Goal: Information Seeking & Learning: Learn about a topic

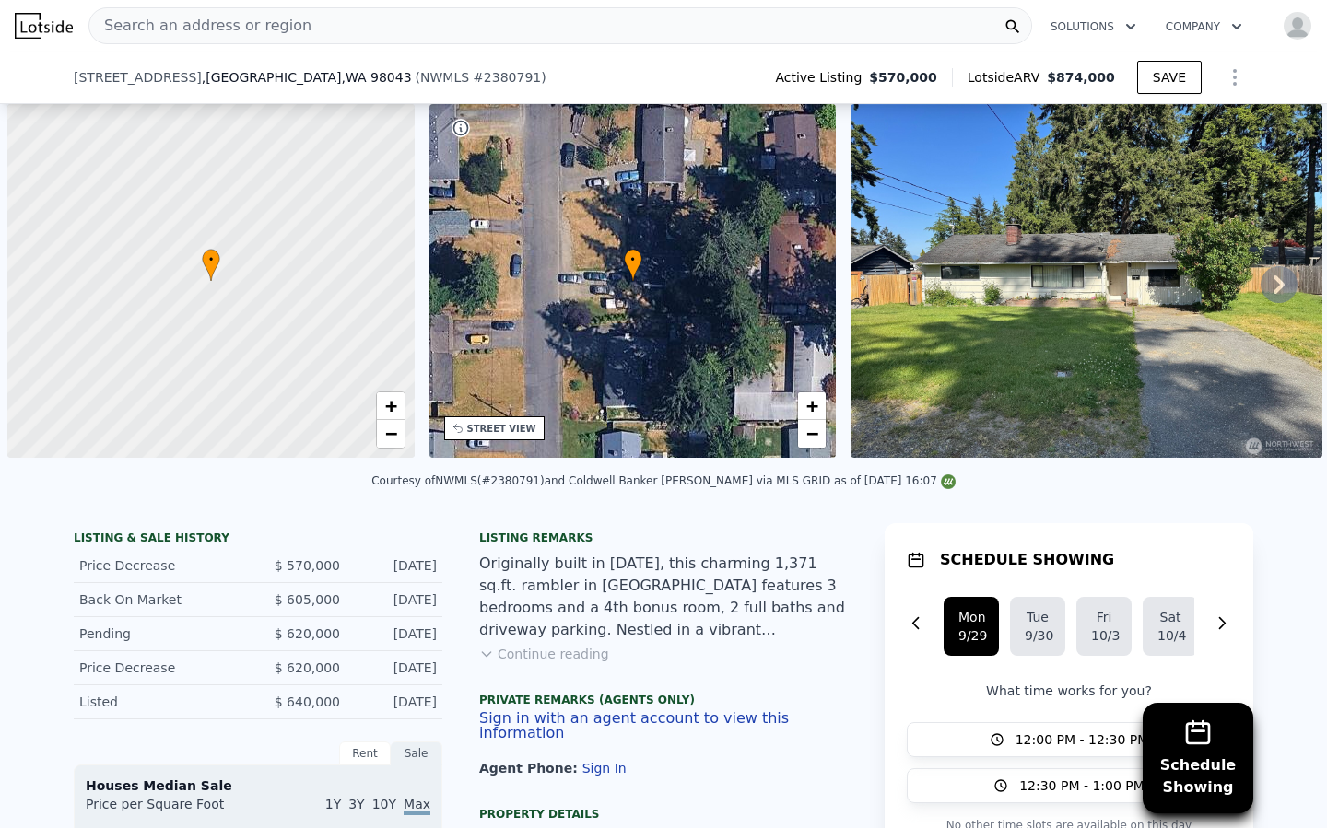
scroll to position [0, 1754]
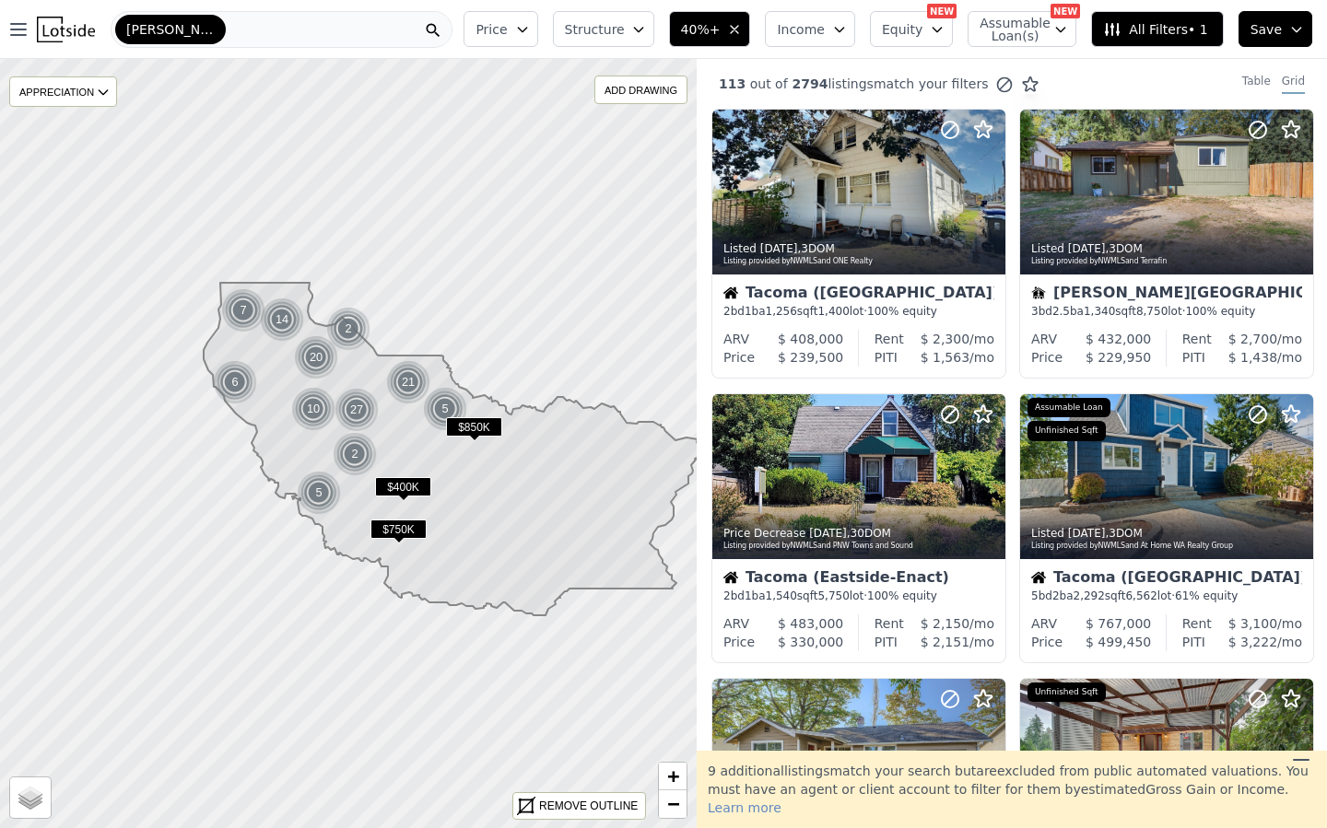
scroll to position [218, 0]
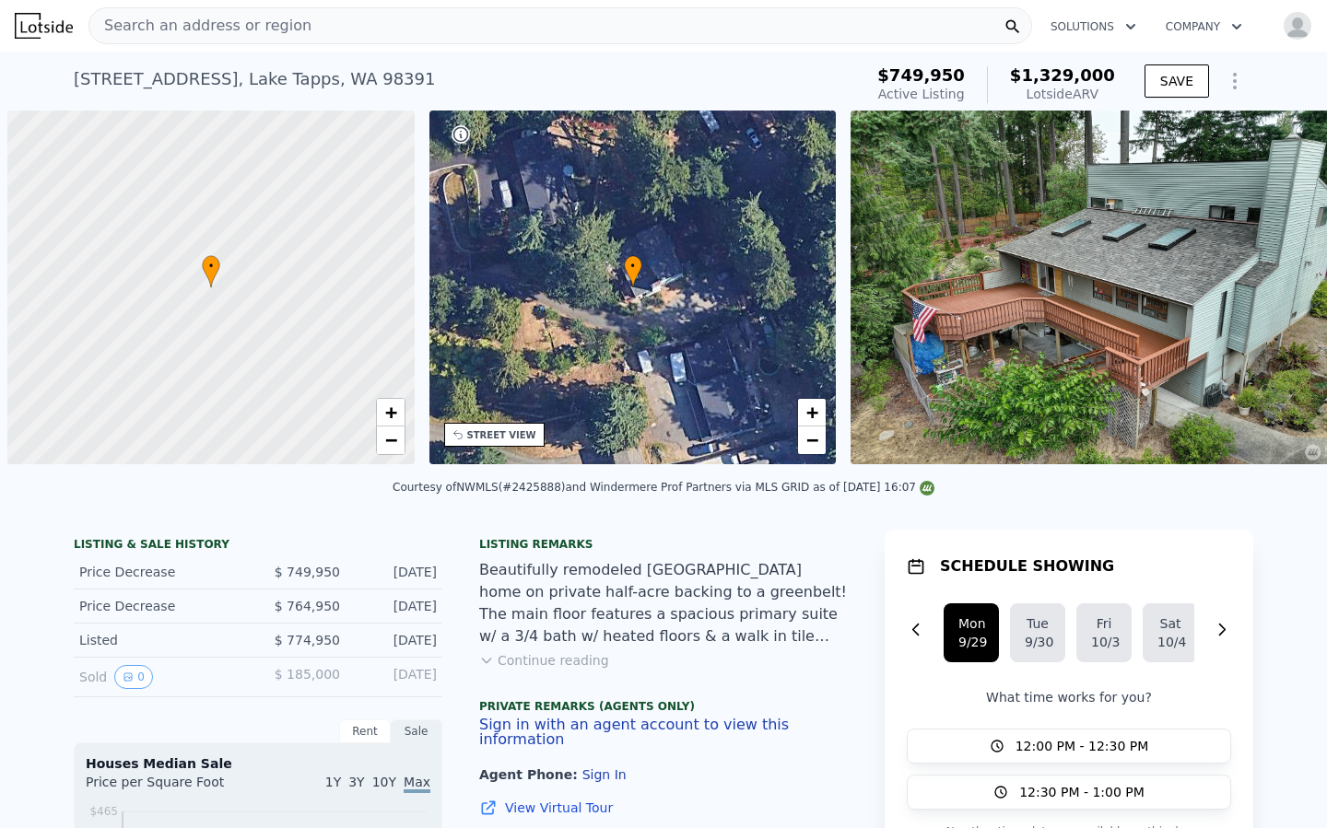
scroll to position [0, 7]
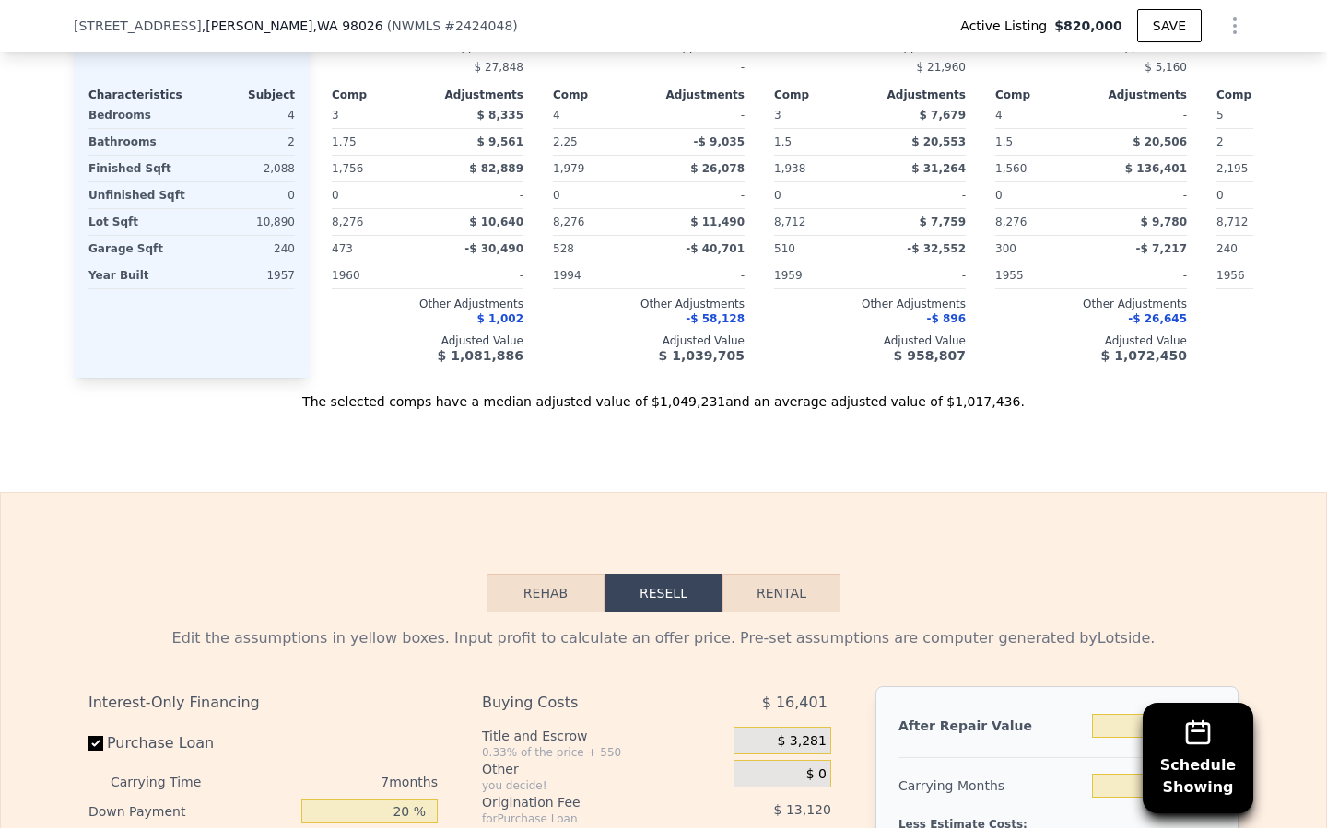
scroll to position [2352, 0]
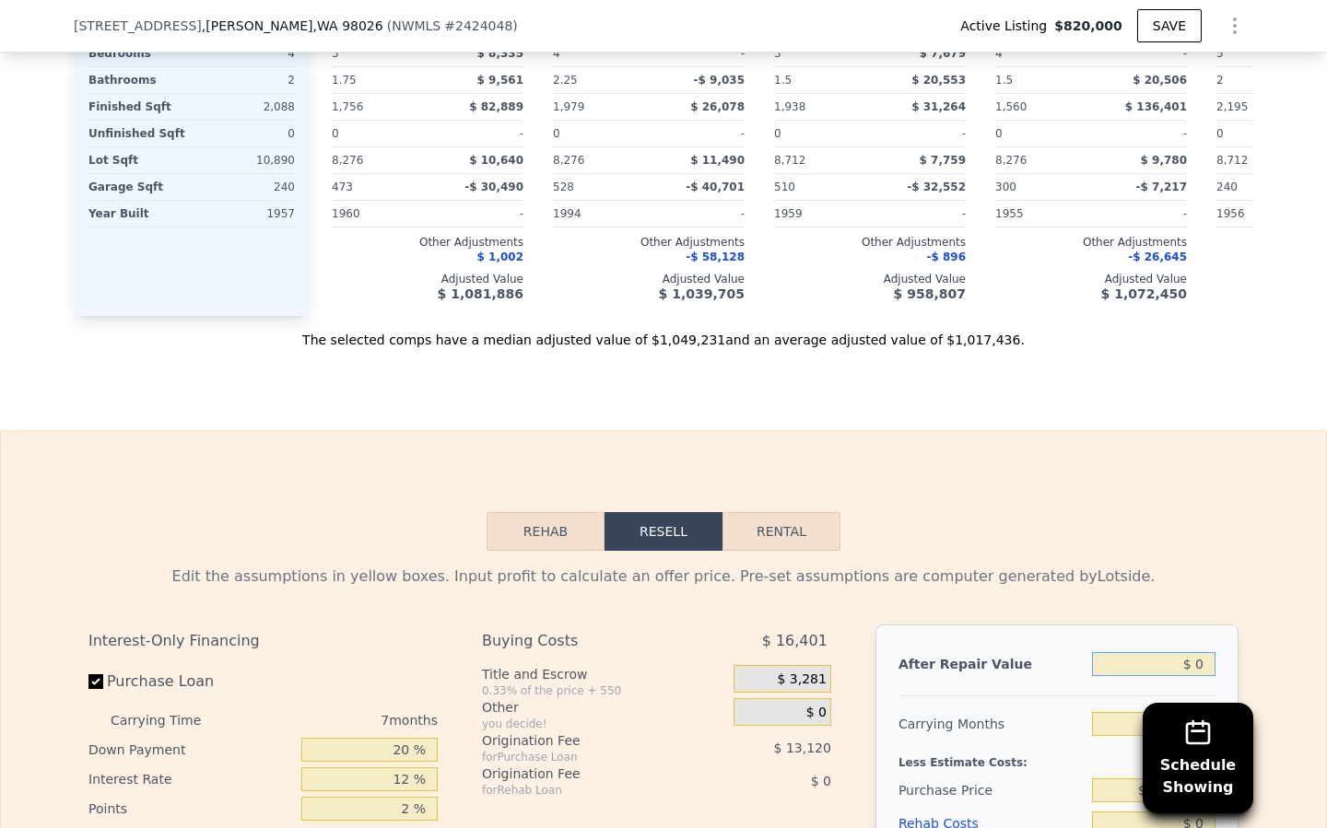
click at [1157, 652] on input "$ 0" at bounding box center [1153, 664] width 123 height 24
click at [1200, 652] on input "$ 0" at bounding box center [1153, 664] width 123 height 24
type input "$ 9"
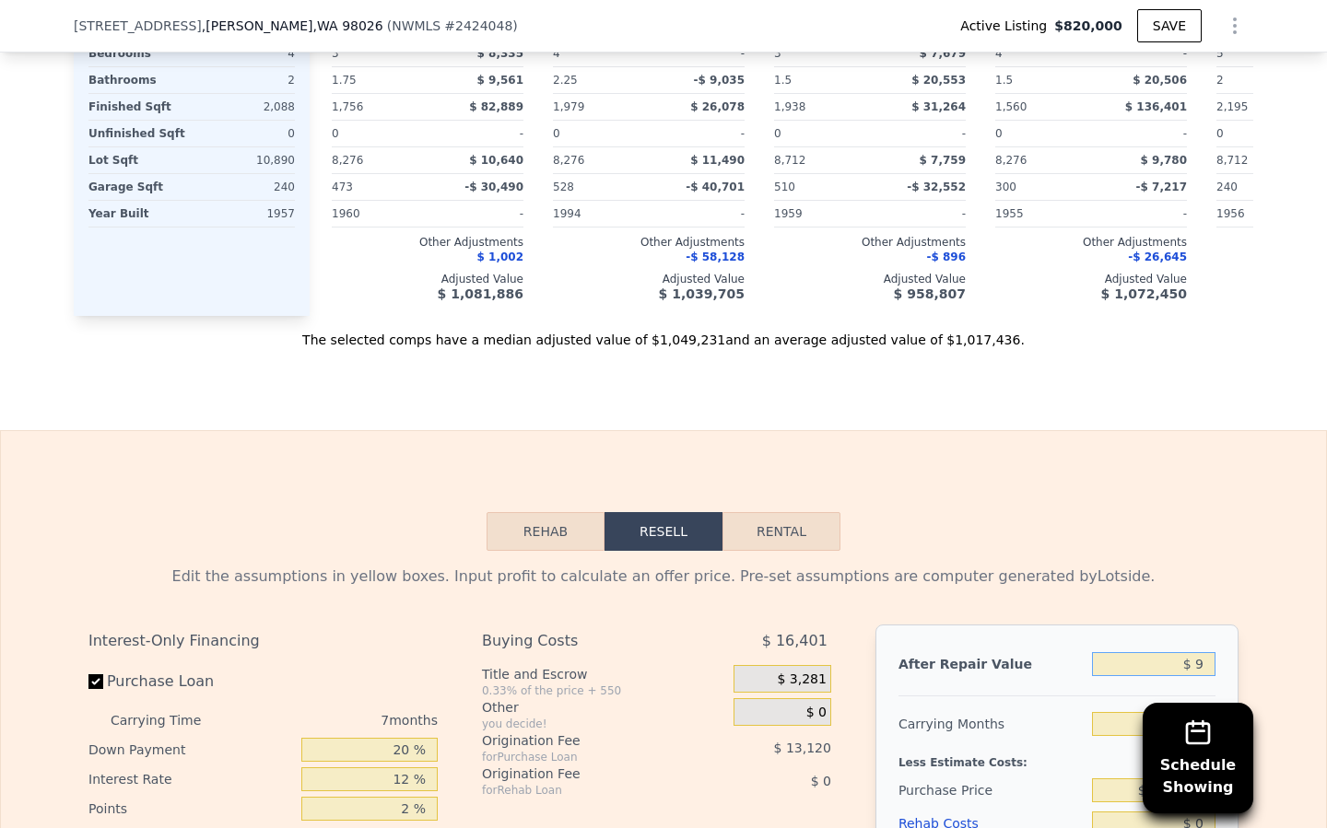
type input "-$ 887,431"
type input "$ 92"
type input "-$ 887,354"
type input "$ 925"
type input "-$ 886,582"
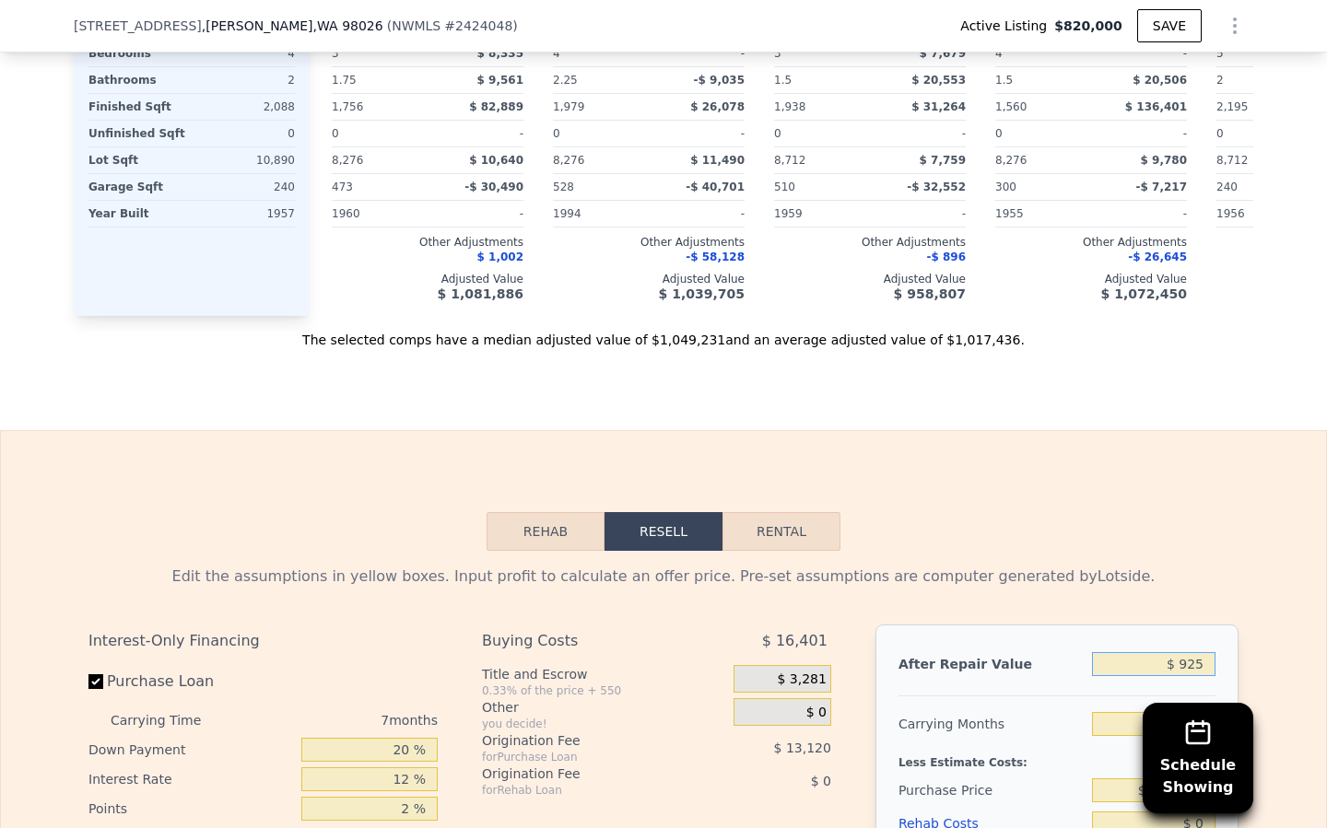
type input "-$ 925"
type input "-$ 888,298"
type input "$ 925"
type input "-$ 886,582"
type input "-$ 925"
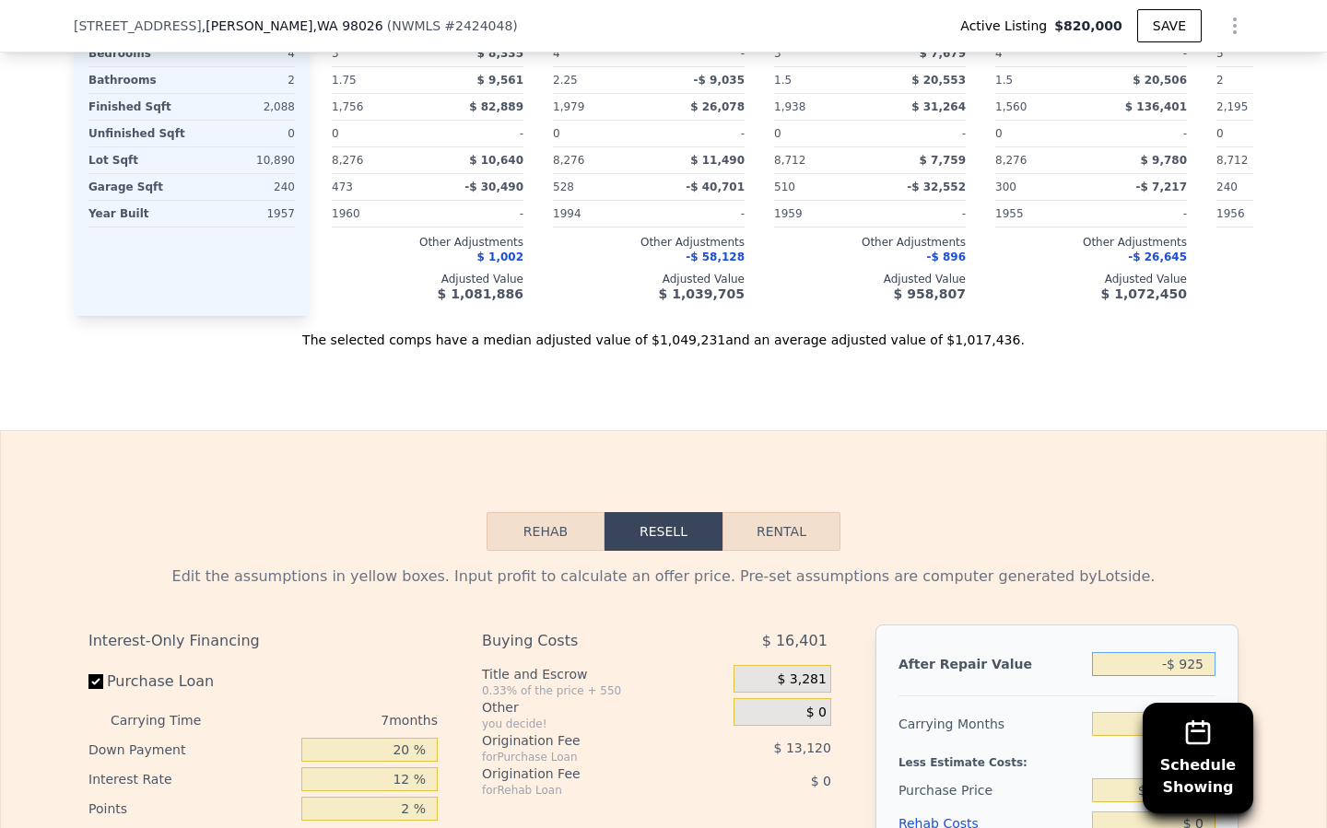
type input "-$ 888,298"
type input "-$ 92"
type input "-$ 887,526"
type input "-$ 9"
type input "-$ 887,449"
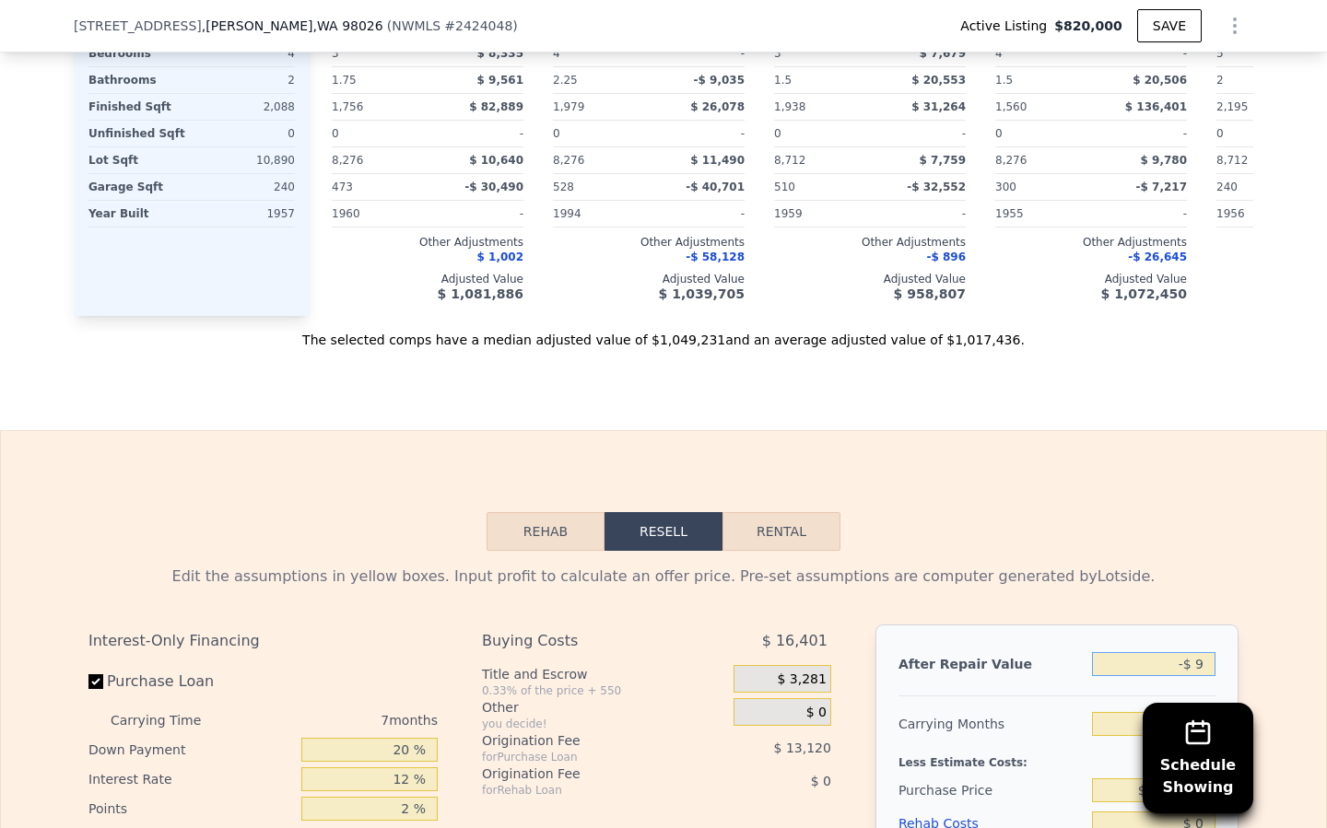
type input "-"
type input "$ 9"
type input "-$ 887,431"
type input "$ 92"
type input "-$ 887,354"
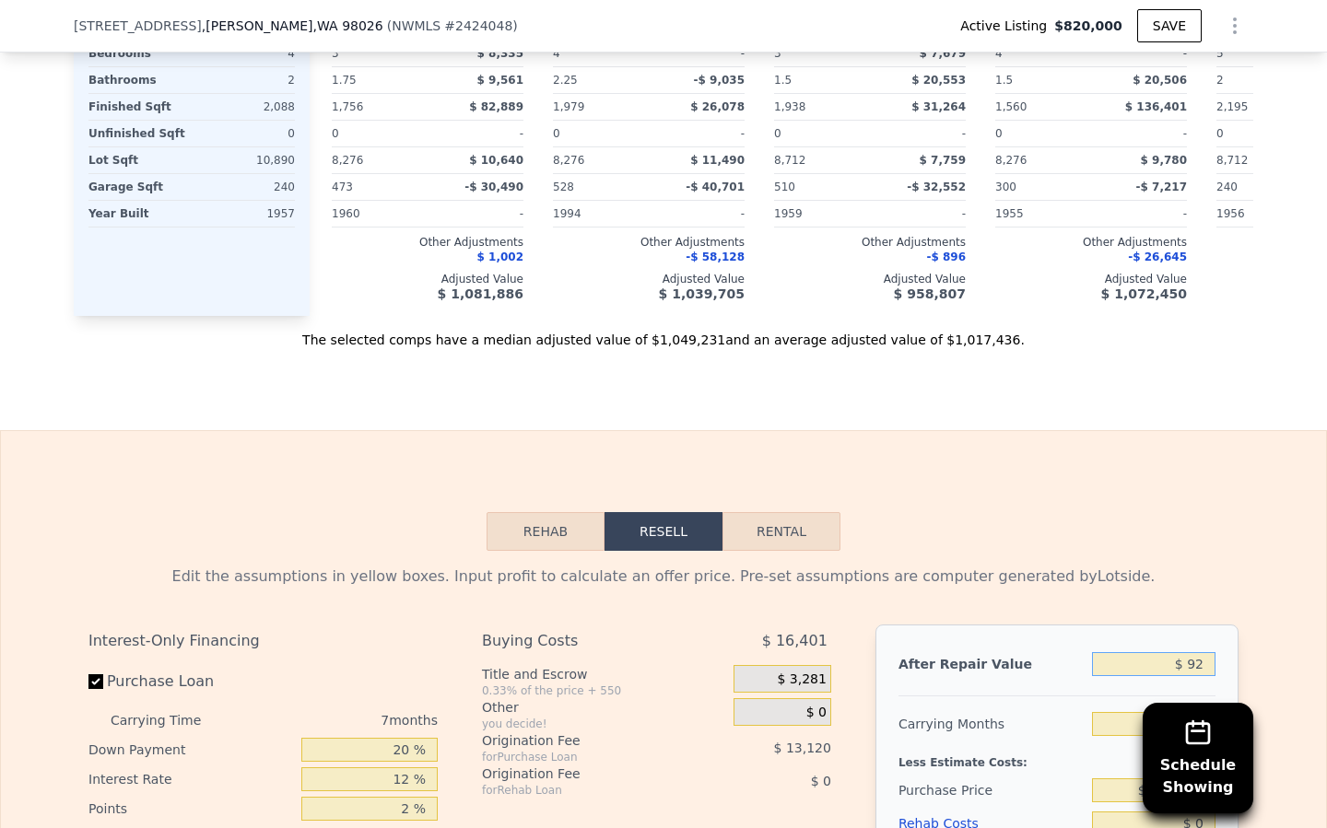
type input "$ 925"
type input "-$ 886,582"
type input "$ 9,250"
type input "-$ 878,870"
type input "$ 92,500"
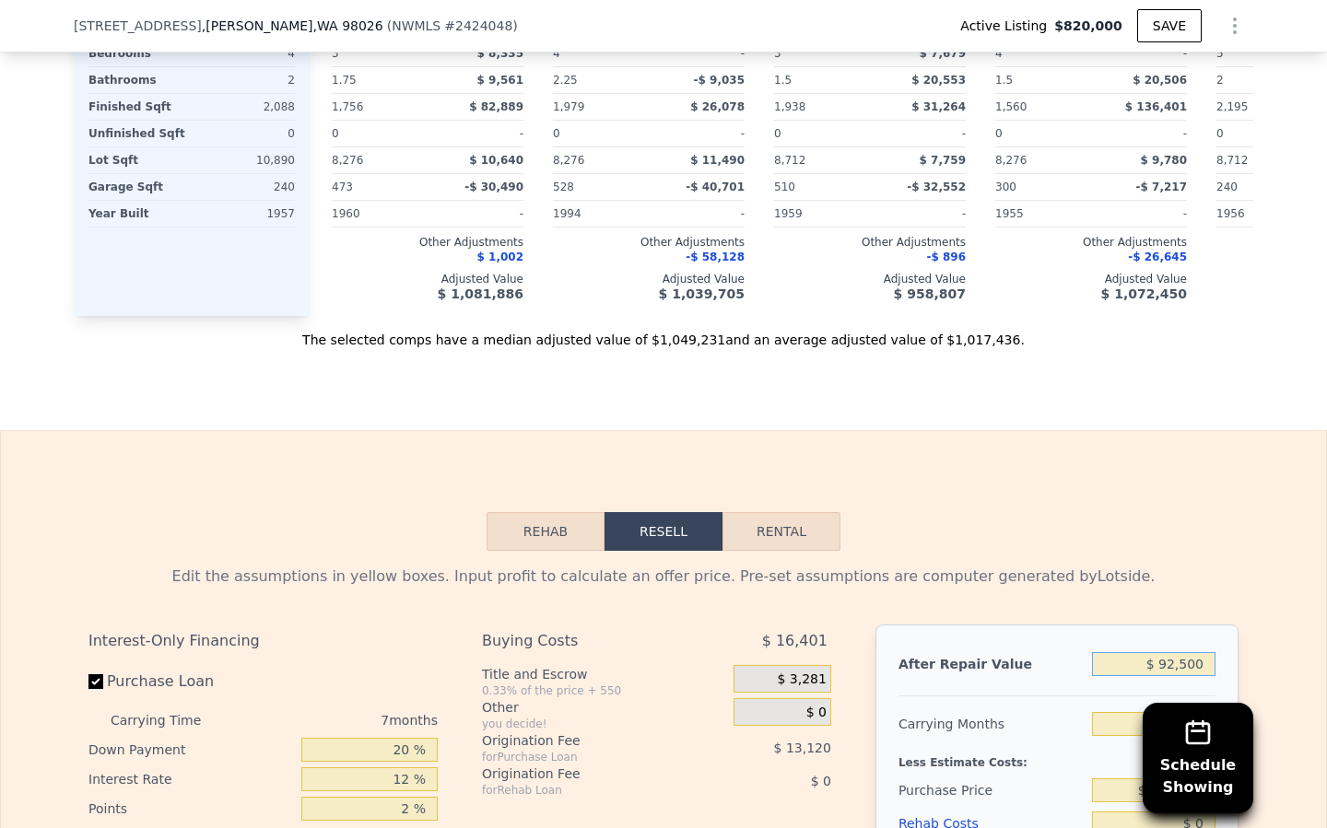
type input "-$ 801,737"
type input "$ 925,000"
type input "-$ 30,393"
type input "$ 925,000"
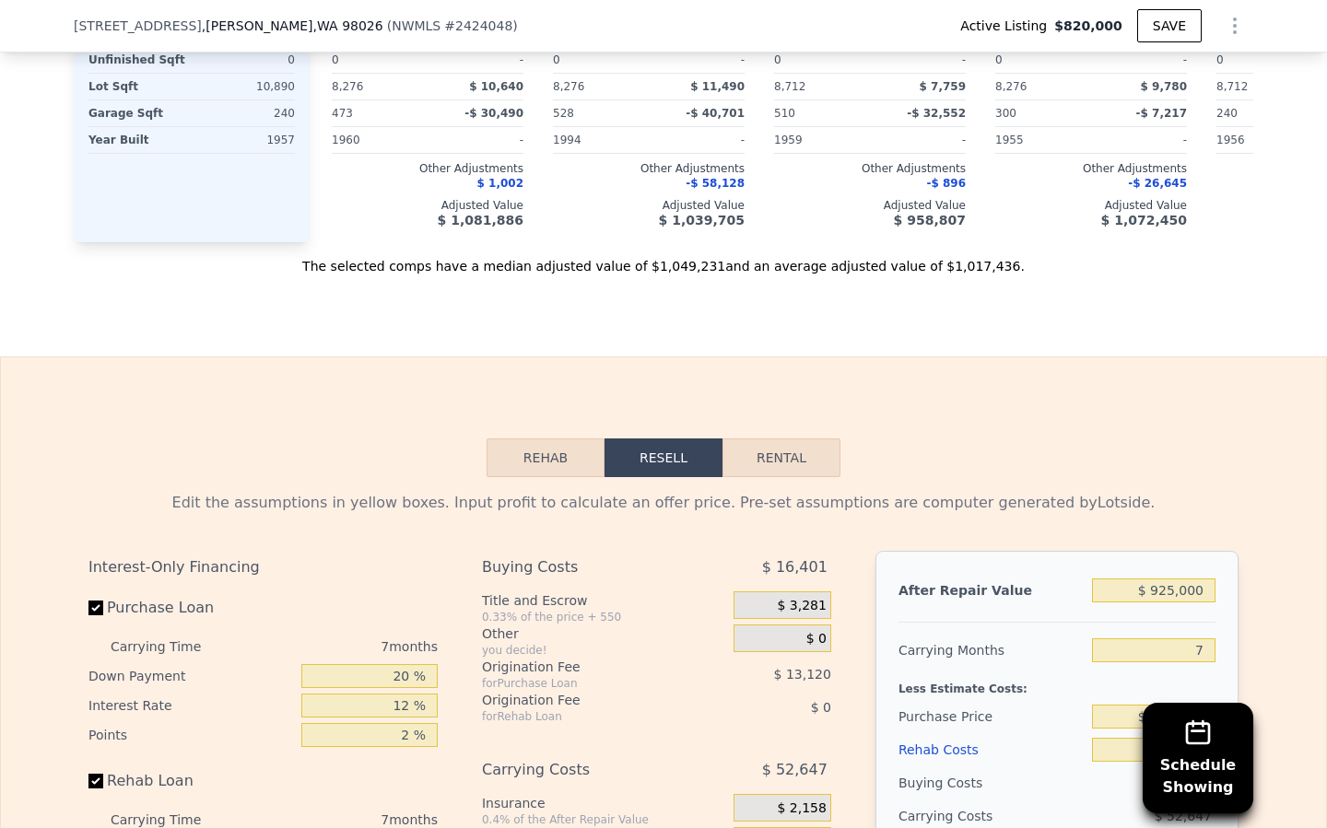
scroll to position [2438, 0]
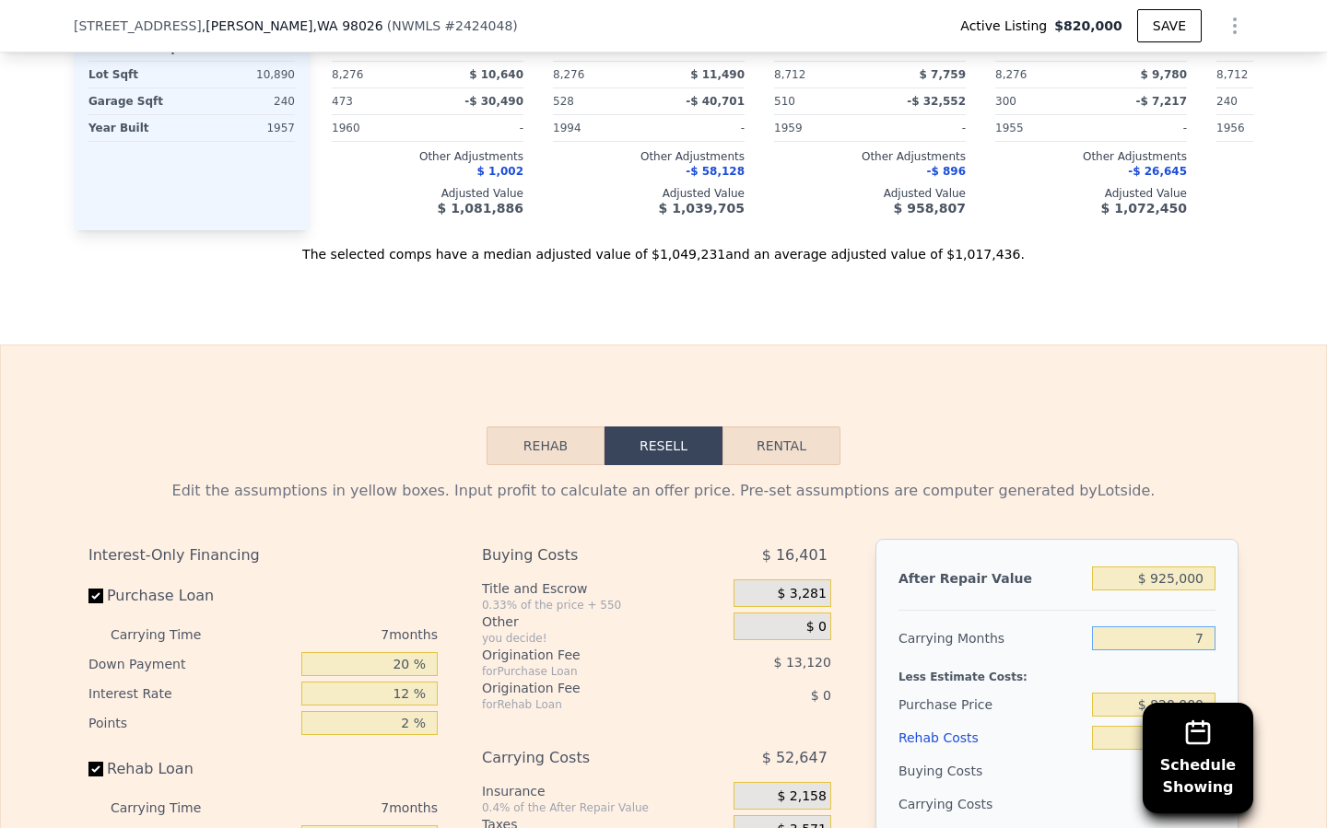
click at [1199, 626] on input "7" at bounding box center [1153, 638] width 123 height 24
click at [1202, 626] on input "7" at bounding box center [1153, 638] width 123 height 24
type input "12"
type input "-$ 68,000"
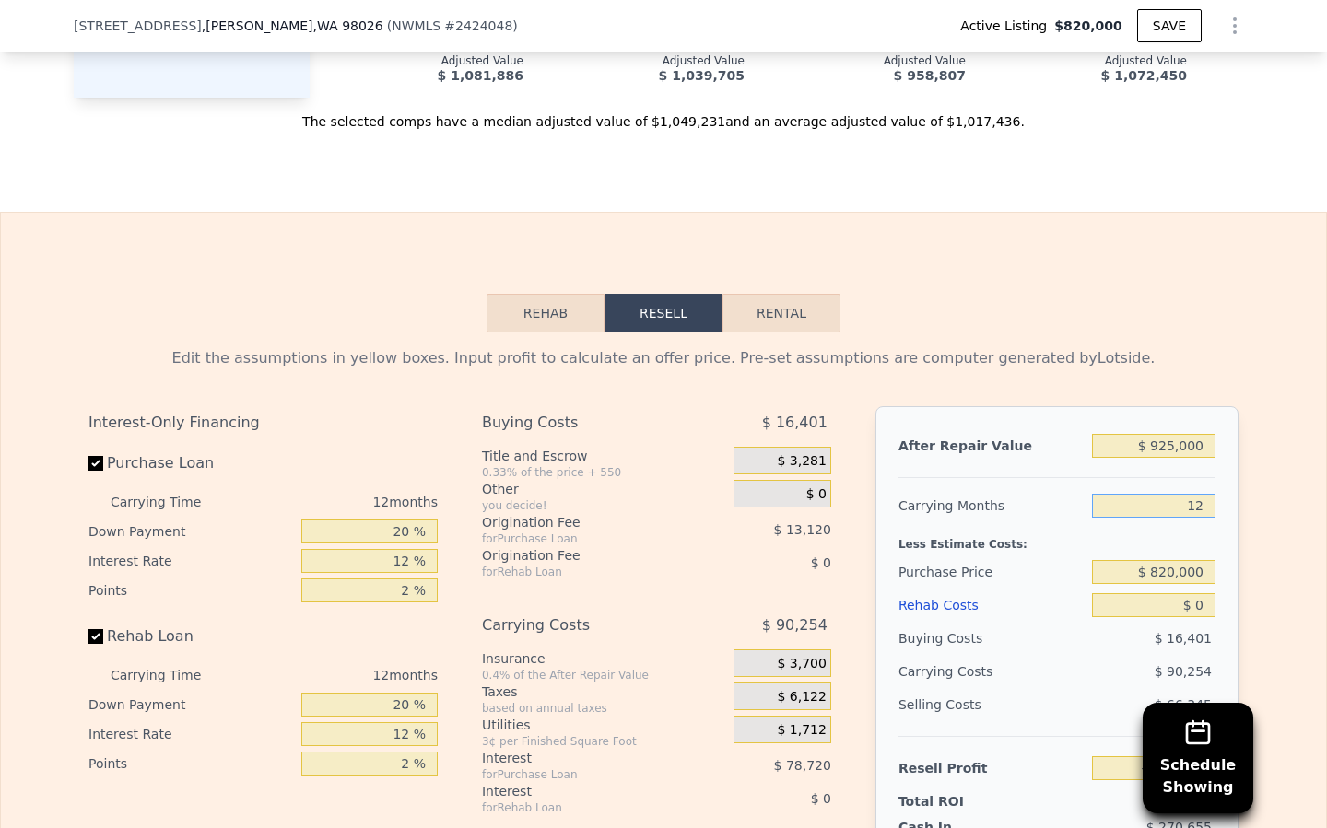
scroll to position [2573, 0]
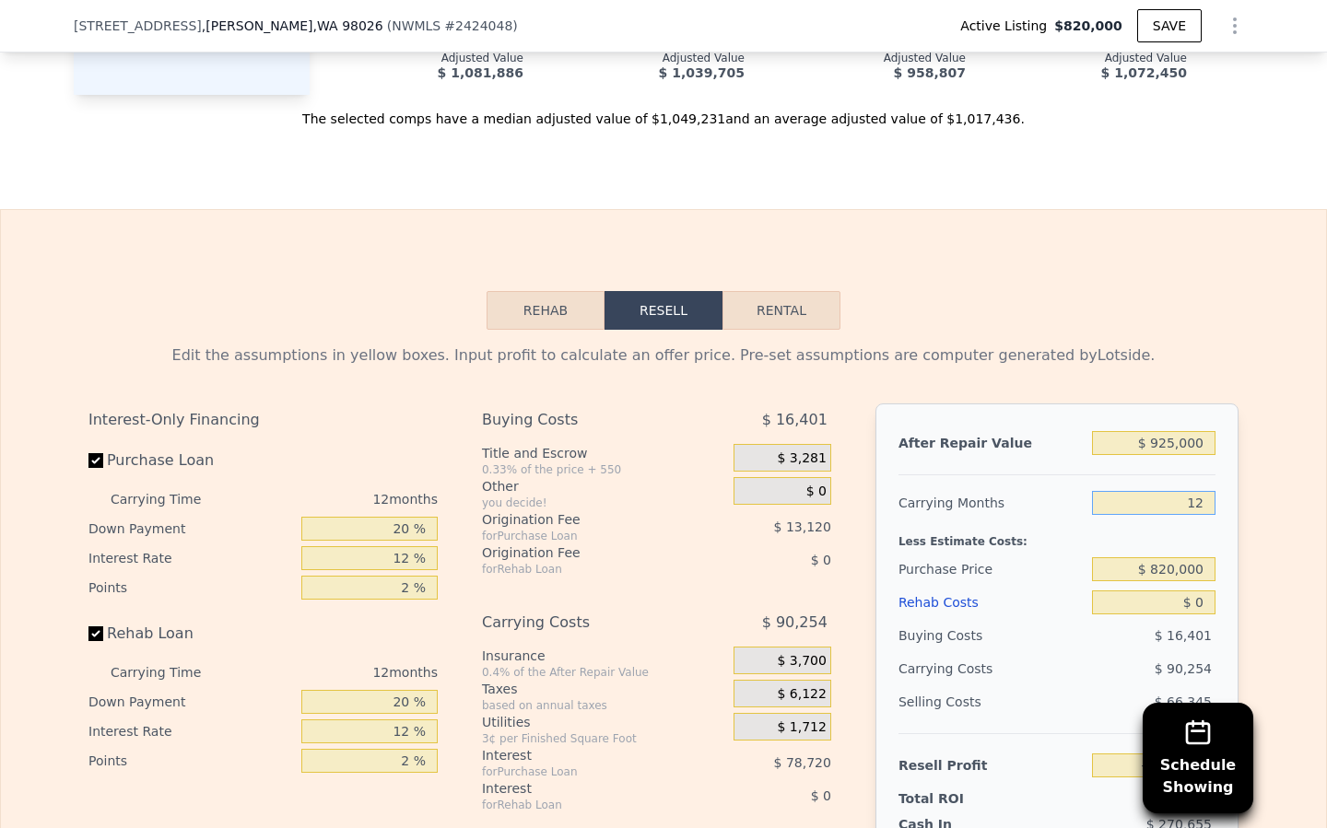
type input "12"
click at [1202, 591] on input "$ 0" at bounding box center [1153, 603] width 123 height 24
type input "$ 4"
type input "-$ 68,004"
type input "$ 40"
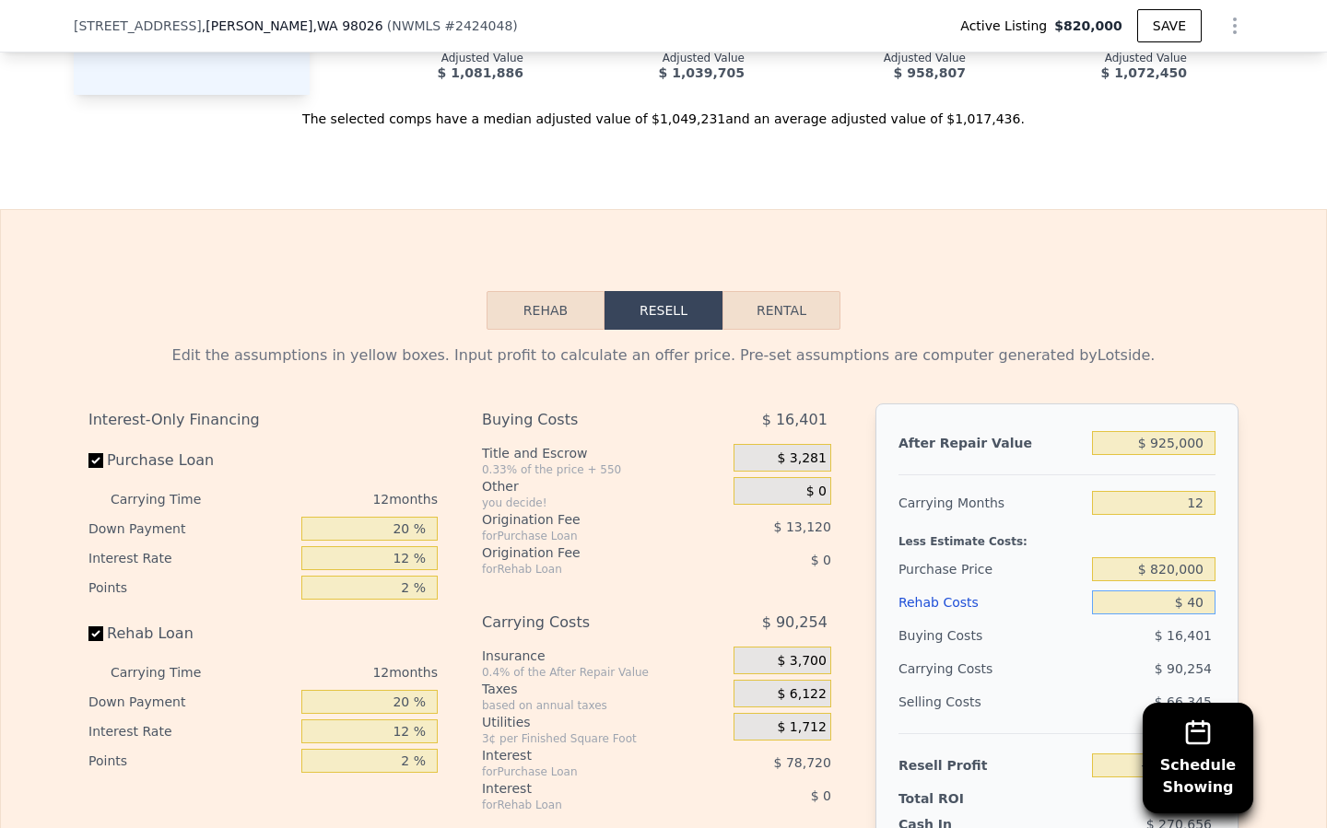
type input "-$ 68,041"
type input "$ 400"
type input "-$ 68,442"
type input "$ 4,000"
type input "-$ 72,448"
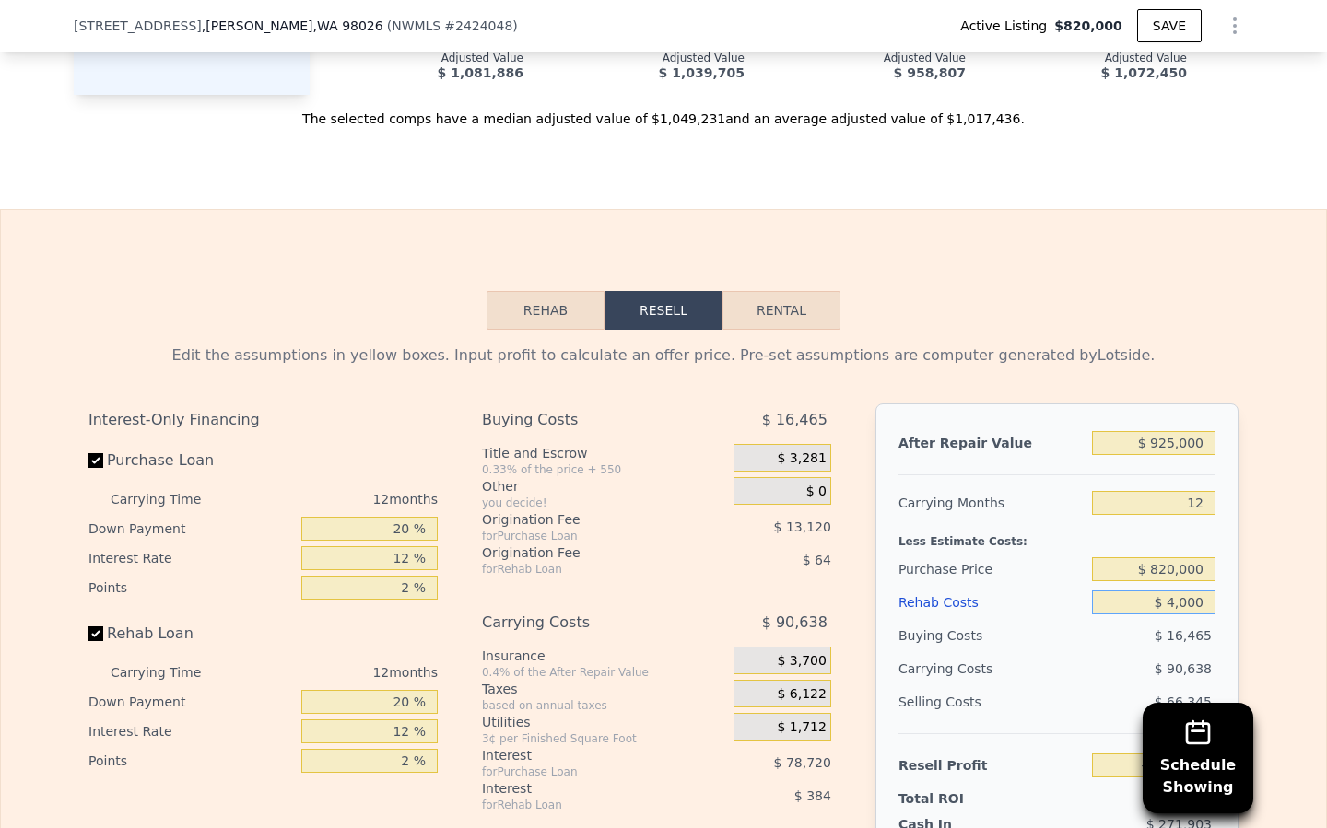
type input "$ 40,000"
type input "-$ 112,480"
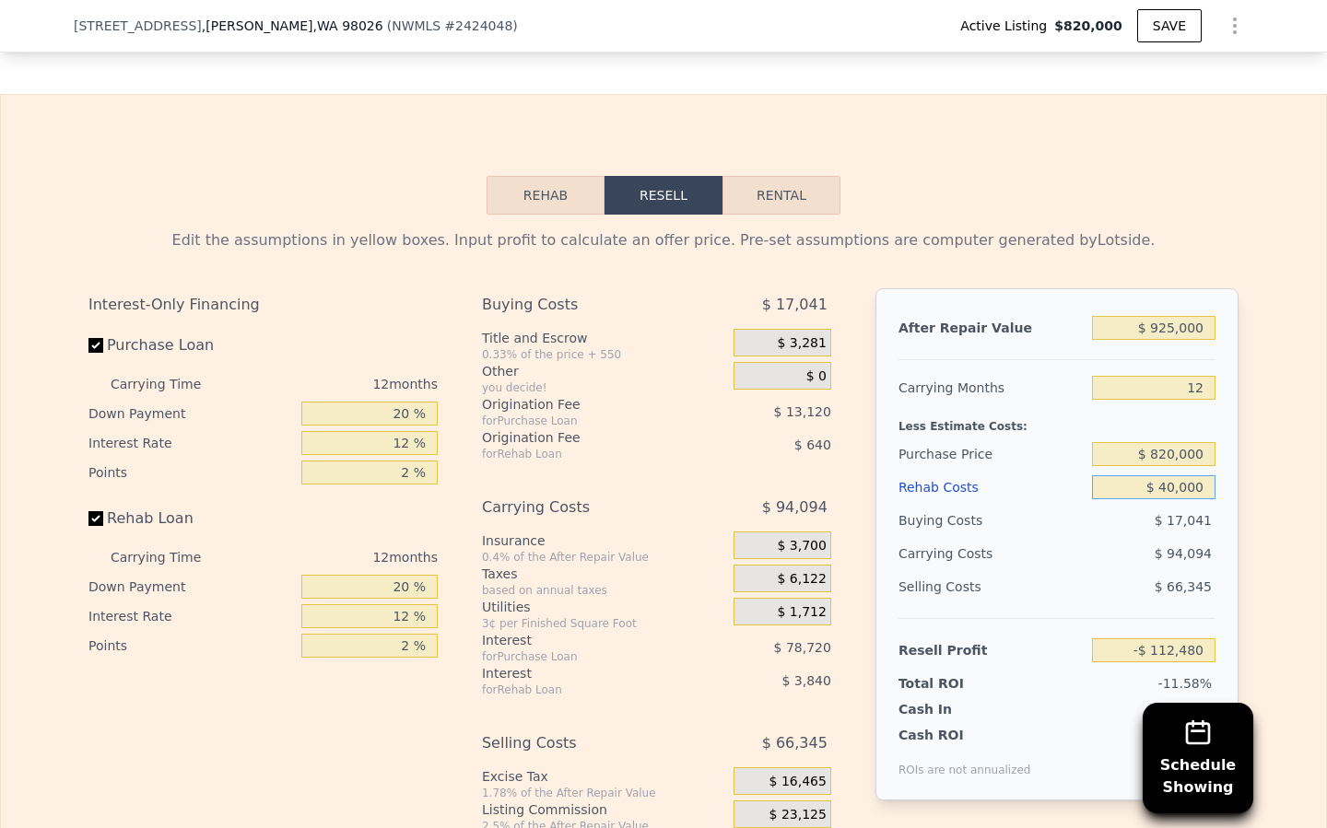
scroll to position [2710, 0]
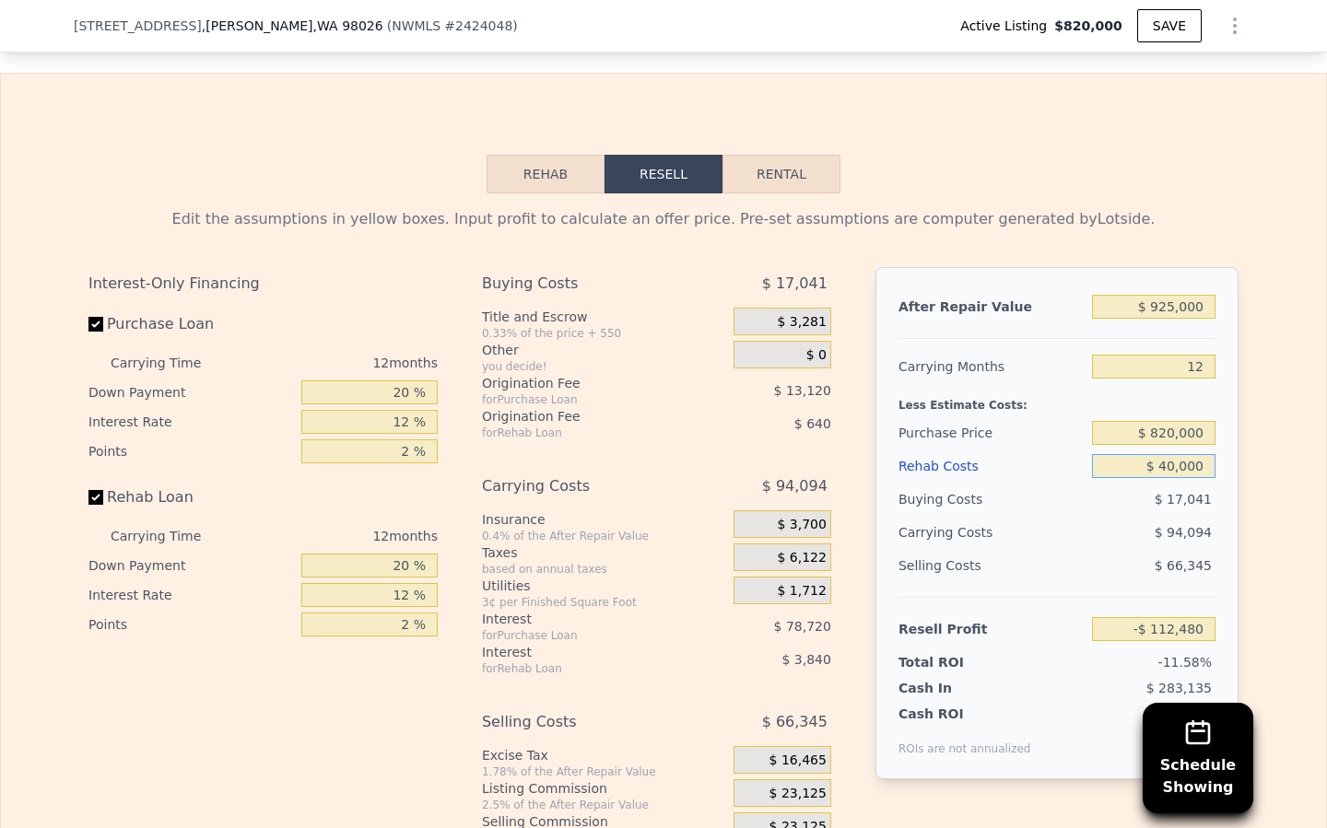
type input "$ 40,000"
drag, startPoint x: 408, startPoint y: 364, endPoint x: 369, endPoint y: 364, distance: 38.7
click at [369, 381] on input "20 %" at bounding box center [369, 393] width 136 height 24
type input "1 %"
type input "-$ 134,292"
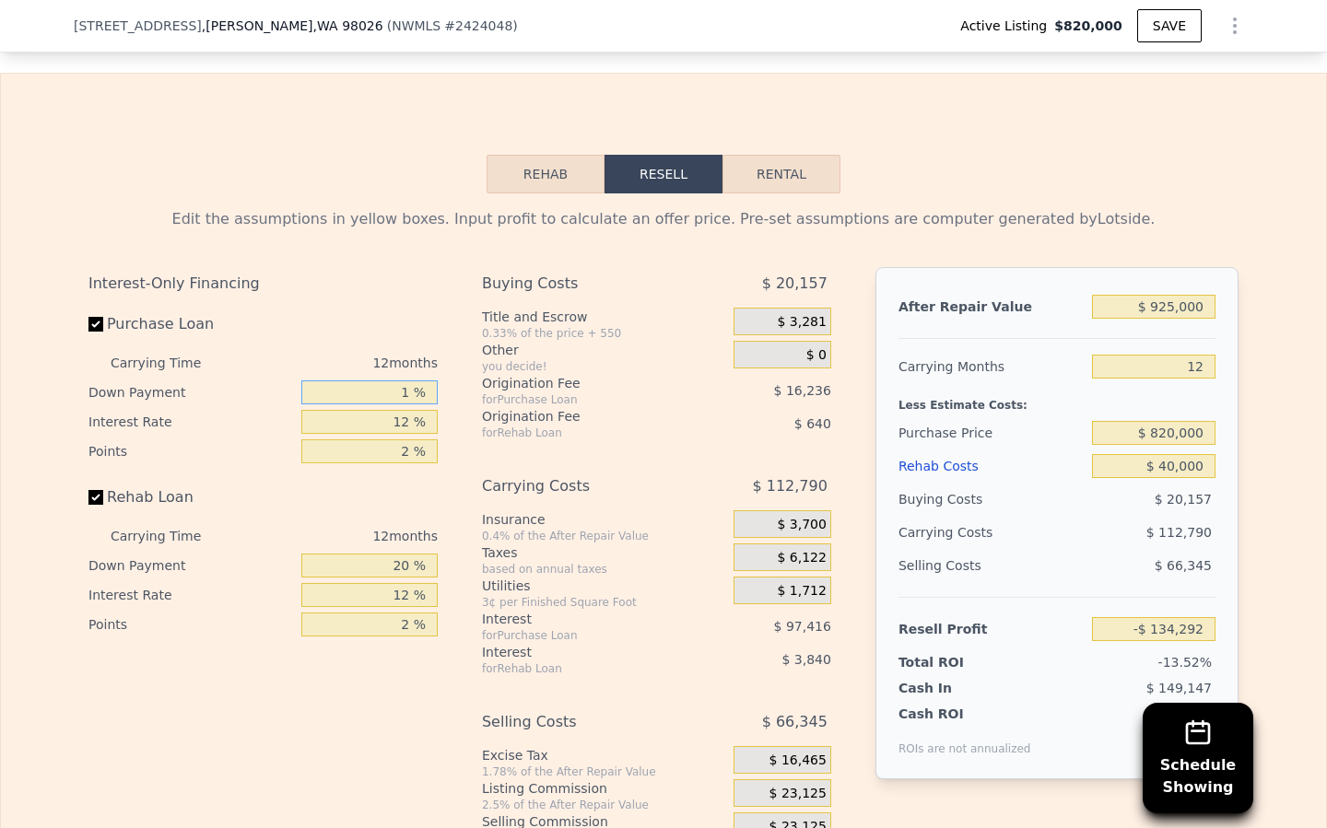
type input "15 %"
type input "-$ 118,220"
type input "15 %"
click at [409, 554] on input "20 %" at bounding box center [369, 566] width 136 height 24
type input "2 %"
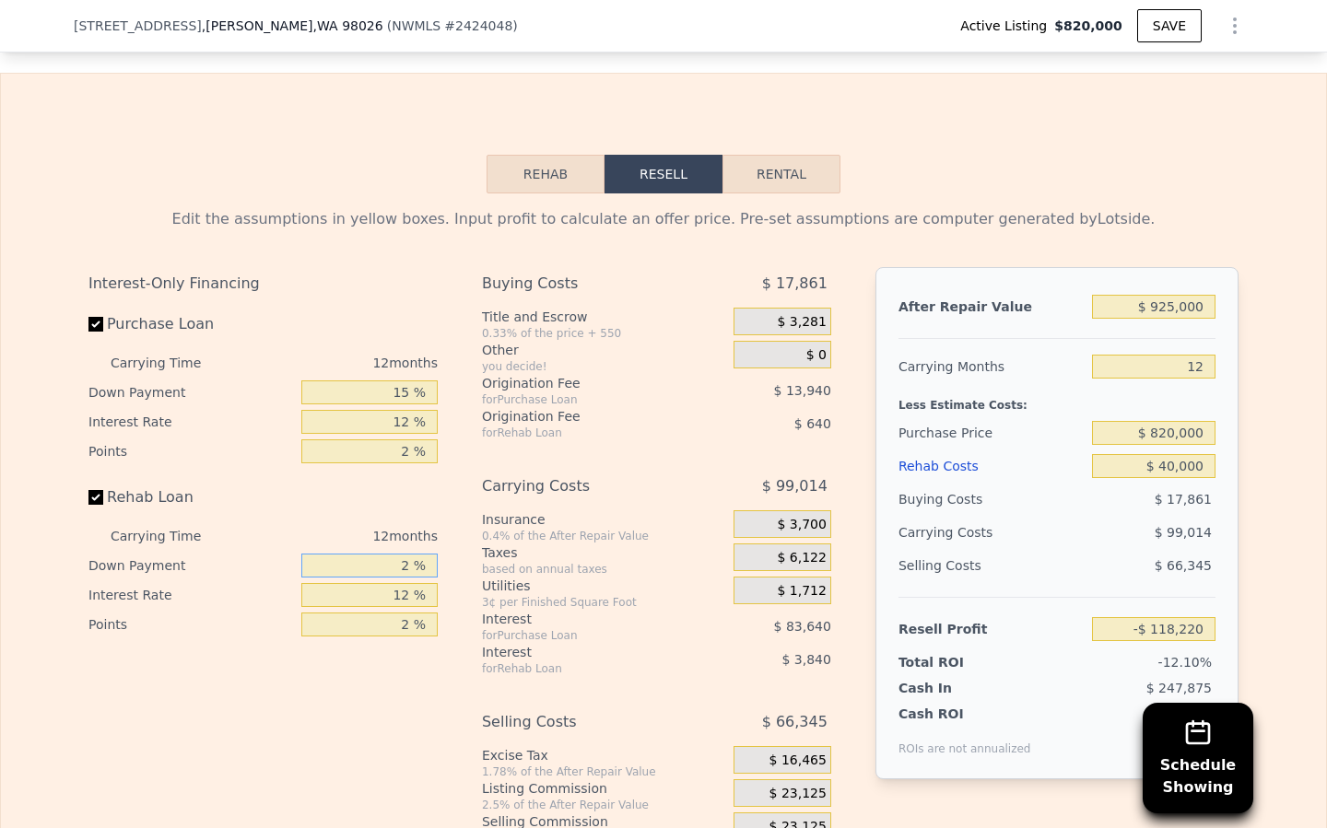
type input "-$ 119,228"
type input "1 %"
type input "-$ 119,284"
type input "15 %"
type input "-$ 118,500"
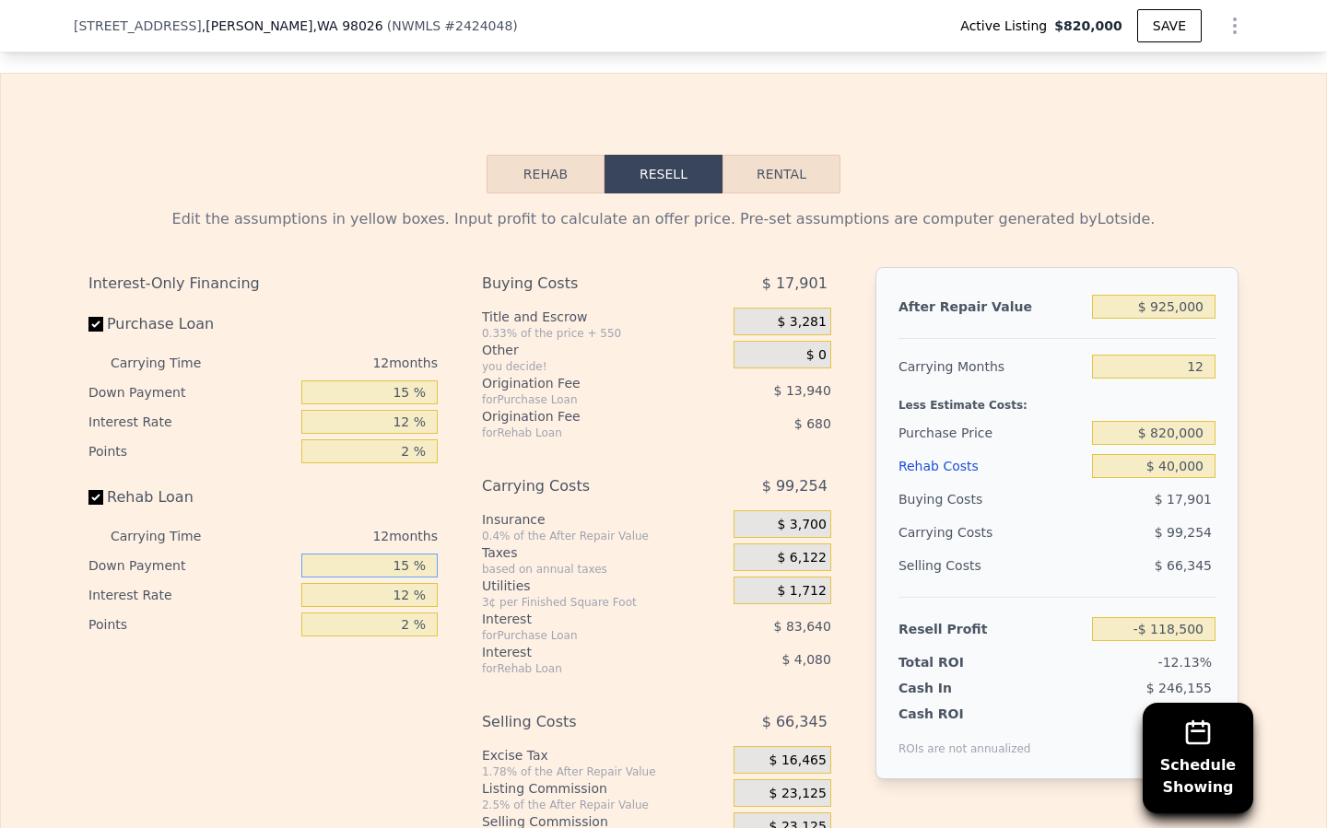
type input "15 %"
click at [409, 583] on input "12 %" at bounding box center [369, 595] width 136 height 24
type input "1 %"
type input "-$ 114,756"
type input "10 %"
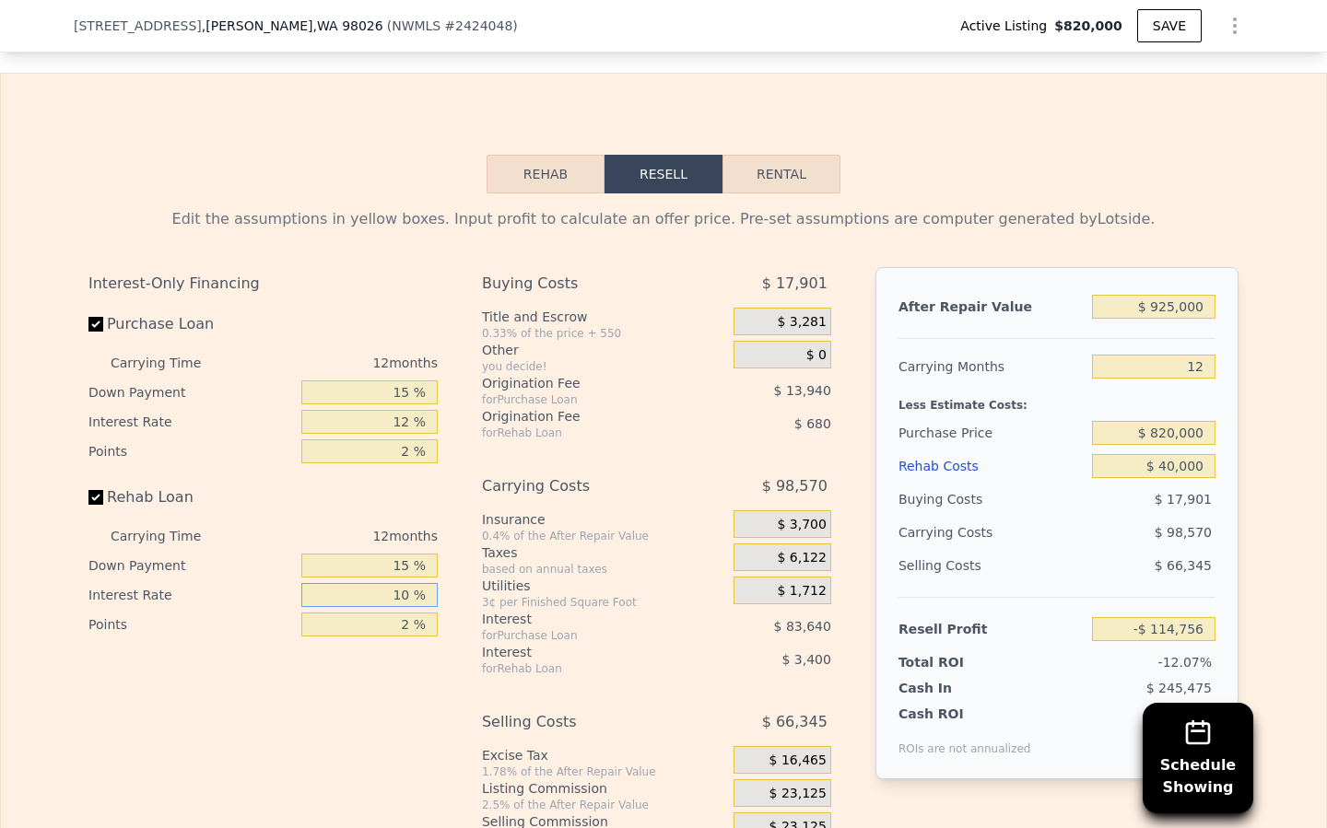
type input "-$ 117,816"
type input "10.5 %"
type input "-$ 117,984"
type input "10.5 %"
click at [411, 410] on input "12 %" at bounding box center [369, 422] width 136 height 24
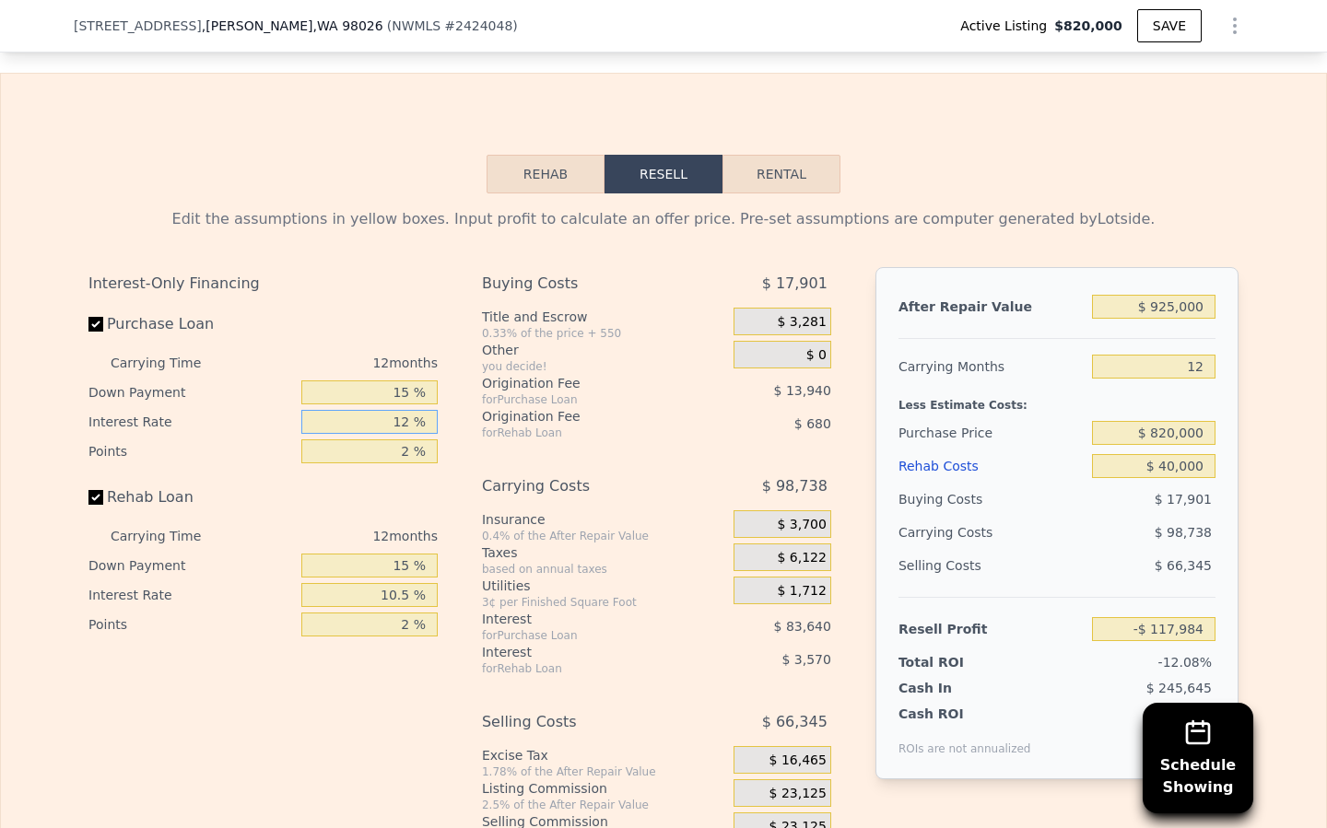
type input "1 %"
type input "-$ 41,316"
type input "10 %"
type input "-$ 104,040"
type input "10.5 %"
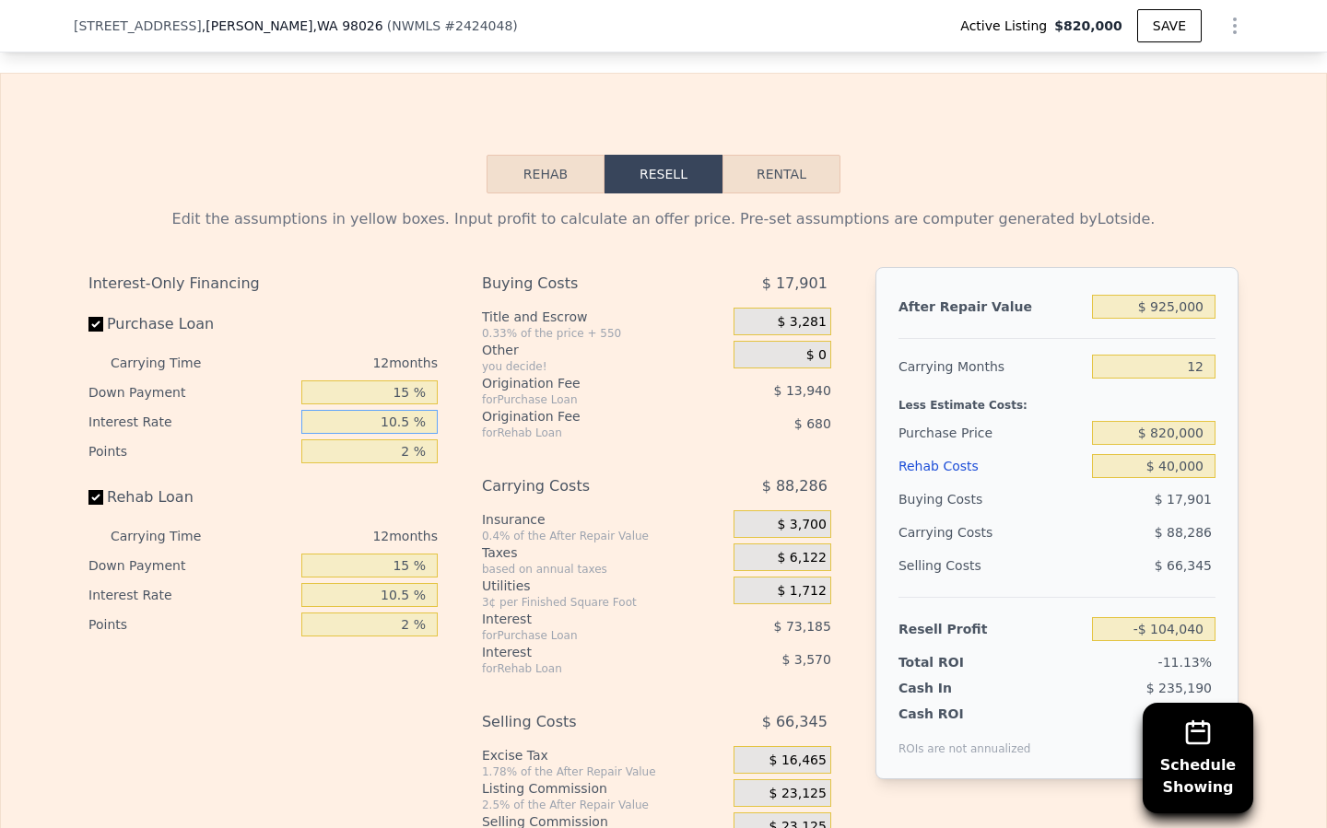
type input "-$ 107,532"
type input "10.5 %"
click at [408, 439] on input "2 %" at bounding box center [369, 451] width 136 height 24
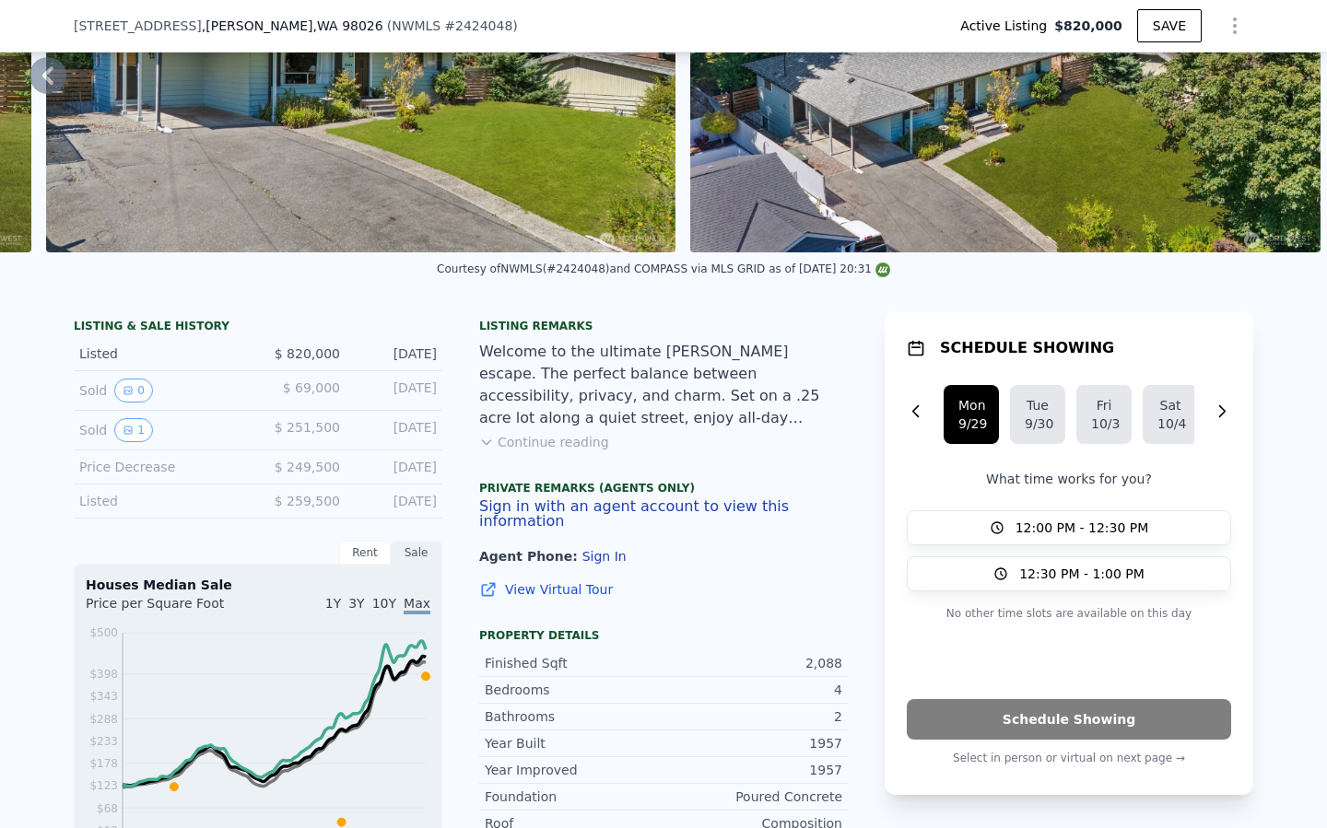
scroll to position [0, 0]
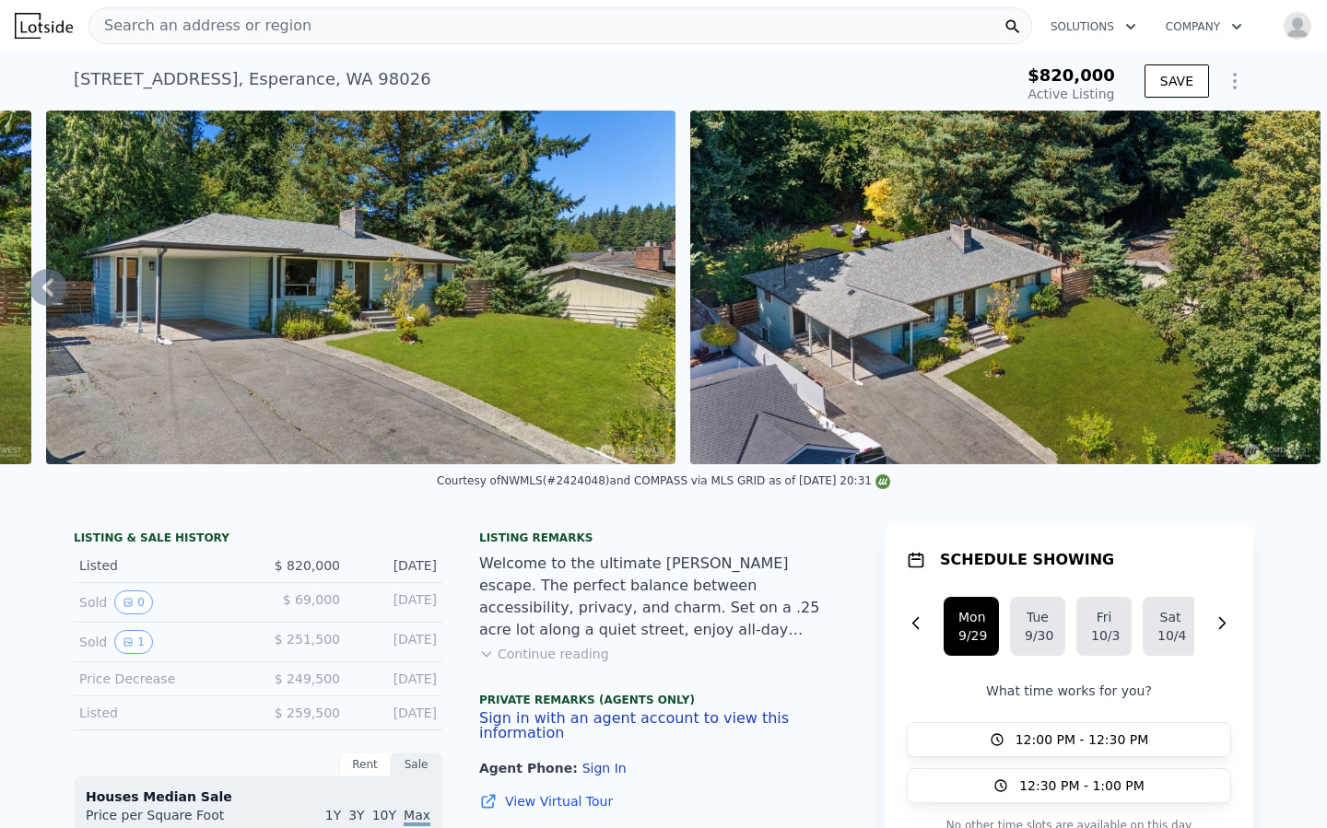
click at [550, 654] on button "Continue reading" at bounding box center [544, 654] width 130 height 18
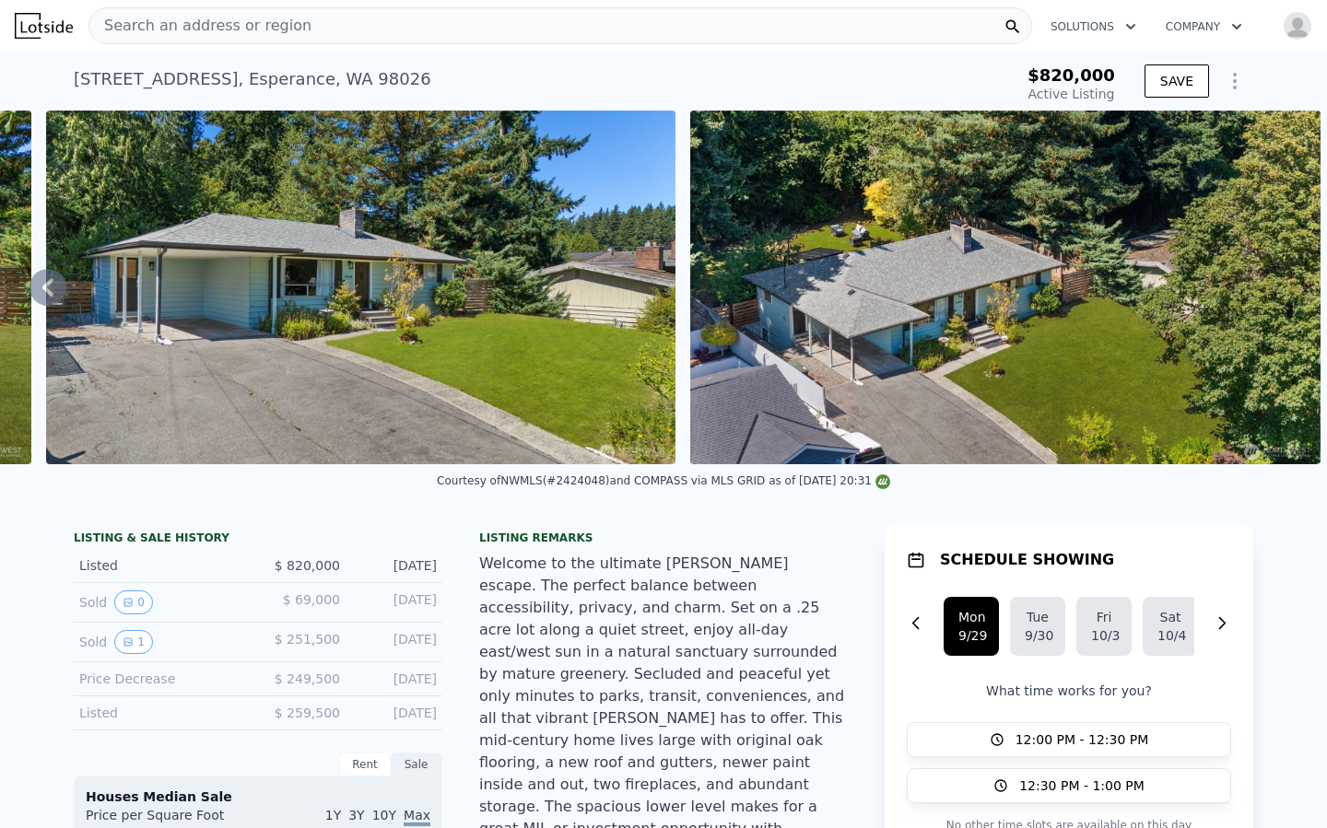
click at [252, 27] on span "Search an address or region" at bounding box center [200, 26] width 222 height 22
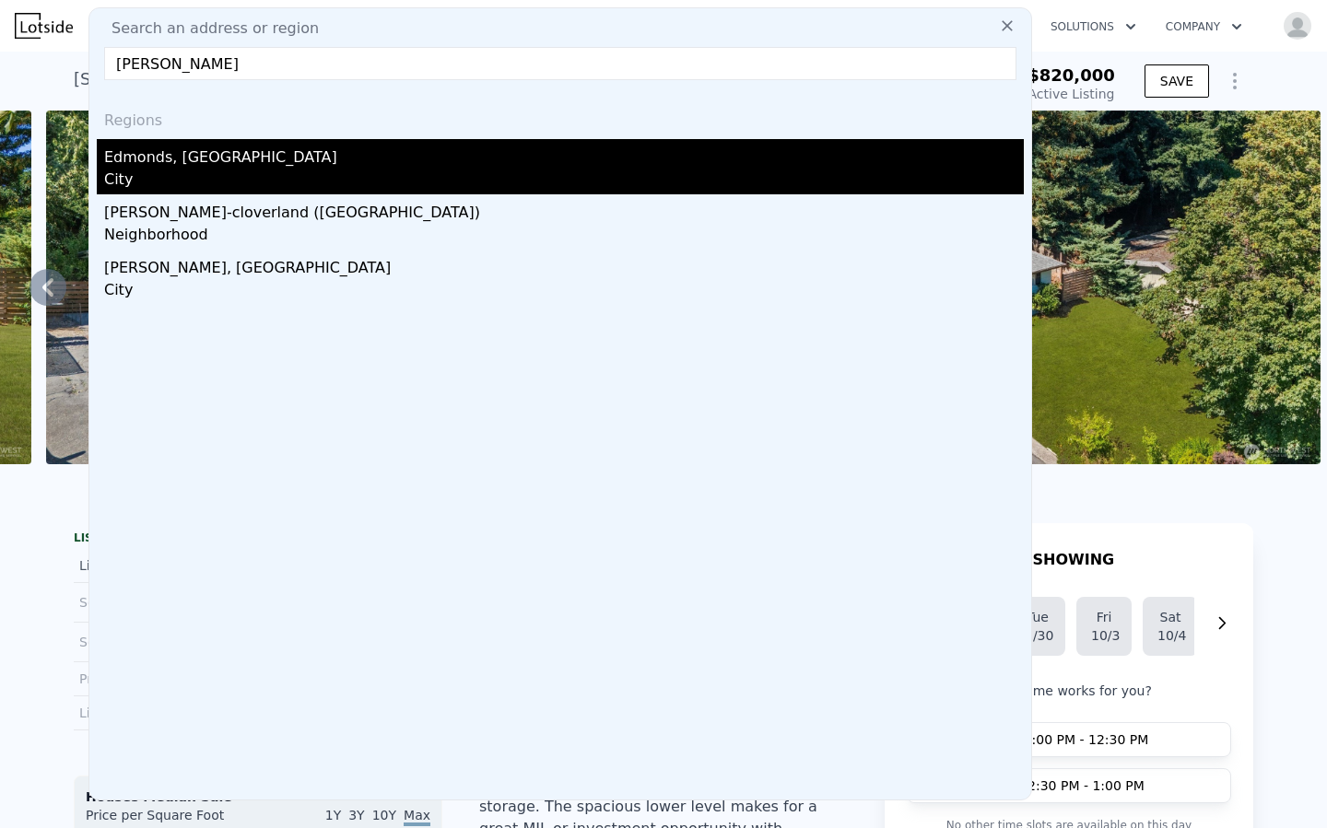
type input "edmonds"
click at [184, 155] on div "Edmonds, WA" at bounding box center [563, 153] width 919 height 29
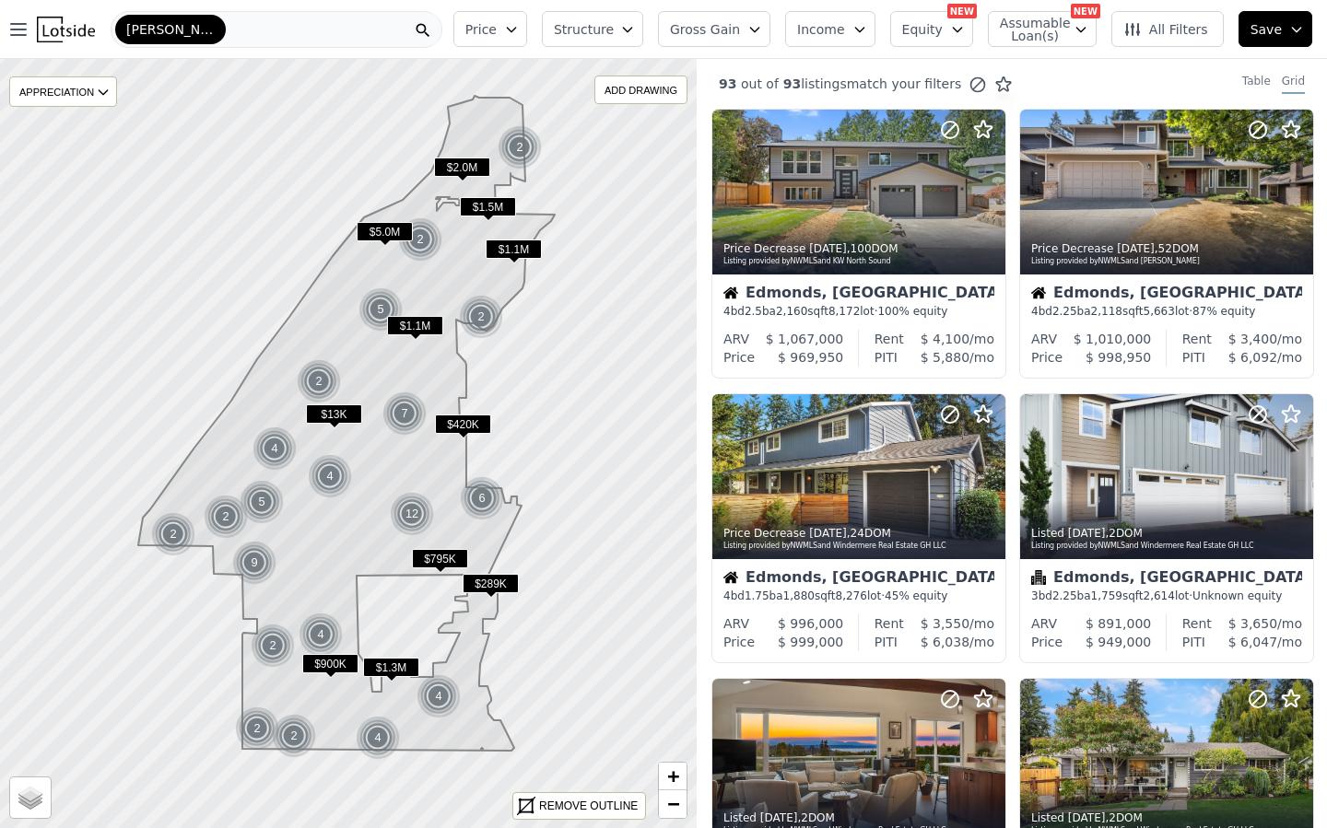
click at [685, 39] on button "Gross Gain" at bounding box center [714, 29] width 112 height 36
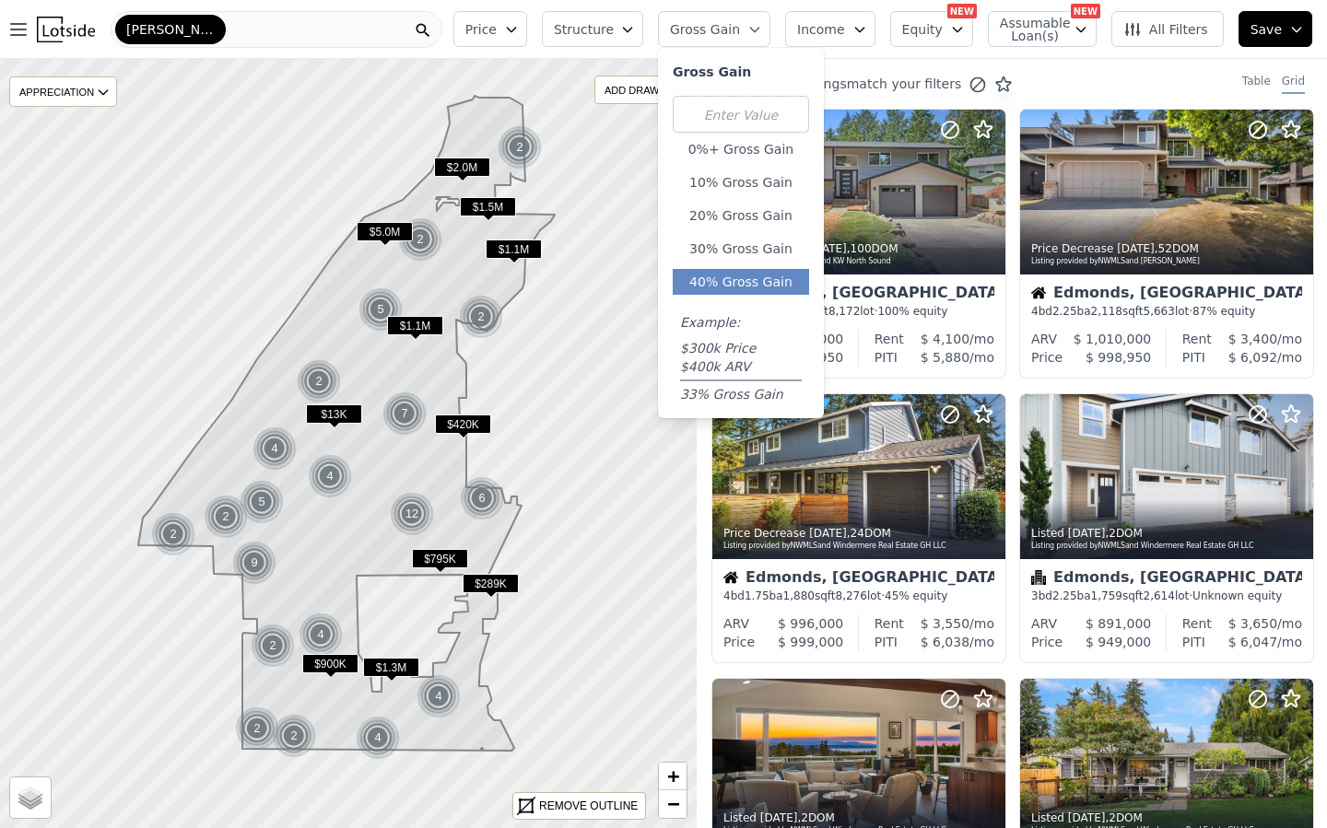
click at [718, 272] on button "40% Gross Gain" at bounding box center [741, 282] width 136 height 26
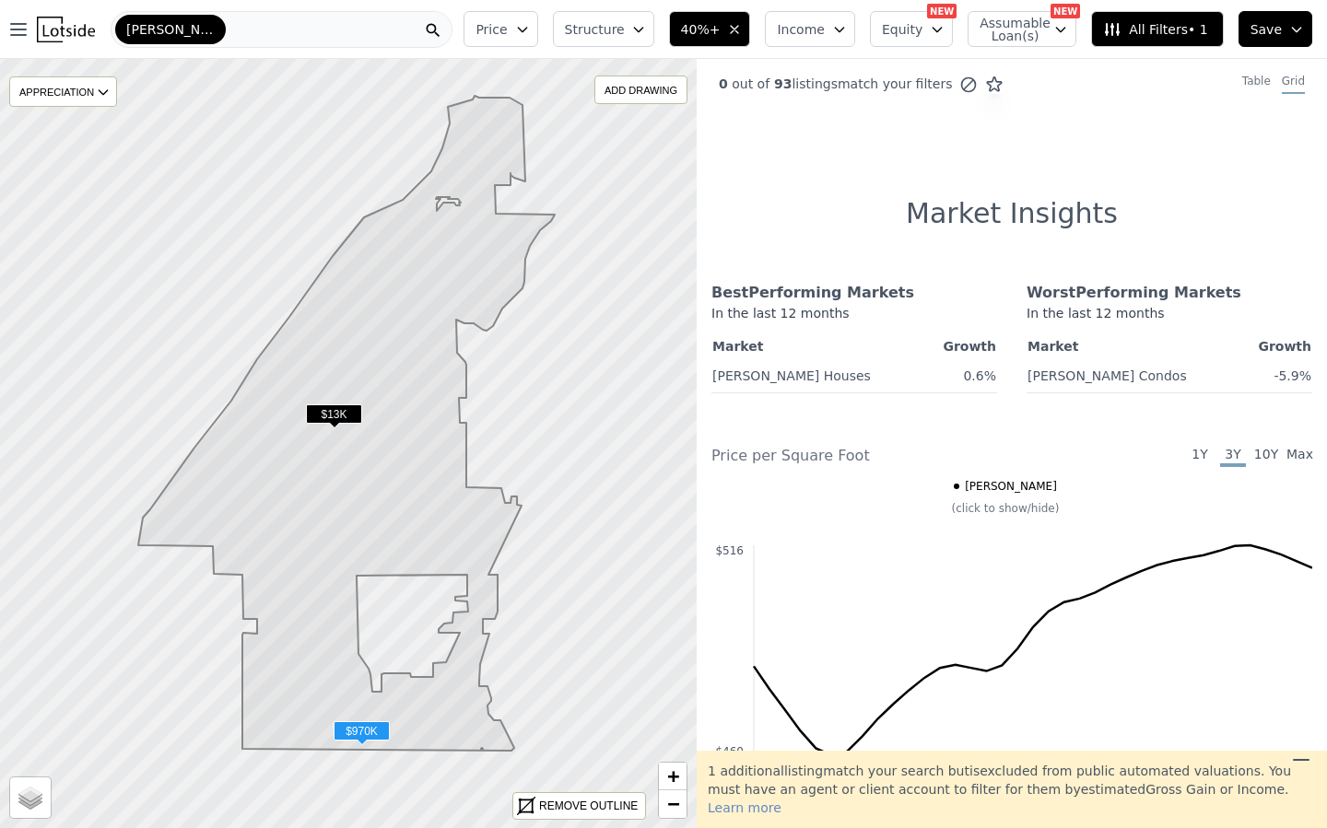
click at [324, 413] on span "$13K" at bounding box center [334, 413] width 56 height 19
click at [333, 420] on span "$13K" at bounding box center [334, 413] width 56 height 19
click at [697, 29] on span "40%+" at bounding box center [701, 29] width 40 height 18
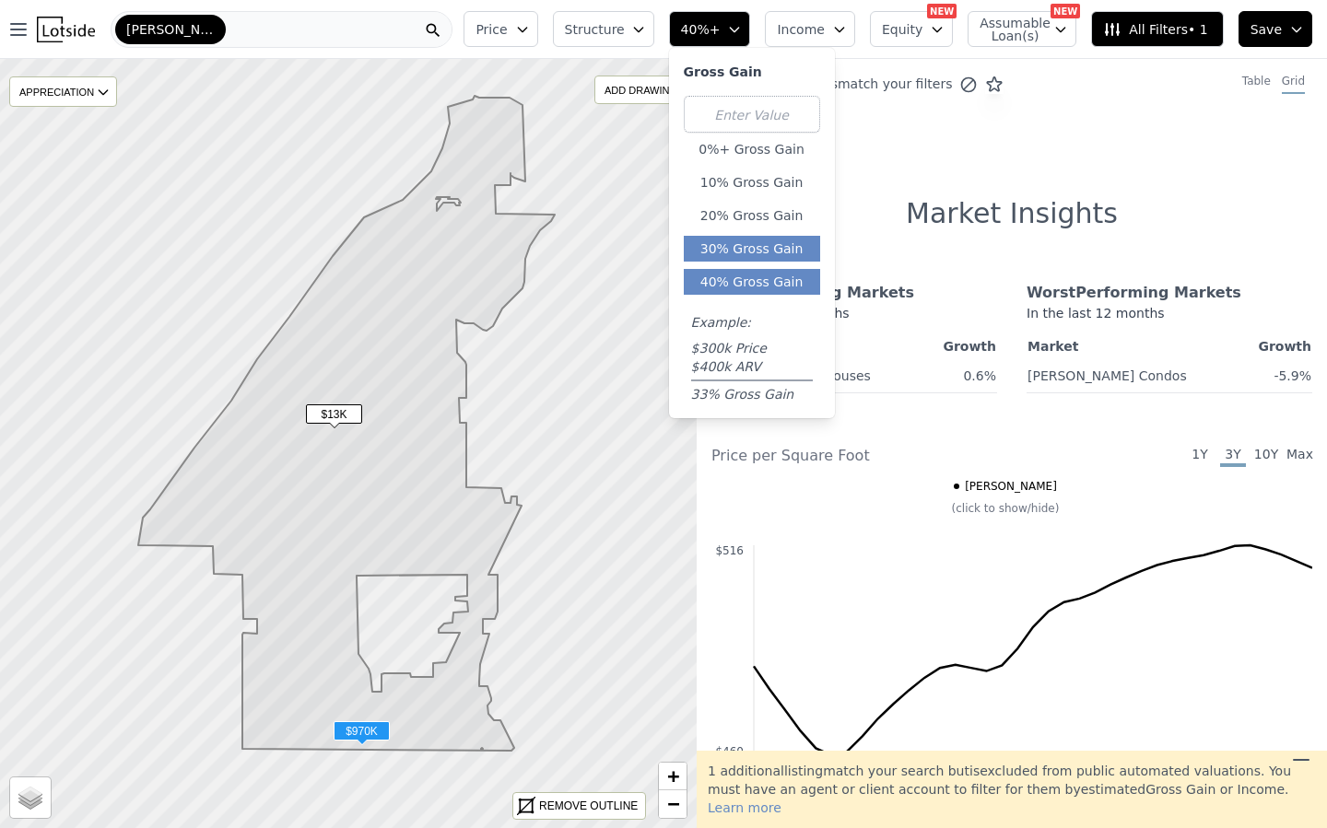
click at [719, 244] on button "30% Gross Gain" at bounding box center [752, 249] width 136 height 26
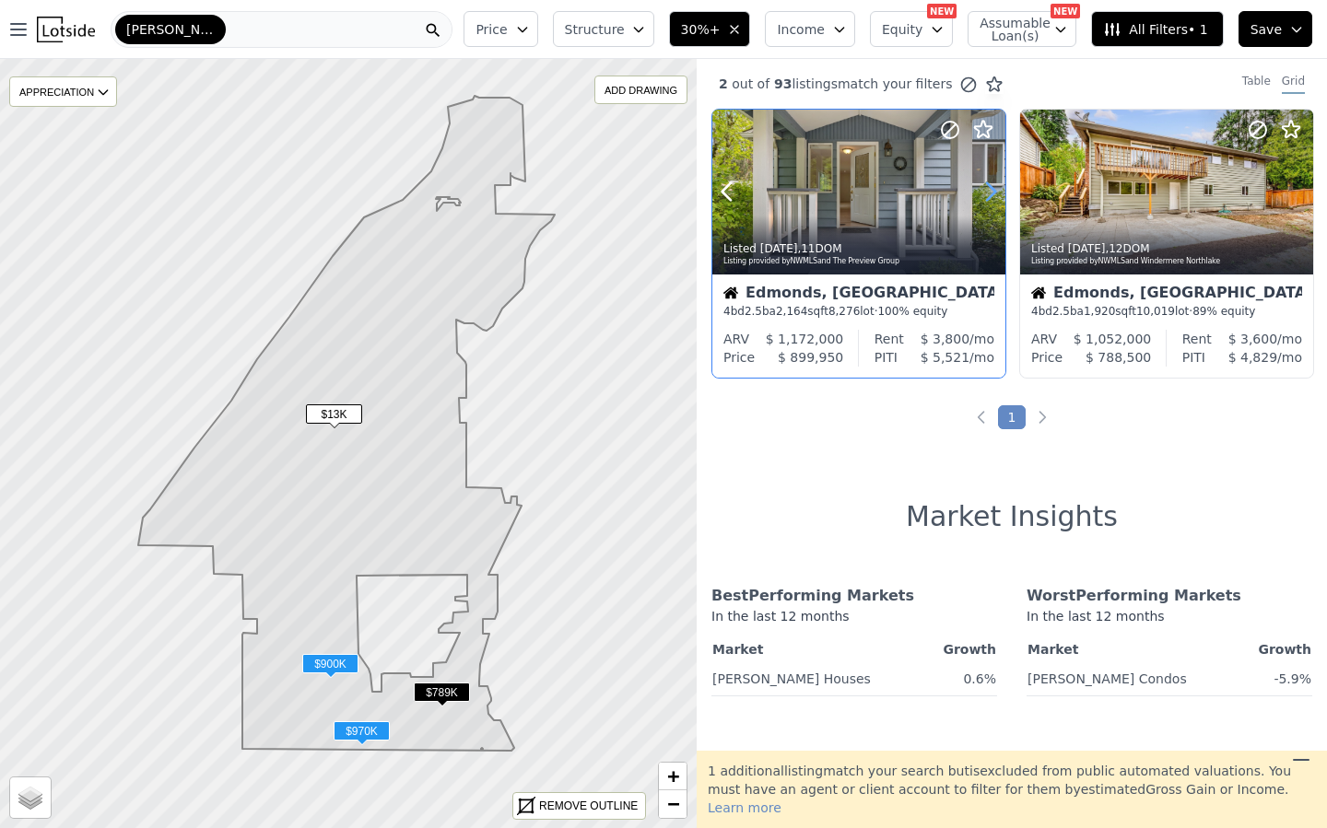
click at [982, 188] on icon at bounding box center [990, 191] width 29 height 29
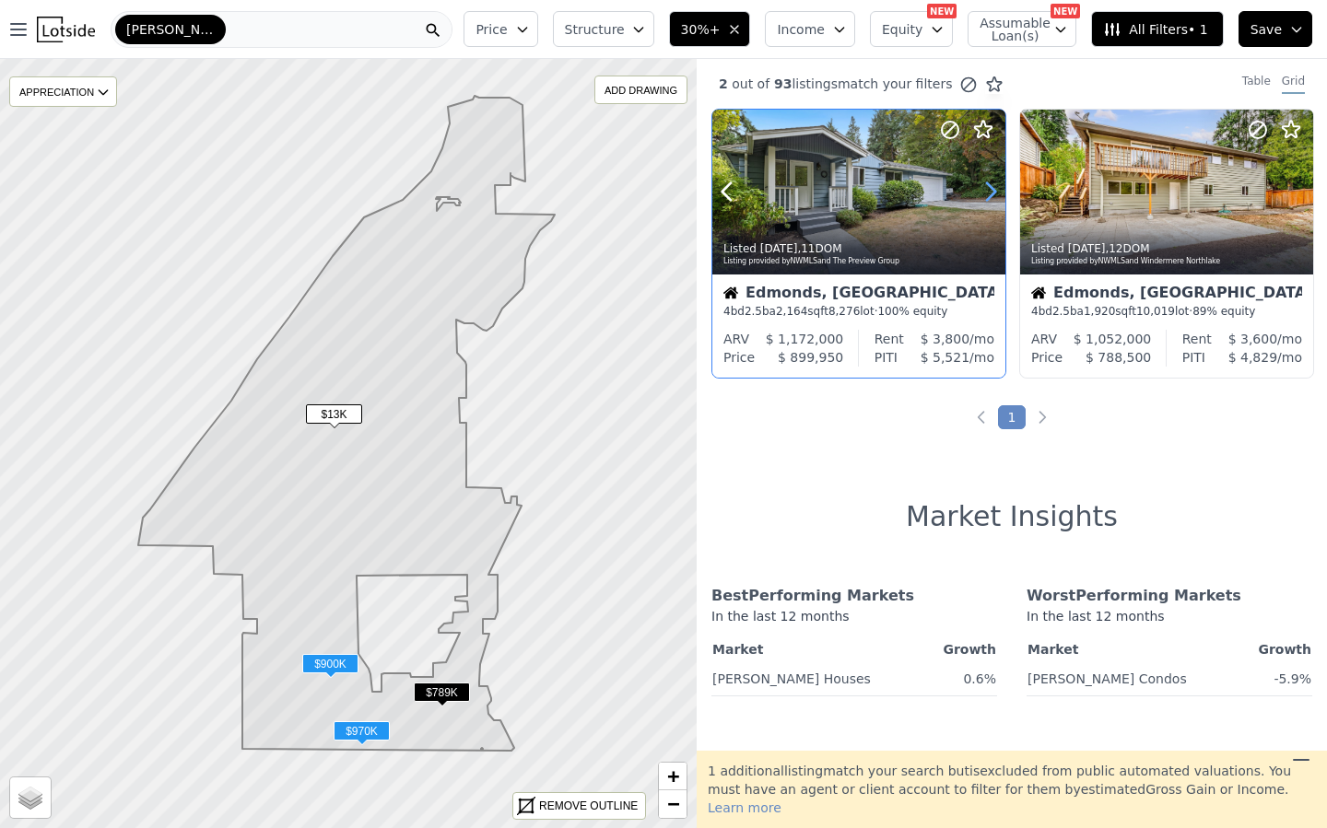
click at [982, 189] on icon at bounding box center [990, 191] width 29 height 29
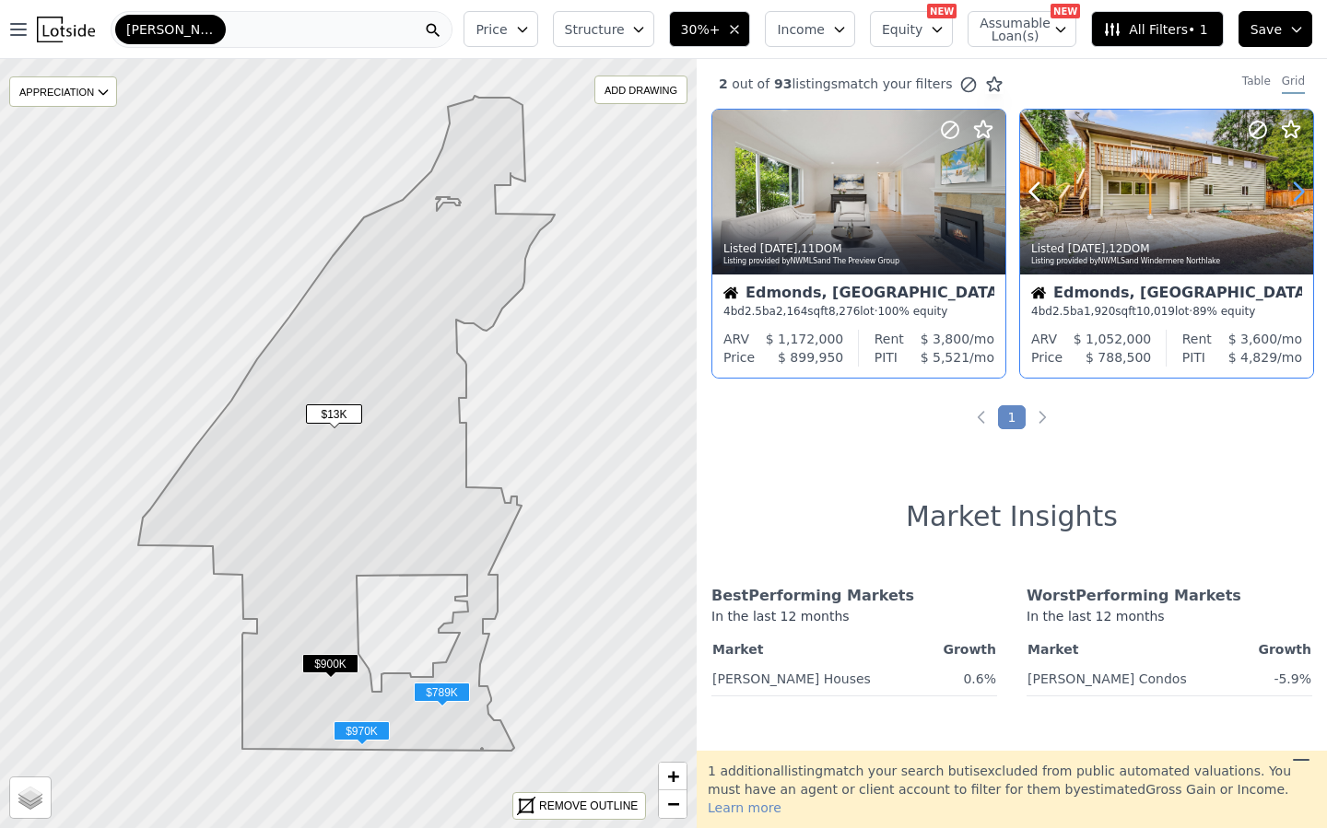
click at [1293, 197] on icon at bounding box center [1297, 191] width 29 height 29
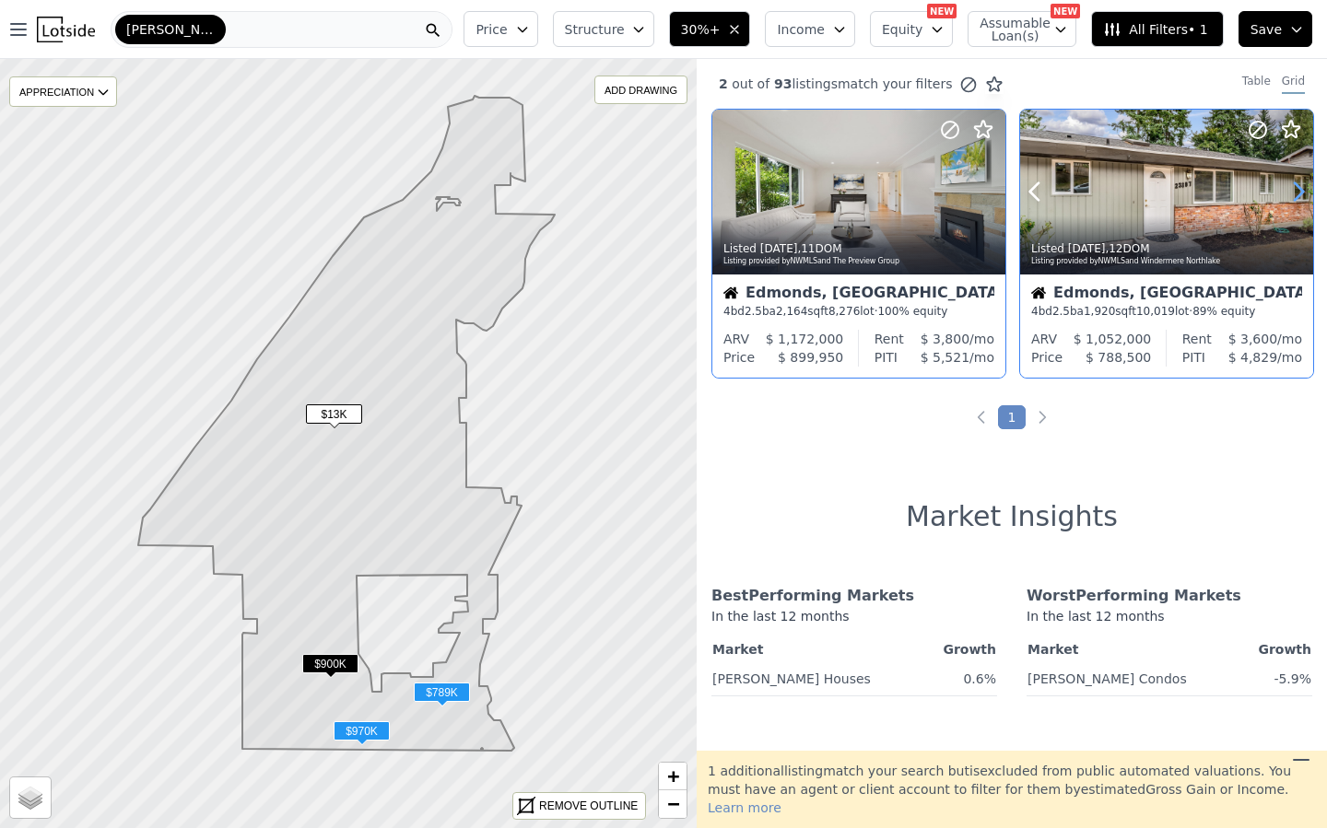
click at [1293, 197] on icon at bounding box center [1297, 191] width 29 height 29
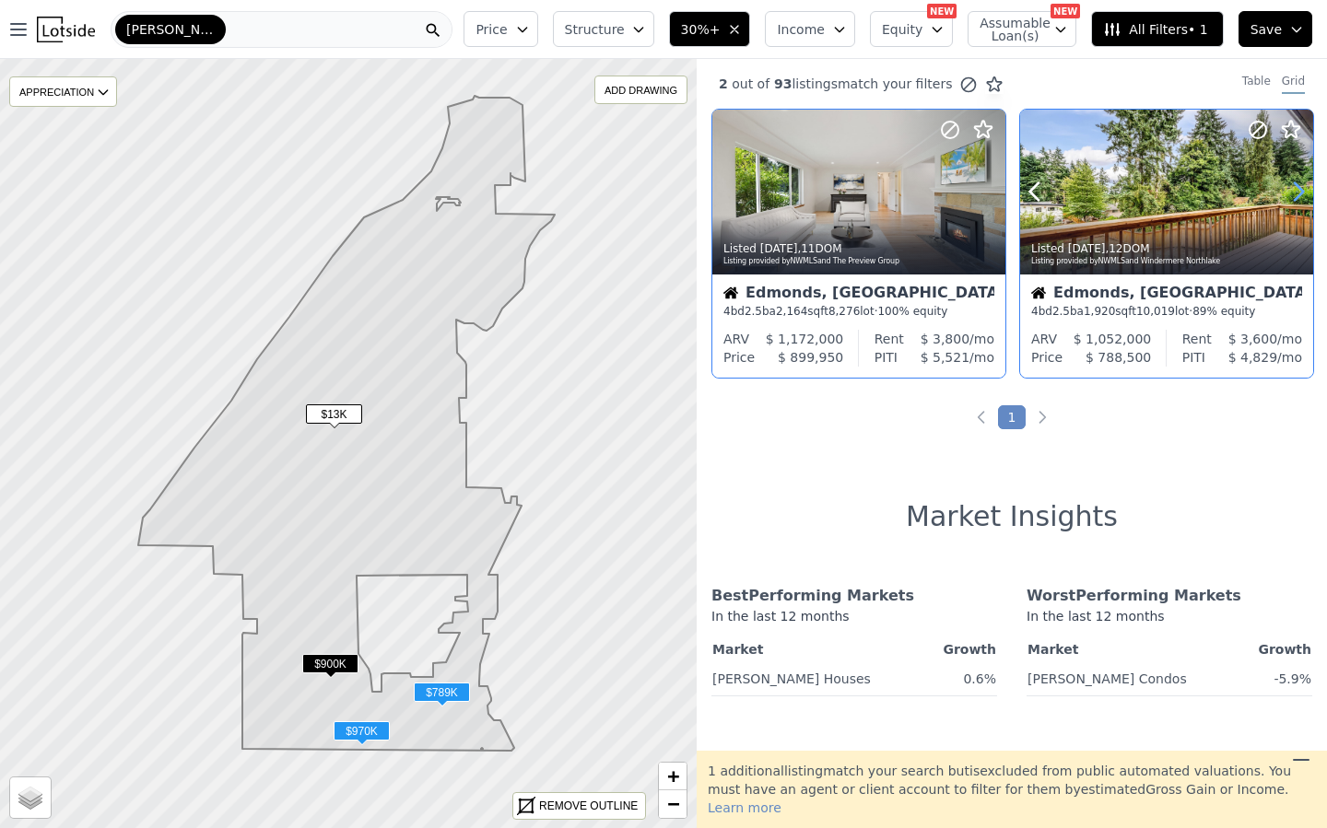
click at [1293, 197] on icon at bounding box center [1297, 191] width 29 height 29
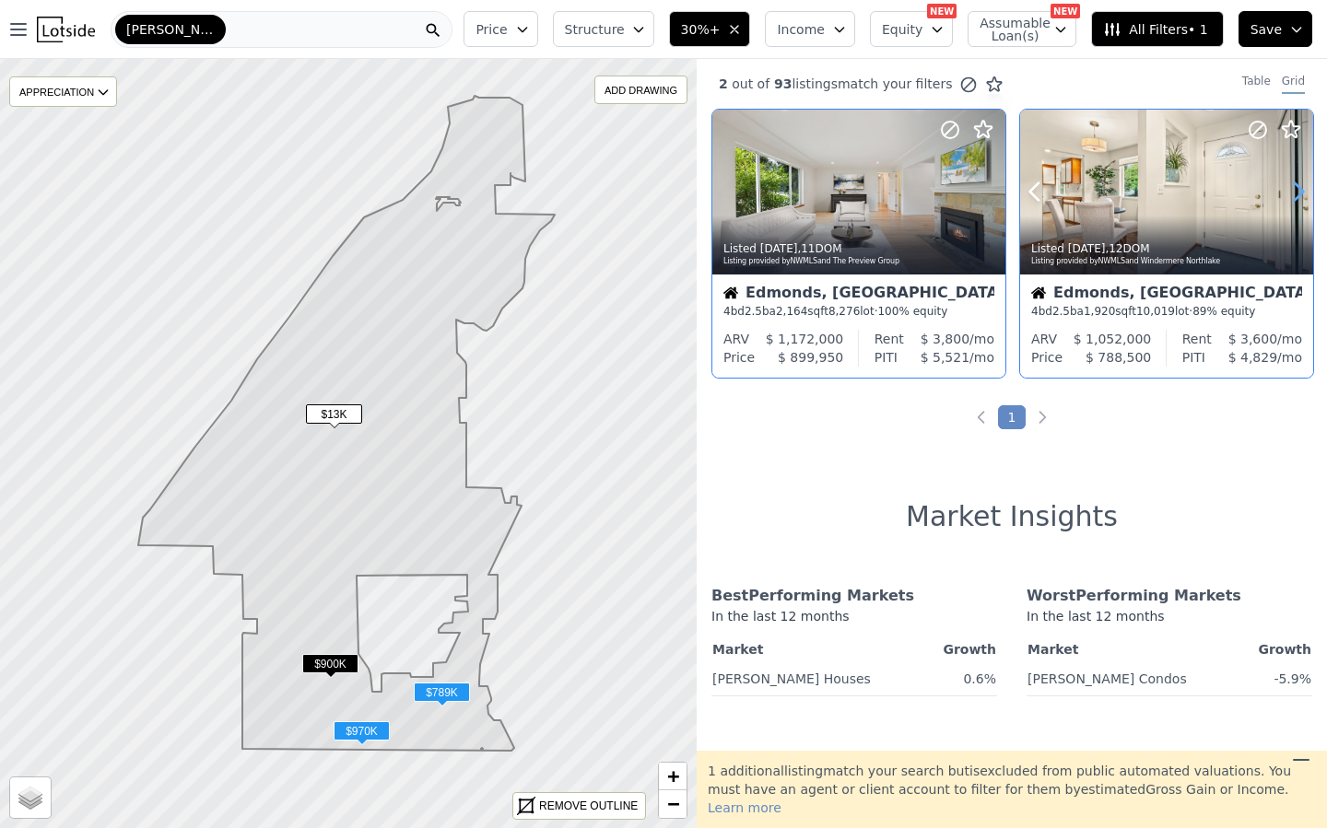
click at [1293, 197] on icon at bounding box center [1297, 191] width 29 height 29
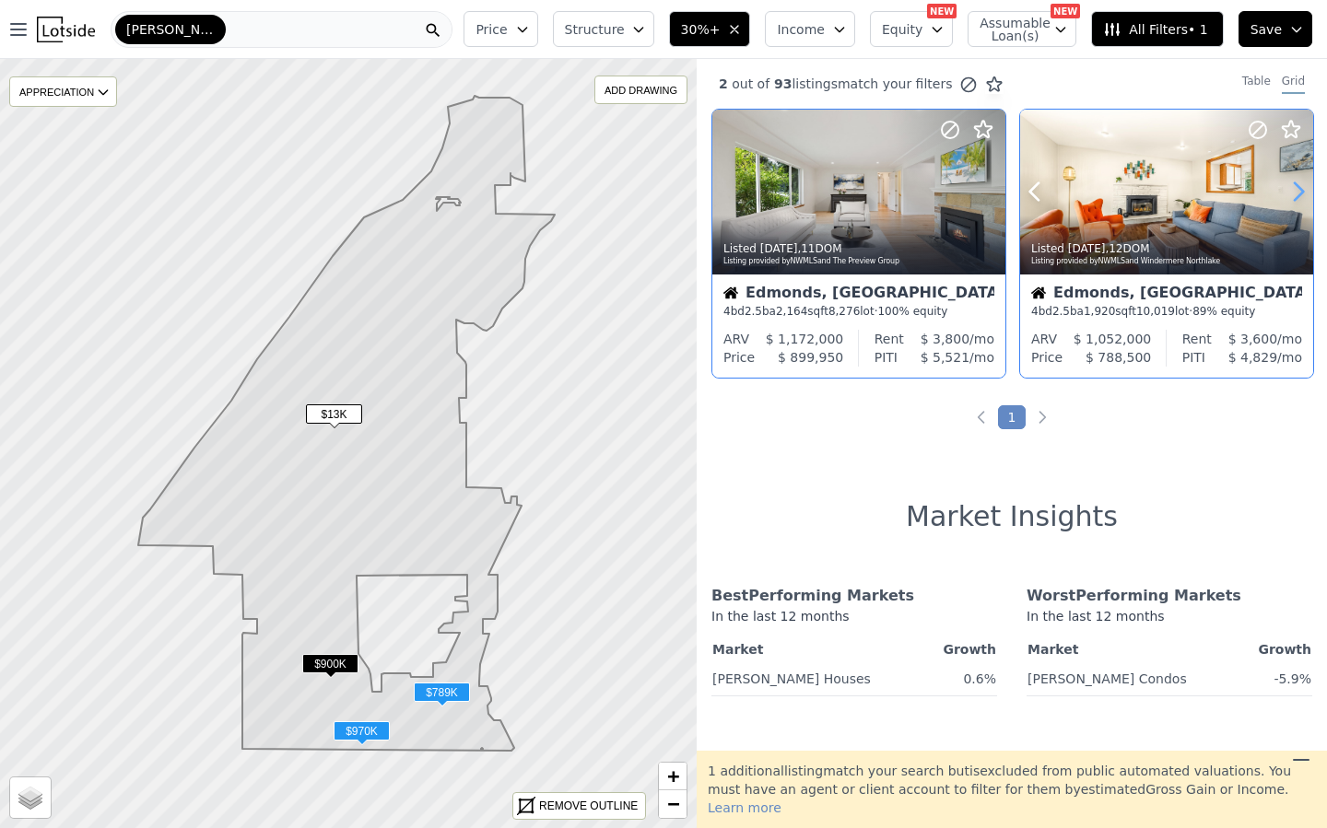
click at [1293, 197] on icon at bounding box center [1297, 191] width 29 height 29
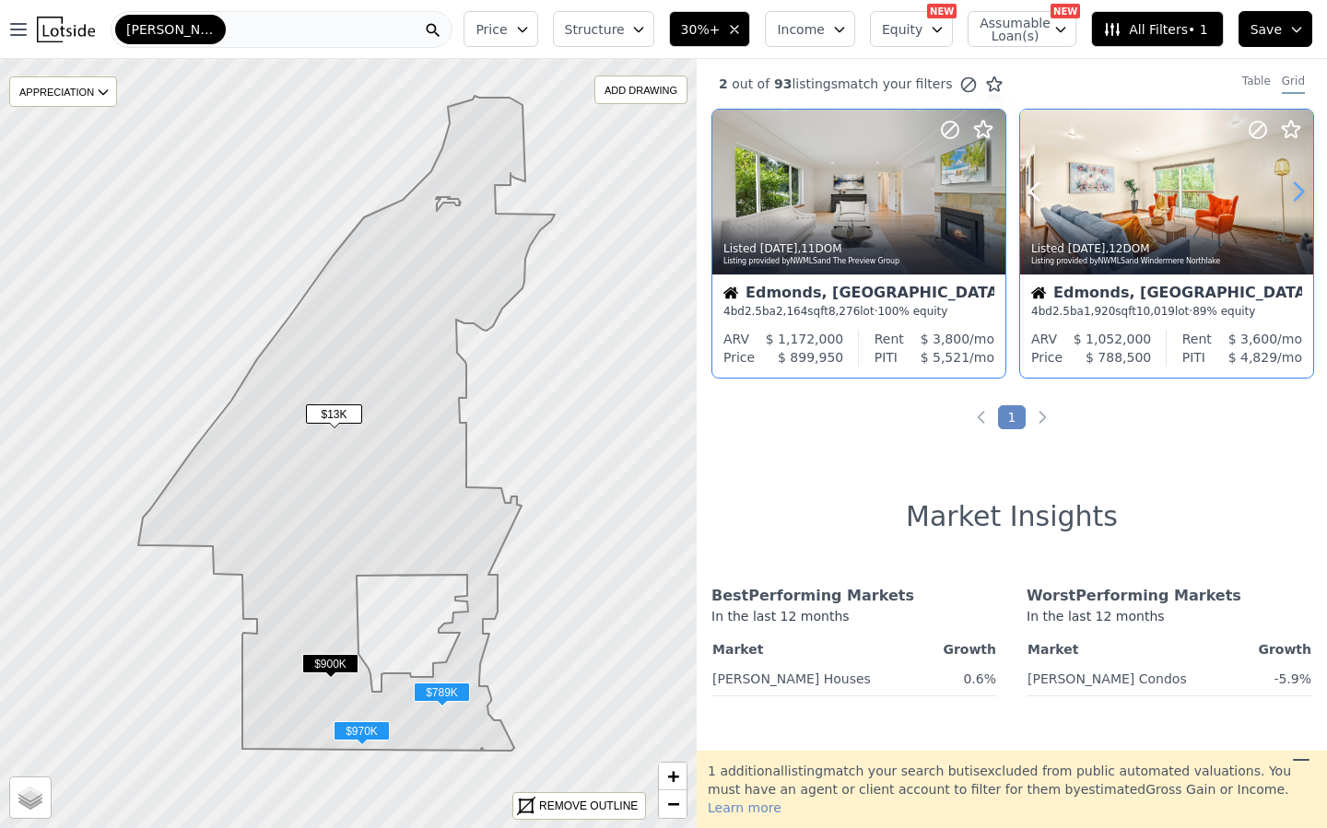
click at [1293, 197] on icon at bounding box center [1297, 191] width 29 height 29
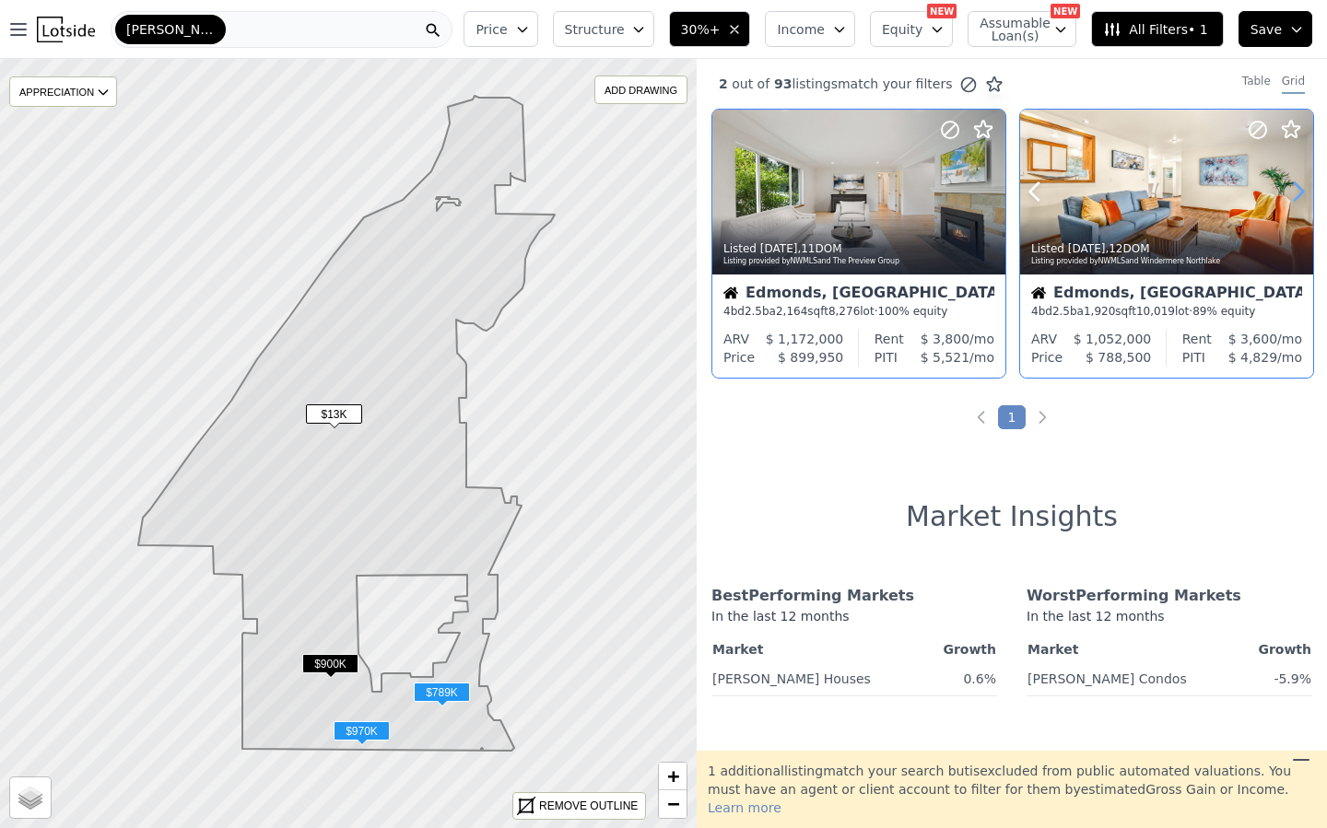
click at [1293, 197] on icon at bounding box center [1297, 191] width 29 height 29
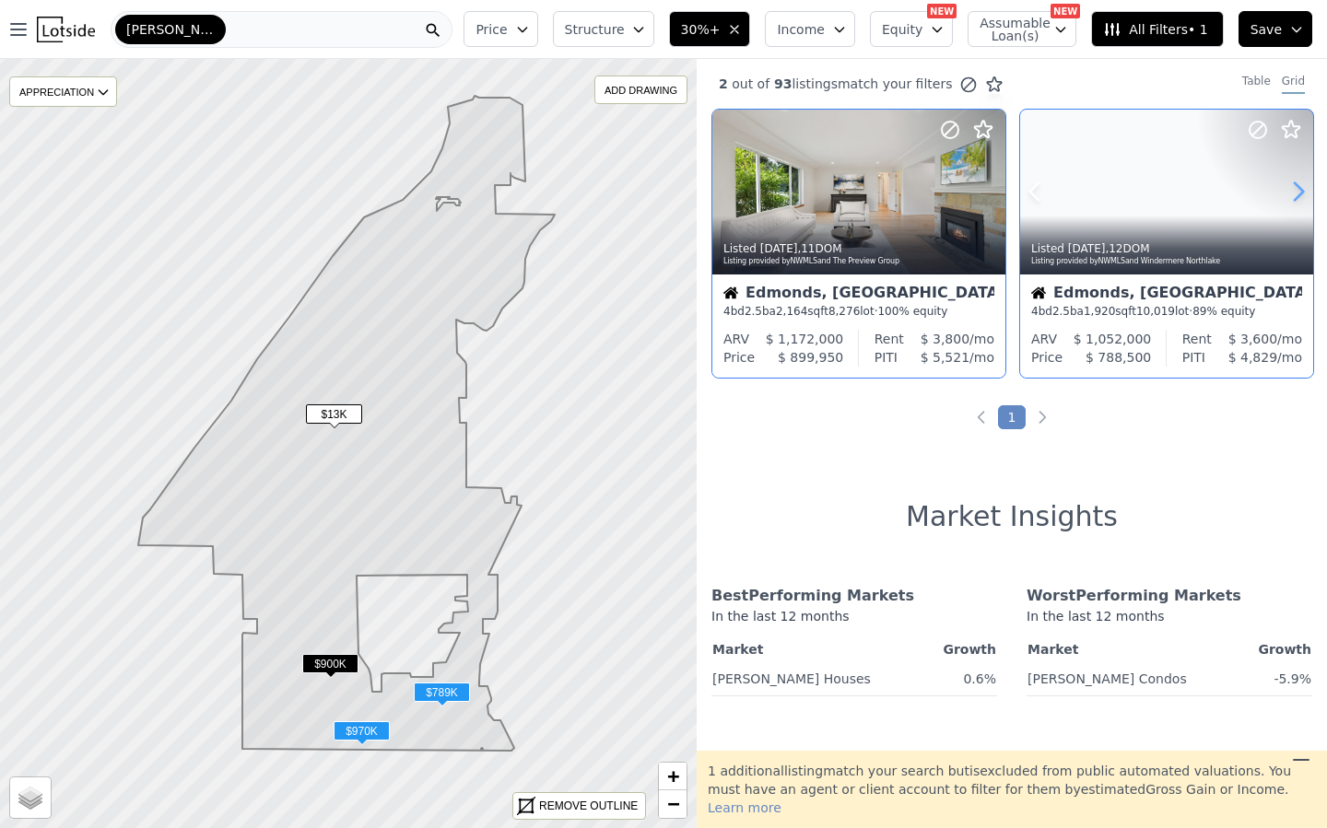
click at [1293, 197] on icon at bounding box center [1297, 191] width 29 height 29
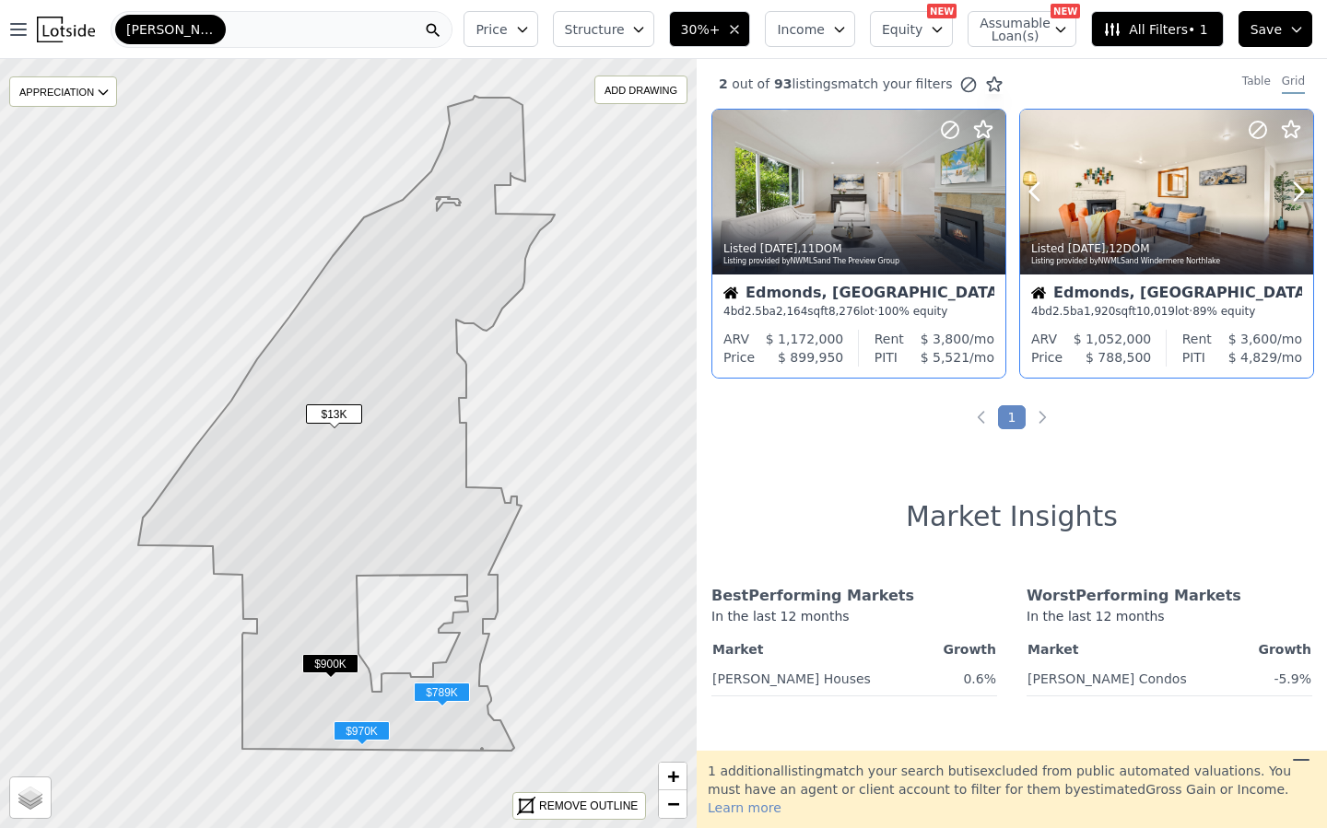
click at [1183, 198] on div at bounding box center [1166, 192] width 293 height 165
click at [1291, 190] on icon at bounding box center [1297, 191] width 29 height 29
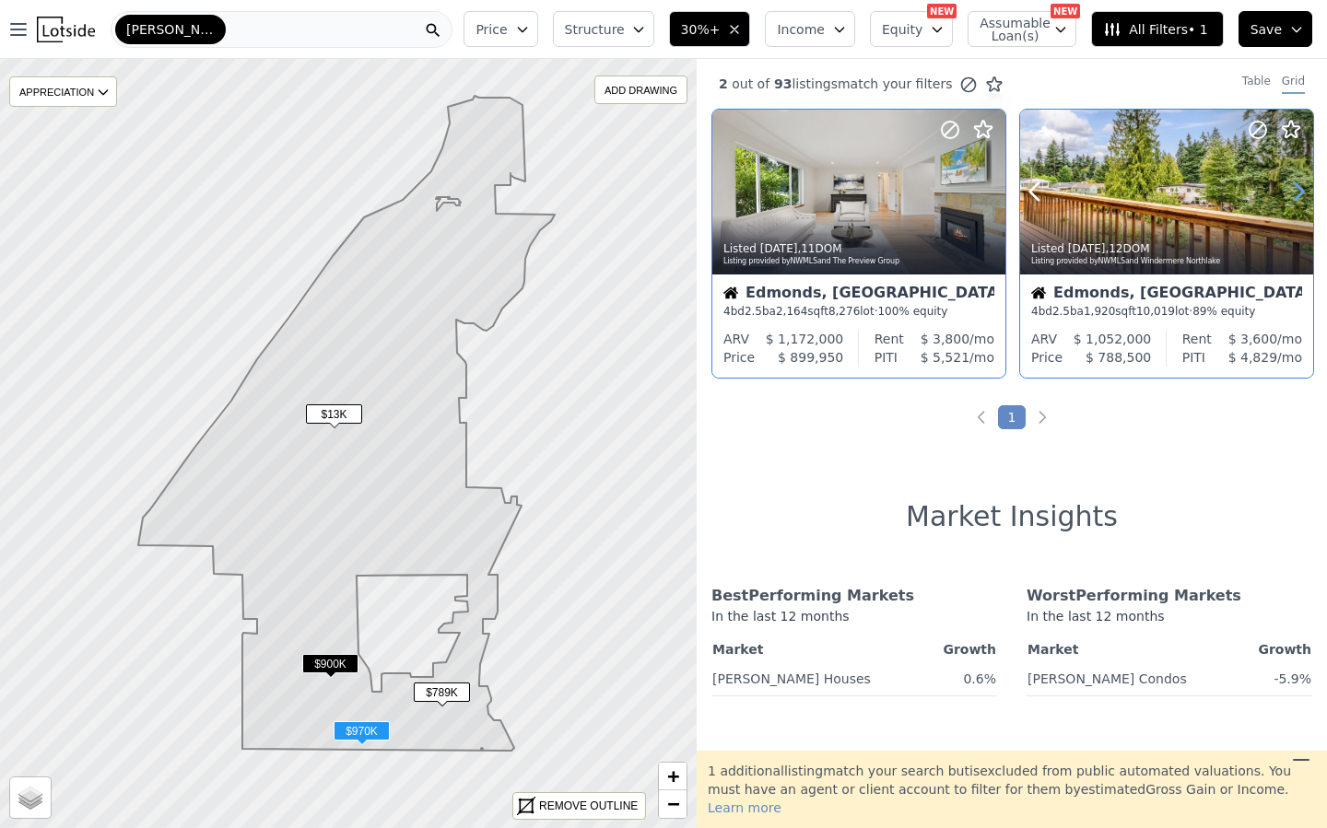
click at [1290, 191] on icon at bounding box center [1297, 191] width 29 height 29
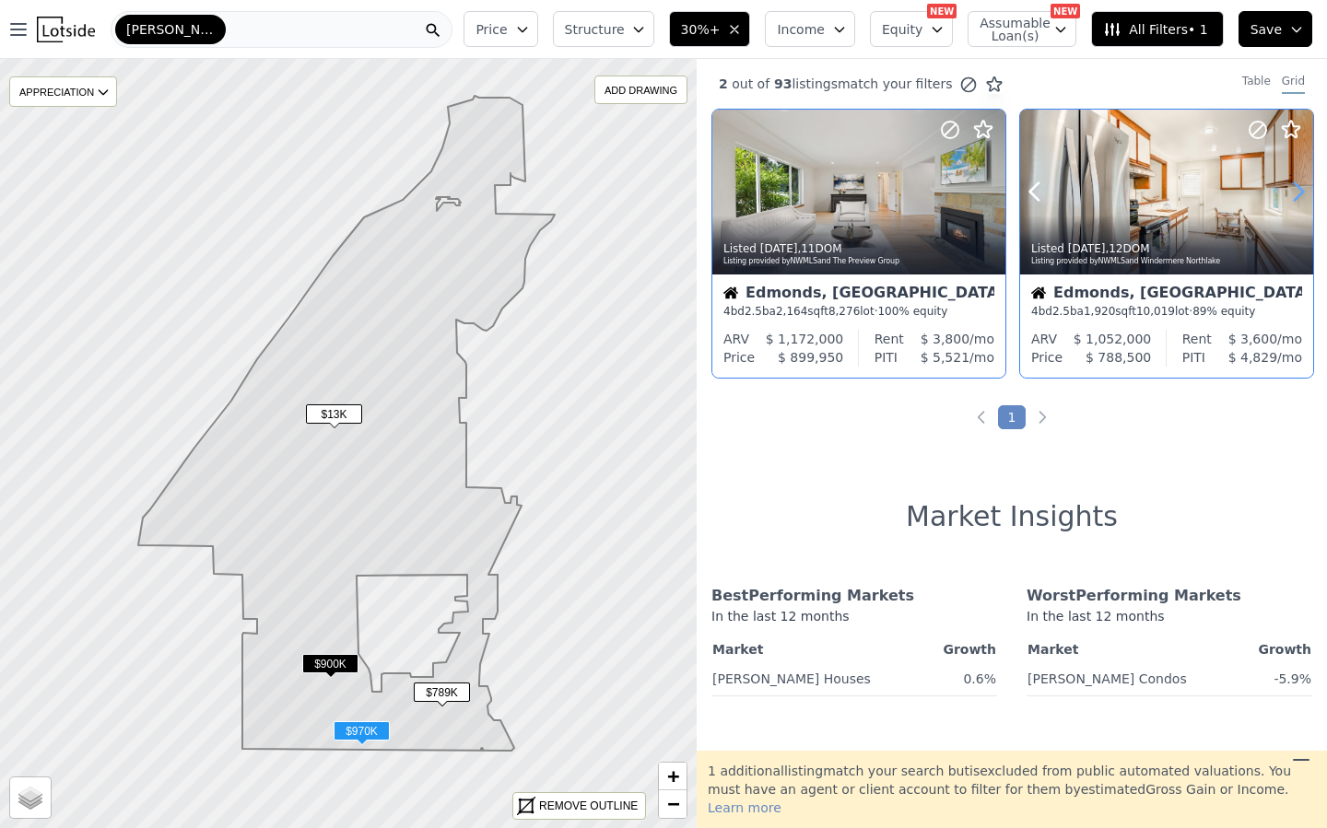
click at [1290, 191] on icon at bounding box center [1297, 191] width 29 height 29
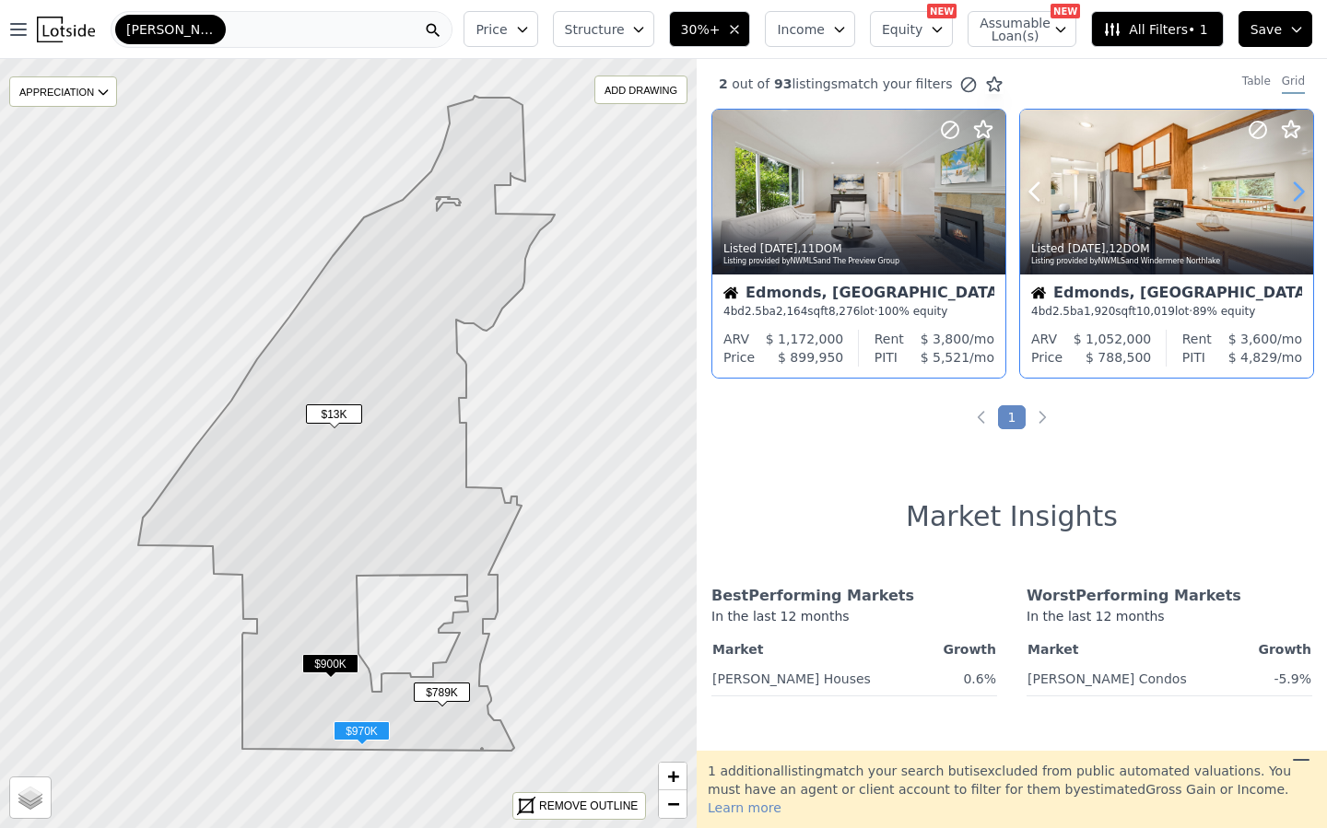
click at [1290, 191] on icon at bounding box center [1297, 191] width 29 height 29
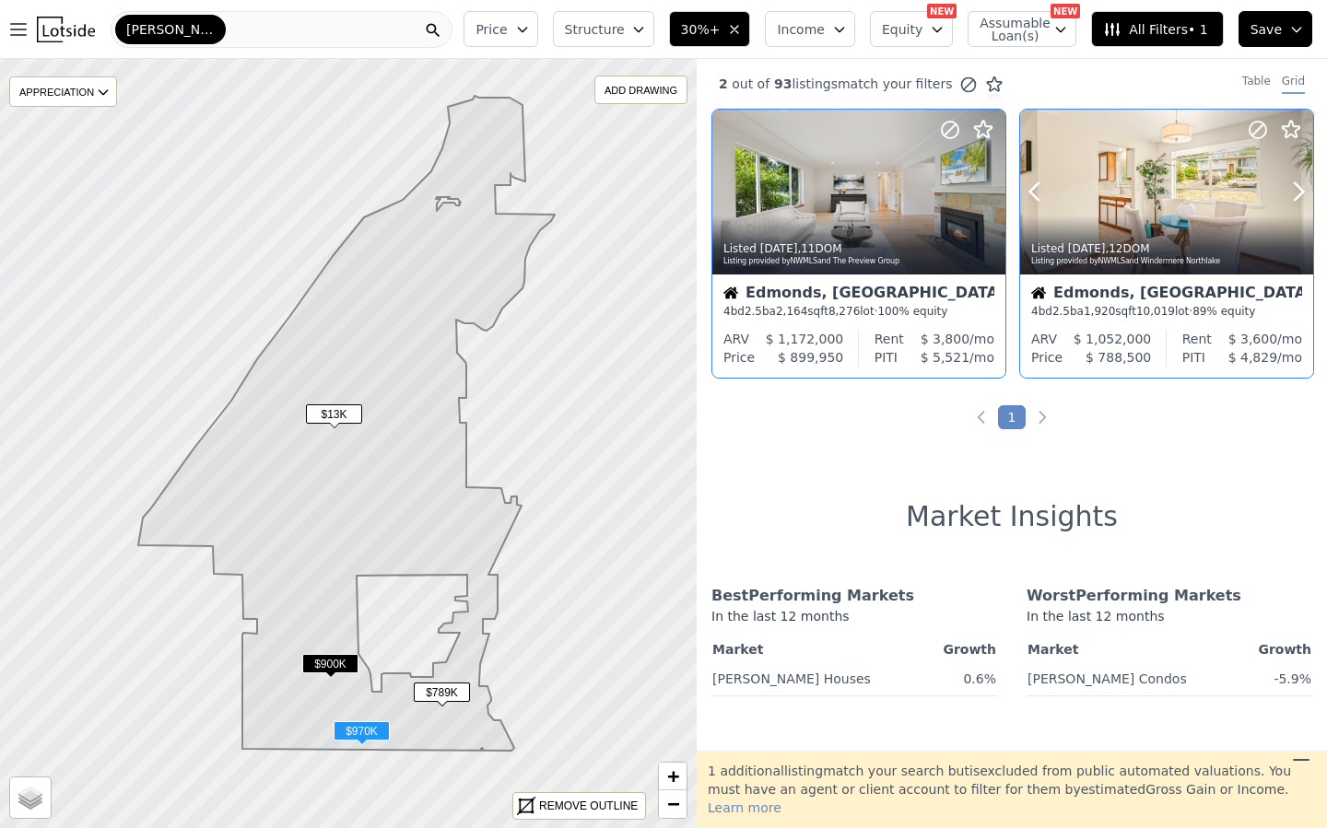
click at [1137, 206] on div at bounding box center [1166, 192] width 293 height 165
click at [430, 686] on span "$789K" at bounding box center [442, 692] width 56 height 19
click at [447, 694] on span "$789K" at bounding box center [442, 692] width 56 height 19
click at [702, 35] on span "30%+" at bounding box center [701, 29] width 40 height 18
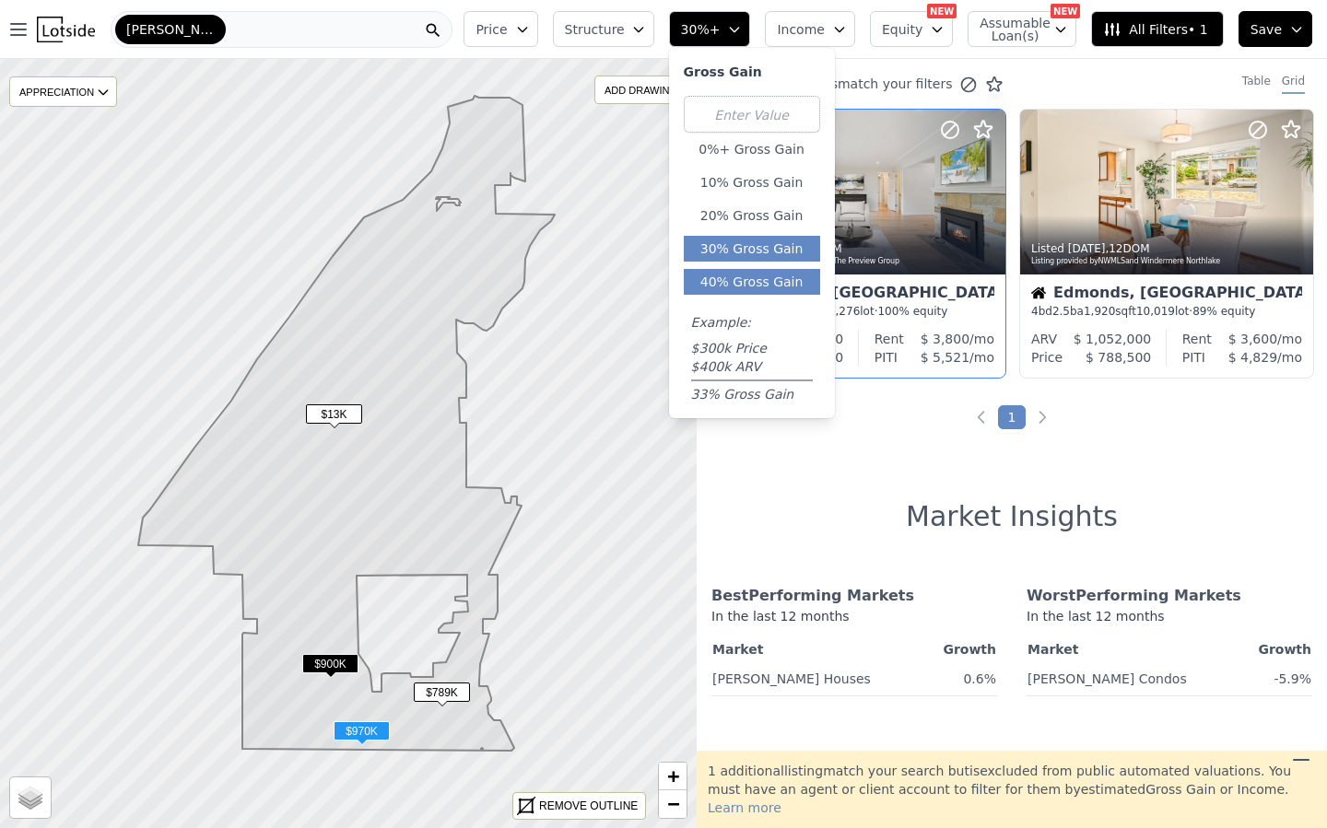
click at [752, 273] on button "40% Gross Gain" at bounding box center [752, 282] width 136 height 26
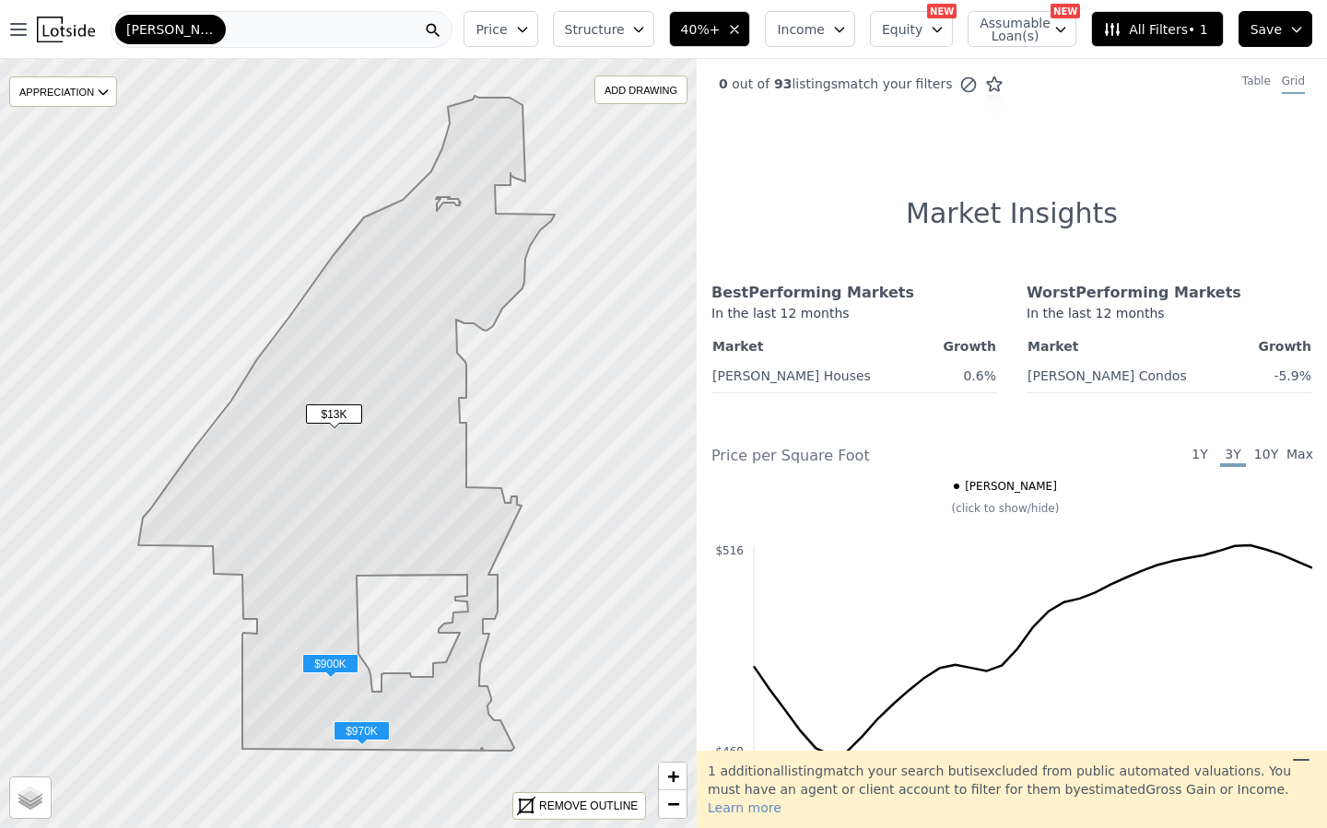
click at [389, 33] on div "Edmonds" at bounding box center [282, 29] width 342 height 37
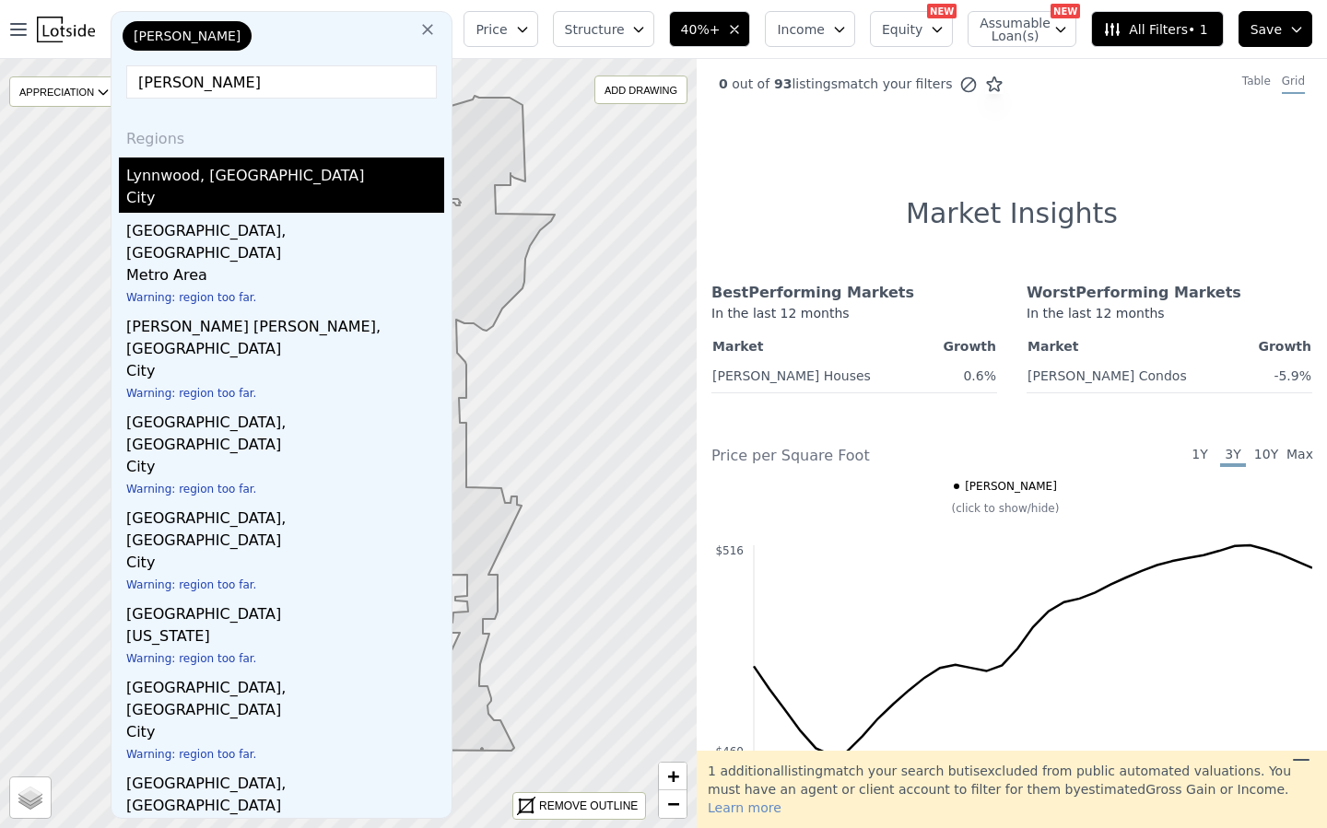
type input "lyn"
click at [264, 192] on div "City" at bounding box center [285, 200] width 318 height 26
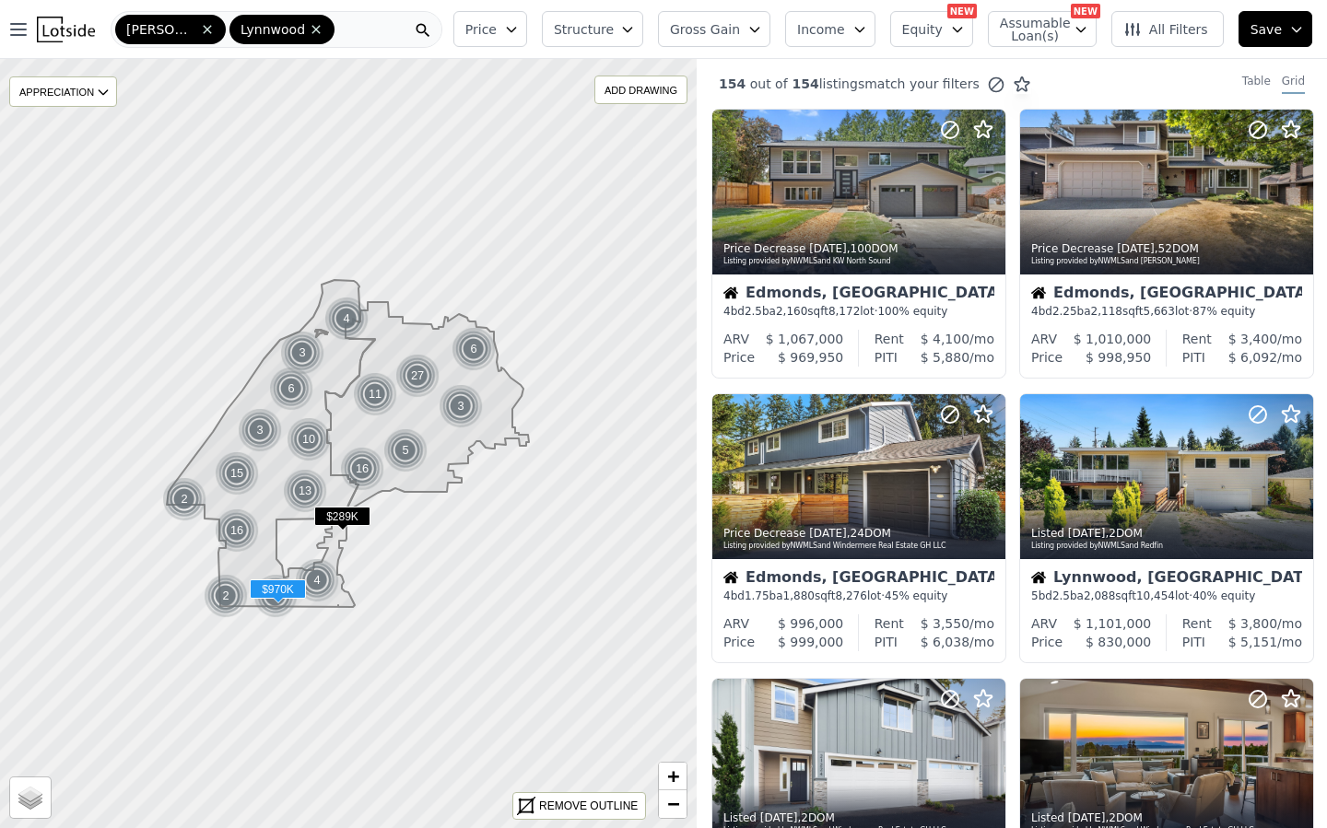
click at [699, 26] on span "Gross Gain" at bounding box center [705, 29] width 70 height 18
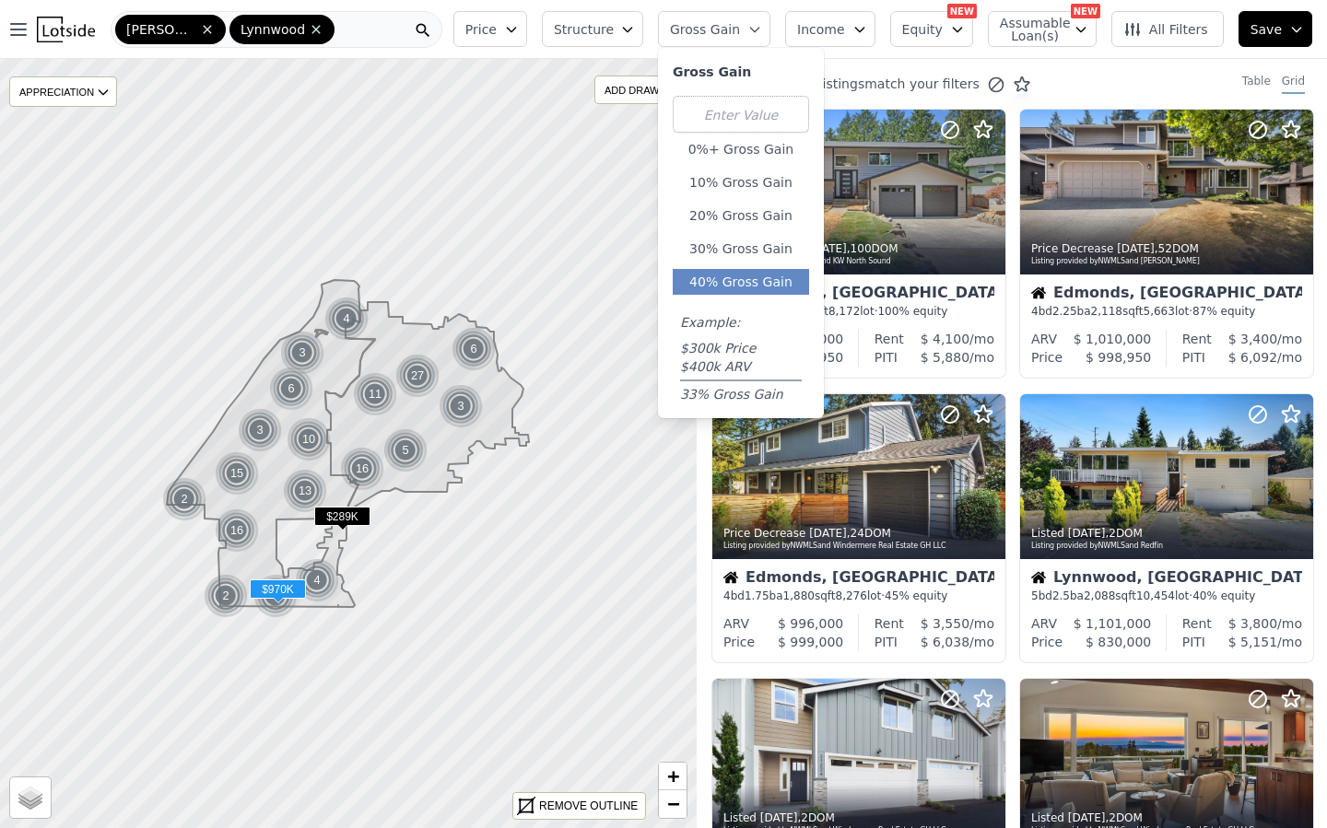
click at [745, 273] on button "40% Gross Gain" at bounding box center [741, 282] width 136 height 26
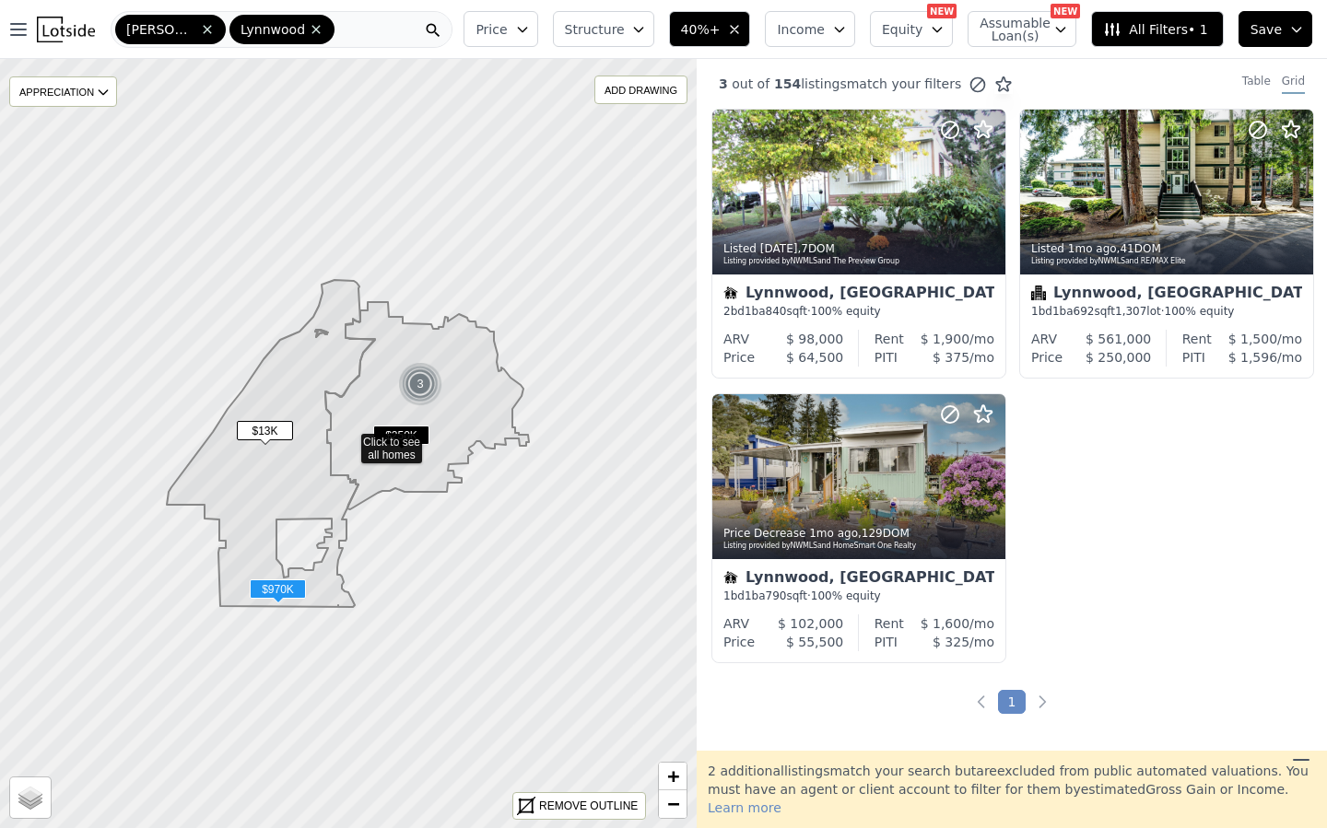
click at [799, 31] on span "Income" at bounding box center [801, 29] width 48 height 18
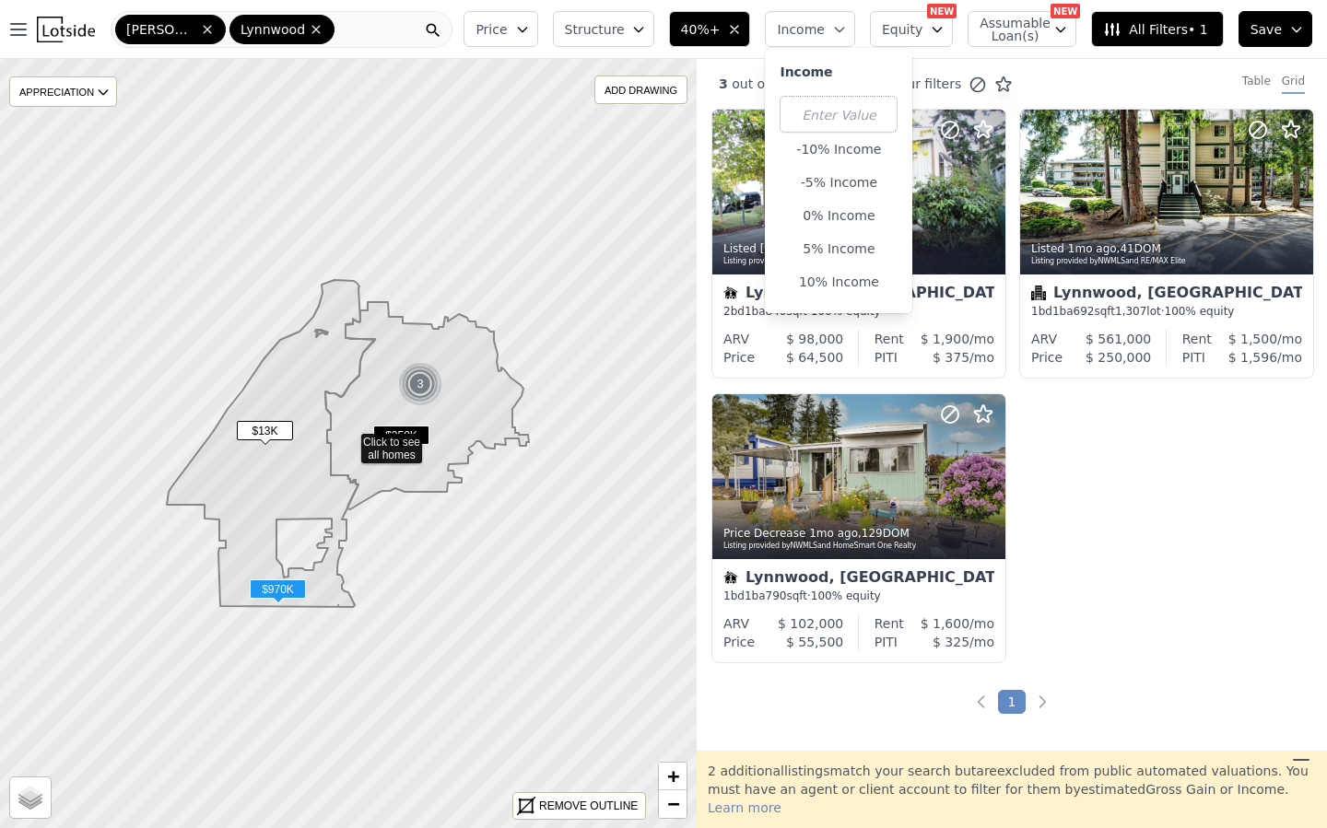
click at [610, 35] on span "Structure" at bounding box center [594, 29] width 59 height 18
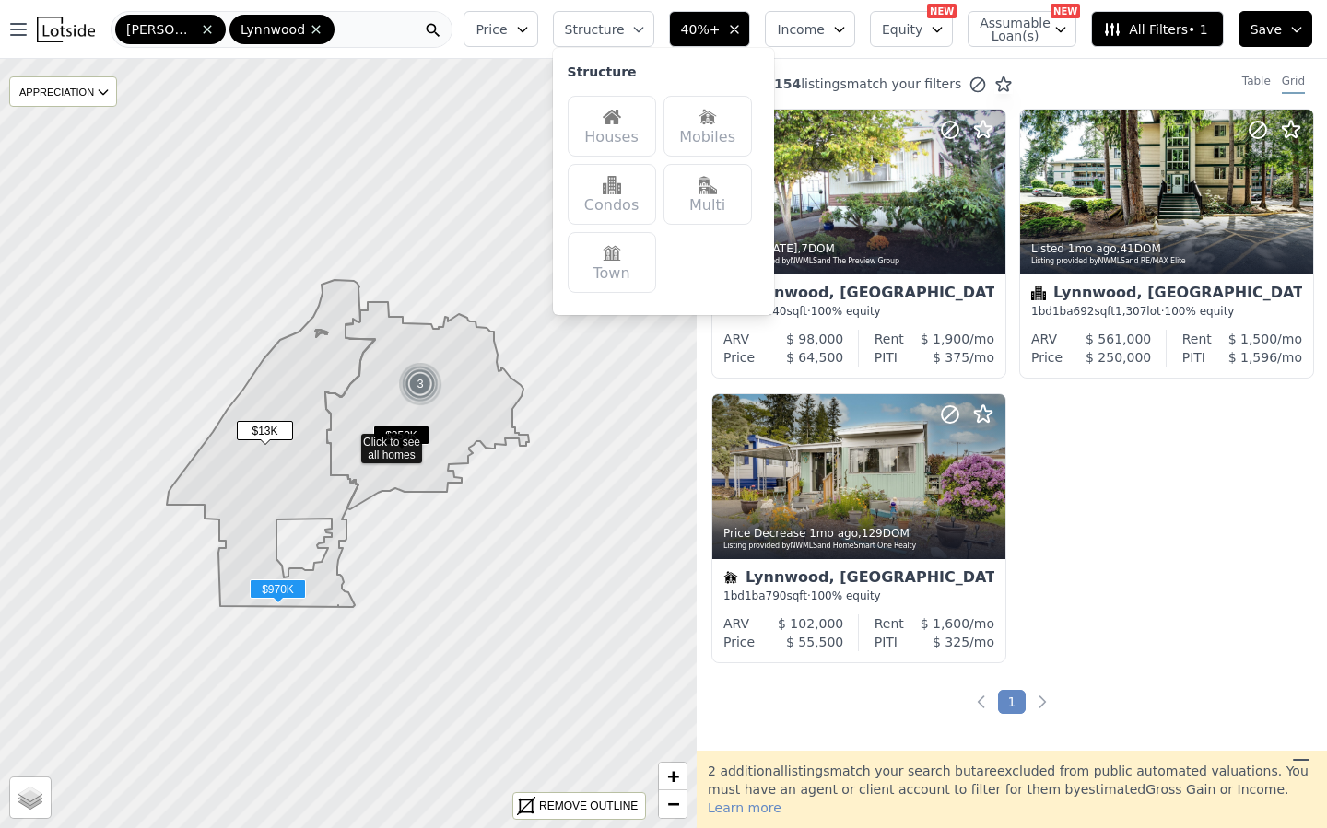
click at [621, 119] on img at bounding box center [612, 117] width 18 height 18
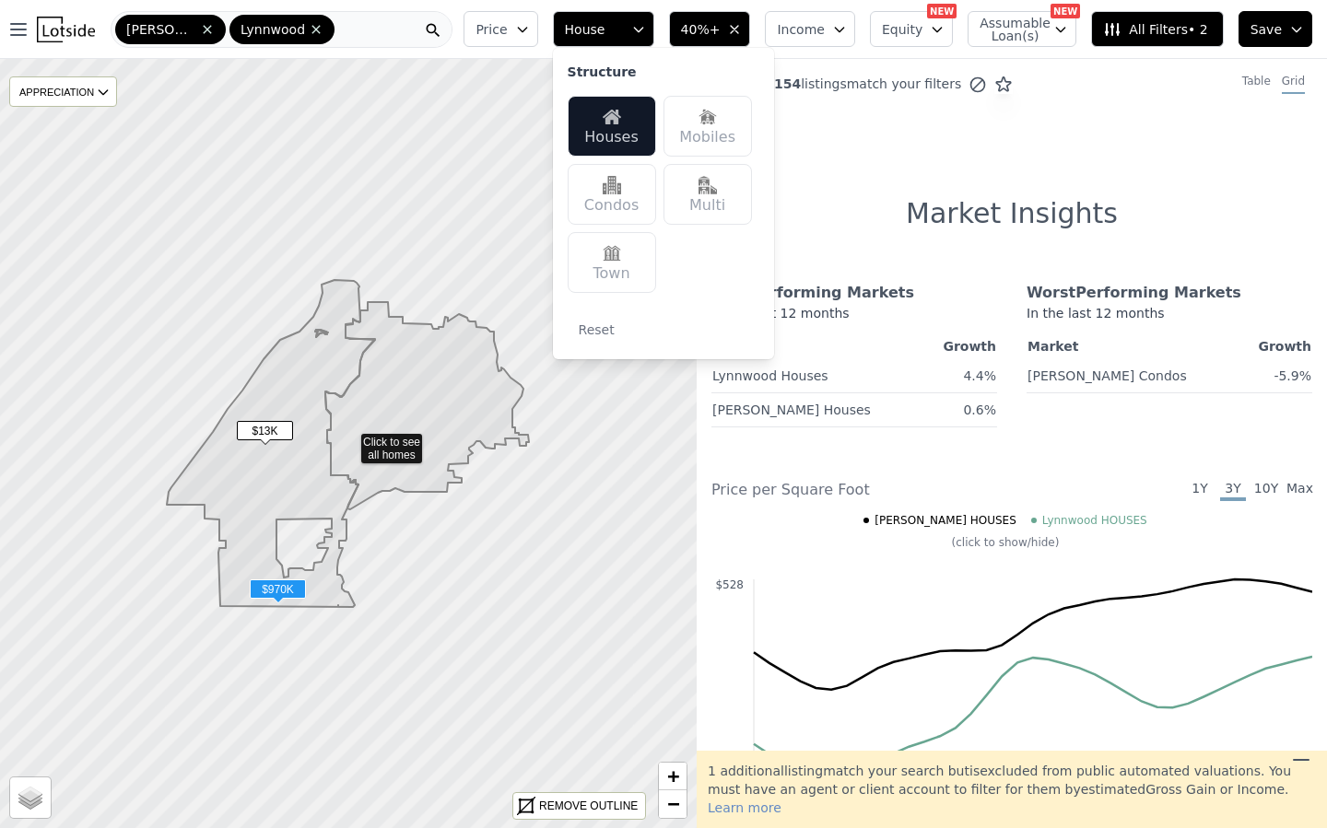
click at [805, 29] on span "Income" at bounding box center [801, 29] width 48 height 18
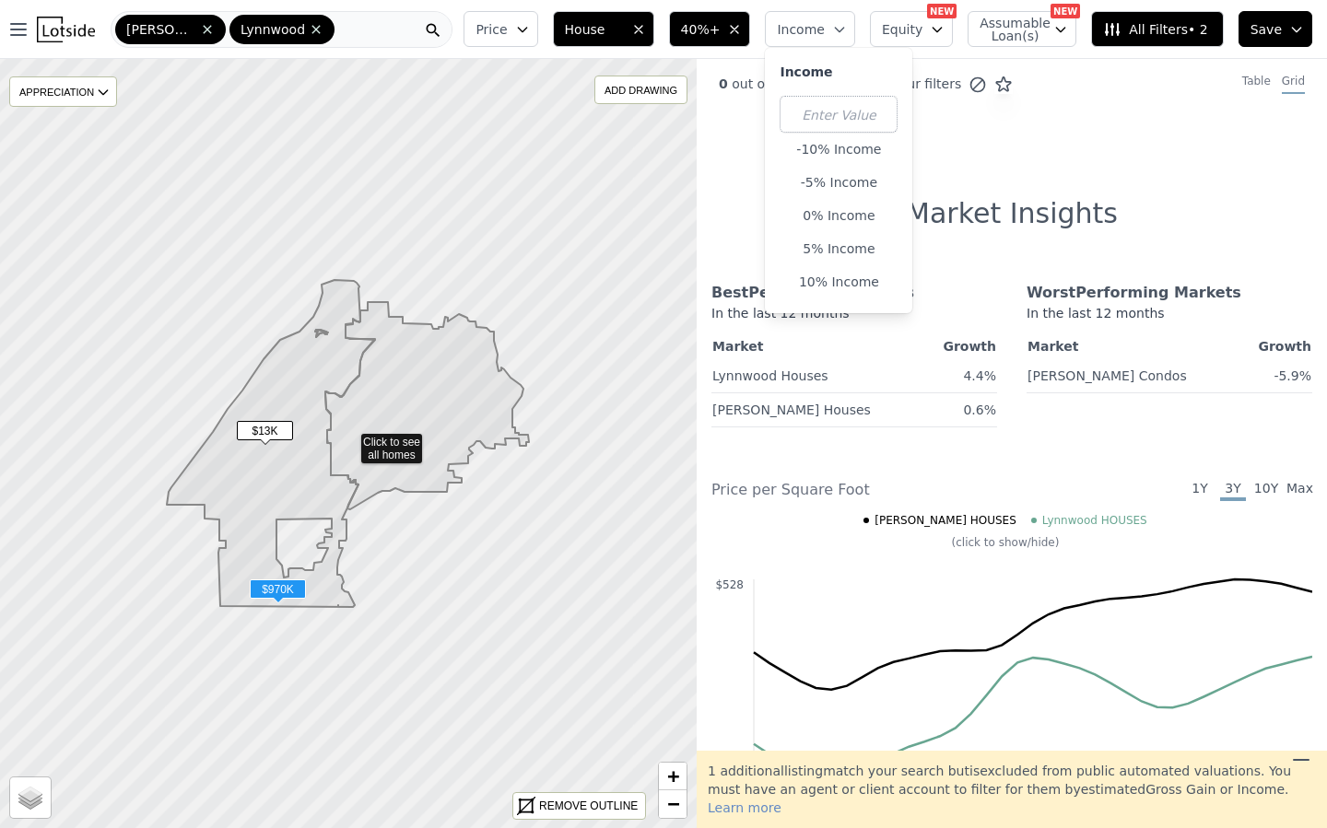
click at [716, 26] on span "40%+" at bounding box center [701, 29] width 40 height 18
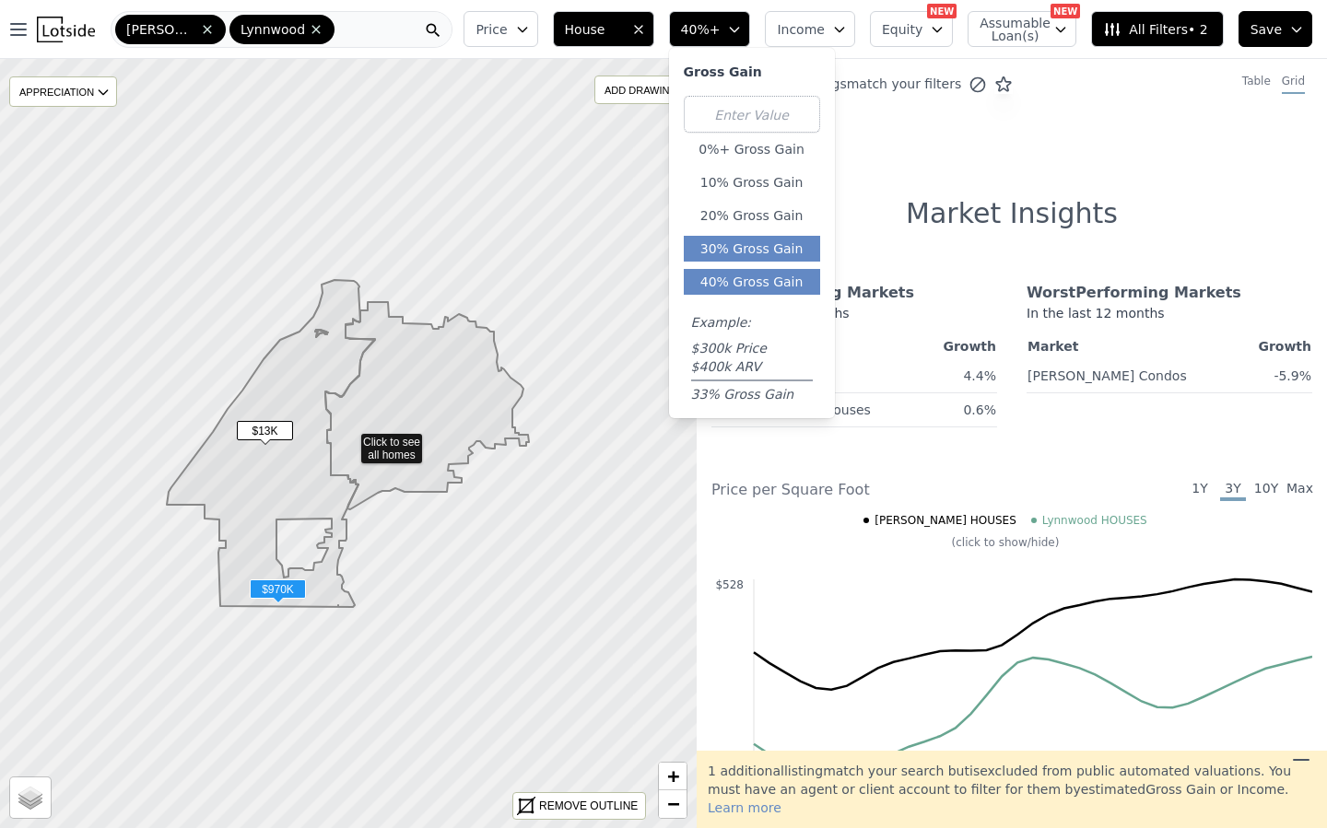
click at [745, 242] on button "30% Gross Gain" at bounding box center [752, 249] width 136 height 26
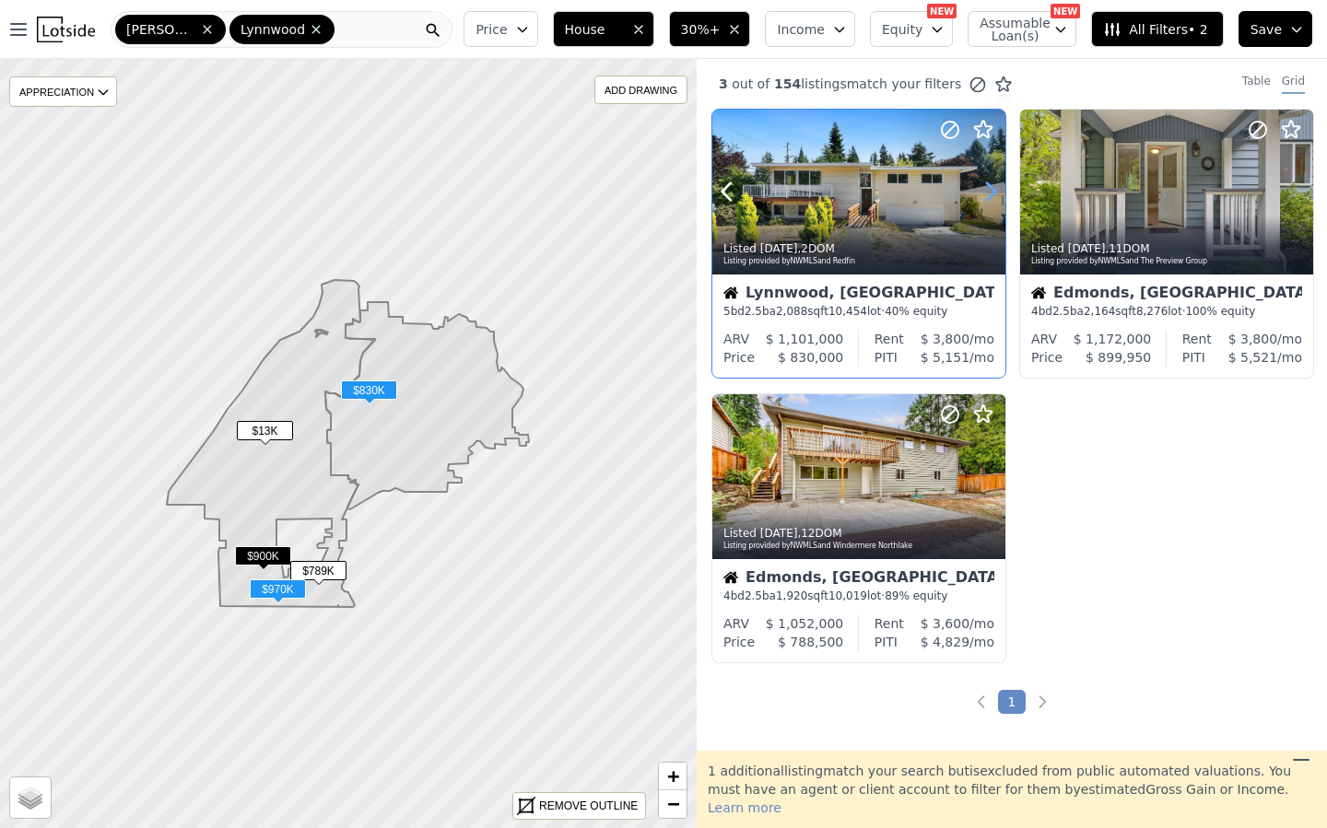
click at [984, 184] on icon at bounding box center [990, 191] width 29 height 29
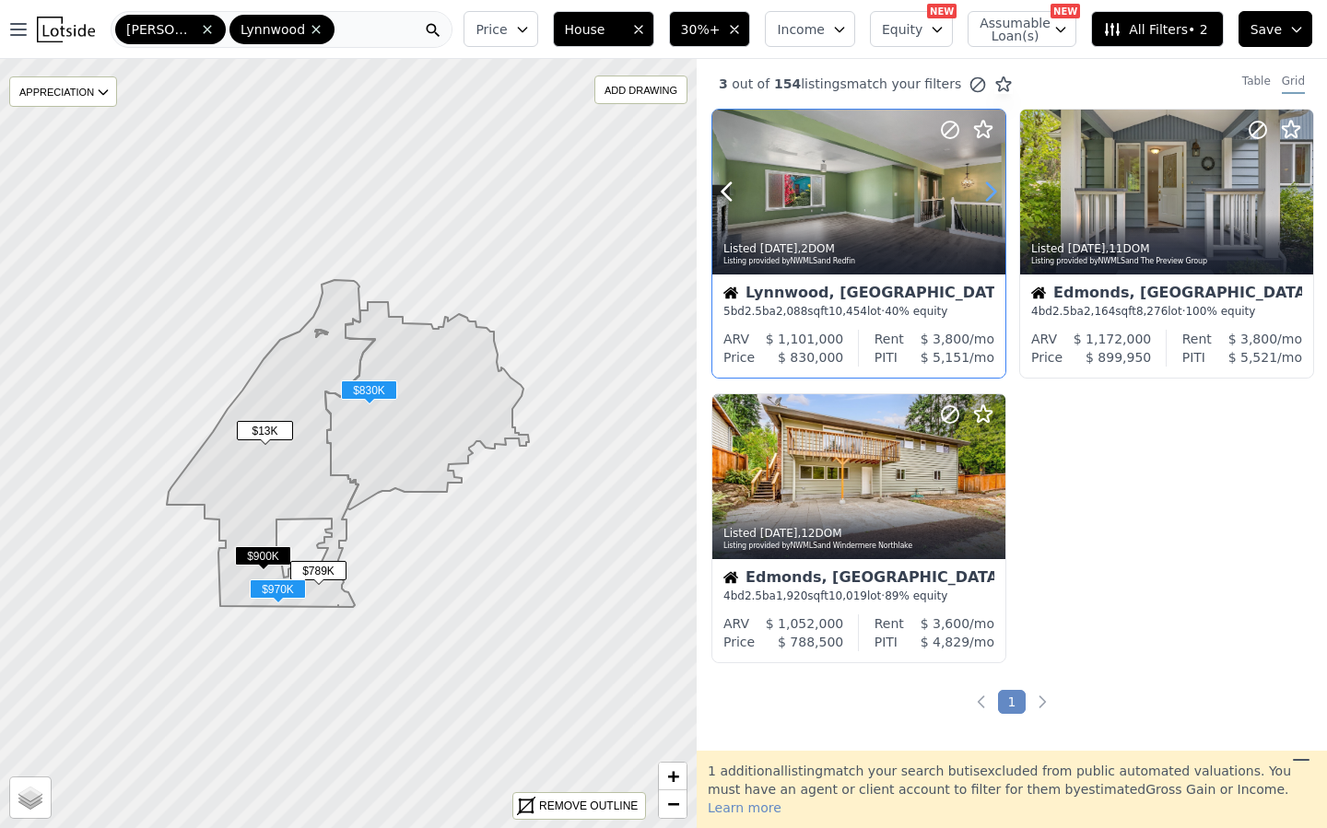
click at [984, 184] on icon at bounding box center [990, 191] width 29 height 29
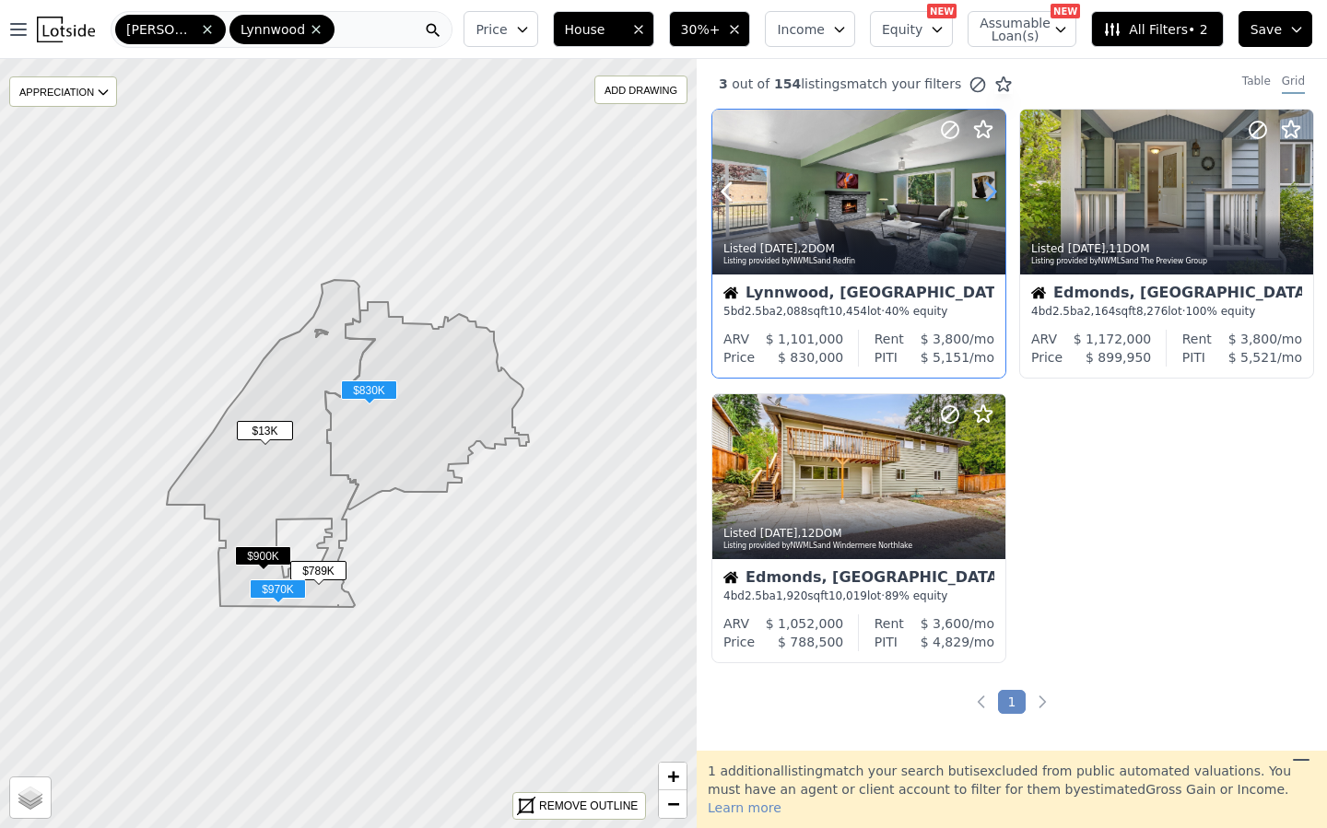
click at [984, 184] on icon at bounding box center [990, 191] width 29 height 29
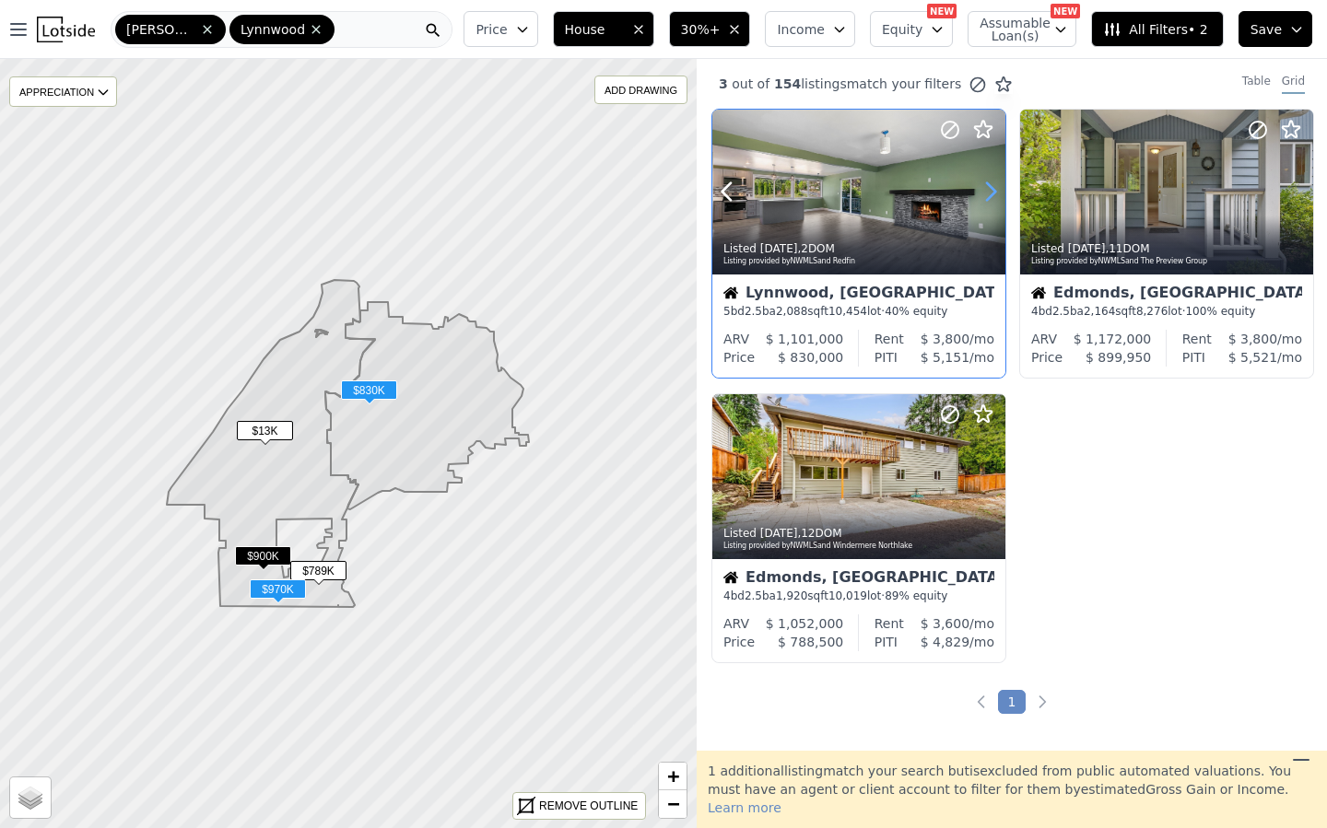
click at [984, 184] on icon at bounding box center [990, 191] width 29 height 29
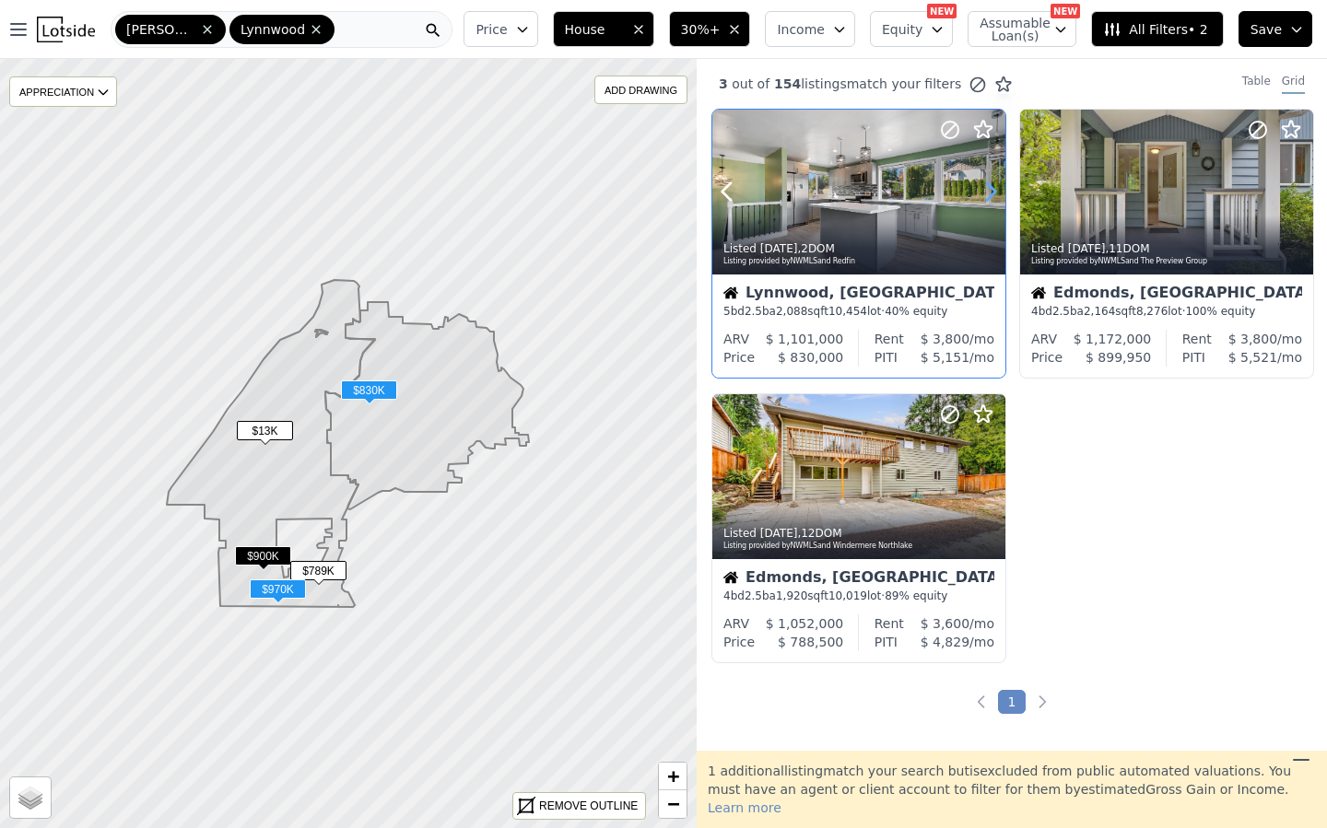
click at [984, 184] on icon at bounding box center [990, 191] width 29 height 29
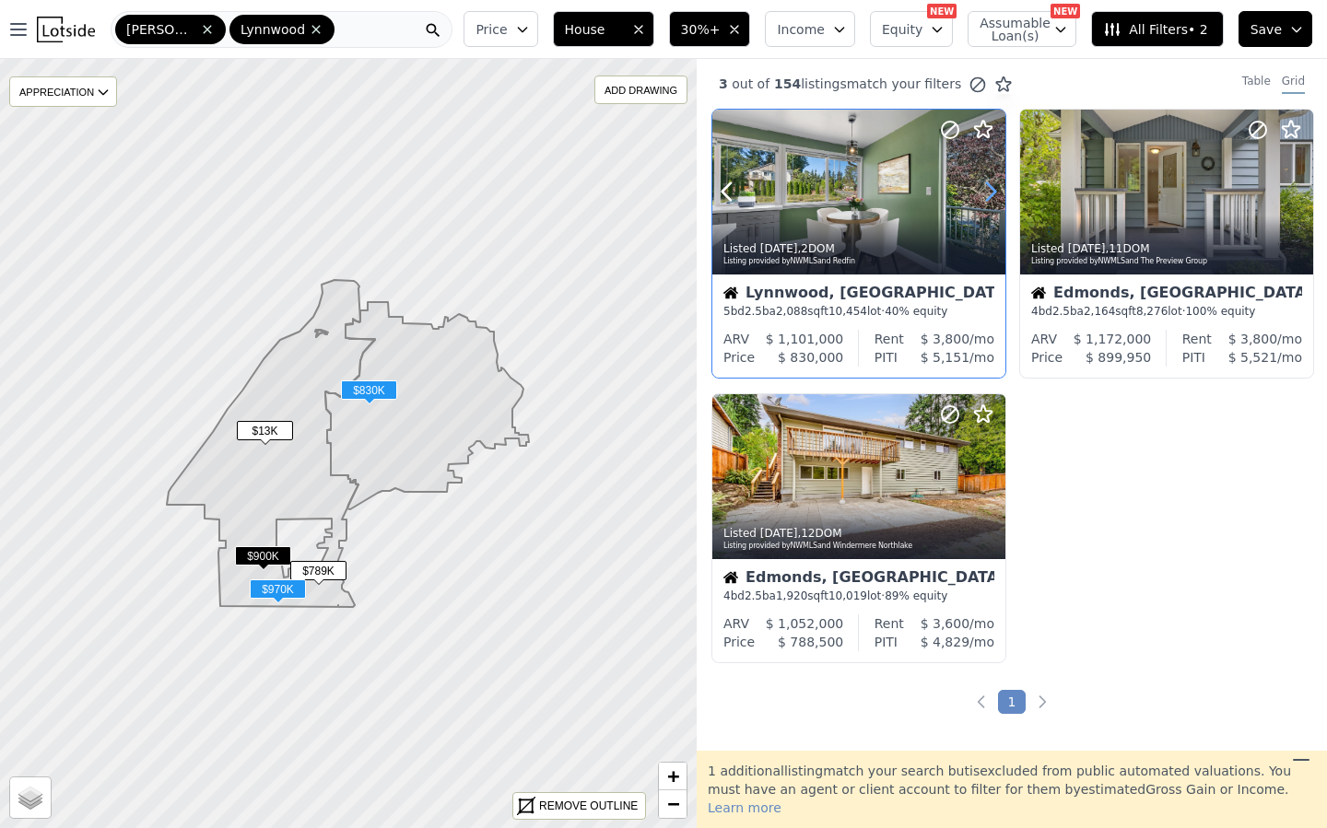
click at [984, 184] on icon at bounding box center [990, 191] width 29 height 29
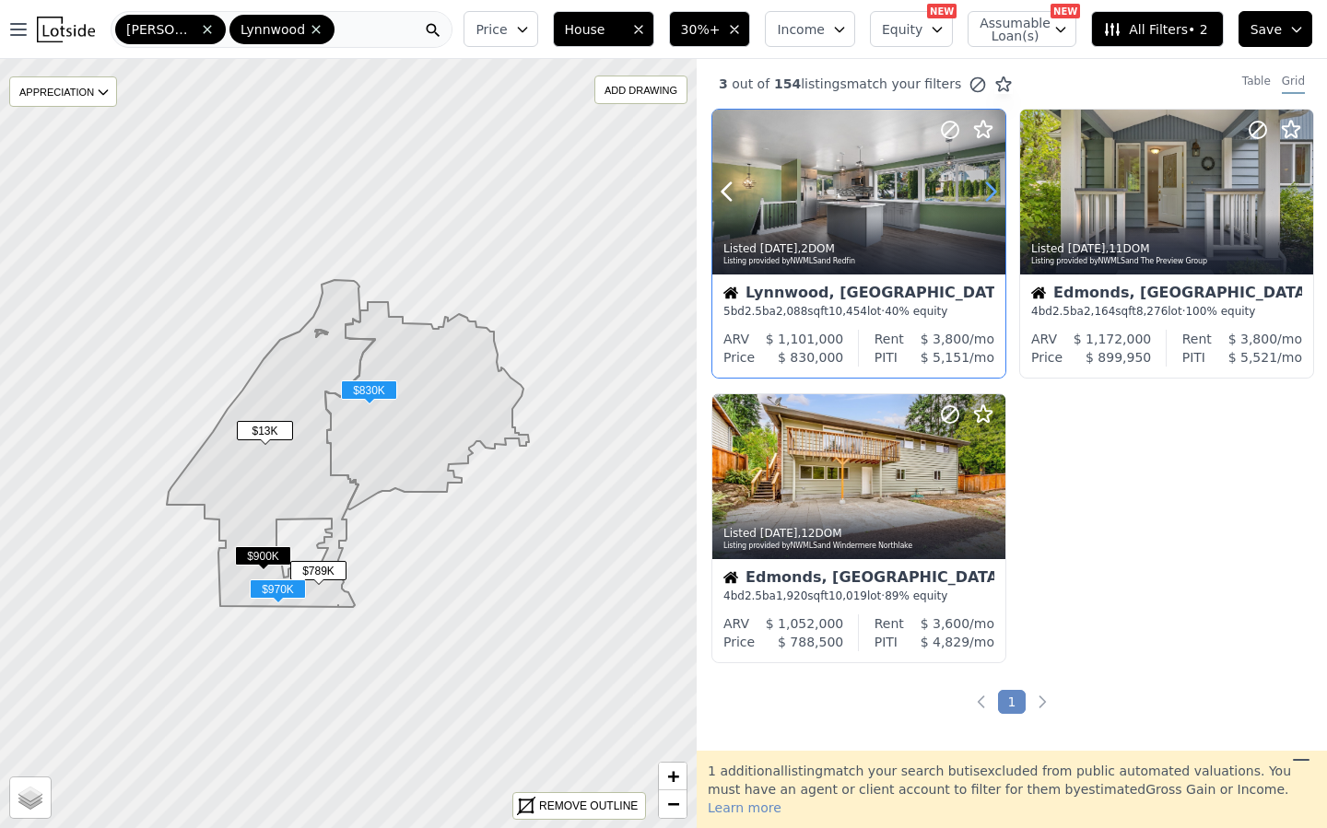
click at [984, 184] on icon at bounding box center [990, 191] width 29 height 29
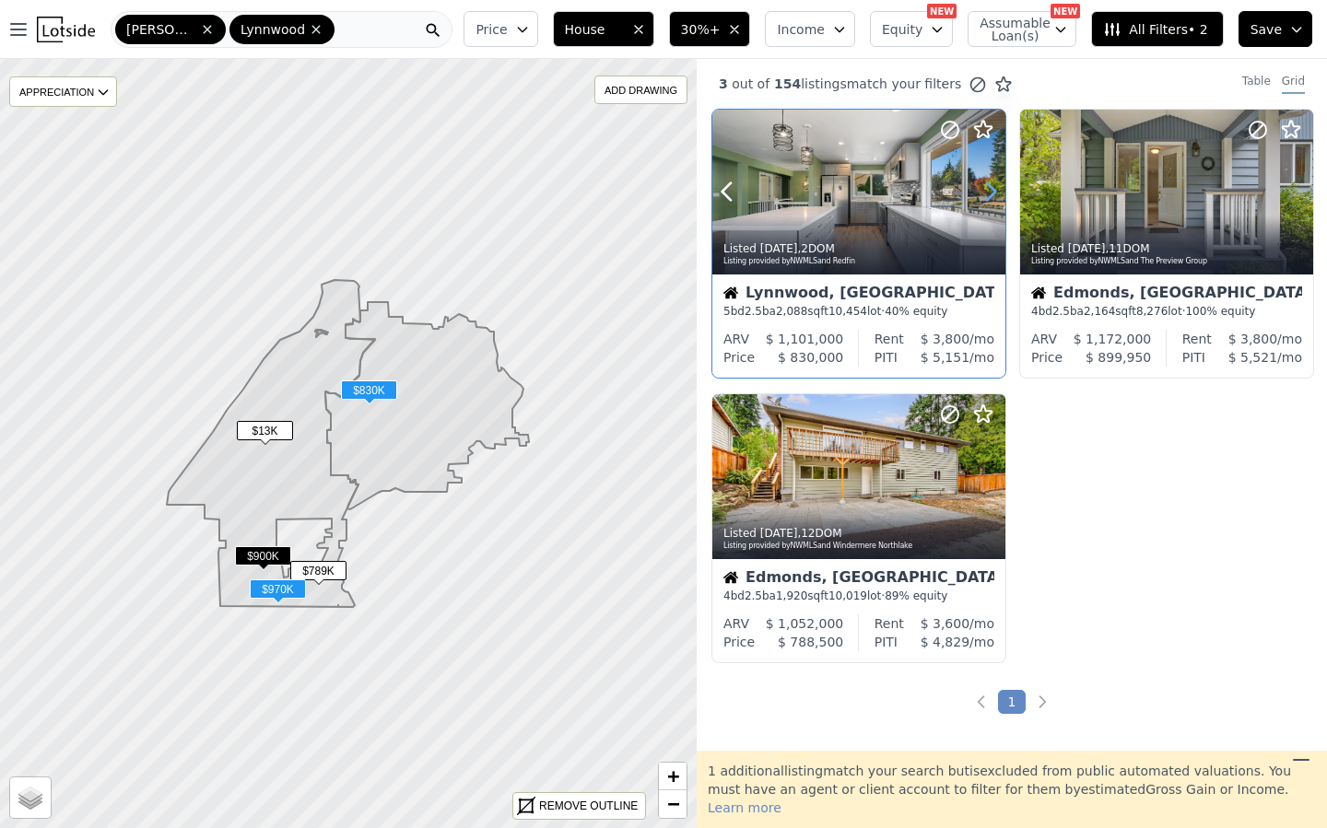
click at [984, 184] on icon at bounding box center [990, 191] width 29 height 29
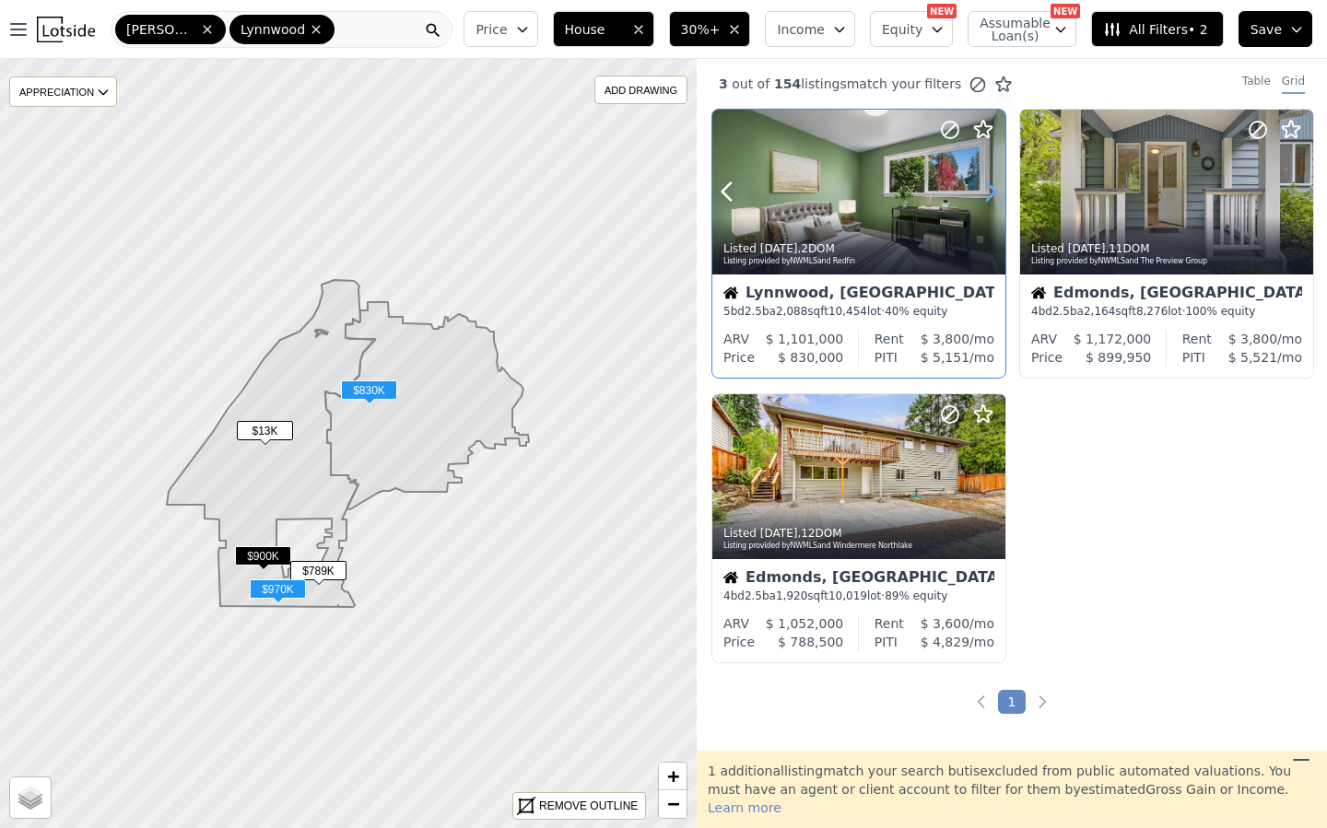
click at [984, 184] on icon at bounding box center [990, 191] width 29 height 29
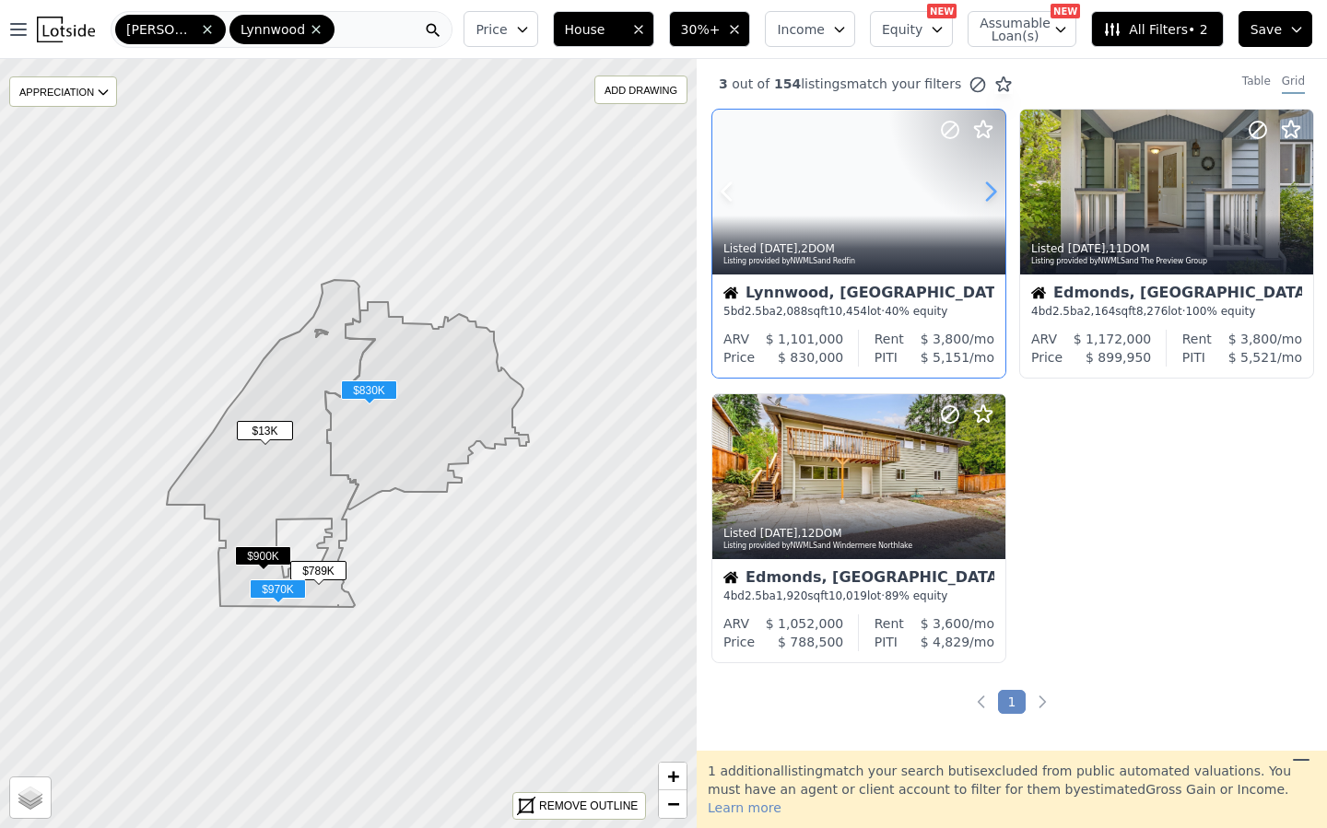
click at [984, 184] on icon at bounding box center [990, 191] width 29 height 29
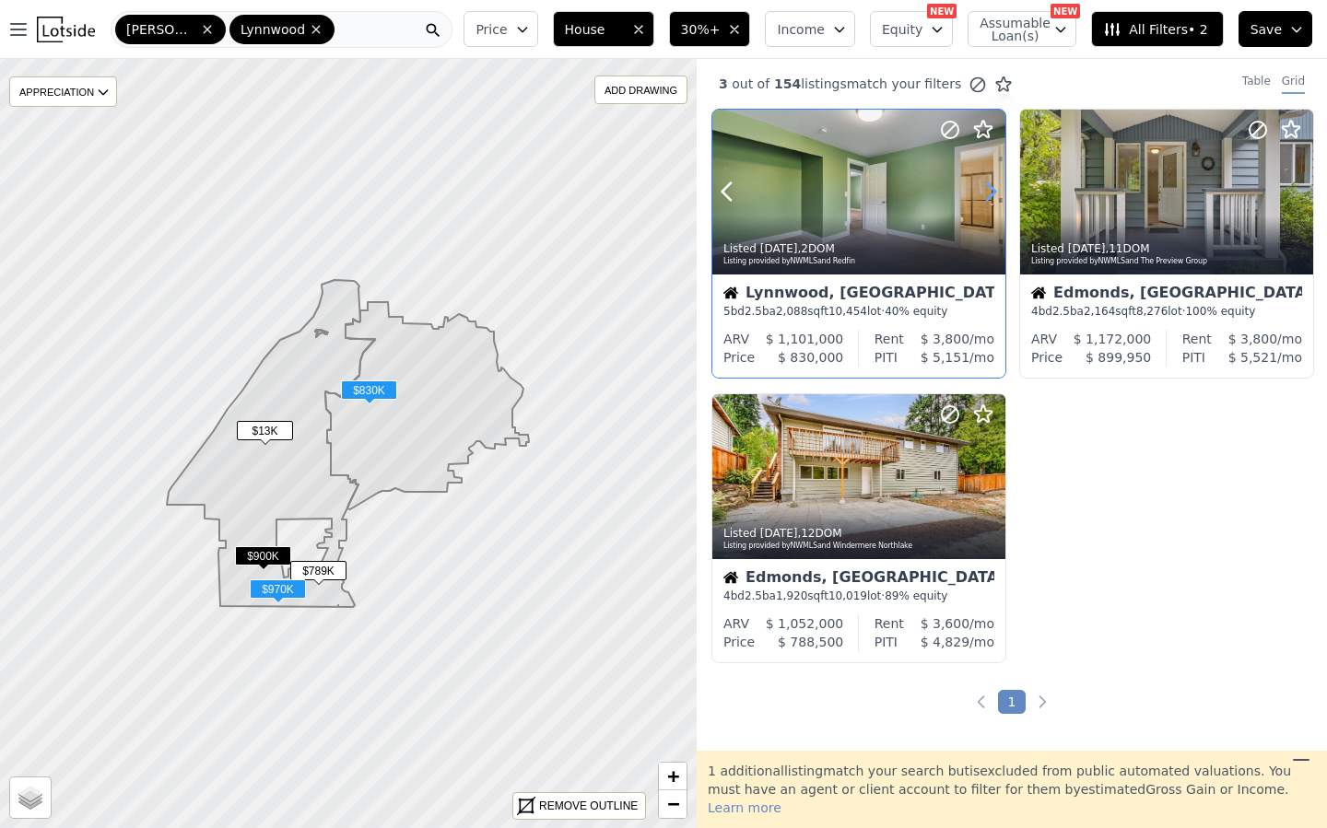
click at [984, 184] on icon at bounding box center [990, 191] width 29 height 29
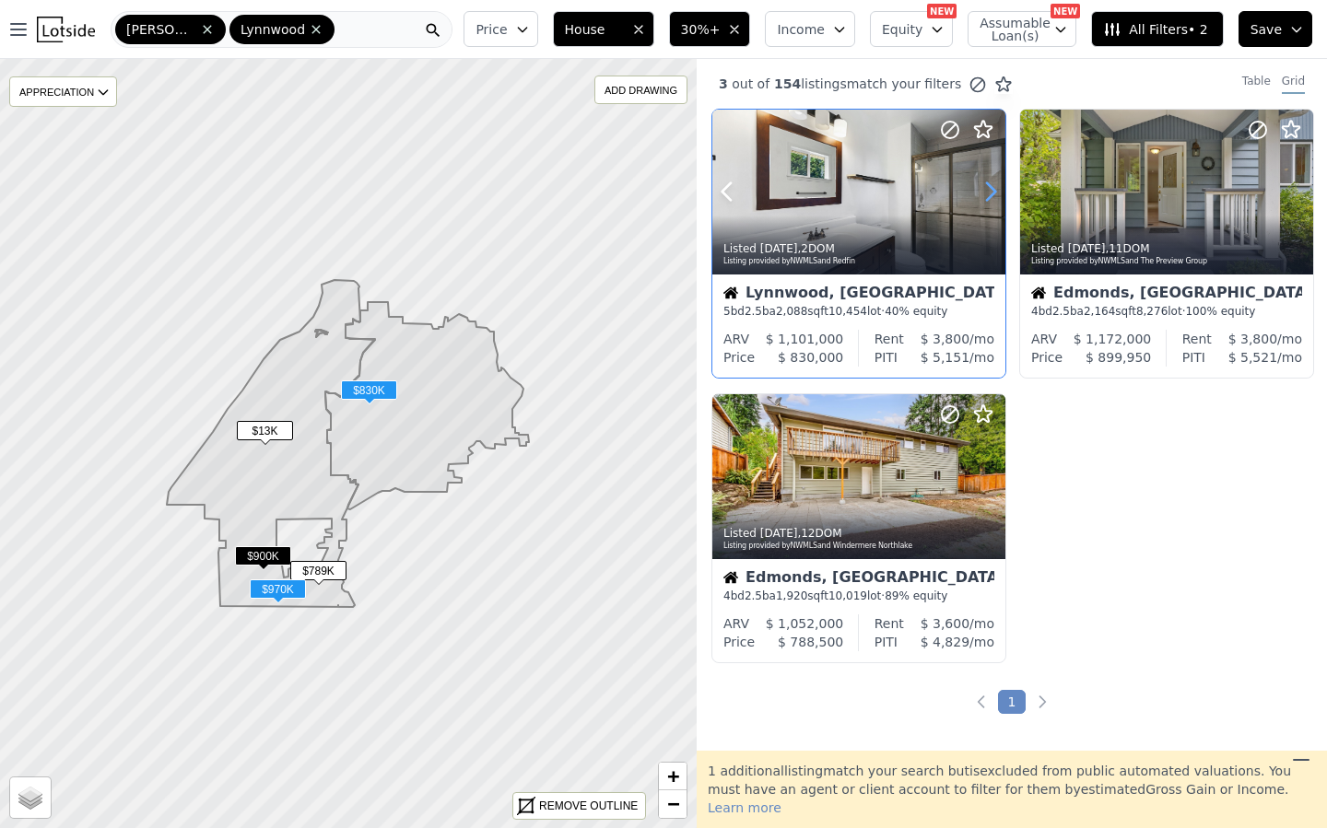
click at [984, 184] on icon at bounding box center [990, 191] width 29 height 29
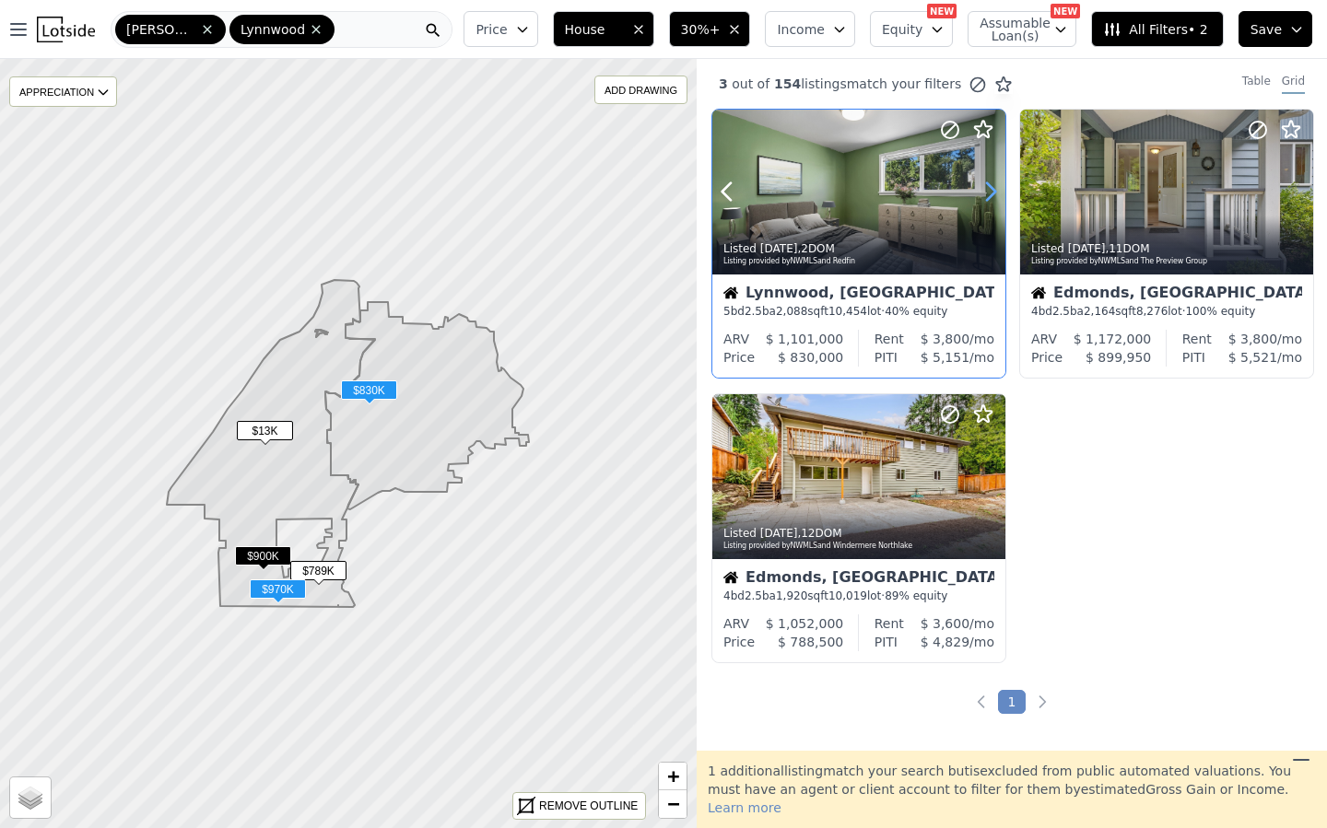
click at [984, 184] on icon at bounding box center [990, 191] width 29 height 29
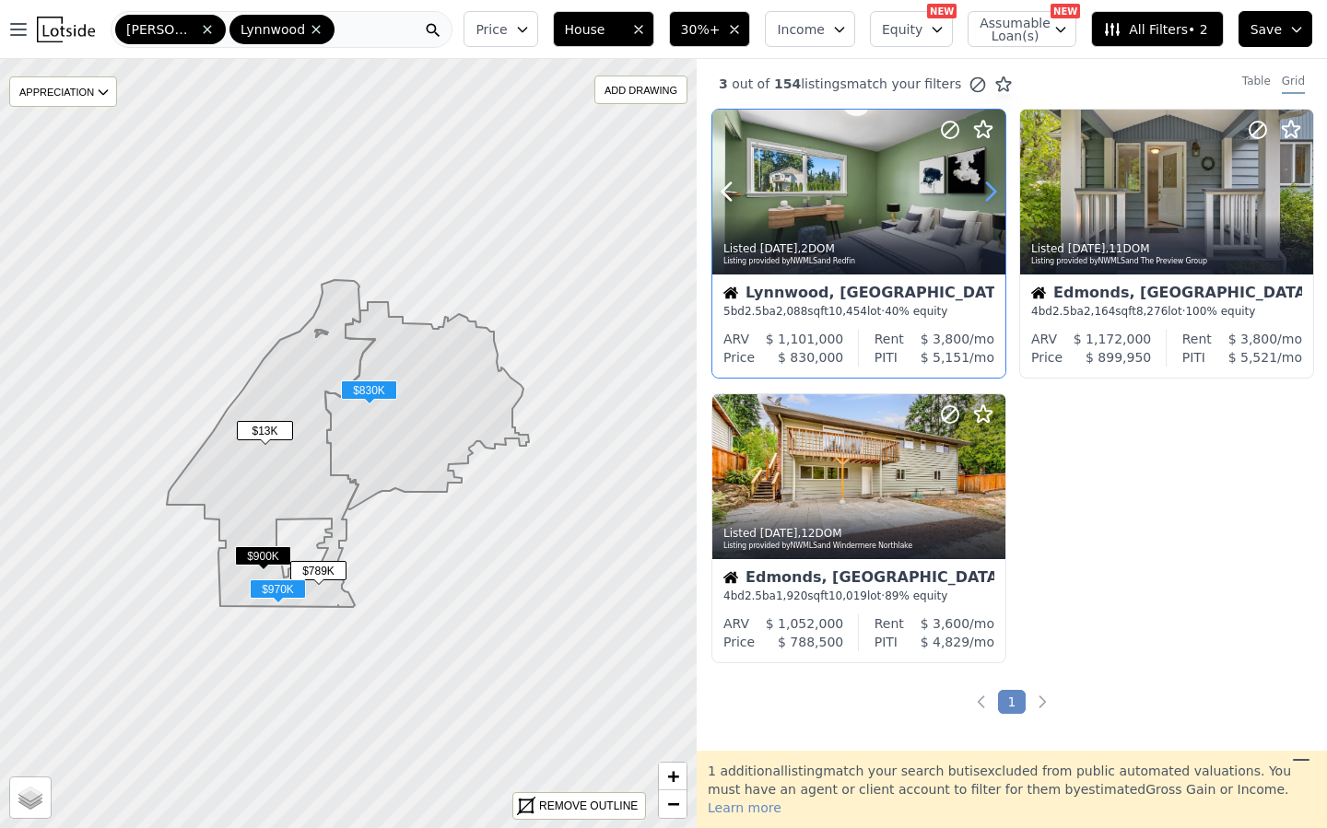
click at [984, 184] on icon at bounding box center [990, 191] width 29 height 29
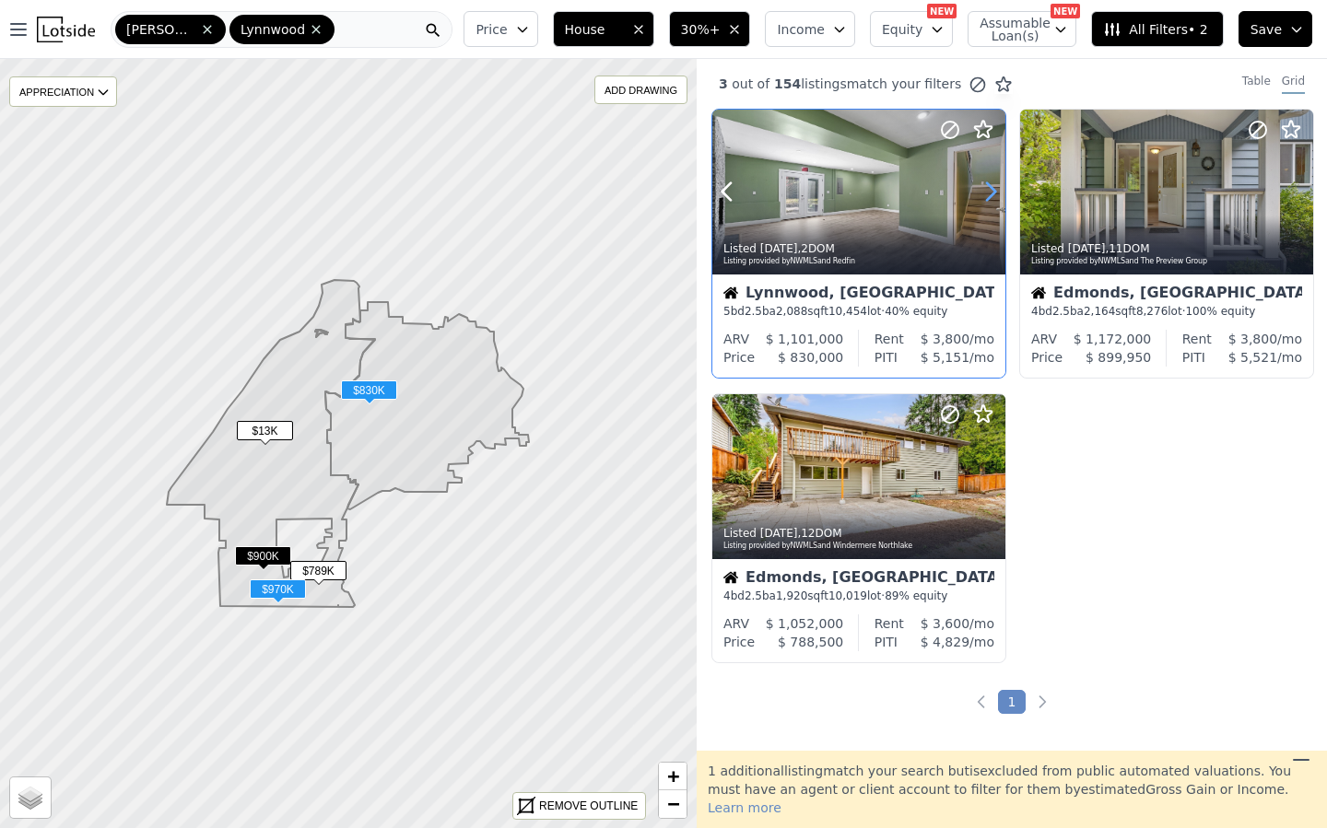
click at [984, 184] on icon at bounding box center [990, 191] width 29 height 29
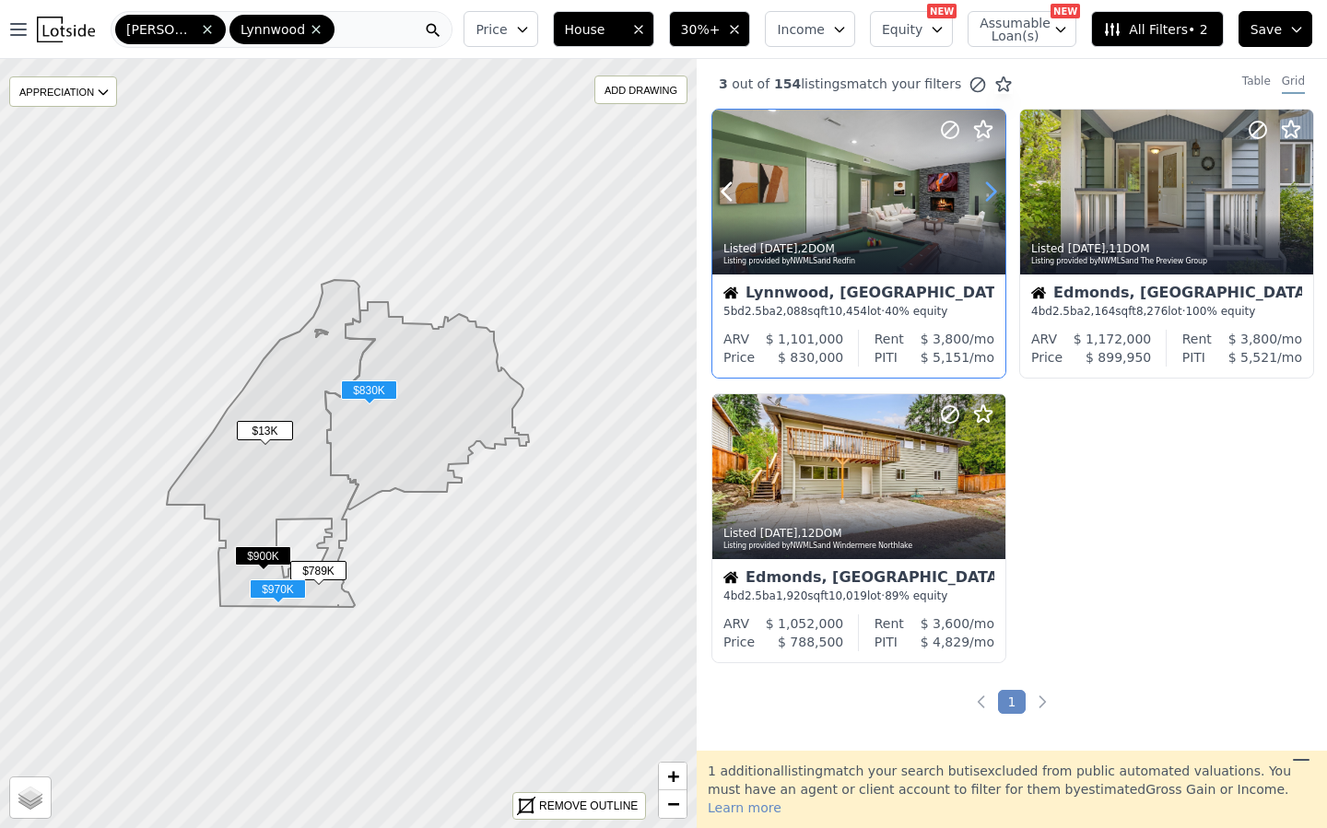
click at [984, 184] on icon at bounding box center [990, 191] width 29 height 29
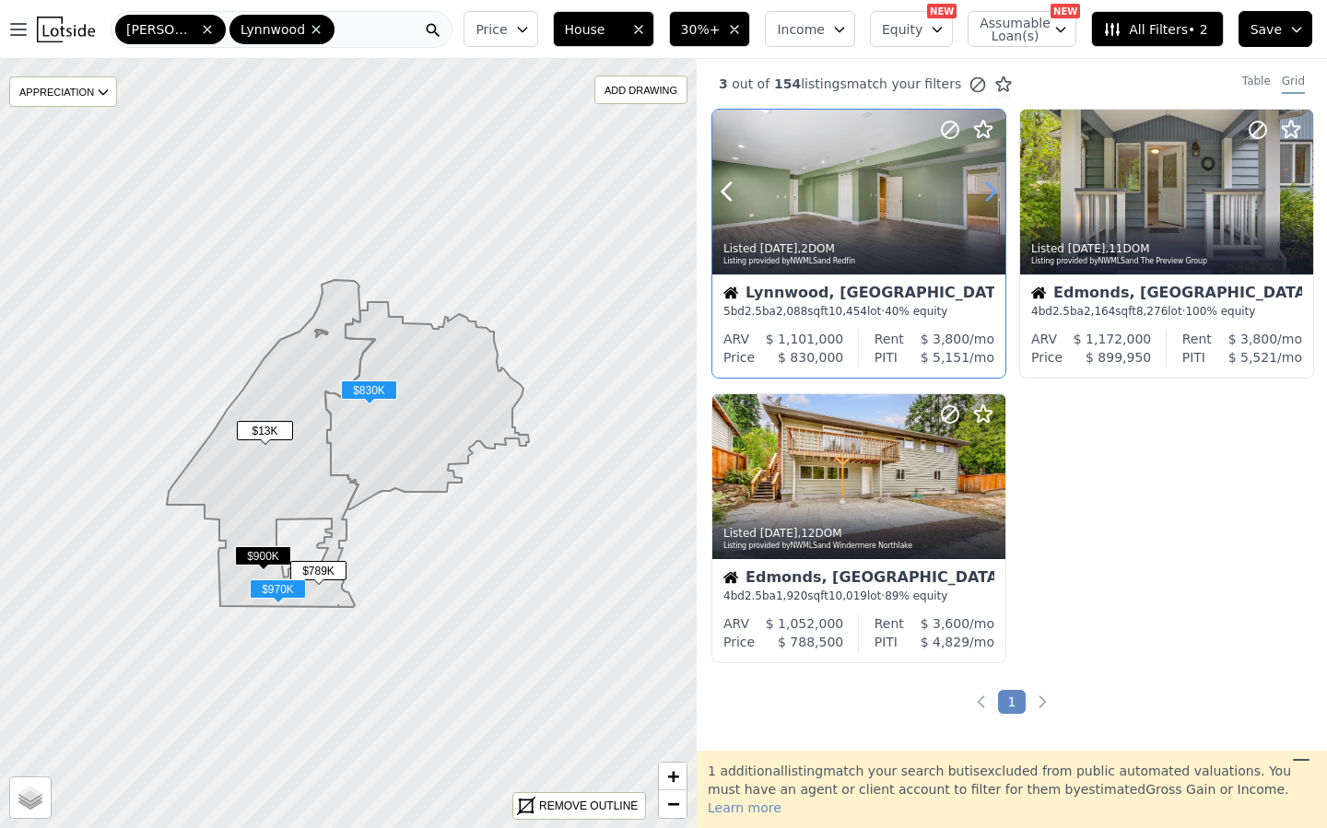
click at [984, 184] on icon at bounding box center [990, 191] width 29 height 29
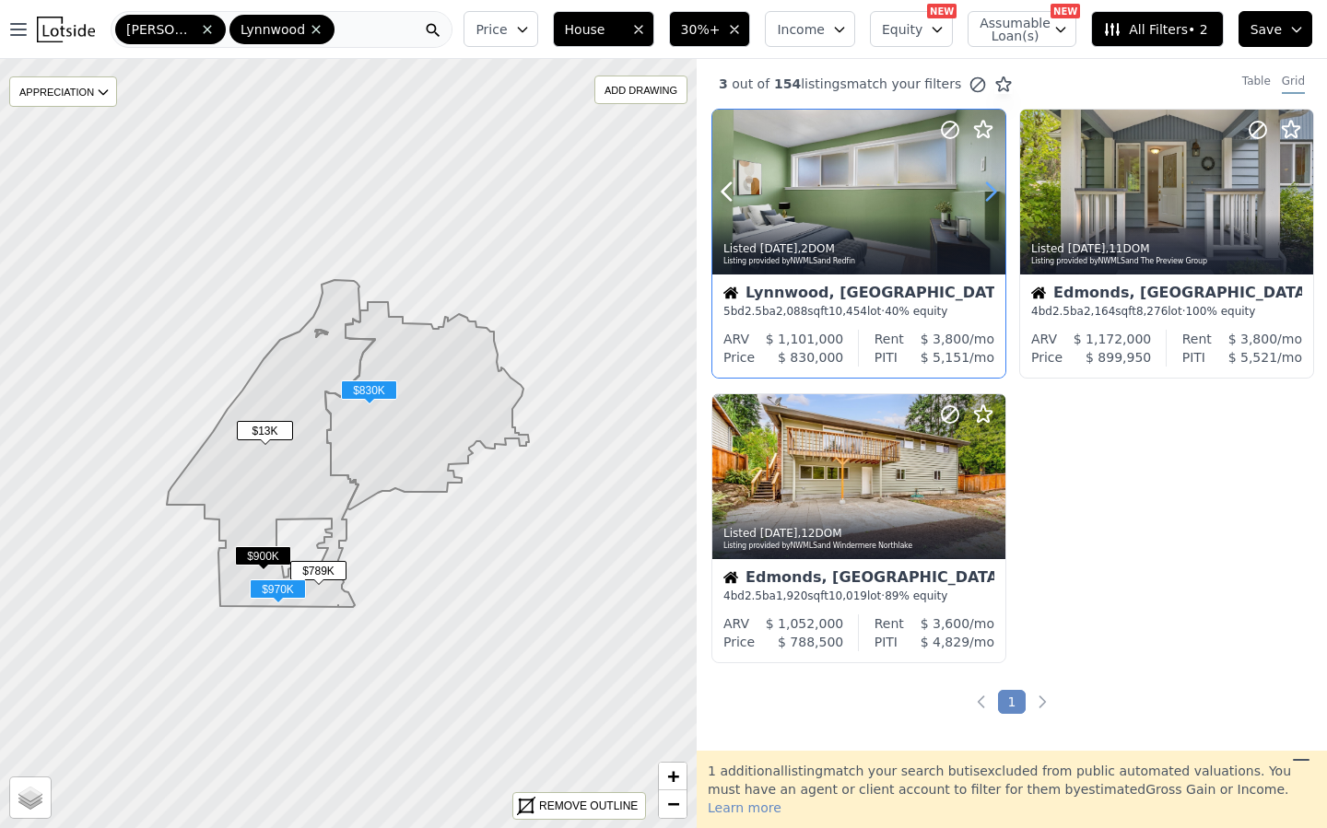
click at [984, 184] on icon at bounding box center [990, 191] width 29 height 29
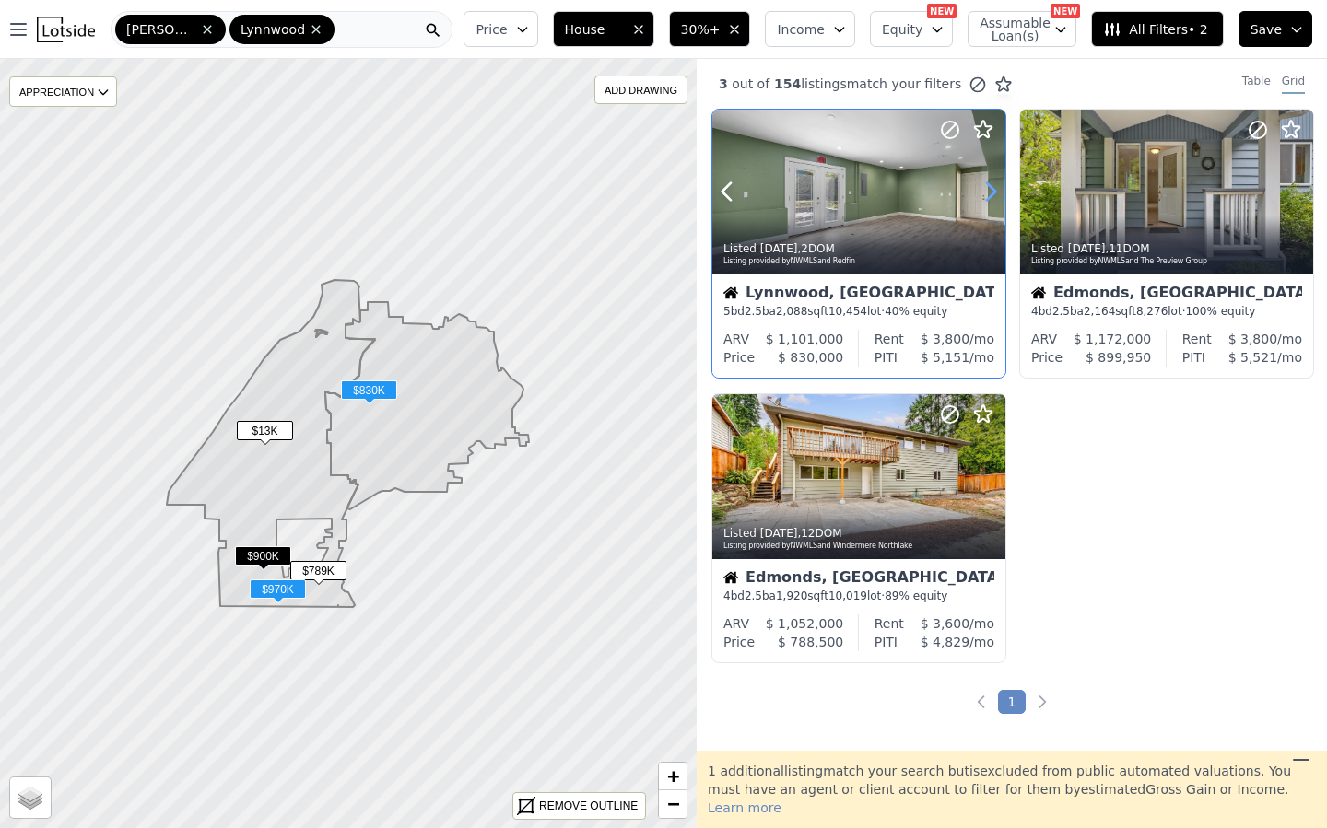
click at [984, 184] on icon at bounding box center [990, 191] width 29 height 29
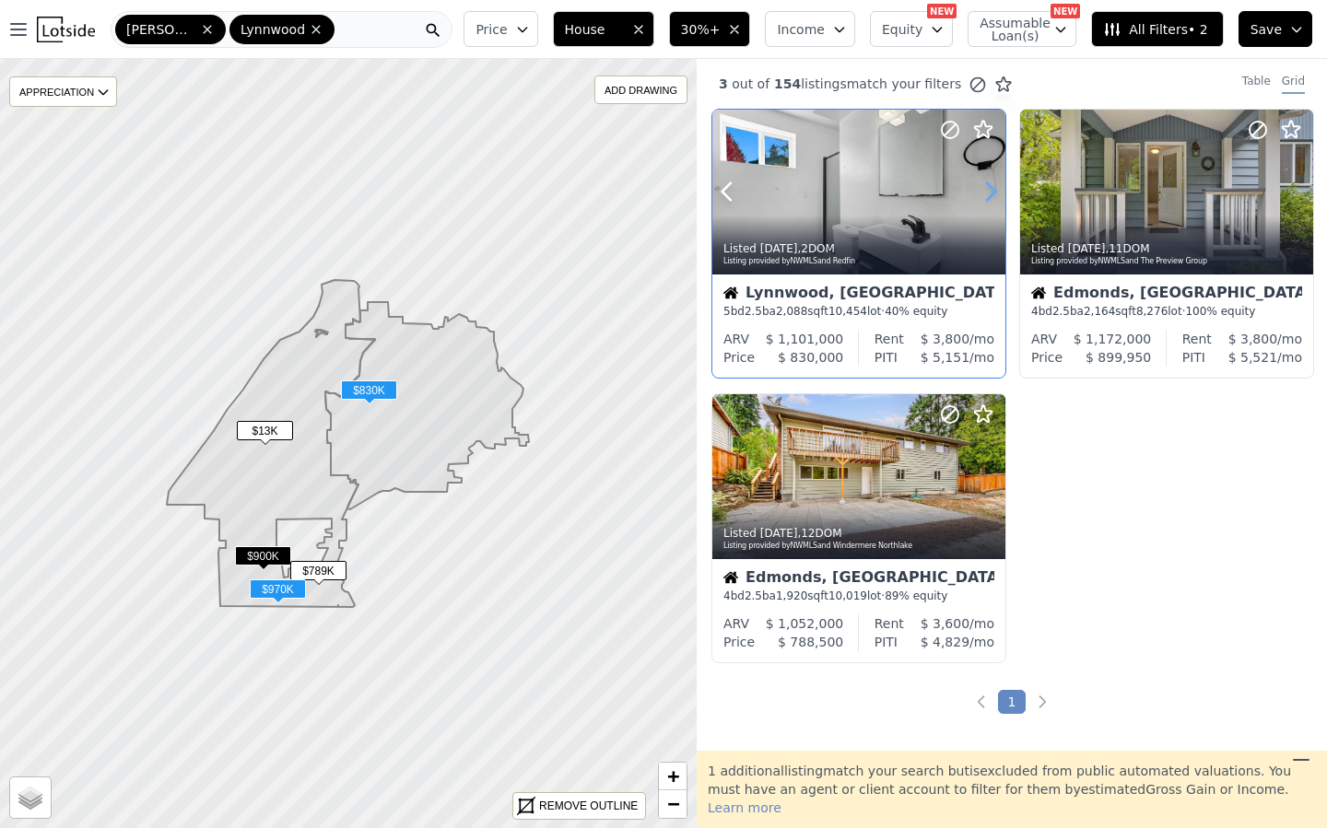
click at [984, 184] on icon at bounding box center [990, 191] width 29 height 29
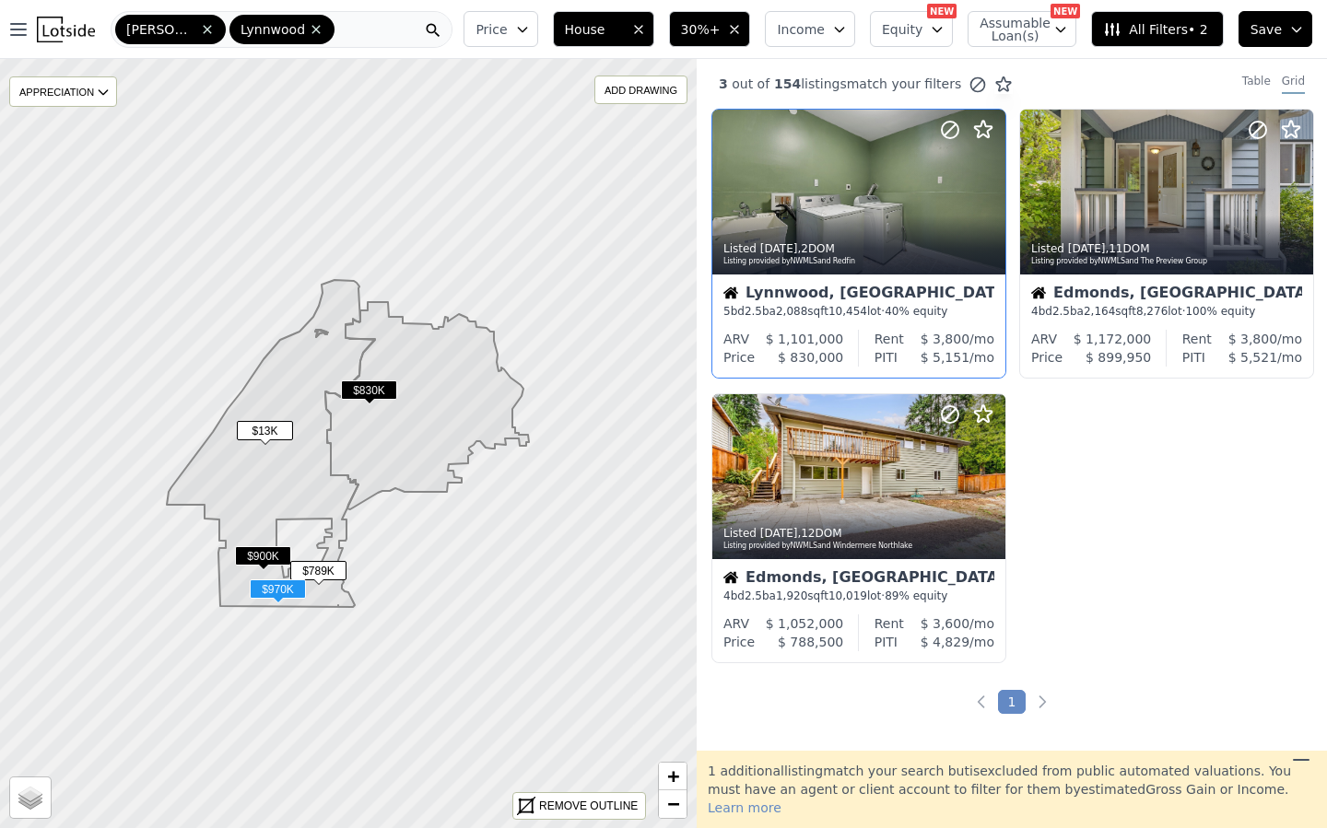
click at [918, 37] on span "Equity" at bounding box center [902, 29] width 41 height 18
click at [1025, 36] on span "Assumable Loan(s)" at bounding box center [1008, 30] width 59 height 26
click at [1117, 34] on icon at bounding box center [1112, 29] width 18 height 18
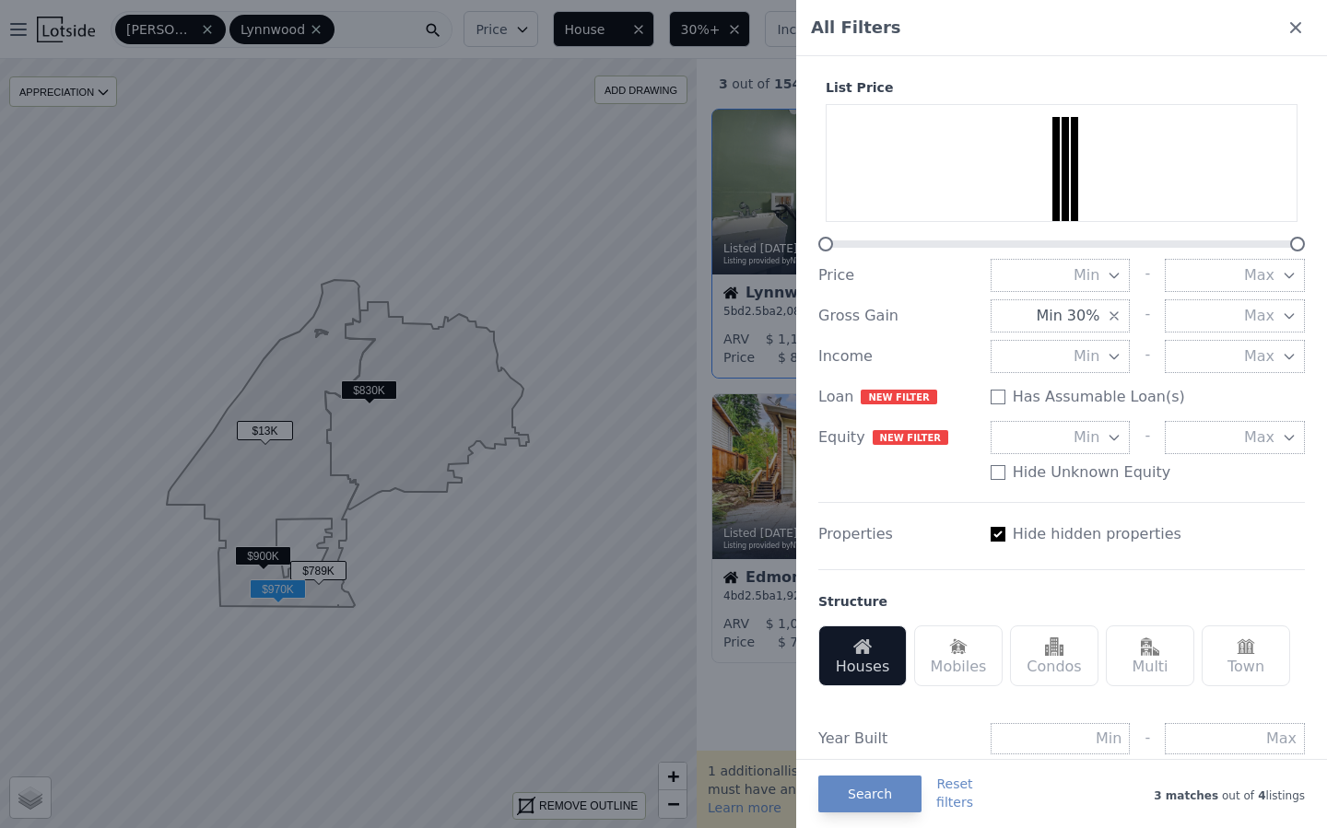
click at [584, 427] on div at bounding box center [663, 414] width 1327 height 828
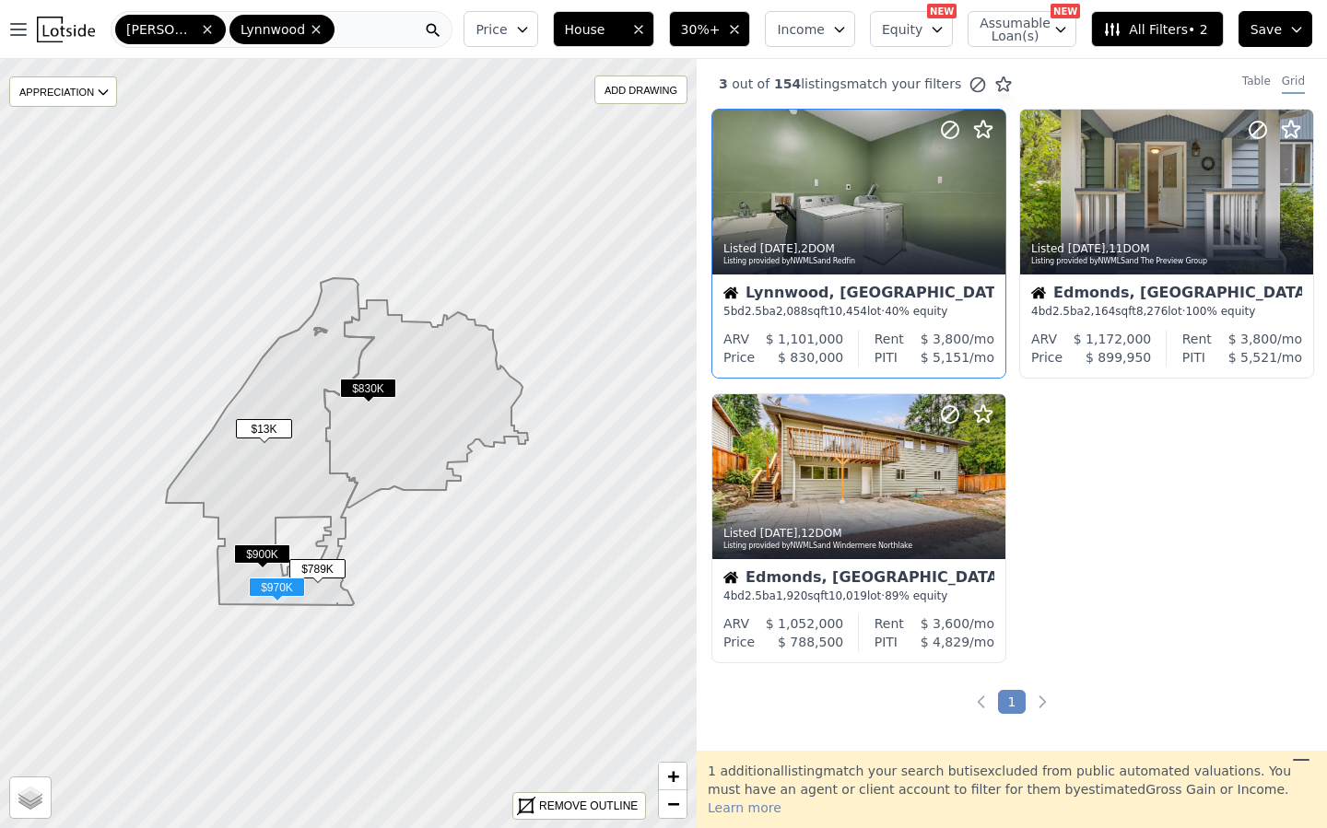
click at [334, 37] on div "Edmonds Lynnwood" at bounding box center [282, 29] width 342 height 37
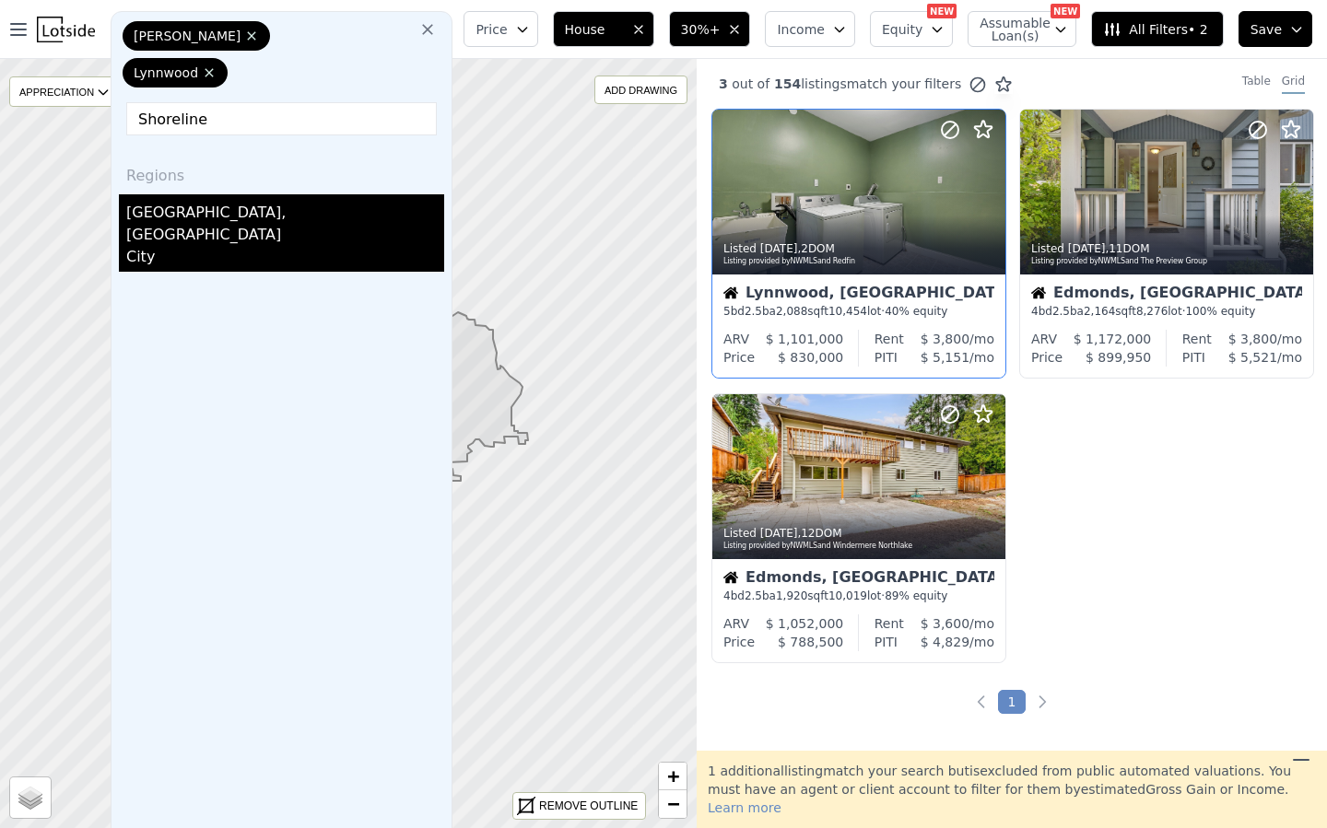
type input "Shoreline"
click at [234, 218] on div "Shoreline, WA" at bounding box center [285, 220] width 318 height 52
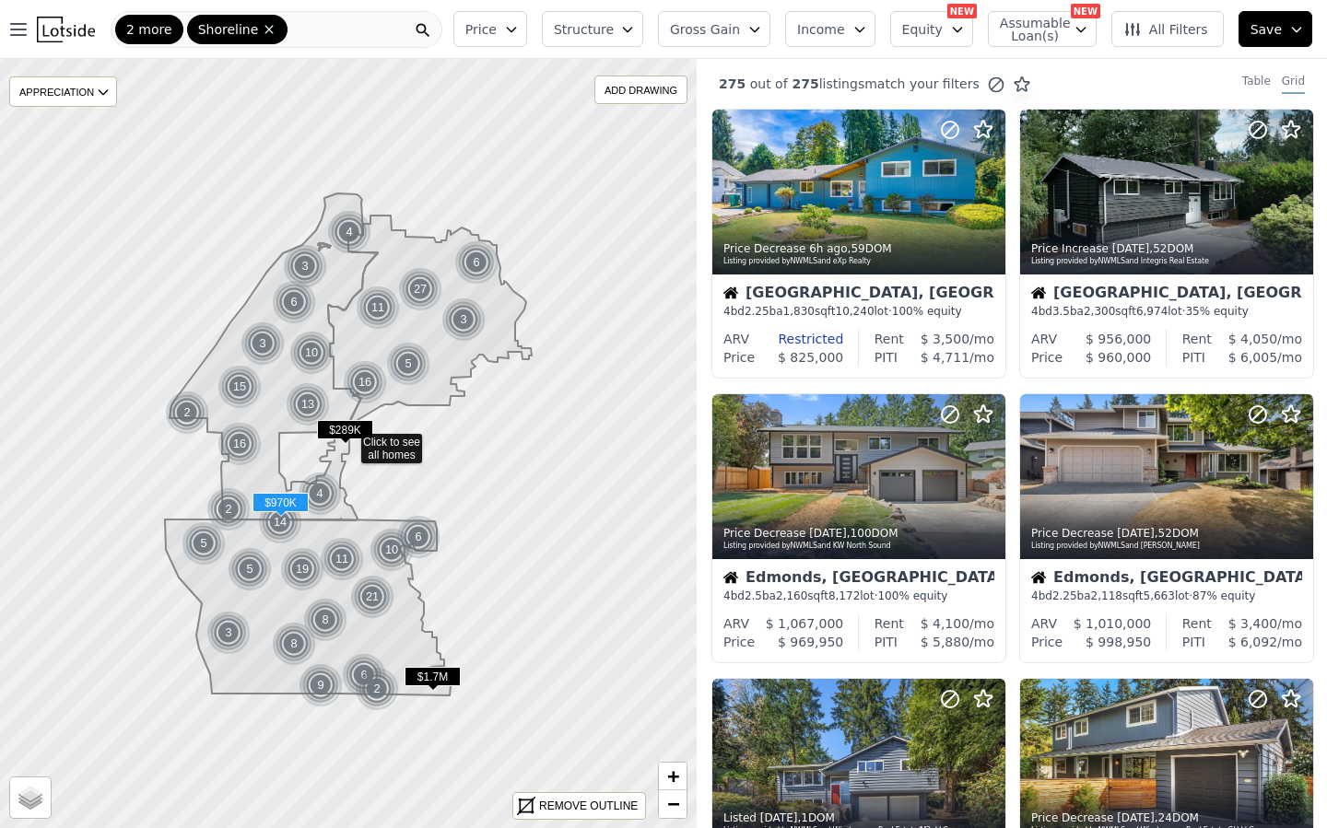
click at [607, 35] on span "Structure" at bounding box center [583, 29] width 59 height 18
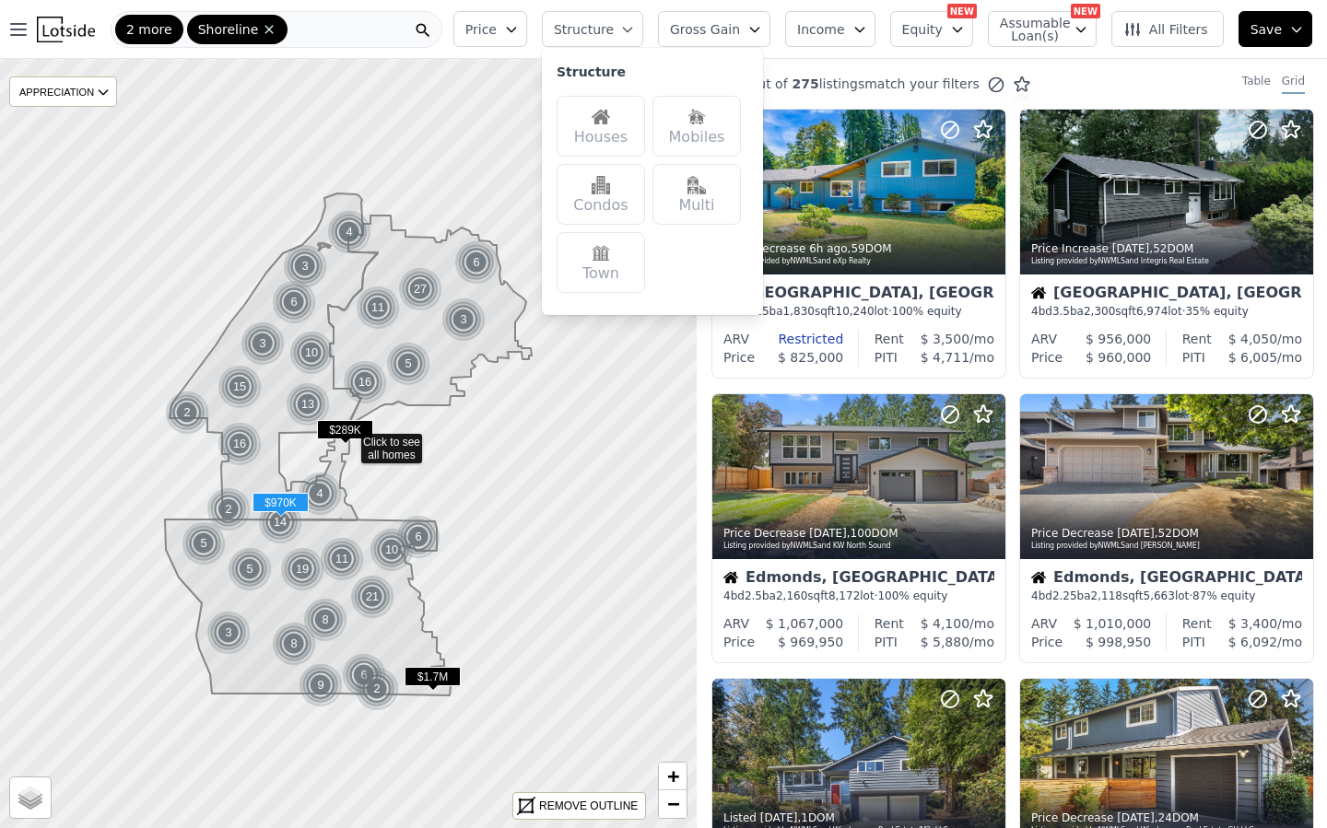
click at [603, 129] on div "Houses" at bounding box center [600, 126] width 88 height 61
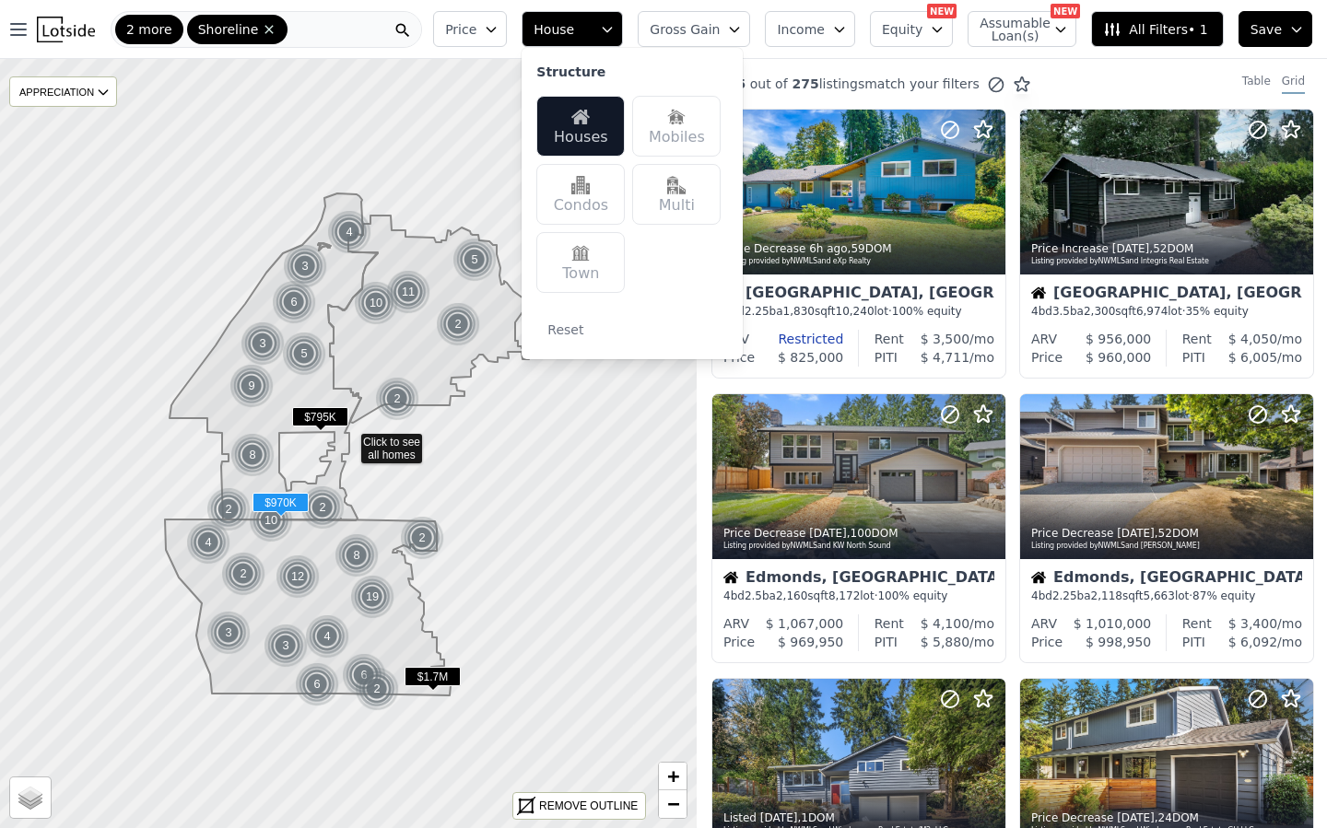
click at [1156, 36] on span "All Filters • 1" at bounding box center [1155, 29] width 104 height 18
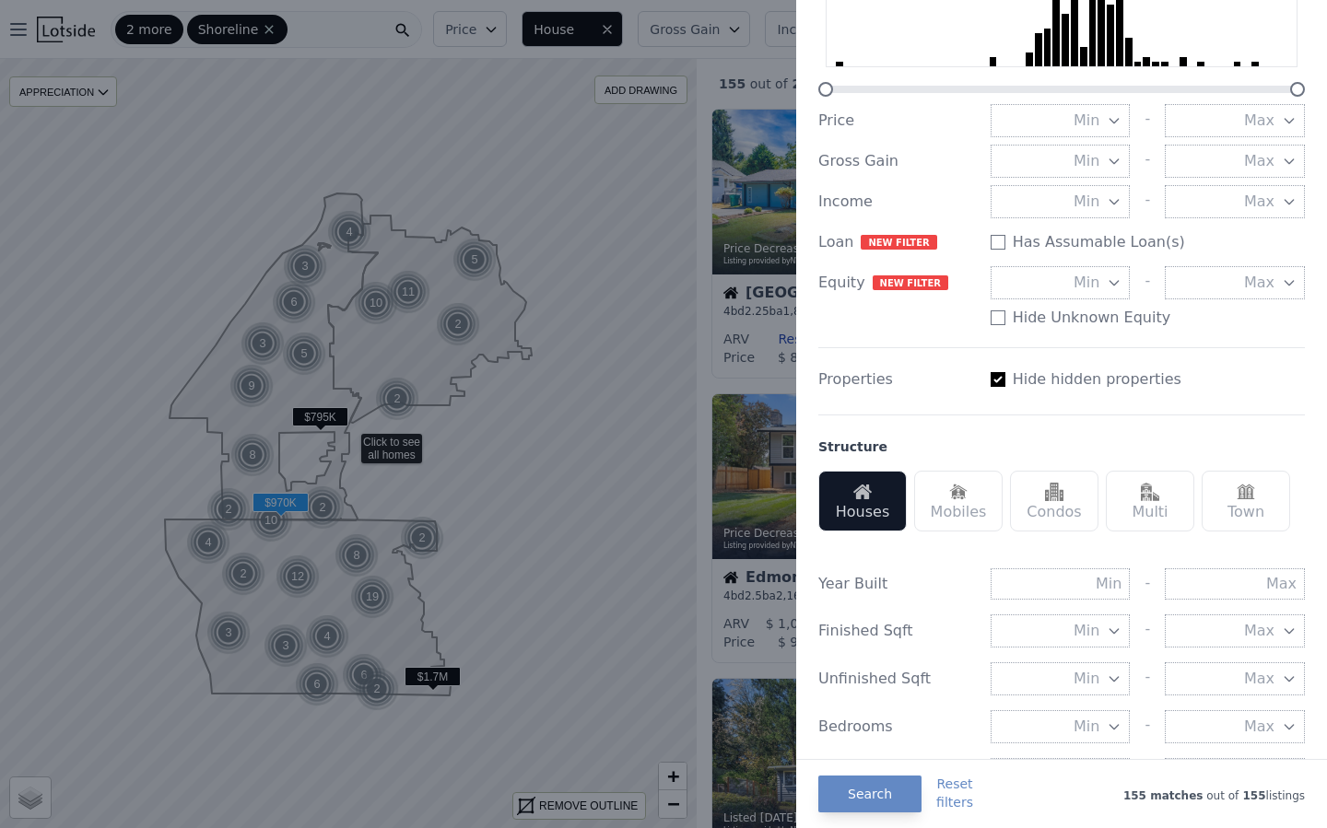
scroll to position [157, 0]
click at [1222, 583] on input "text" at bounding box center [1235, 582] width 140 height 31
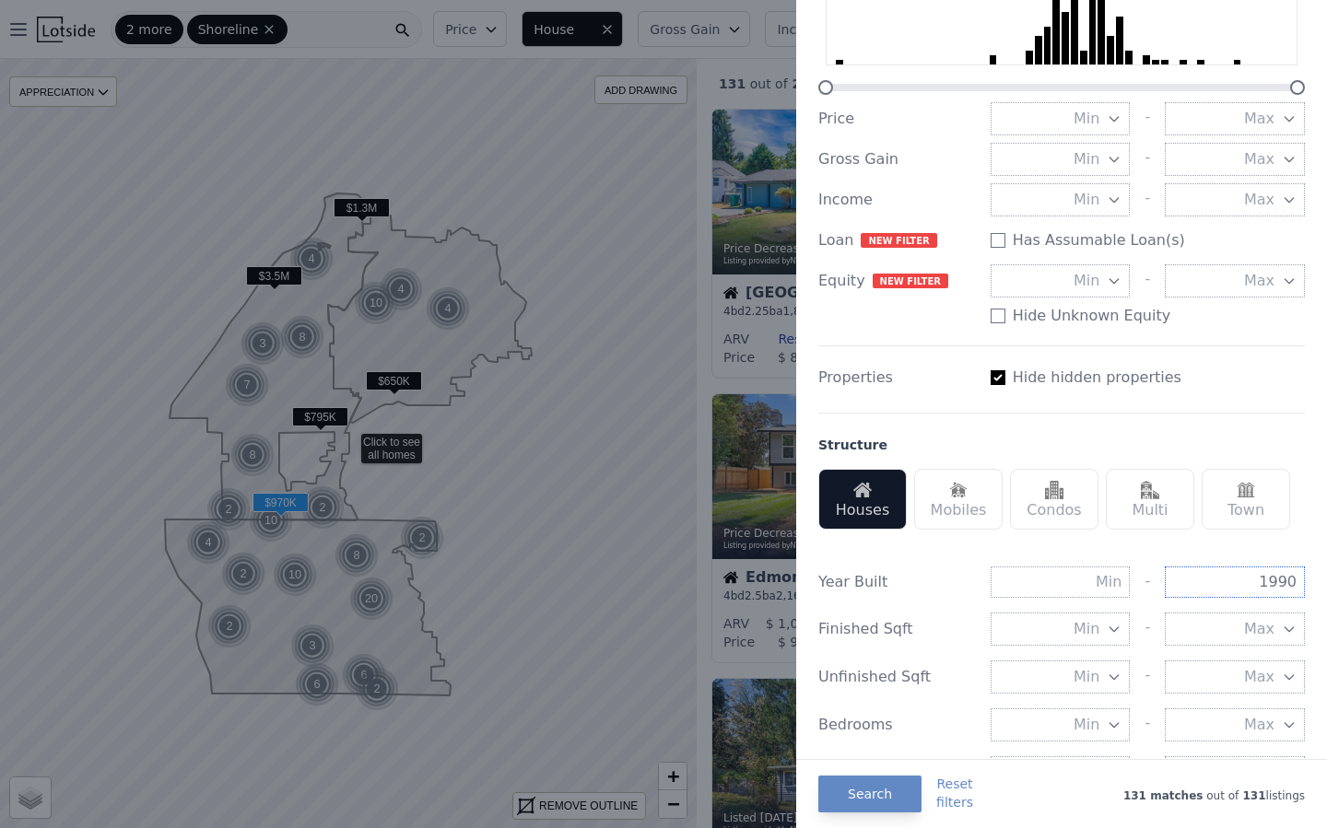
type input "1990"
click at [945, 620] on div "Finished Sqft" at bounding box center [897, 629] width 158 height 22
click at [1059, 626] on button "Min" at bounding box center [1060, 629] width 140 height 33
click at [1073, 753] on button "1500 sqft" at bounding box center [1060, 761] width 140 height 33
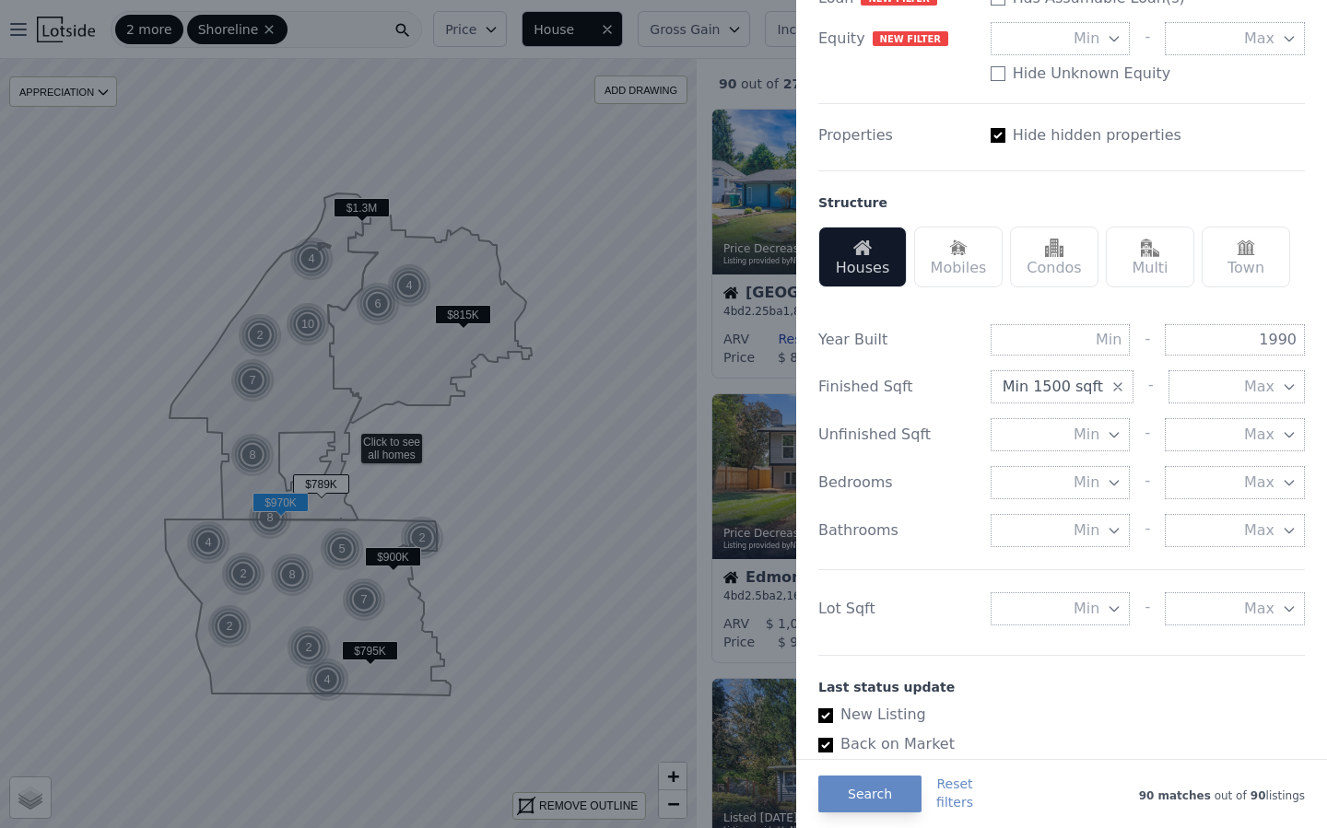
scroll to position [396, 0]
click at [1057, 613] on button "Min" at bounding box center [1060, 611] width 140 height 33
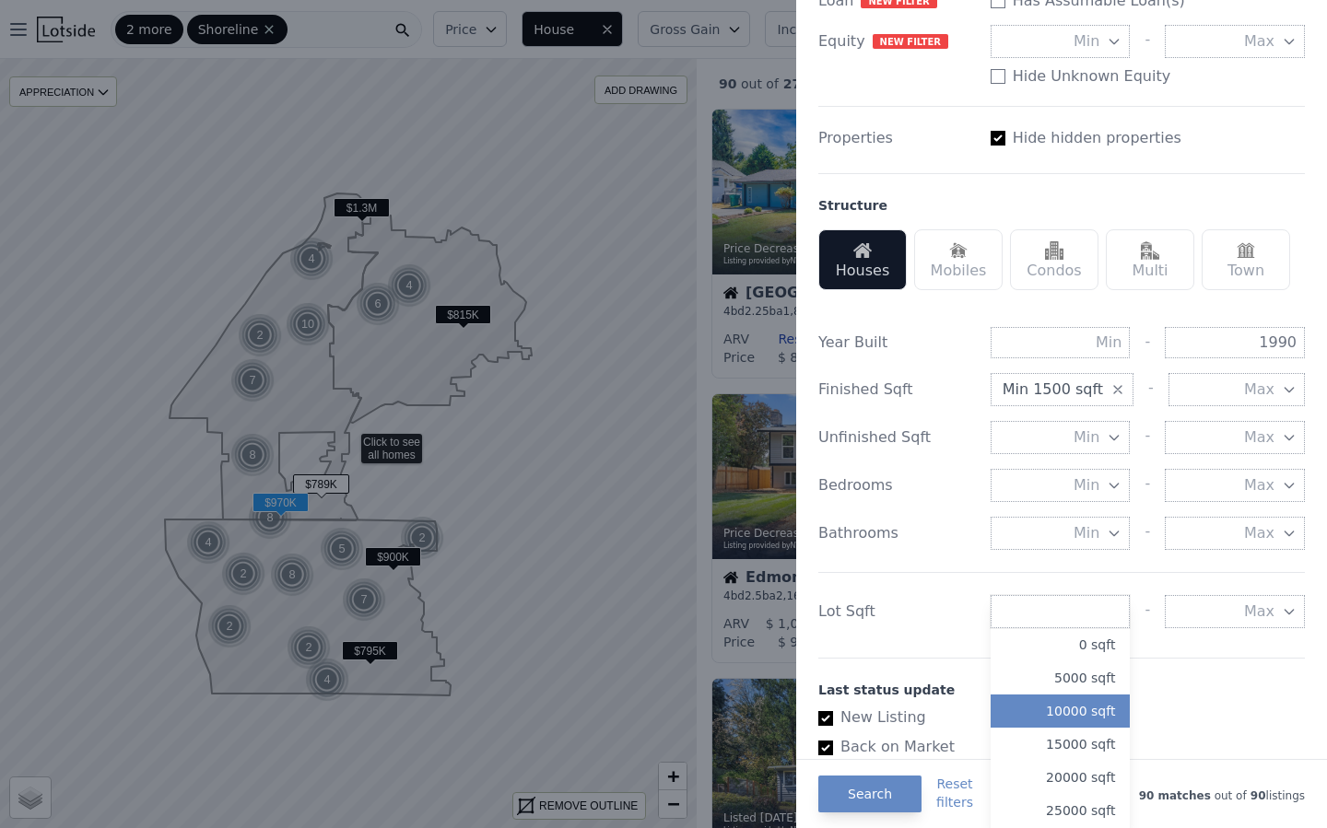
click at [1070, 714] on button "10000 sqft" at bounding box center [1060, 711] width 140 height 33
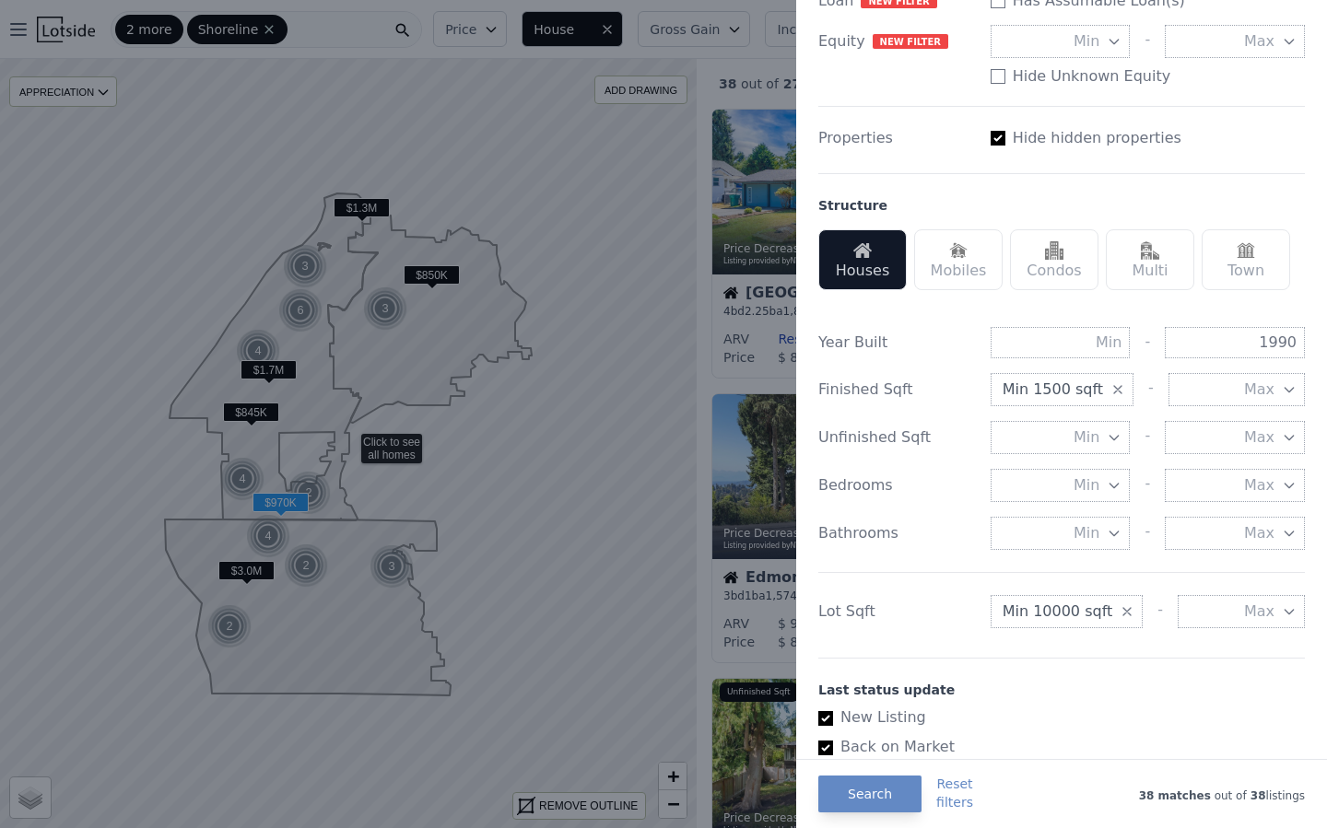
click at [1056, 603] on span "Min 10000 sqft" at bounding box center [1057, 612] width 111 height 22
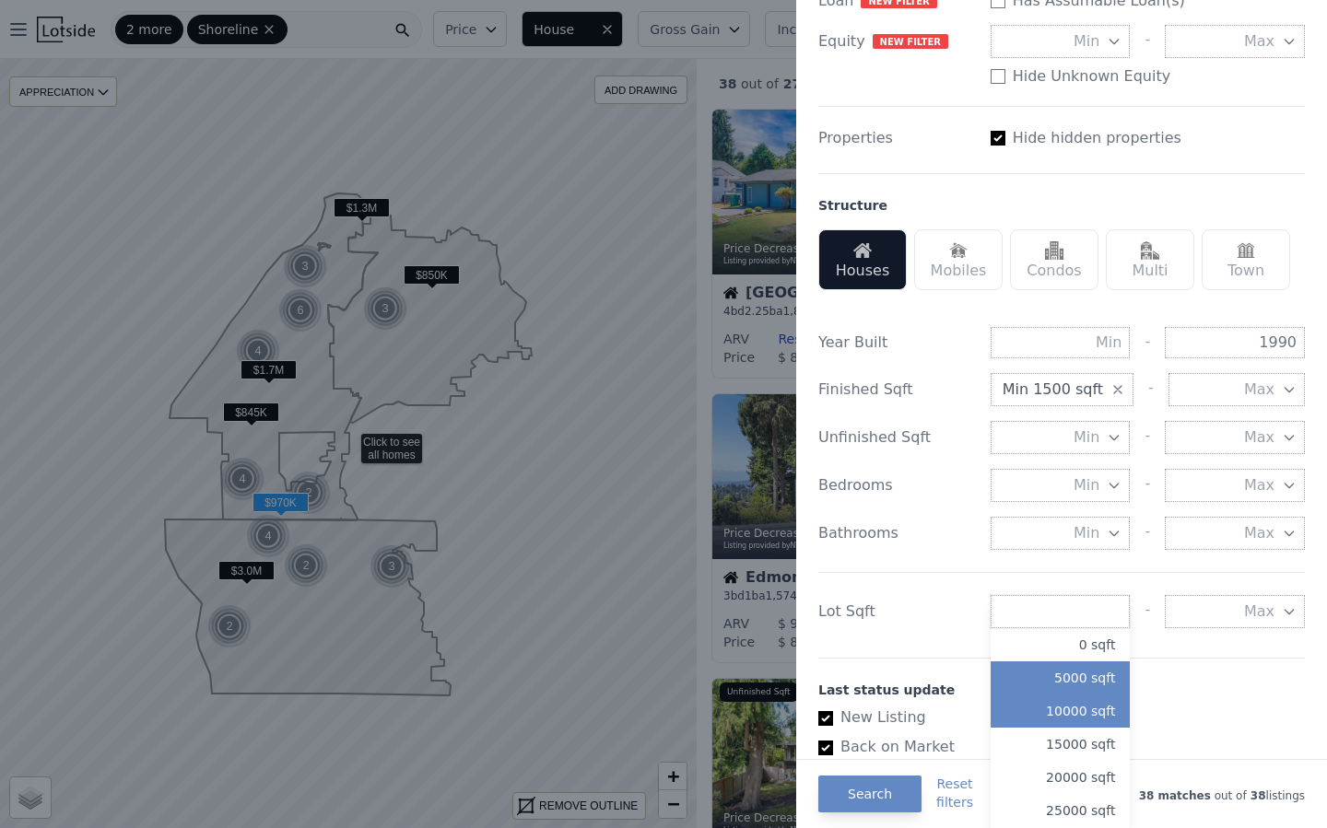
click at [1066, 681] on button "5000 sqft" at bounding box center [1060, 678] width 140 height 33
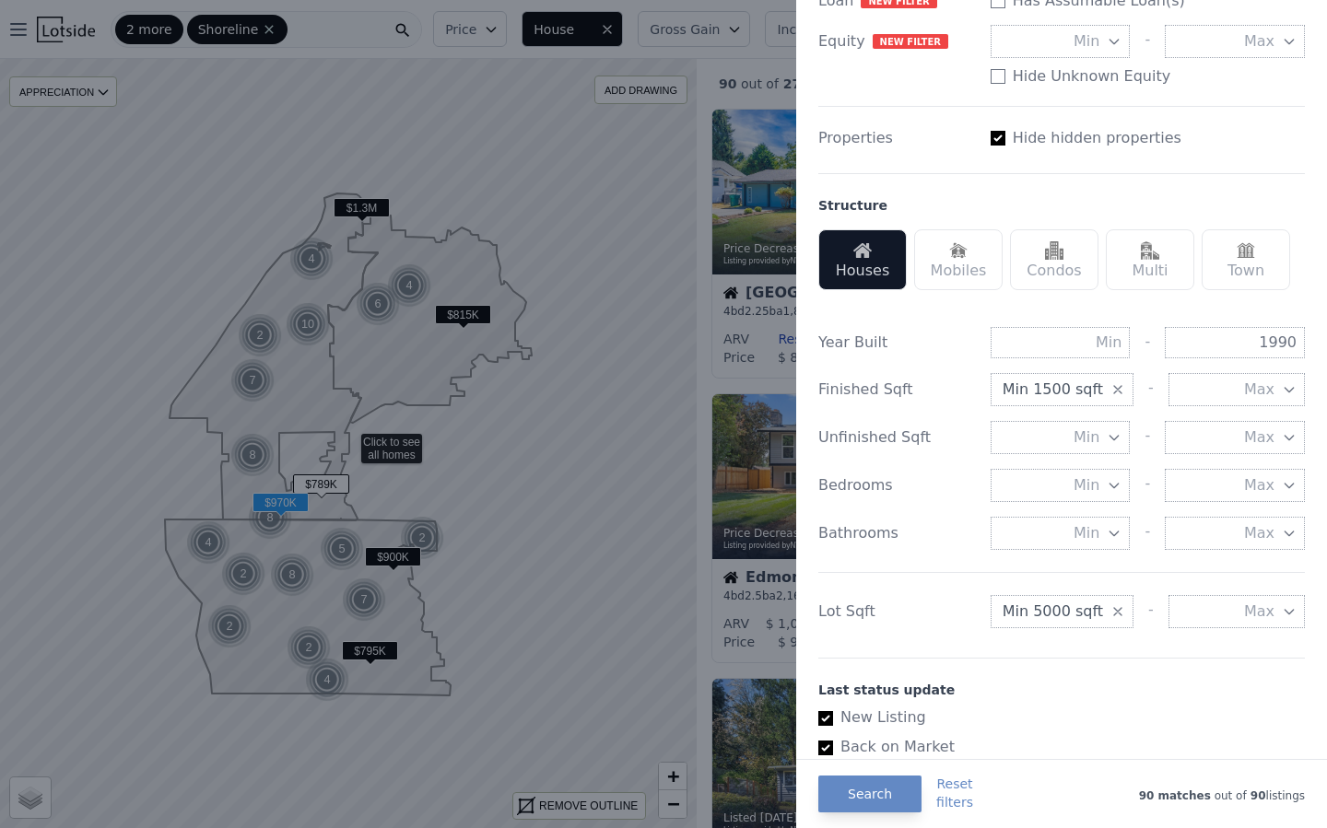
click at [651, 636] on div at bounding box center [663, 414] width 1327 height 828
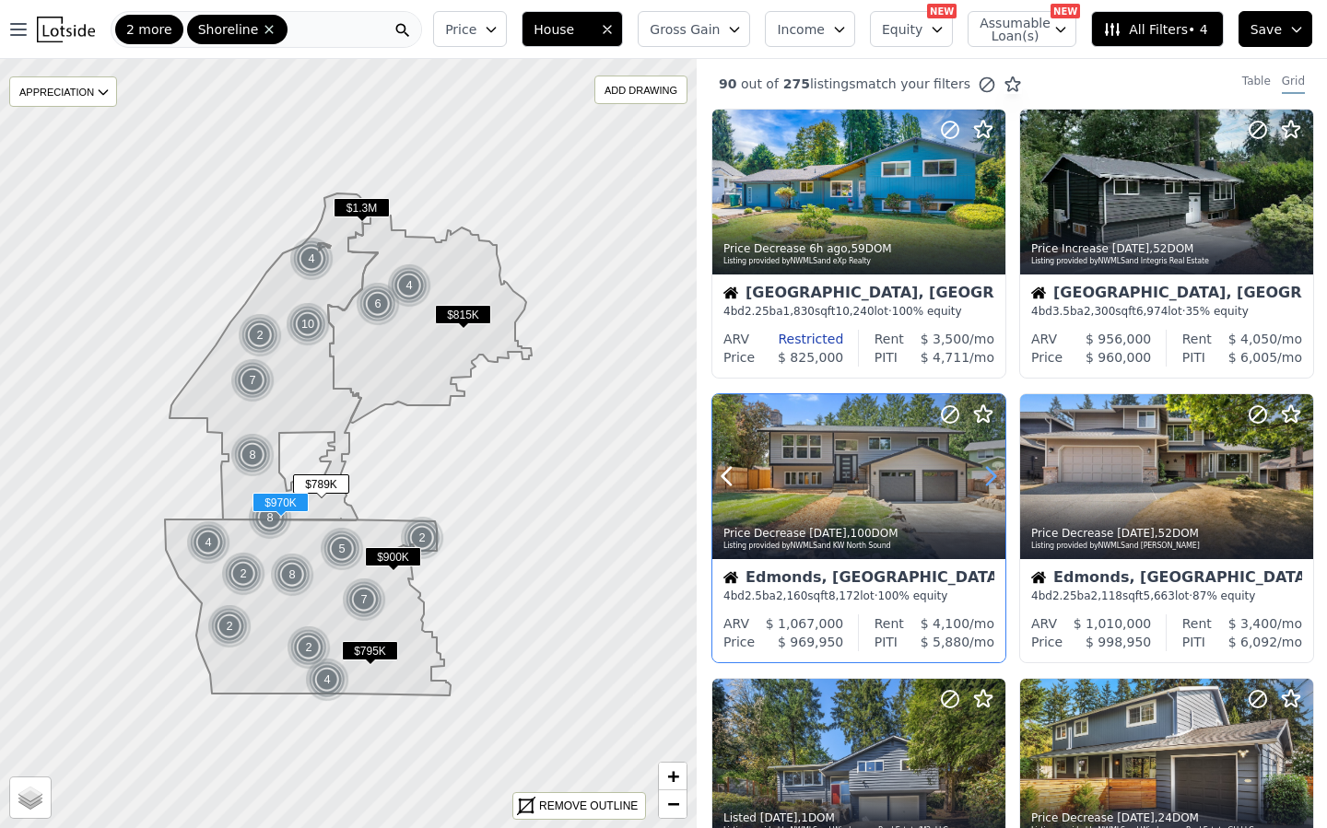
click at [983, 483] on icon at bounding box center [990, 476] width 29 height 29
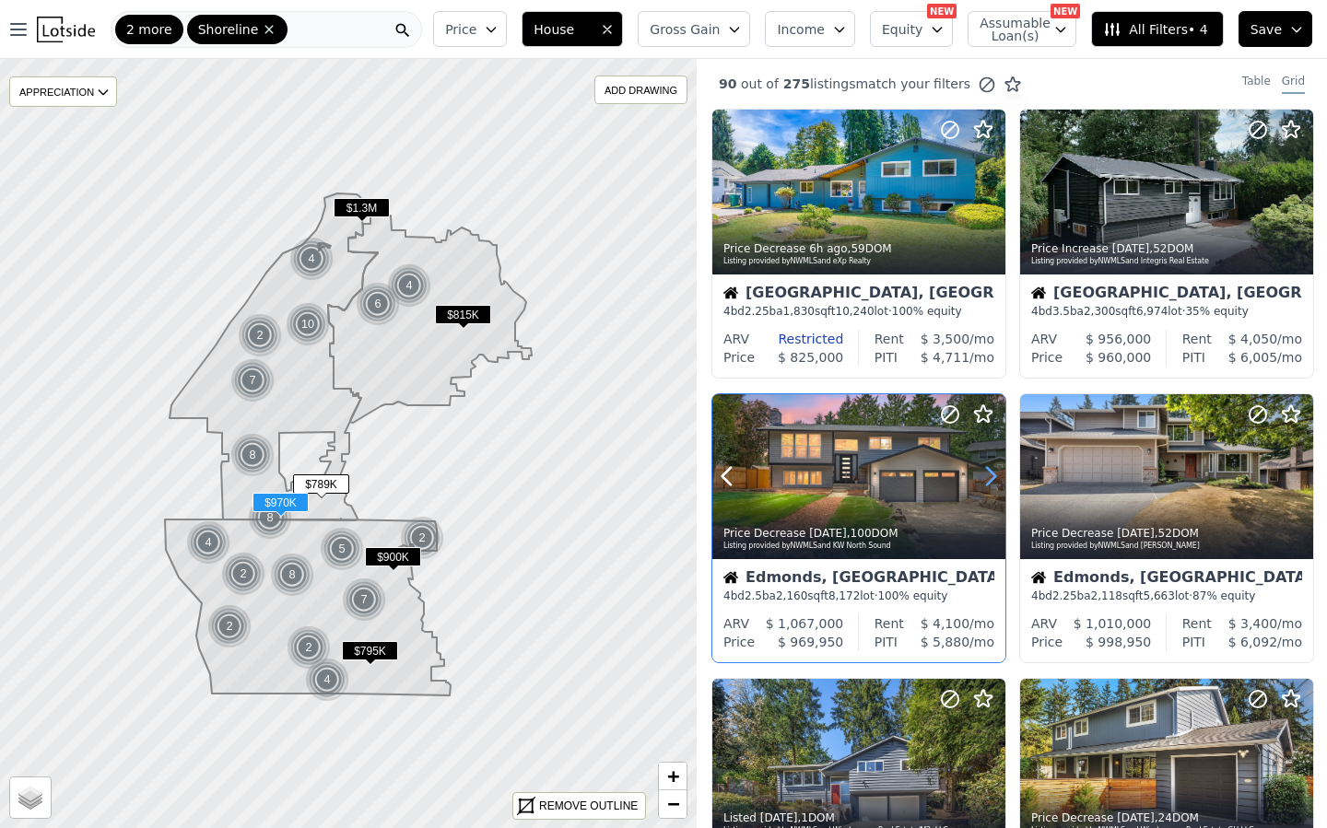
click at [983, 483] on icon at bounding box center [990, 476] width 29 height 29
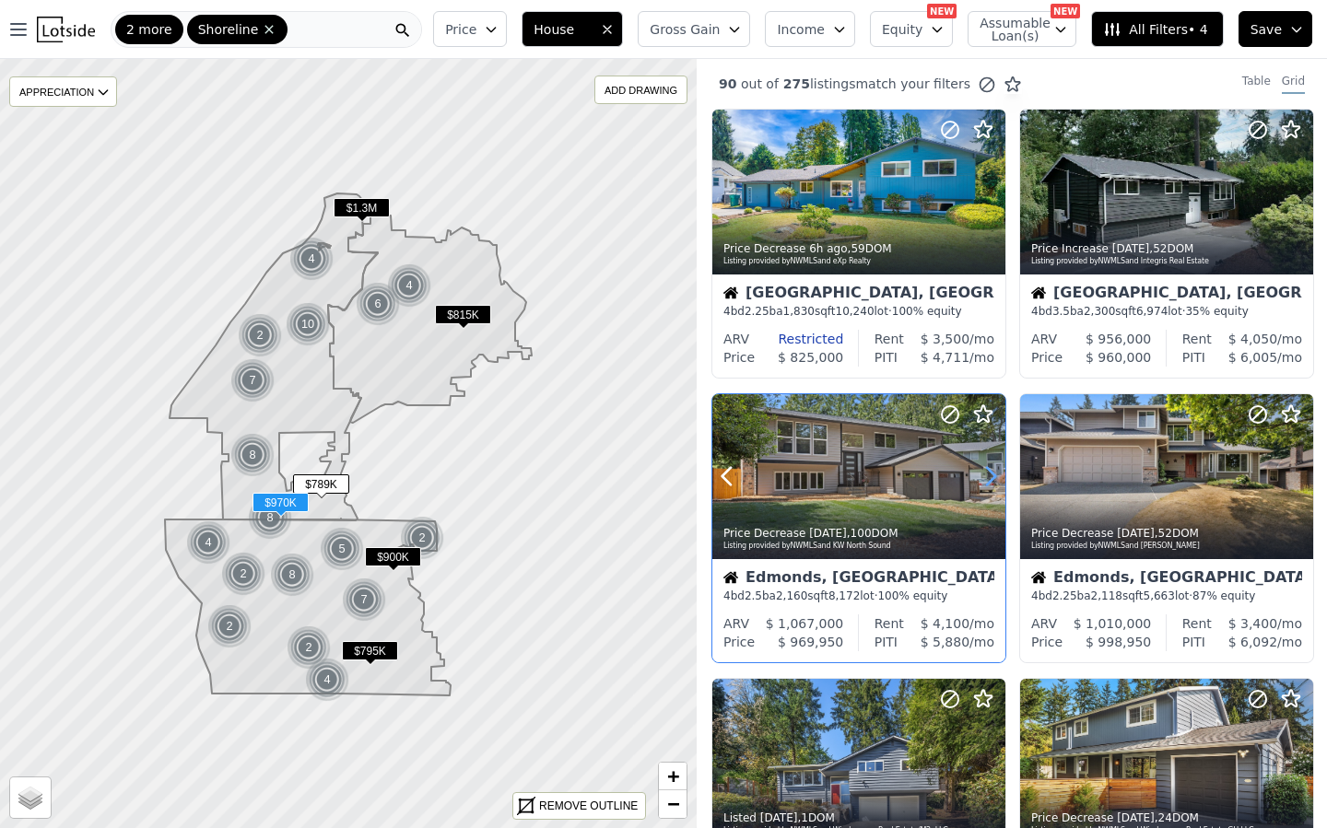
click at [983, 483] on icon at bounding box center [990, 476] width 29 height 29
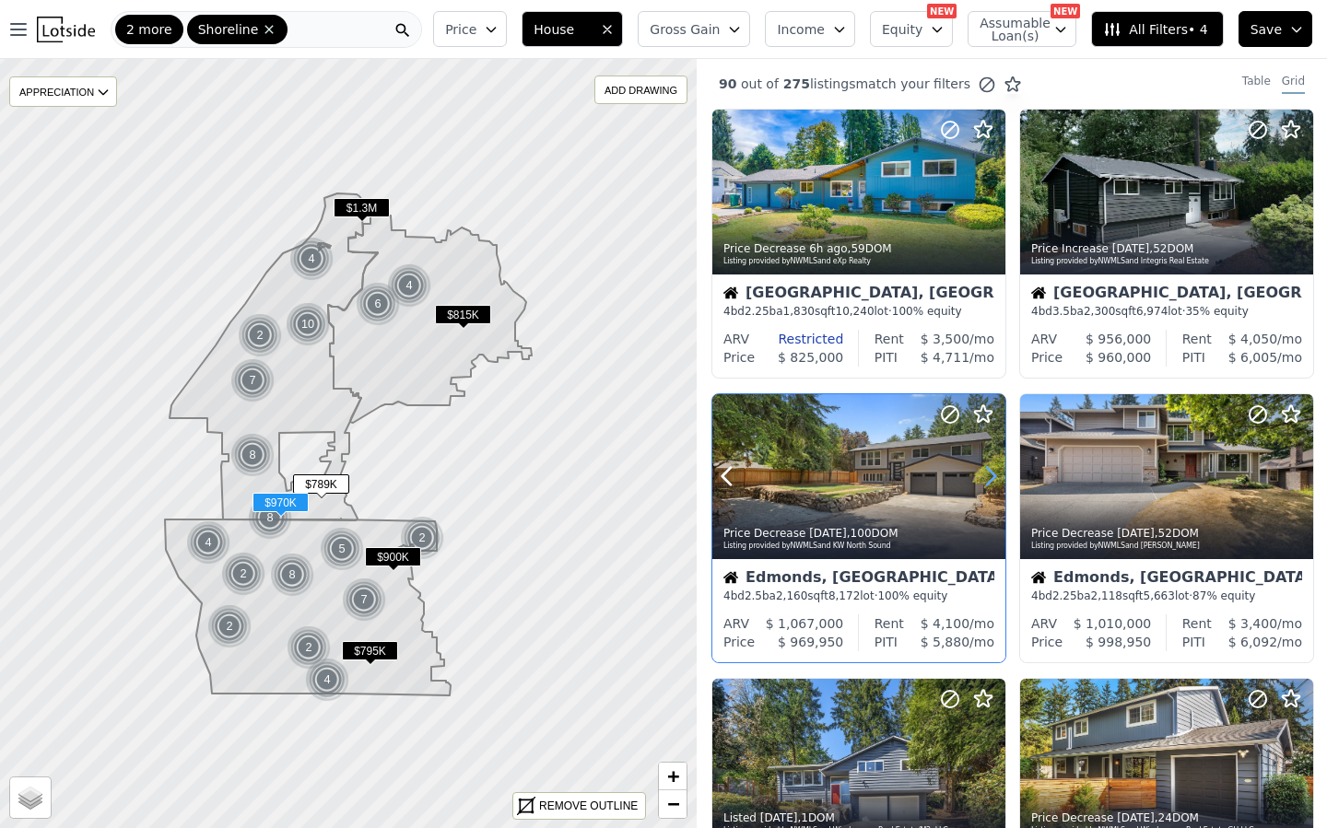
click at [983, 483] on icon at bounding box center [990, 476] width 29 height 29
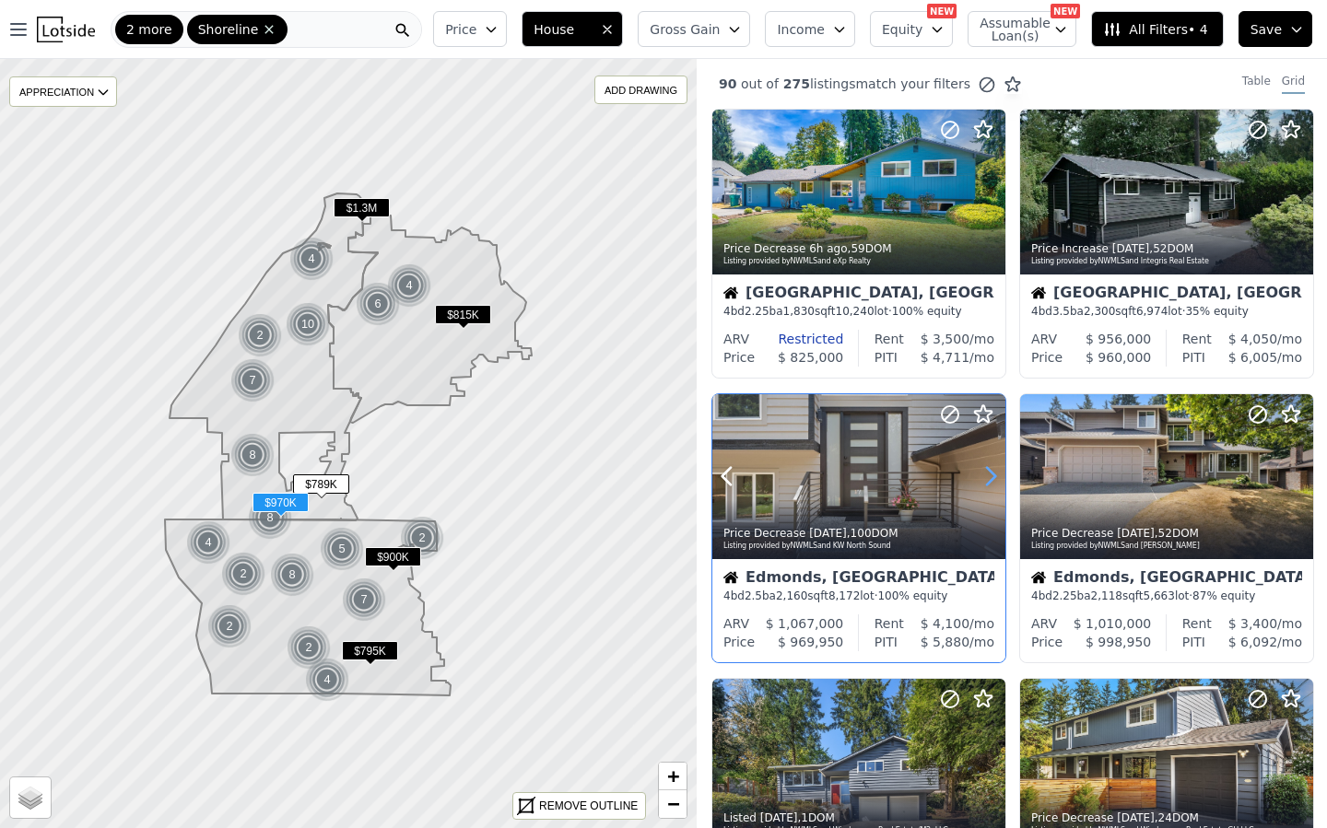
click at [983, 483] on icon at bounding box center [990, 476] width 29 height 29
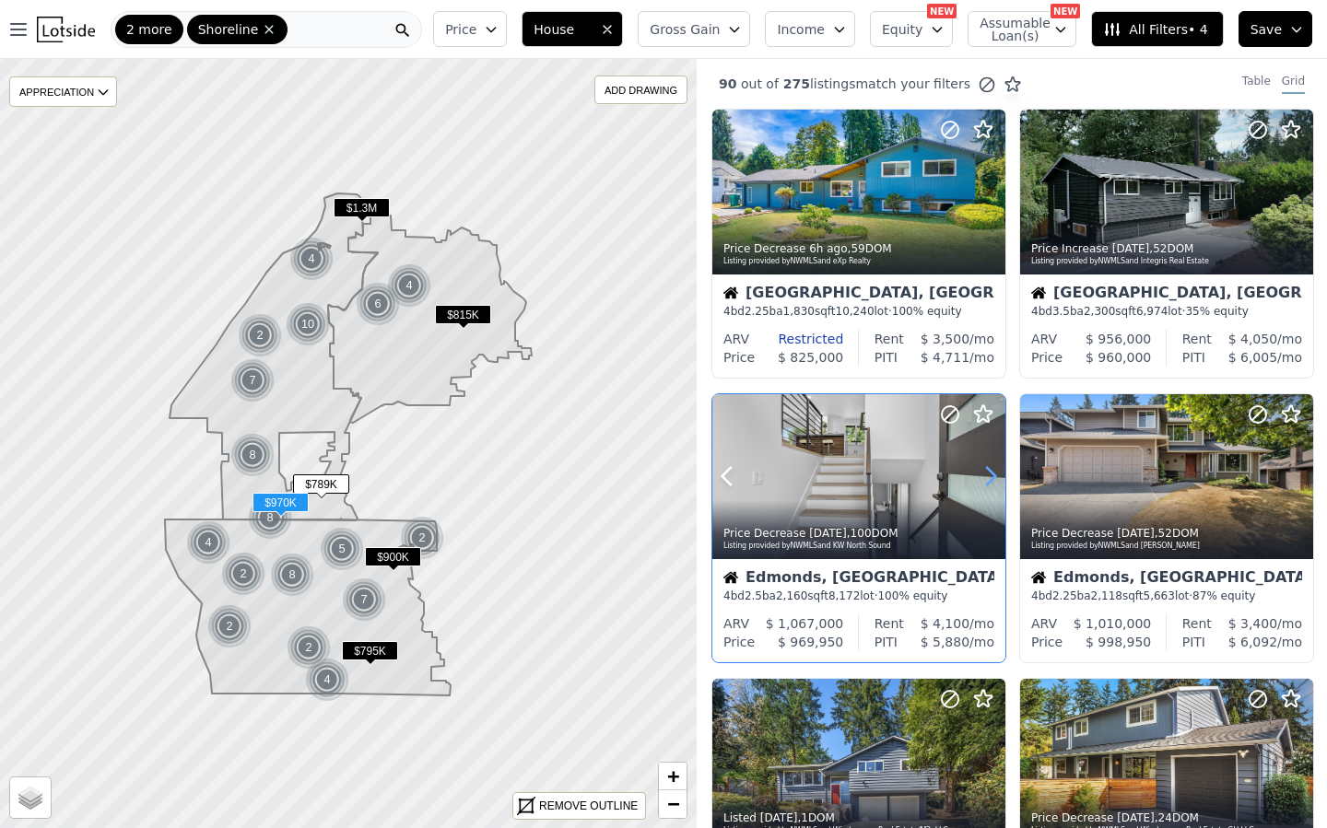
click at [982, 483] on icon at bounding box center [990, 476] width 29 height 29
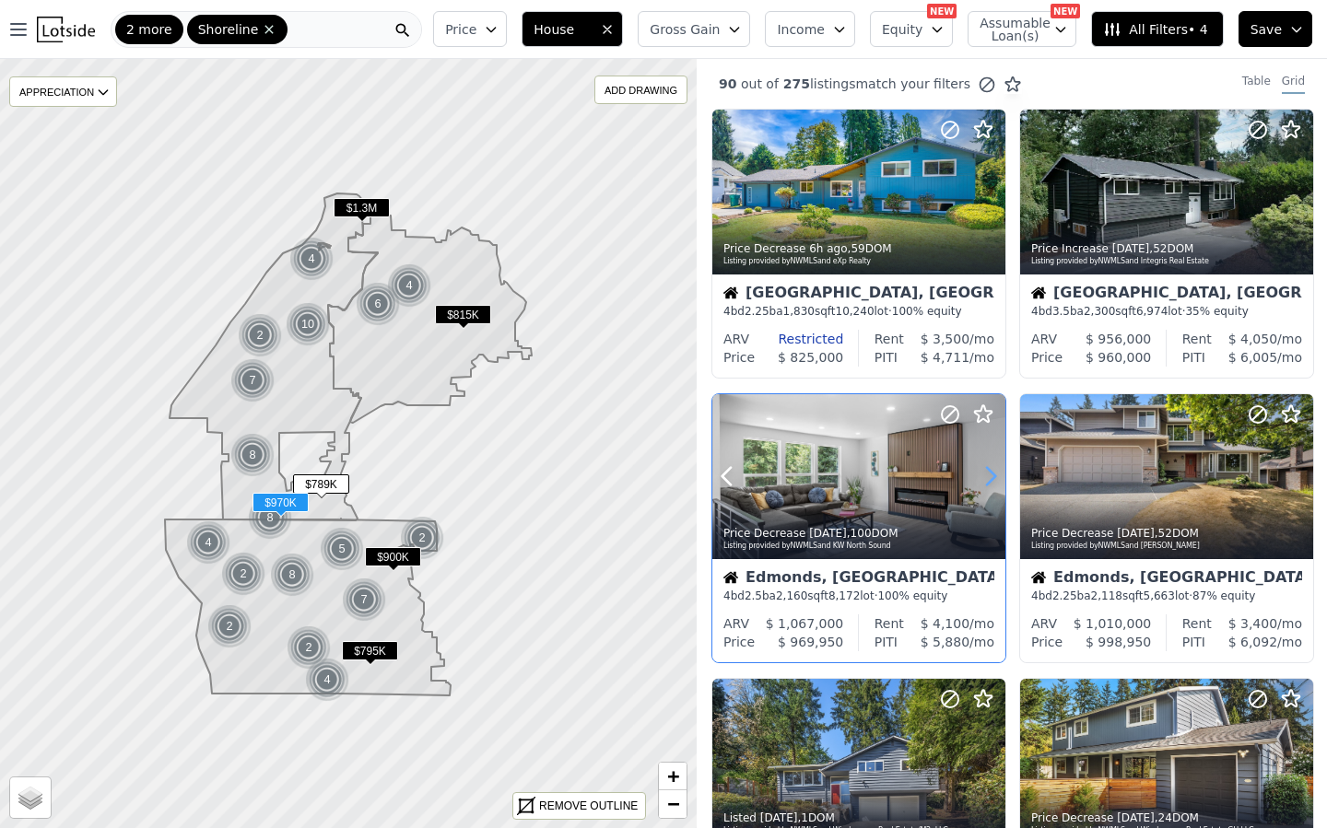
click at [982, 483] on icon at bounding box center [990, 476] width 29 height 29
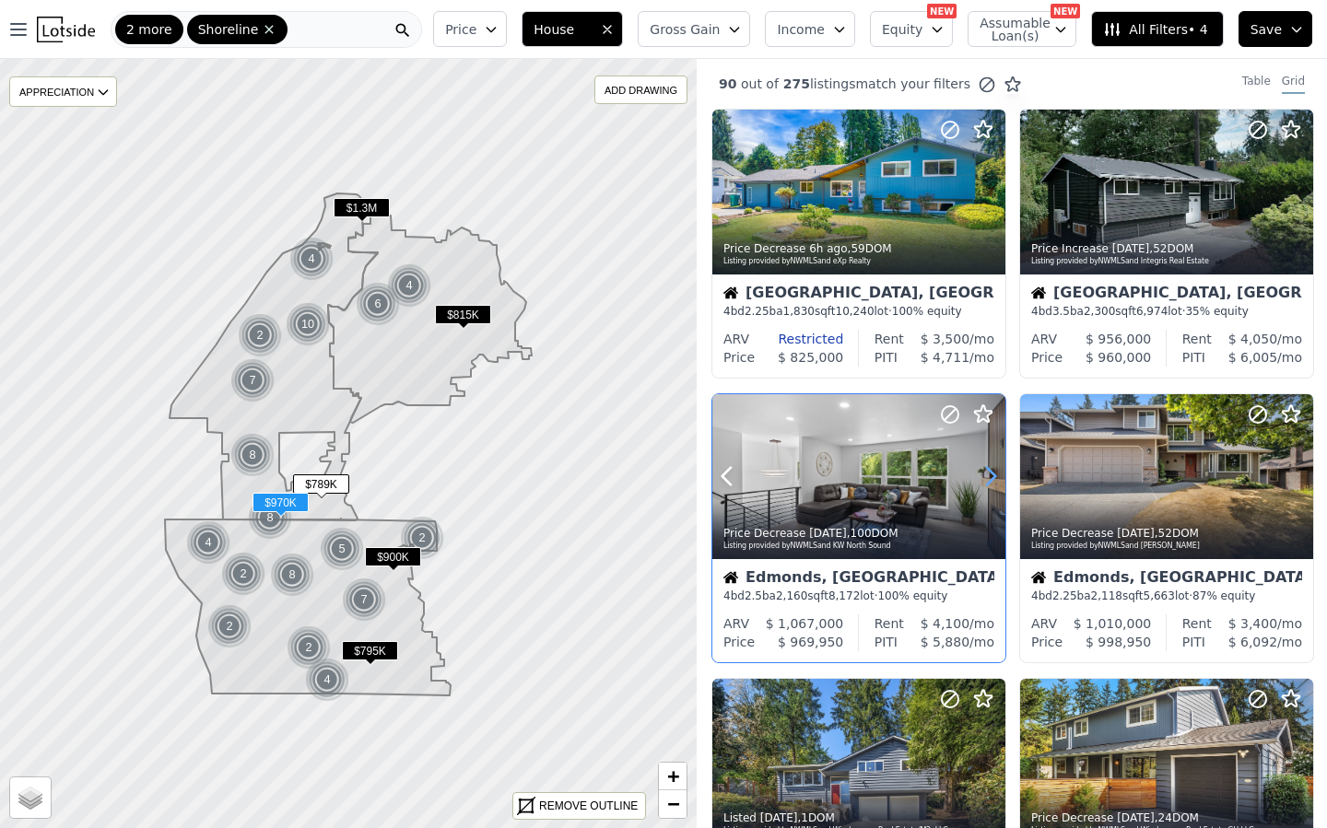
click at [982, 483] on icon at bounding box center [990, 476] width 29 height 29
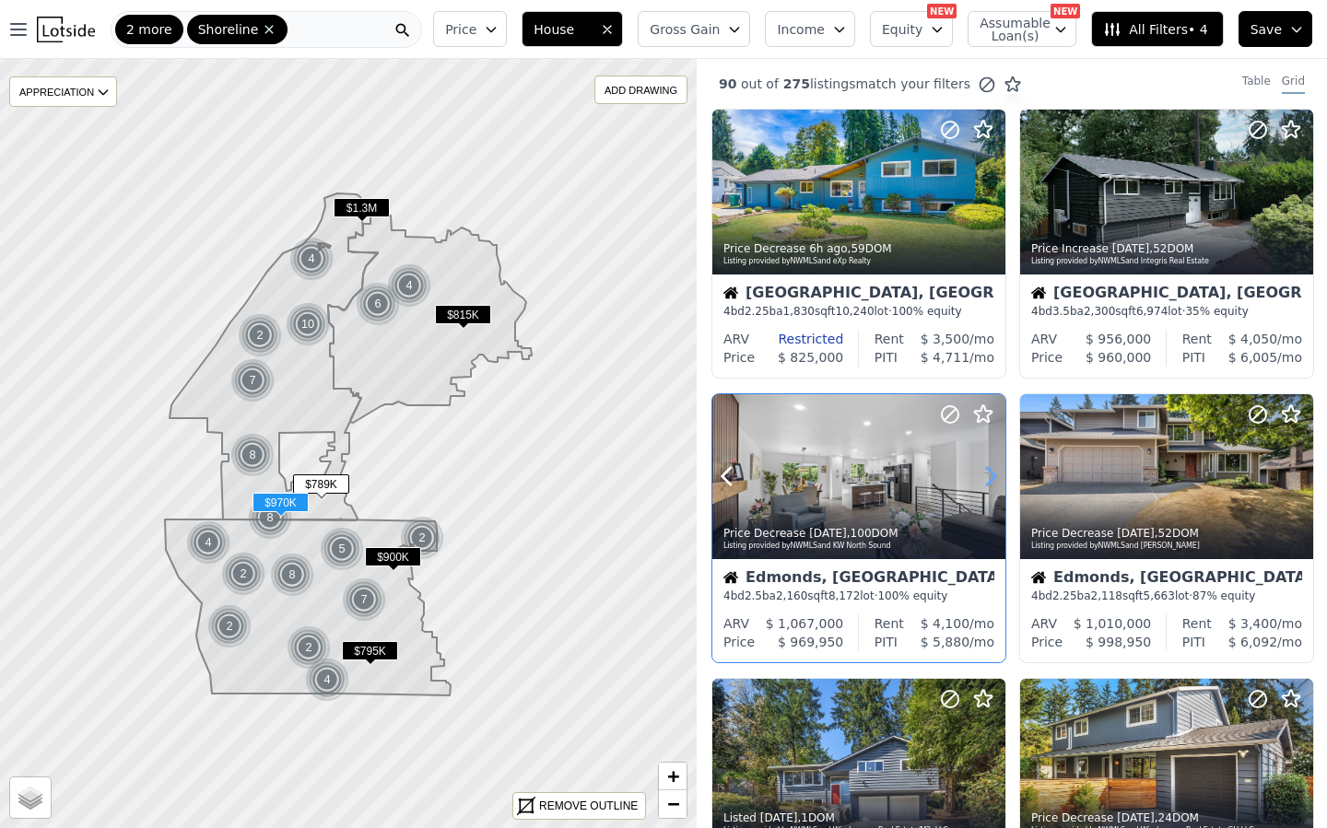
click at [982, 483] on icon at bounding box center [990, 476] width 29 height 29
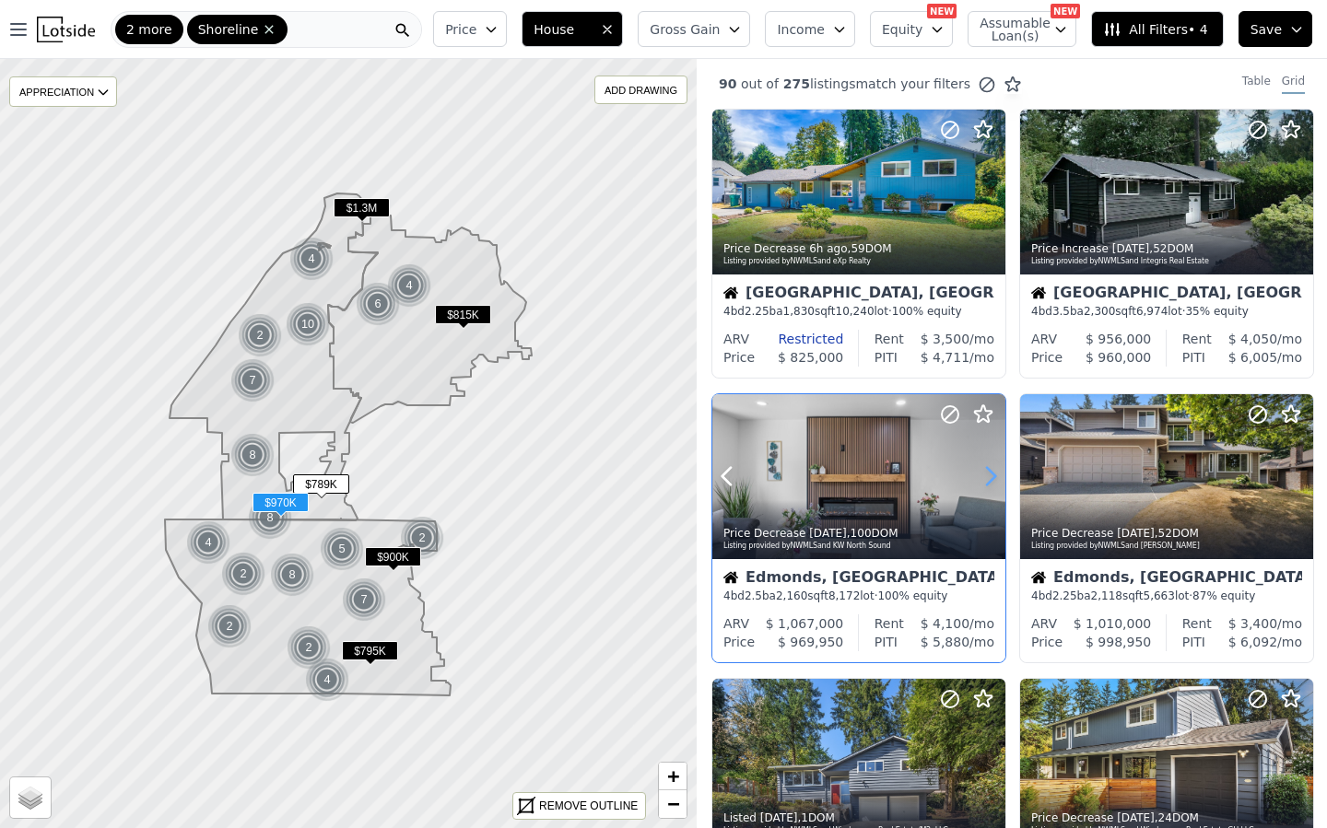
click at [982, 483] on icon at bounding box center [990, 476] width 29 height 29
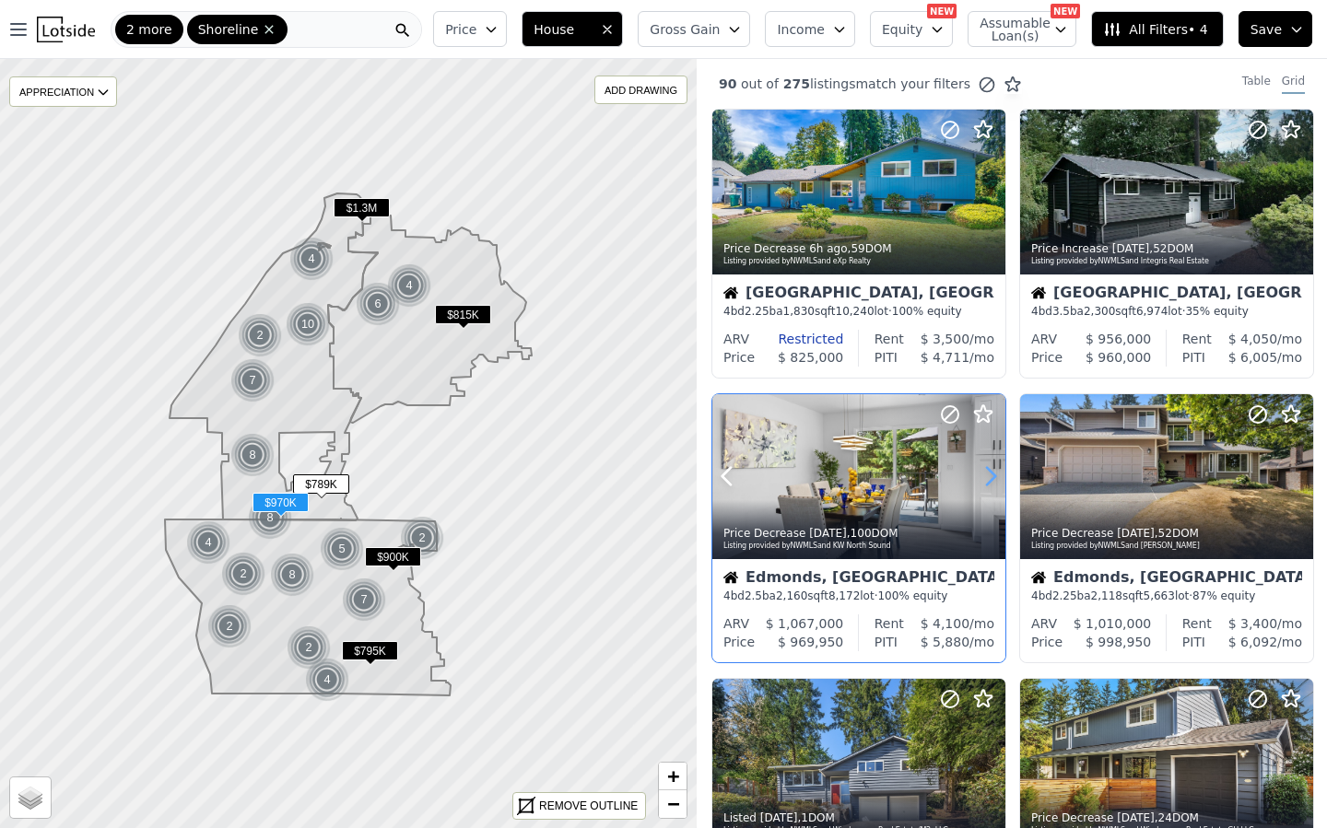
click at [982, 483] on icon at bounding box center [990, 476] width 29 height 29
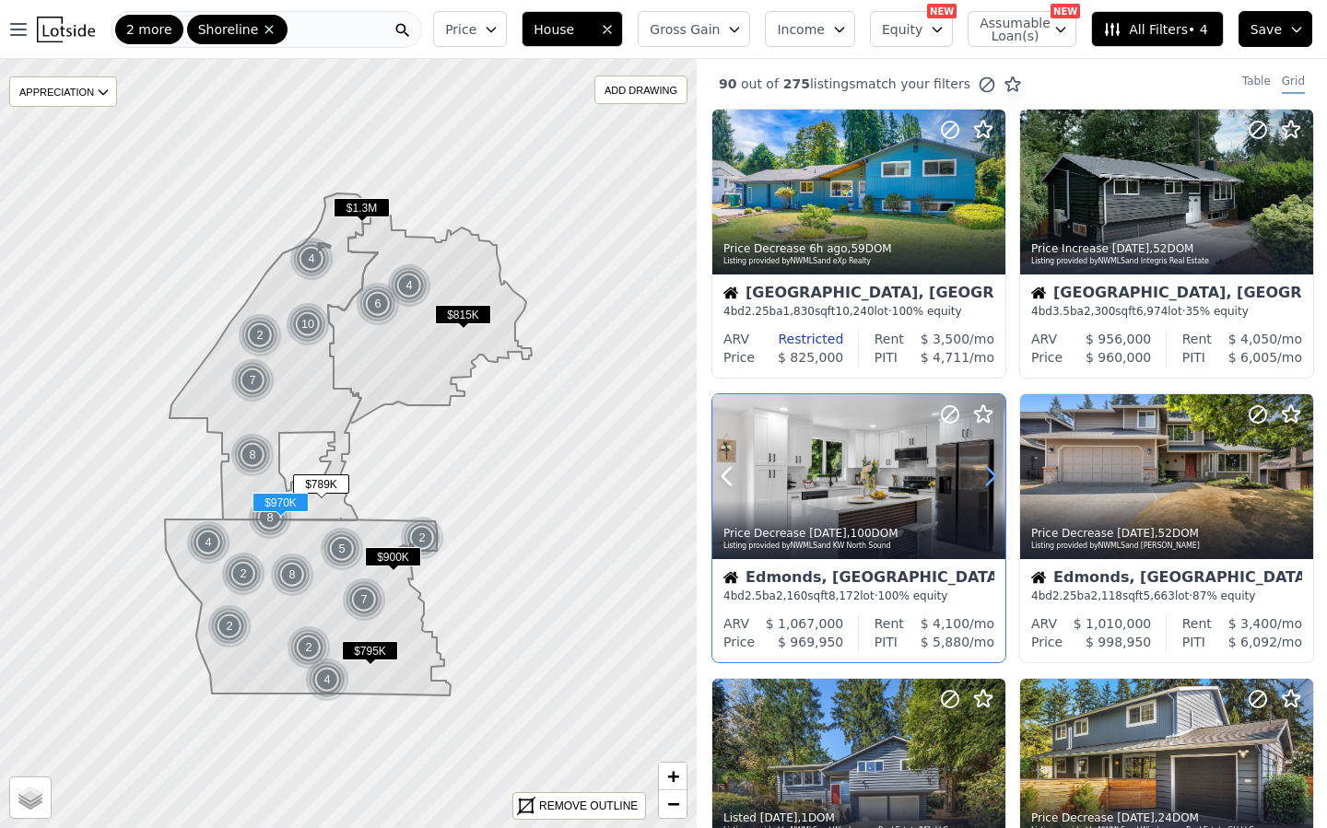
click at [982, 483] on icon at bounding box center [990, 476] width 29 height 29
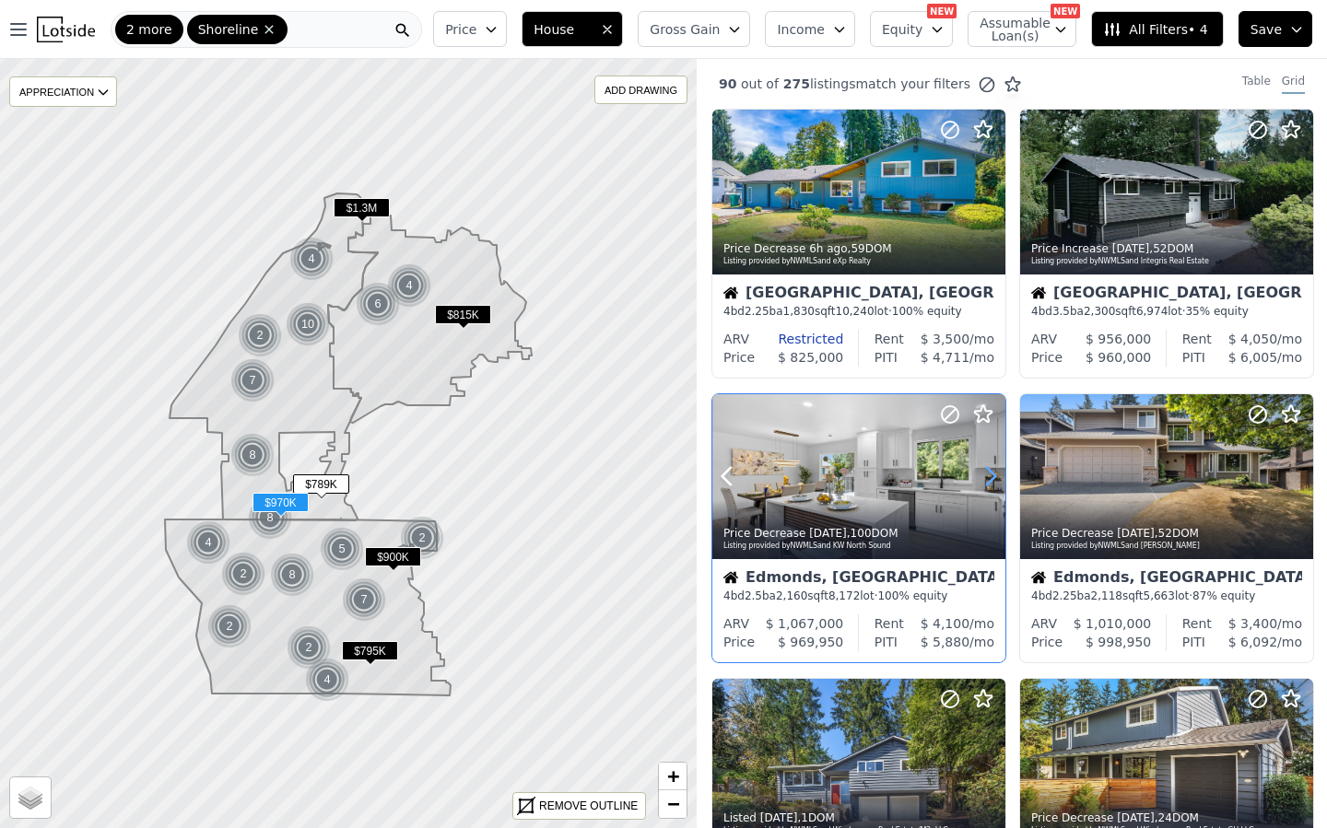
click at [982, 483] on icon at bounding box center [990, 476] width 29 height 29
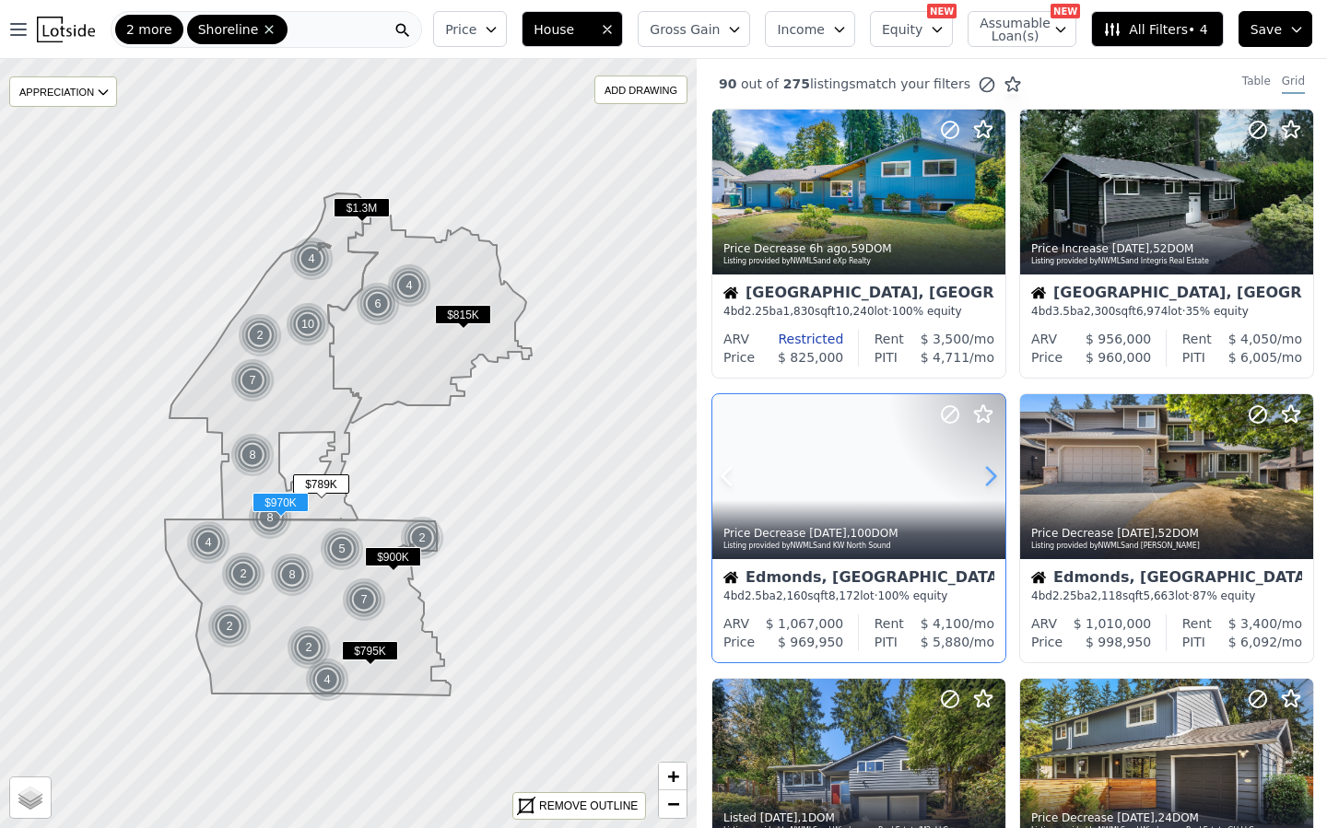
click at [982, 483] on icon at bounding box center [990, 476] width 29 height 29
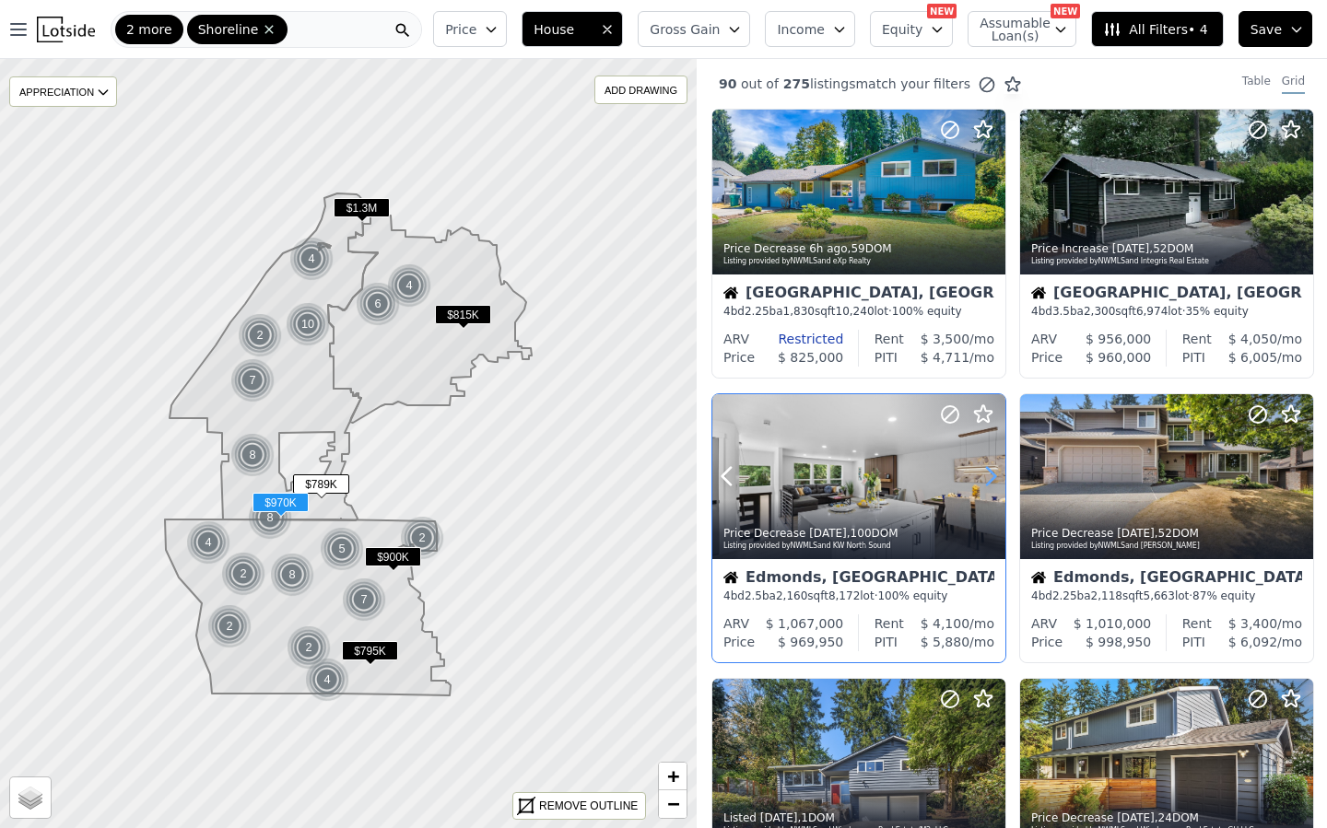
click at [982, 483] on icon at bounding box center [990, 476] width 29 height 29
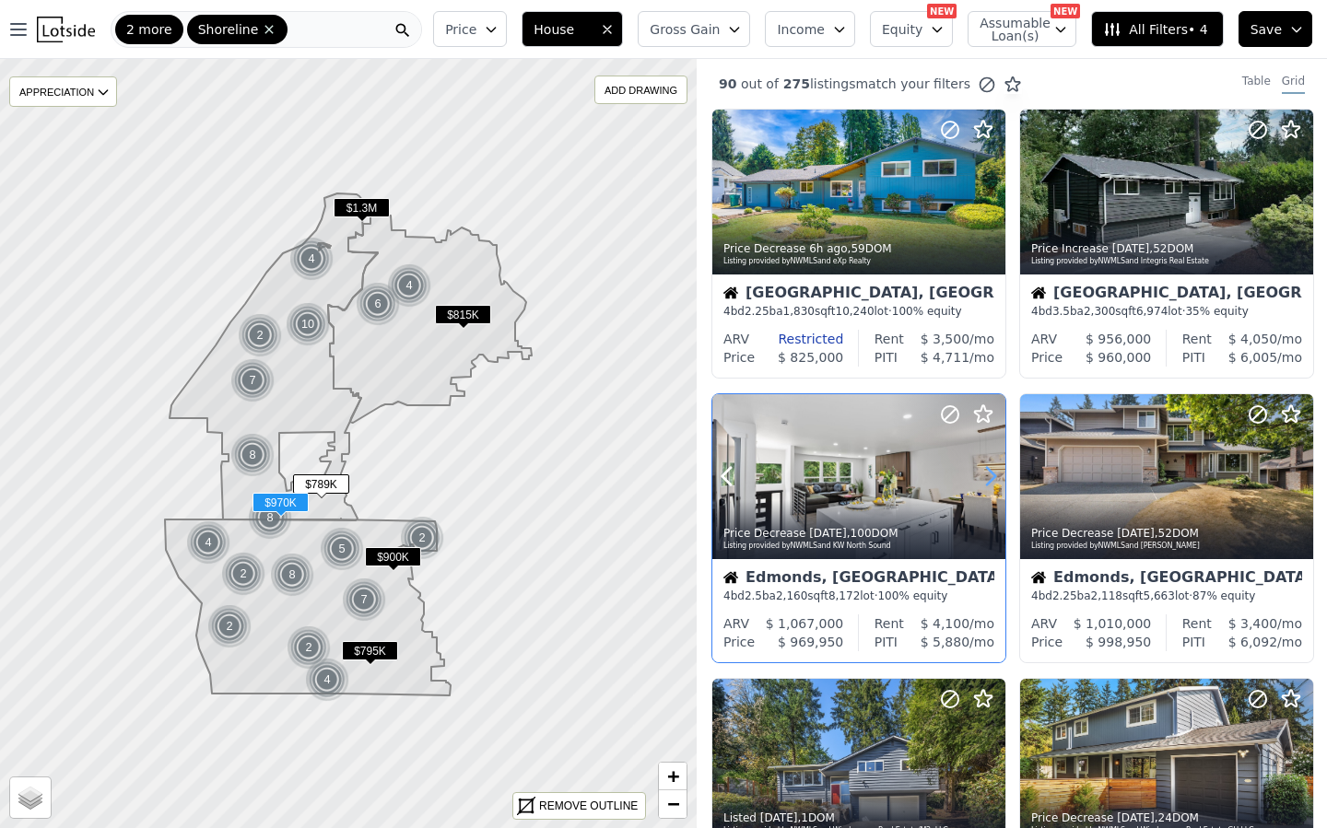
click at [982, 483] on icon at bounding box center [990, 476] width 29 height 29
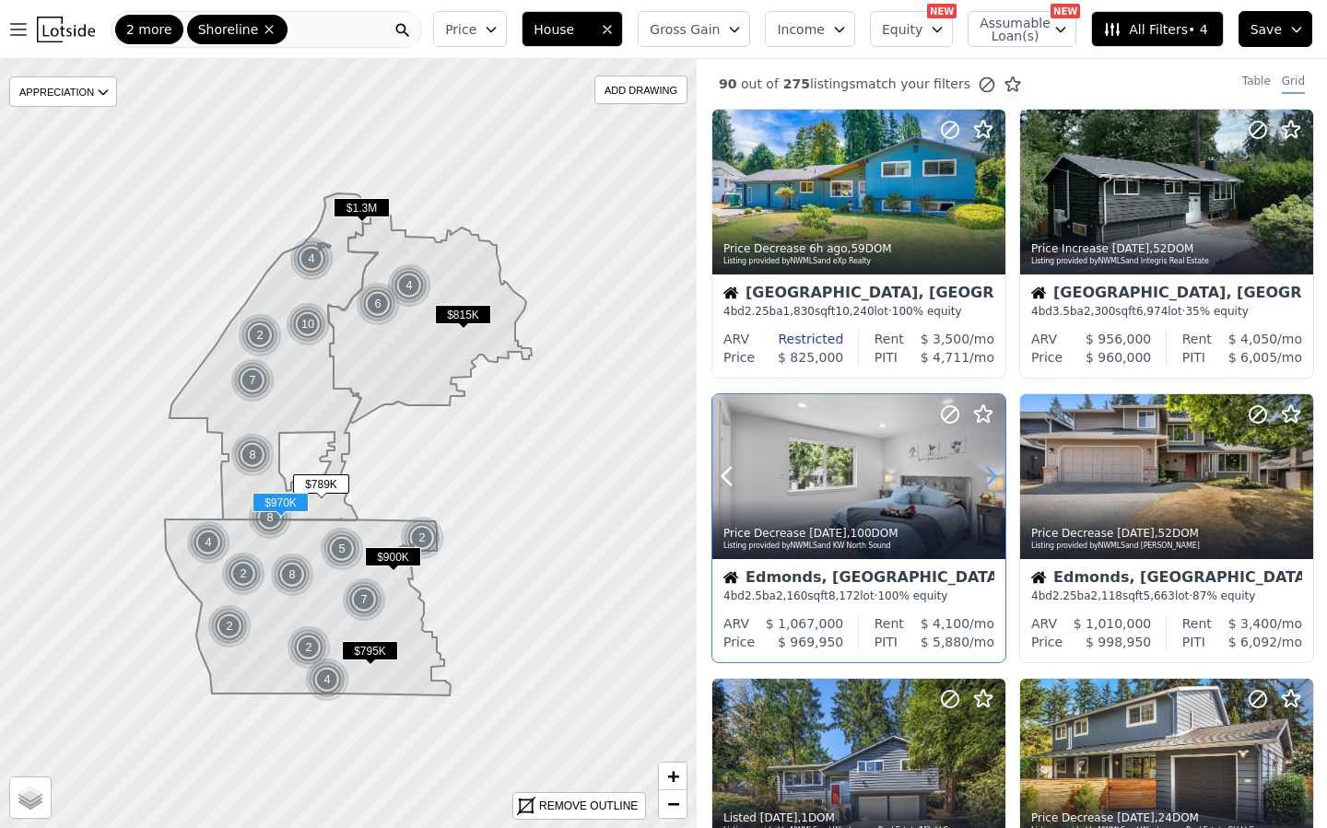
click at [982, 483] on icon at bounding box center [990, 476] width 29 height 29
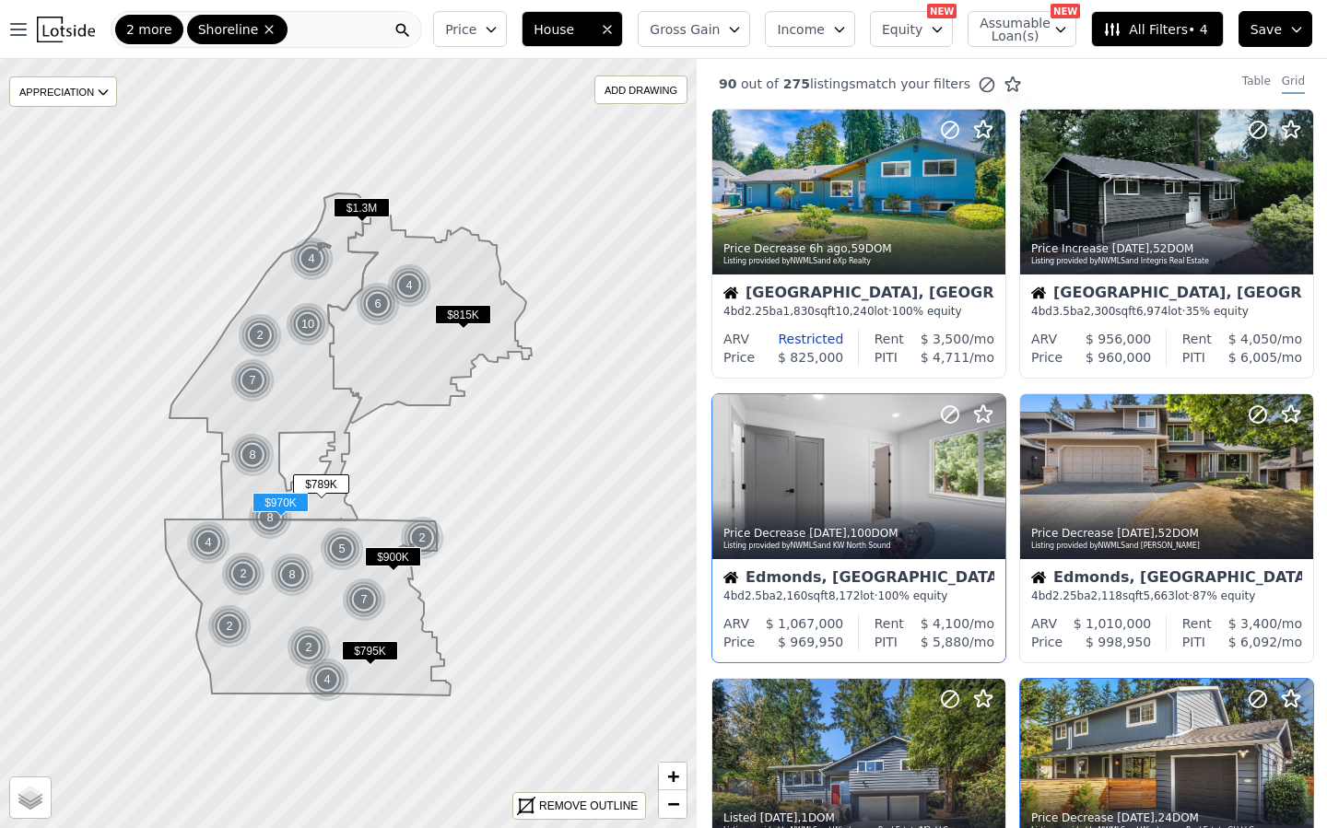
click at [722, 38] on button "Gross Gain" at bounding box center [694, 29] width 112 height 36
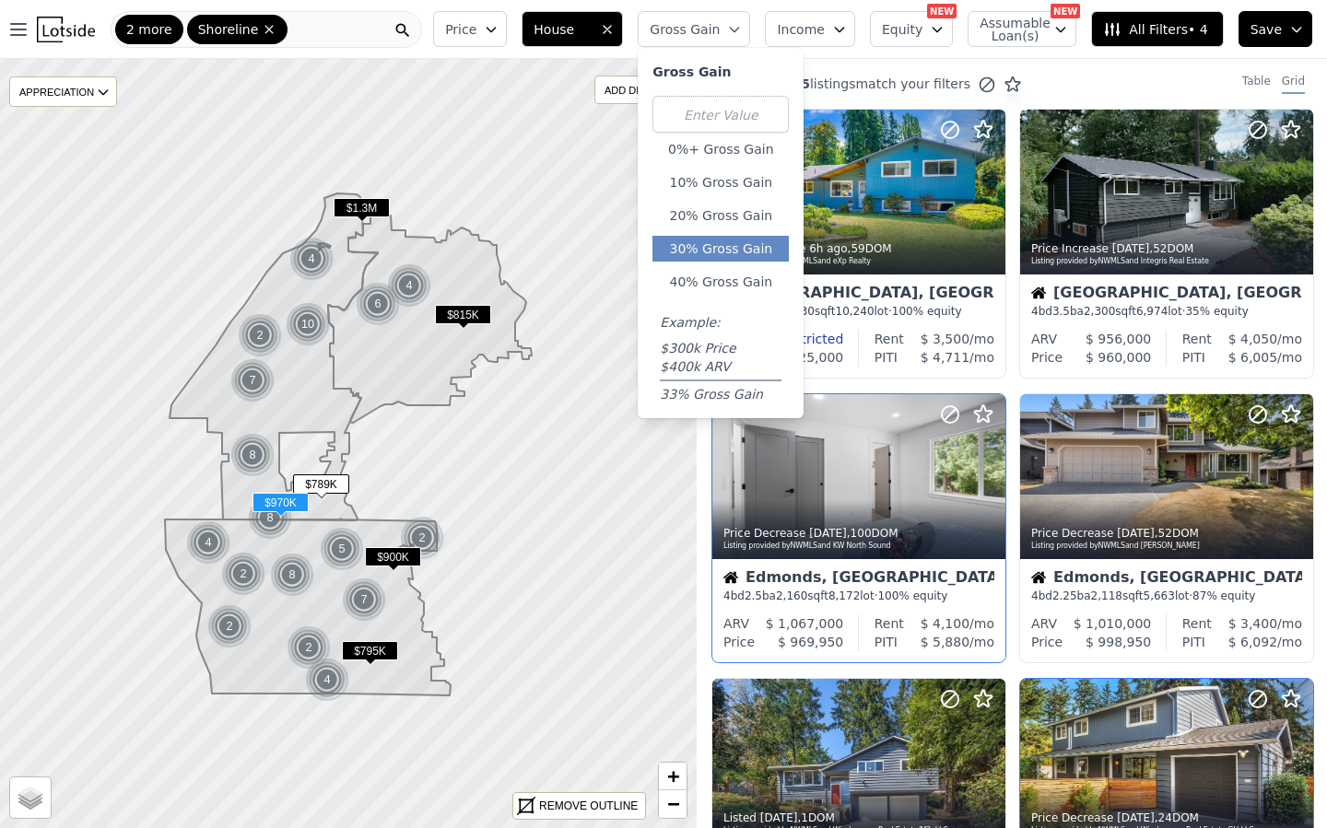
click at [726, 238] on button "30% Gross Gain" at bounding box center [720, 249] width 136 height 26
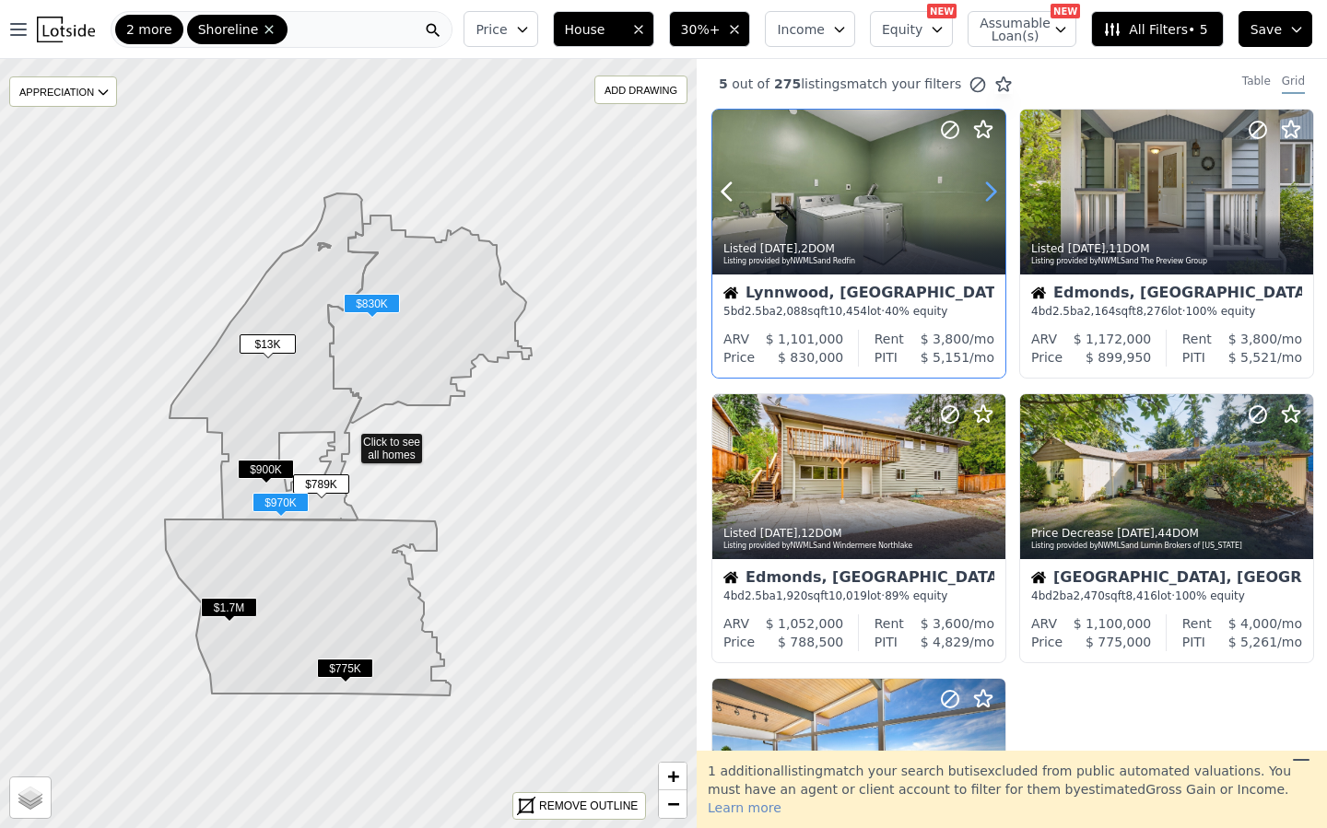
click at [987, 195] on icon at bounding box center [990, 191] width 29 height 29
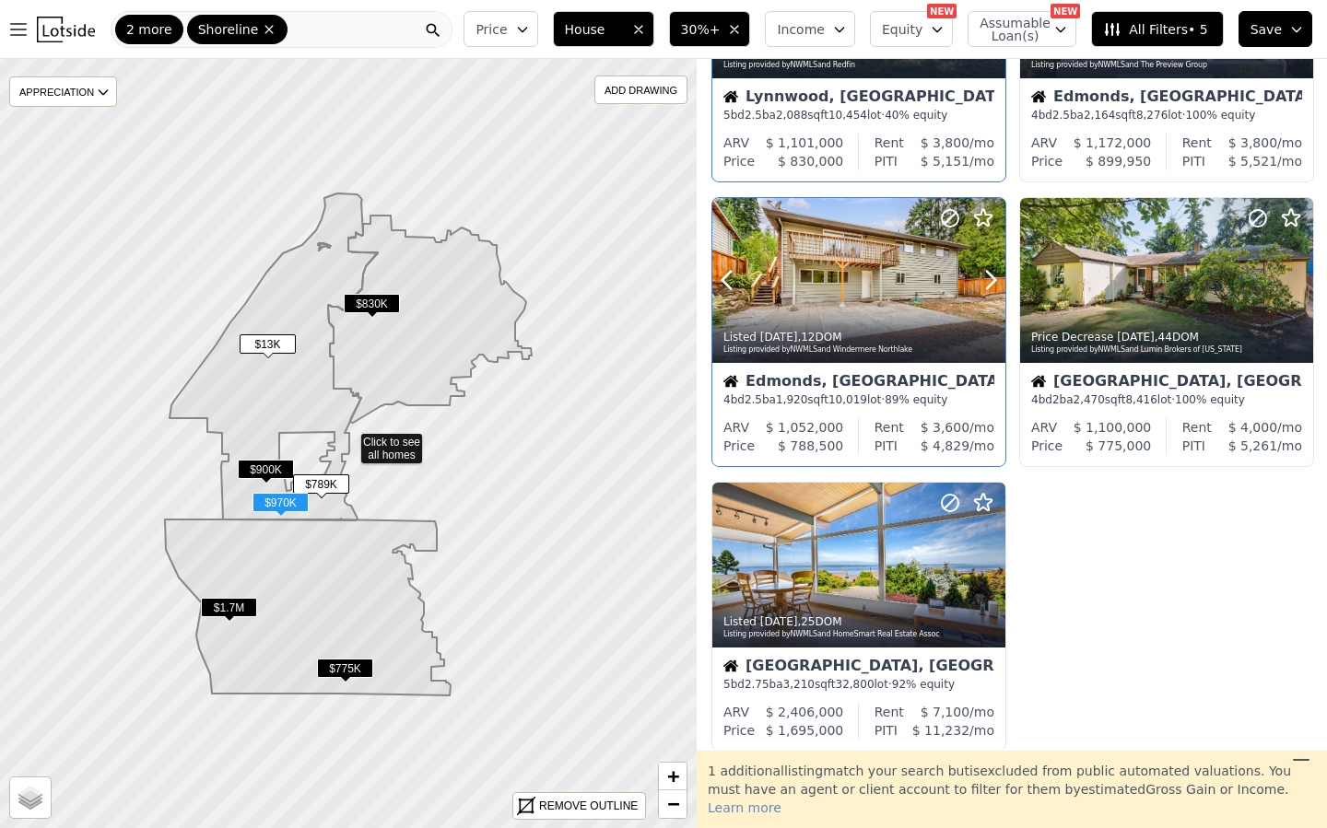
scroll to position [212, 0]
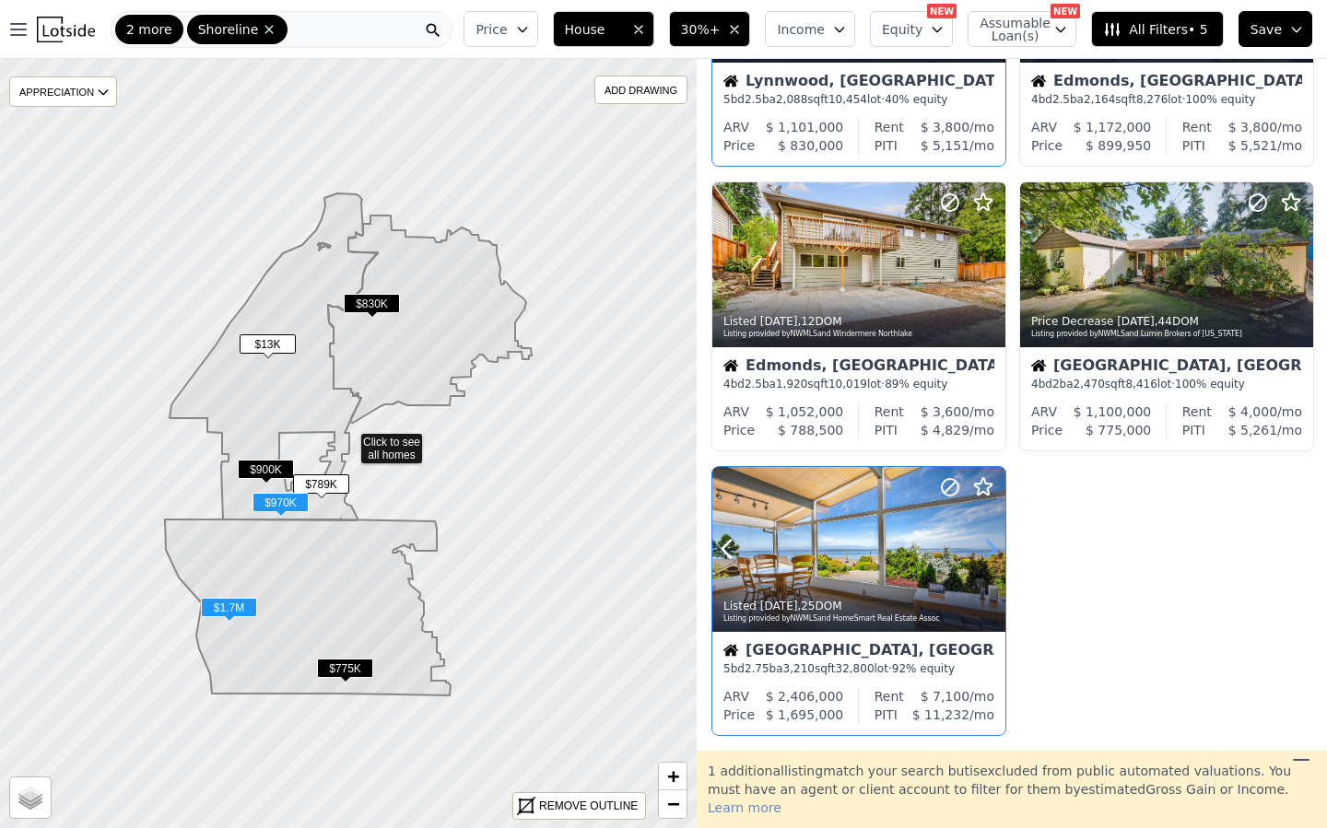
click at [986, 547] on icon at bounding box center [990, 548] width 29 height 29
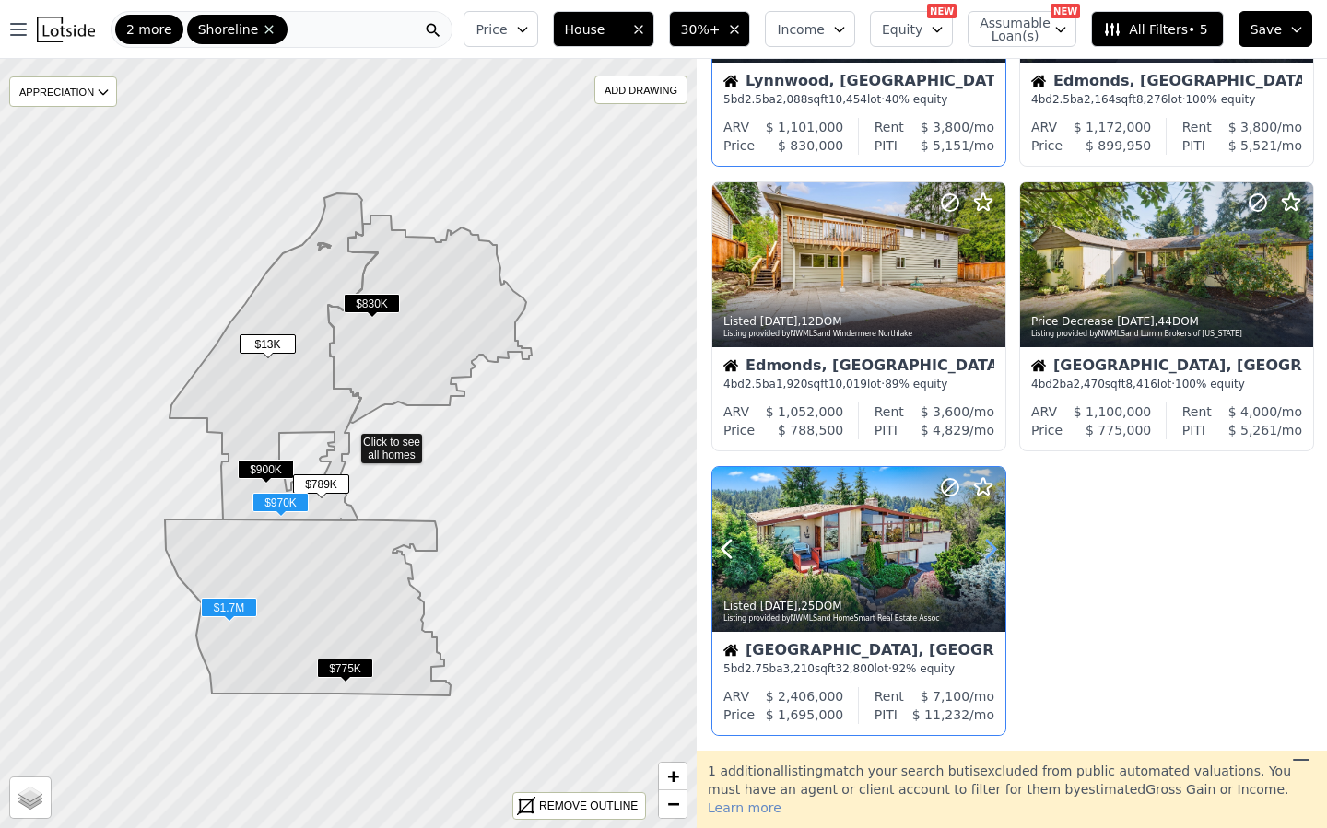
click at [983, 548] on icon at bounding box center [990, 548] width 29 height 29
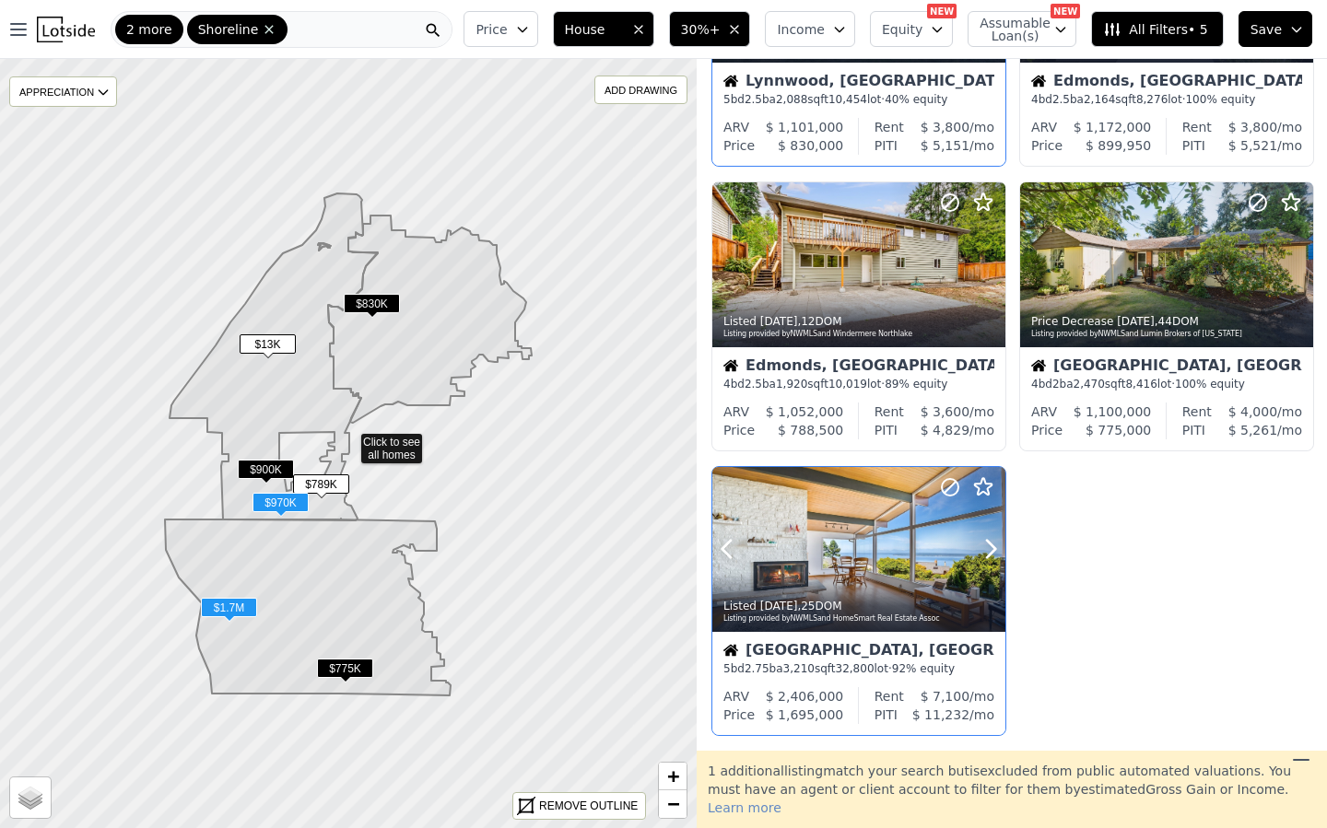
click at [828, 550] on div at bounding box center [858, 549] width 293 height 165
click at [792, 500] on div at bounding box center [858, 549] width 293 height 165
click at [807, 570] on div at bounding box center [858, 549] width 293 height 165
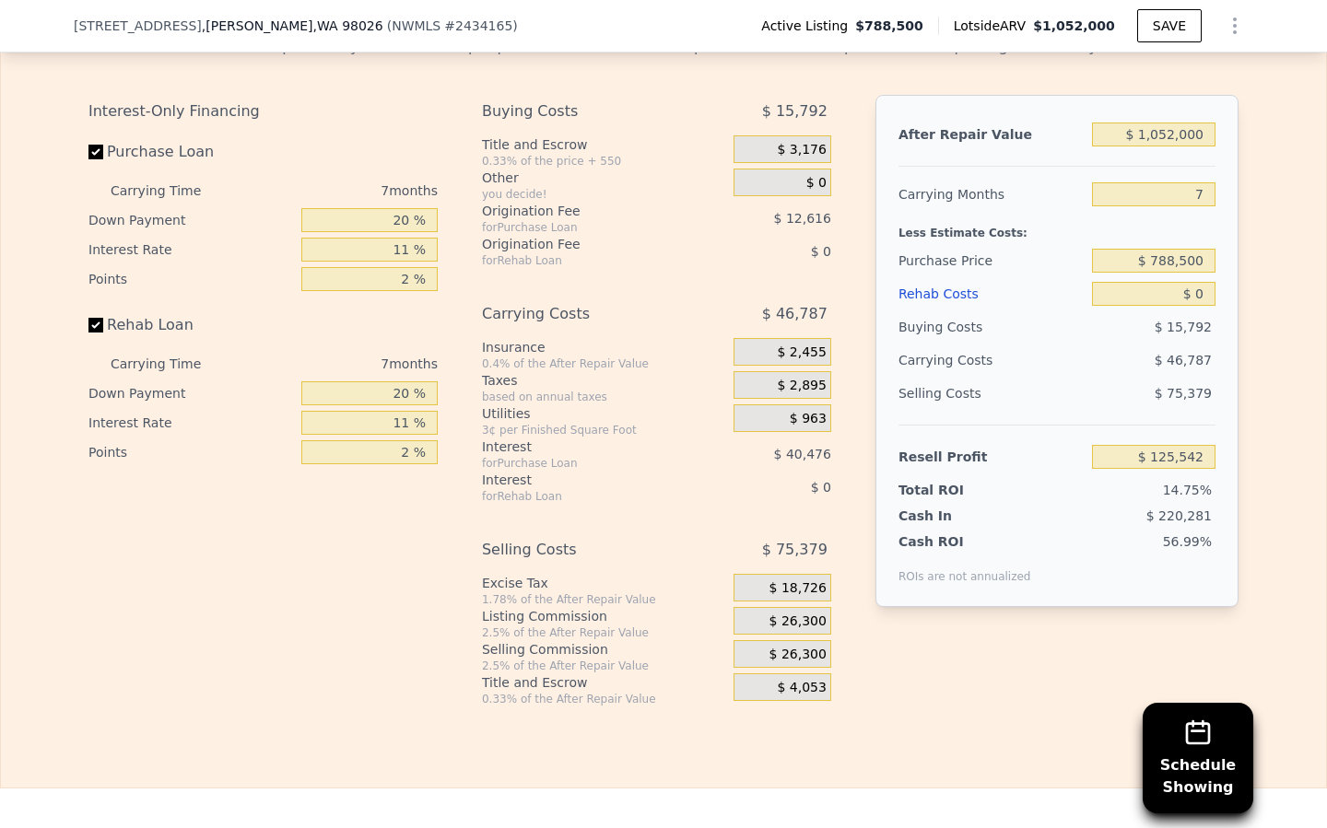
scroll to position [2820, 0]
click at [1202, 293] on input "$ 0" at bounding box center [1153, 295] width 123 height 24
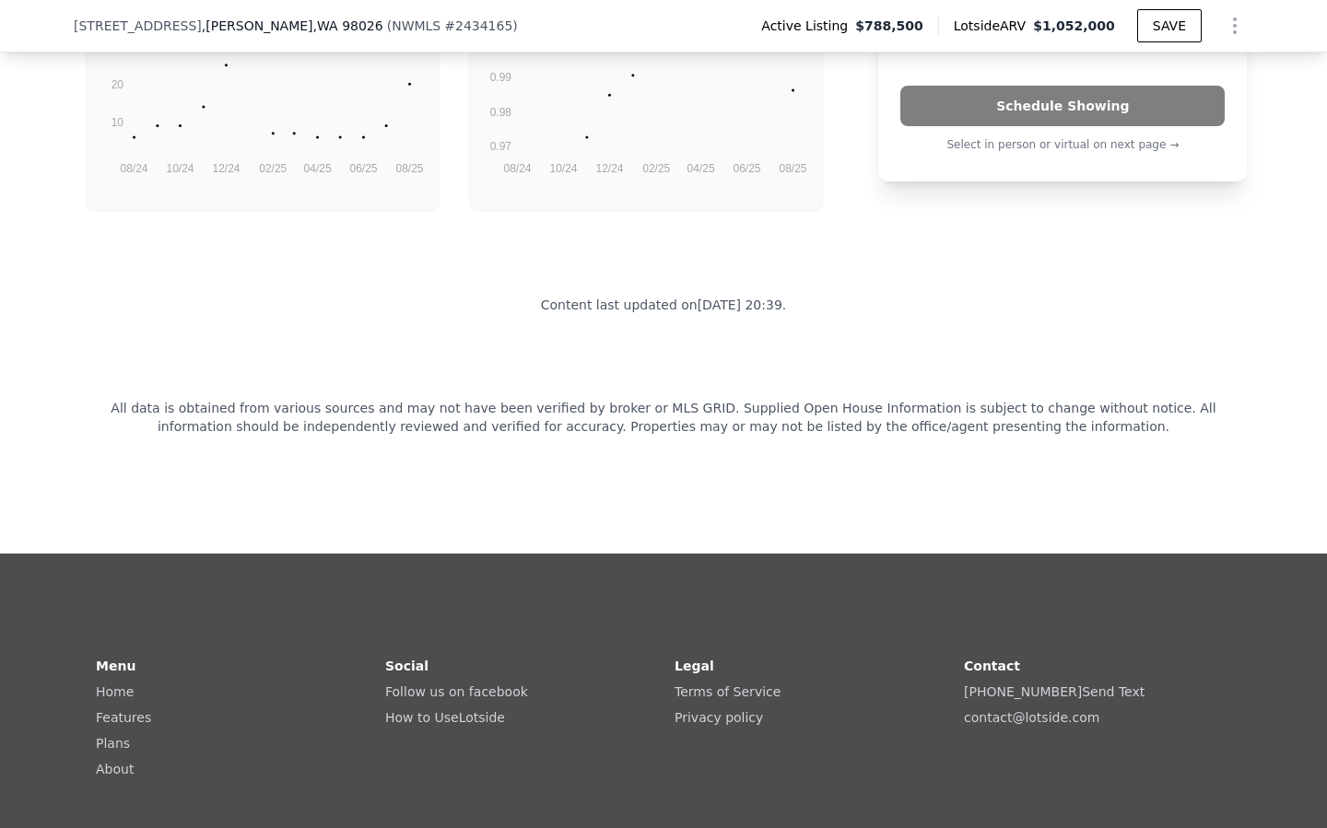
scroll to position [4225, 0]
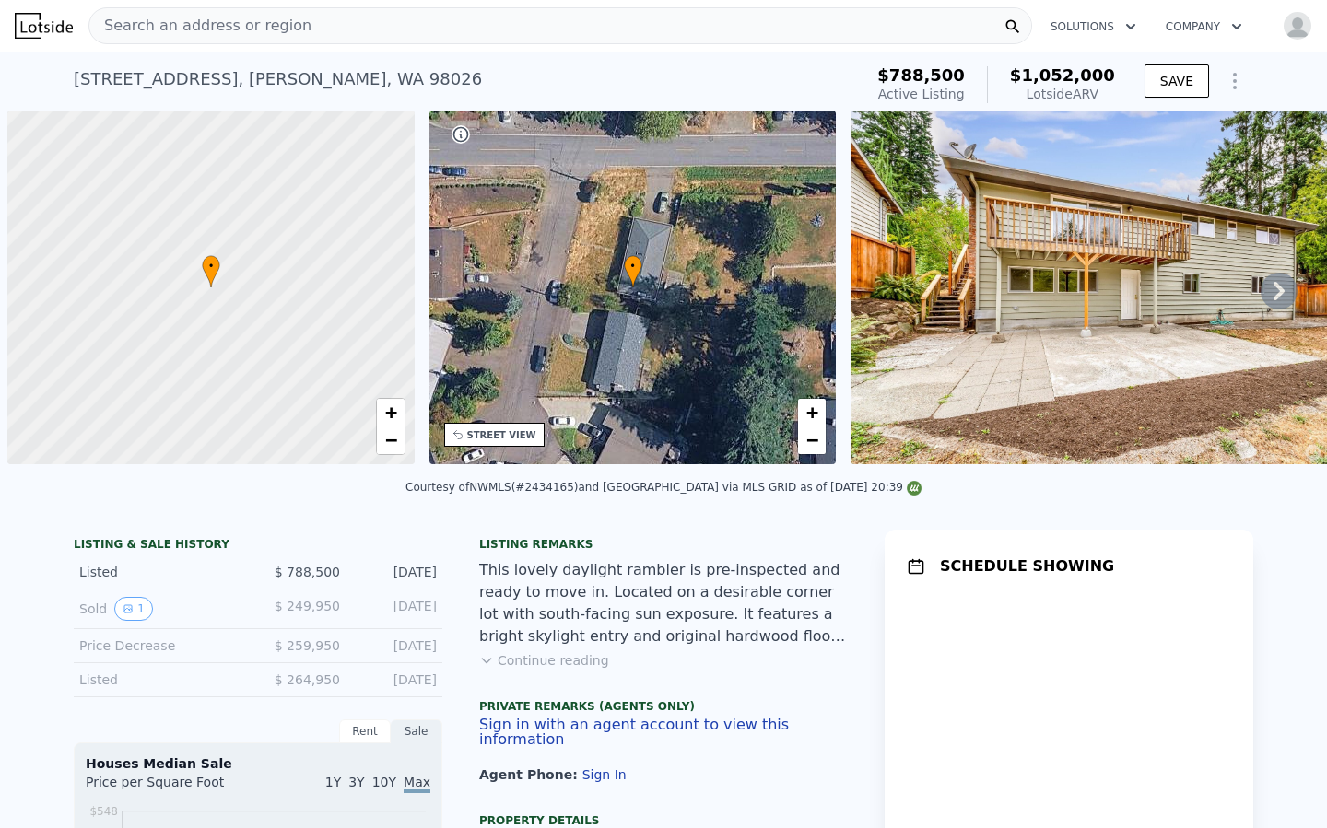
scroll to position [0, 7]
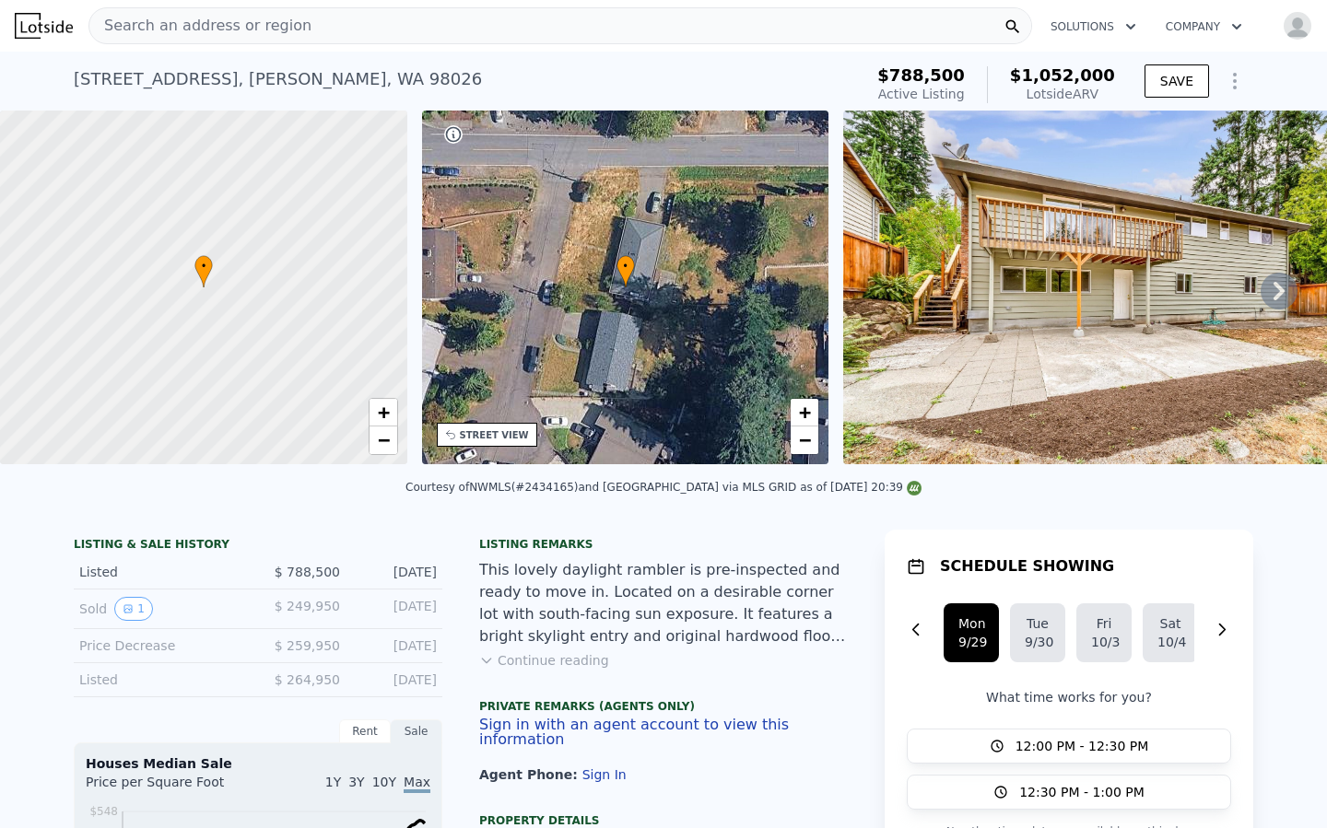
click at [543, 660] on button "Continue reading" at bounding box center [544, 660] width 130 height 18
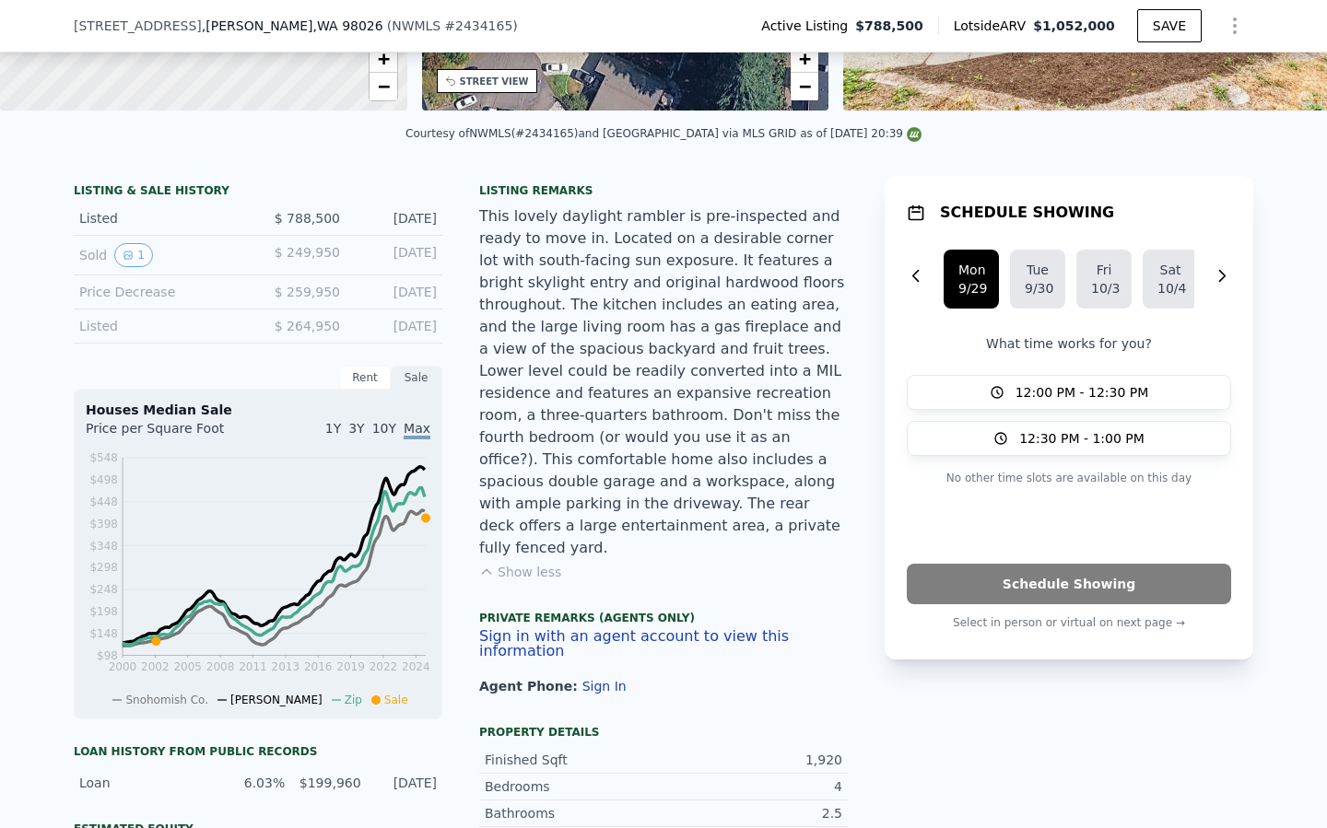
scroll to position [381, 0]
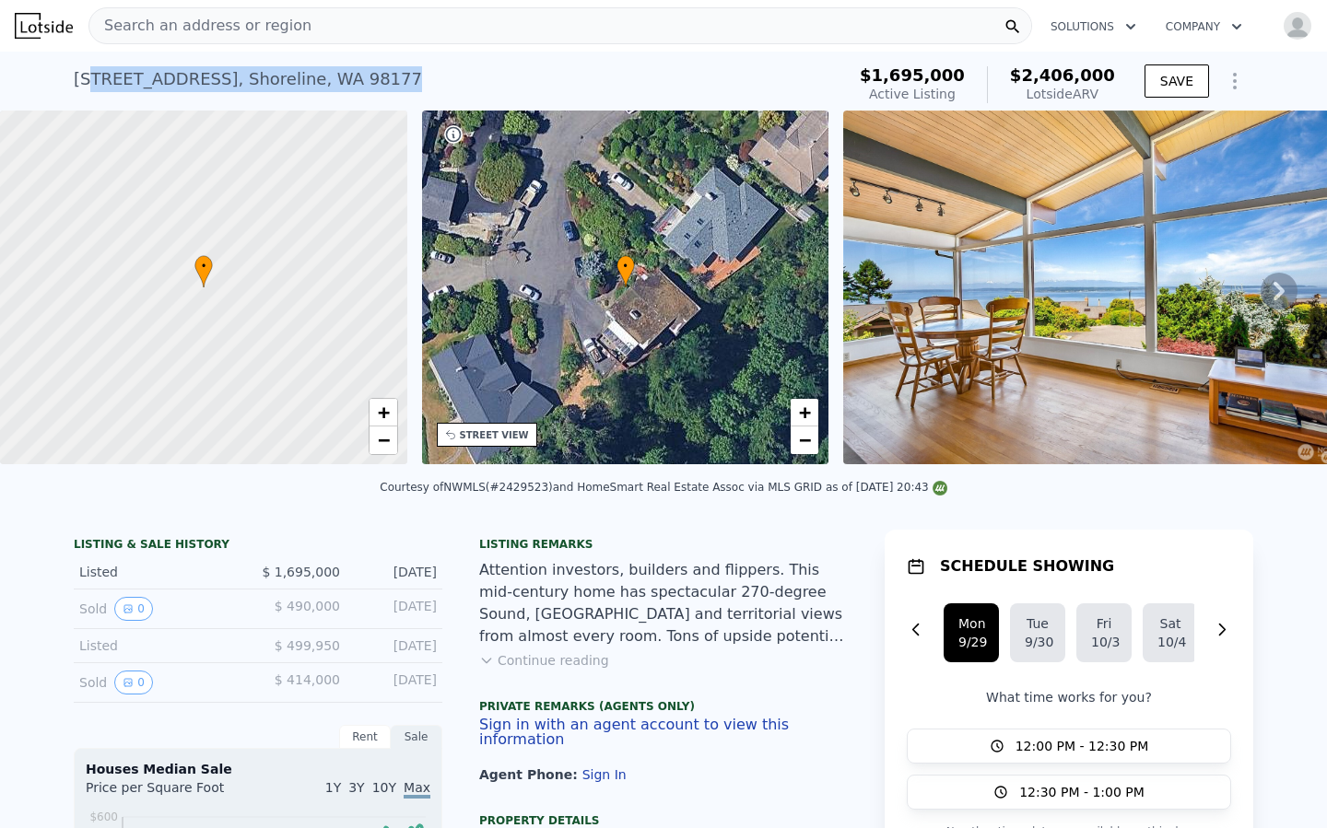
drag, startPoint x: 398, startPoint y: 76, endPoint x: 94, endPoint y: 87, distance: 304.2
click at [94, 87] on div "[STREET_ADDRESS] Active at $1.695m (~ARV $2.406m )" at bounding box center [456, 85] width 764 height 52
drag, startPoint x: 75, startPoint y: 79, endPoint x: 381, endPoint y: 81, distance: 306.8
click at [381, 81] on div "16906 13th Ave NW , Shoreline , WA 98177" at bounding box center [248, 79] width 348 height 26
drag, startPoint x: 402, startPoint y: 78, endPoint x: 93, endPoint y: 73, distance: 308.7
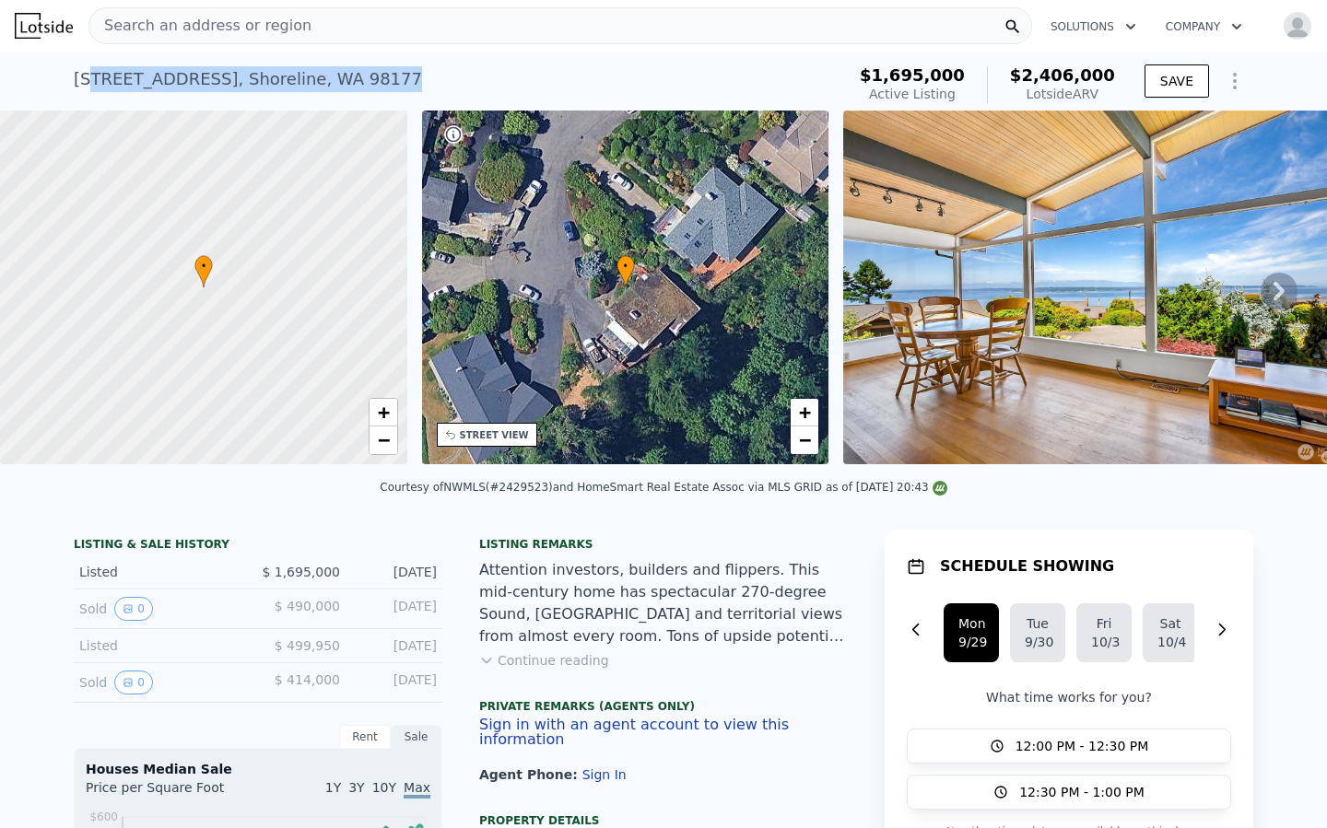
click at [93, 73] on div "16906 13th Ave NW , Shoreline , WA 98177 Active at $1.695m (~ARV $2.406m )" at bounding box center [456, 85] width 764 height 52
drag, startPoint x: 72, startPoint y: 73, endPoint x: 367, endPoint y: 89, distance: 295.3
click at [367, 89] on div "16906 13th Ave NW , Shoreline , WA 98177 Active at $1.695m (~ARV $2.406m ) $1,6…" at bounding box center [663, 81] width 1327 height 59
drag, startPoint x: 395, startPoint y: 81, endPoint x: 93, endPoint y: 82, distance: 302.2
click at [93, 82] on div "16906 13th Ave NW , Shoreline , WA 98177 Active at $1.695m (~ARV $2.406m )" at bounding box center [456, 85] width 764 height 52
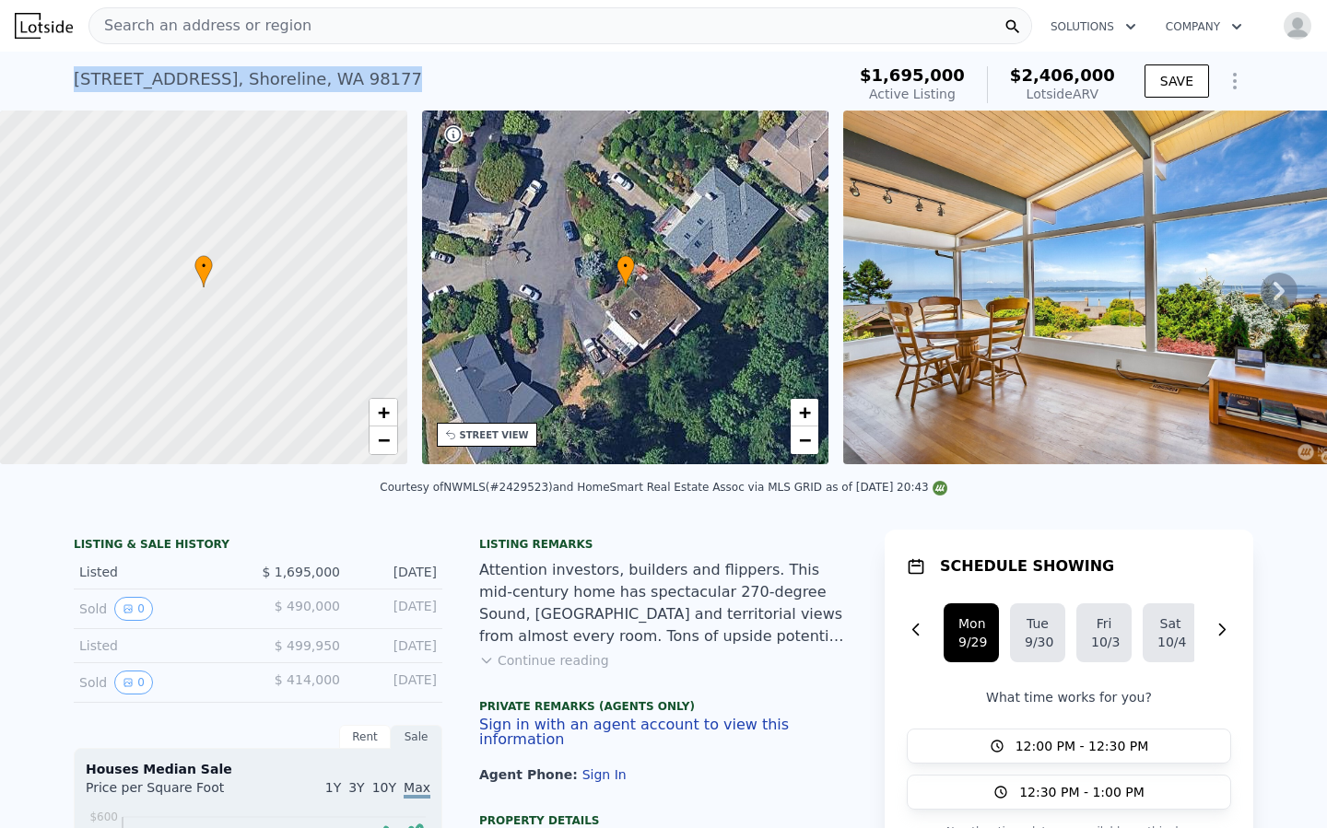
drag, startPoint x: 74, startPoint y: 78, endPoint x: 387, endPoint y: 84, distance: 313.3
click at [388, 84] on div "16906 13th Ave NW , Shoreline , WA 98177 Active at $1.695m (~ARV $2.406m )" at bounding box center [456, 85] width 764 height 52
copy div "16906 13th Ave NW , Shoreline , WA 98177"
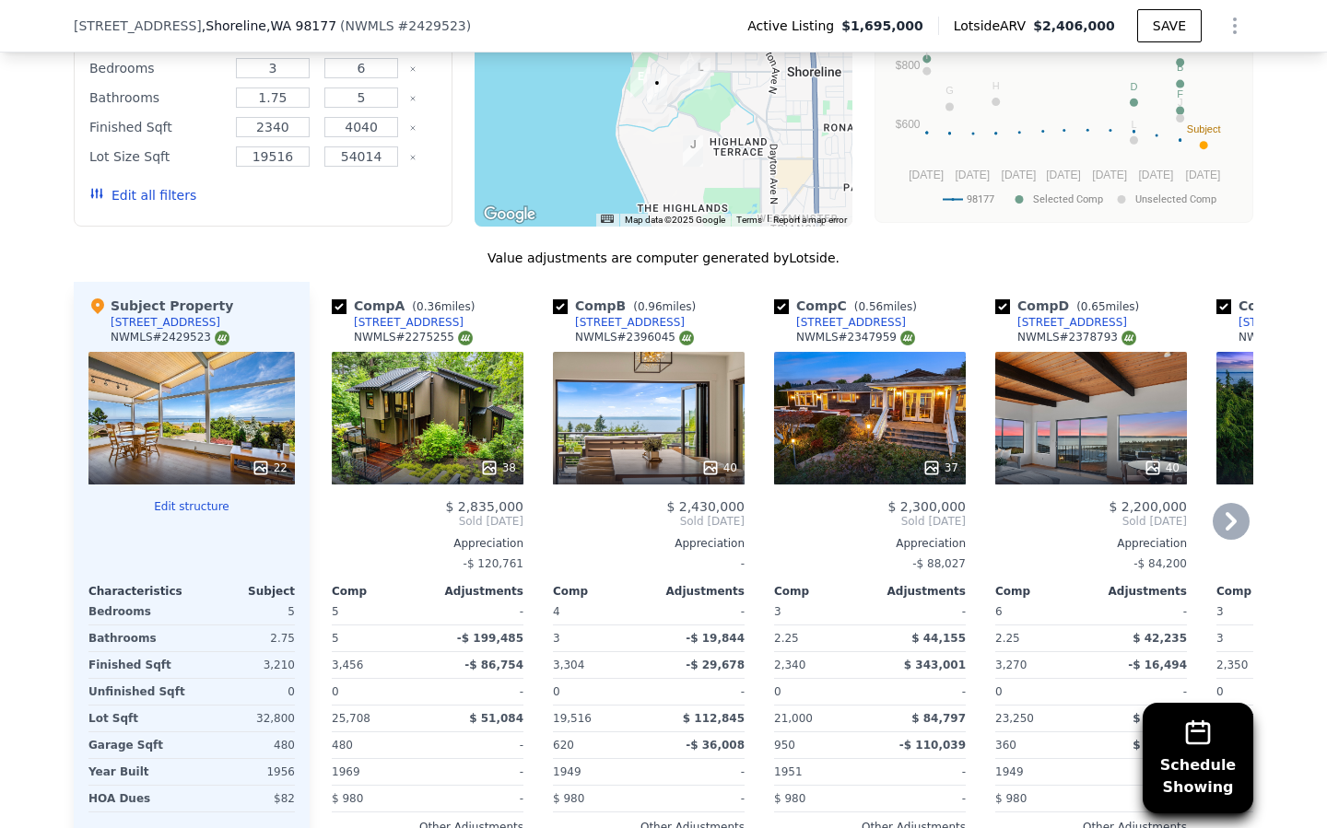
scroll to position [1774, 0]
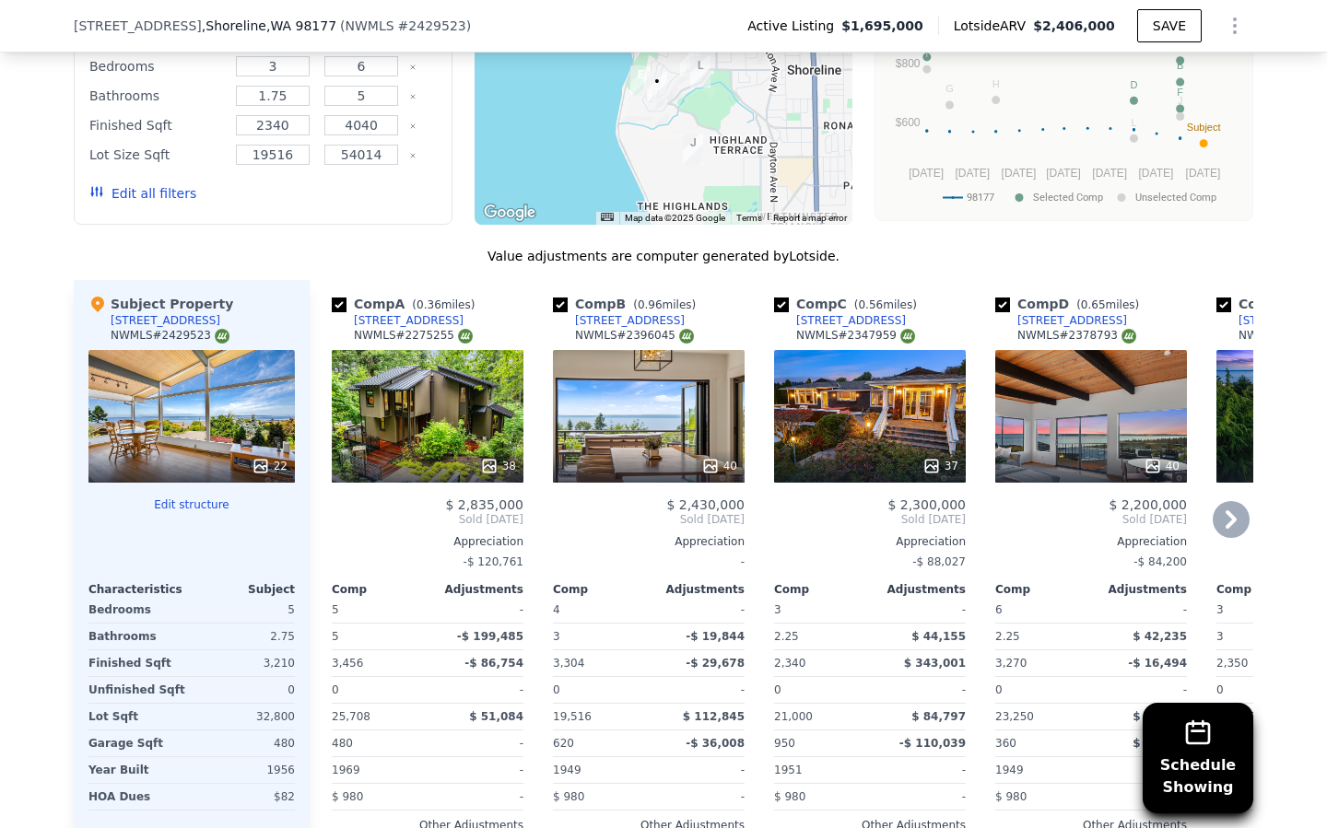
click at [1036, 422] on div "40" at bounding box center [1091, 416] width 192 height 133
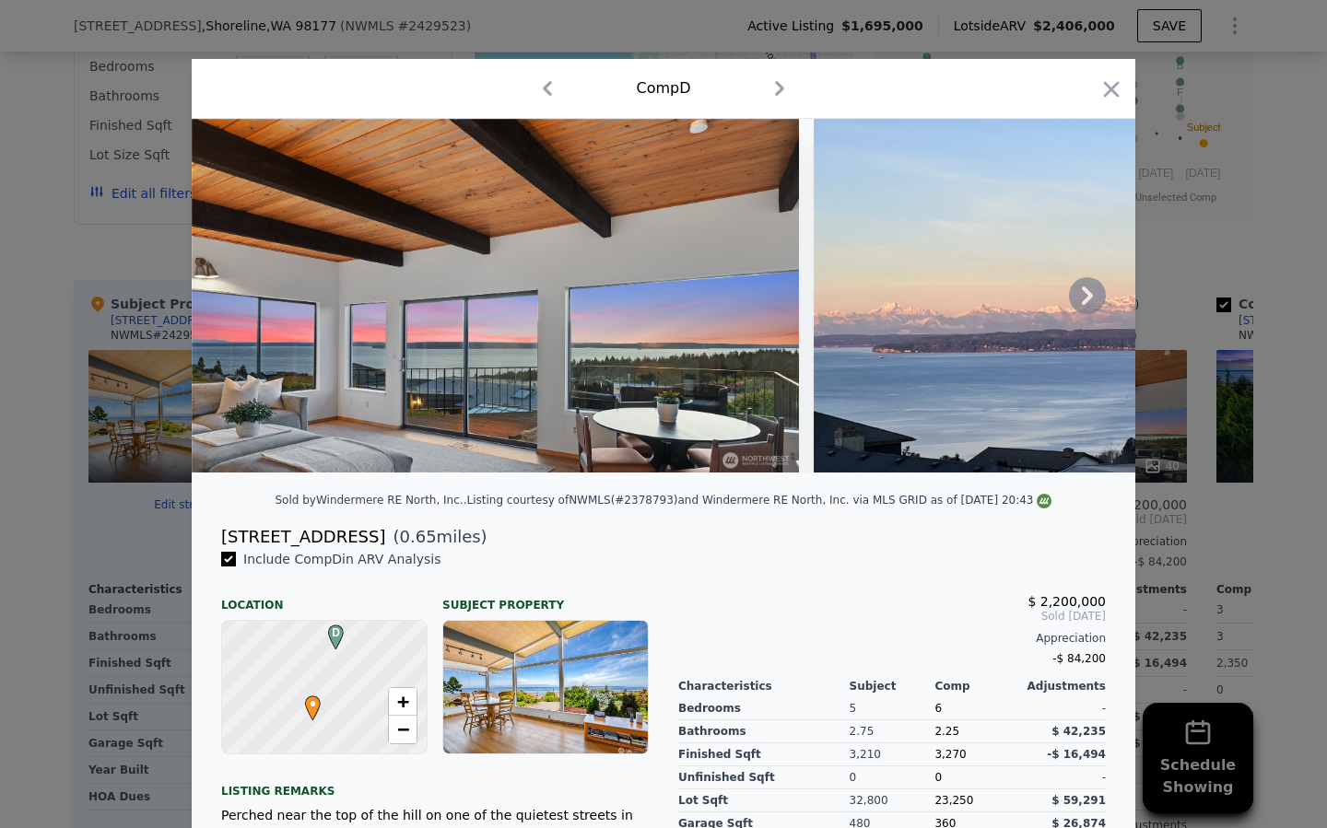
click at [1062, 308] on img at bounding box center [1050, 296] width 472 height 354
click at [1071, 305] on icon at bounding box center [1087, 295] width 37 height 37
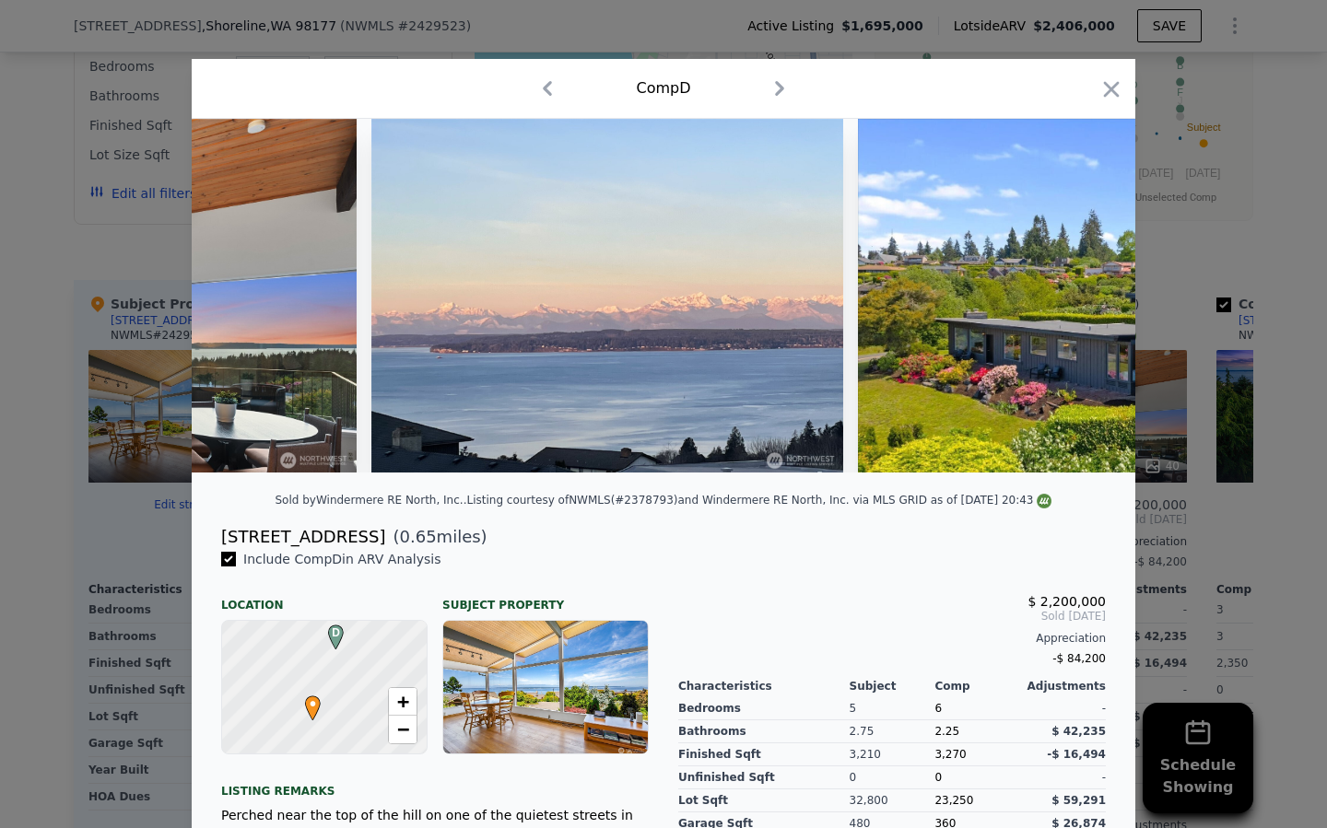
click at [1071, 305] on img at bounding box center [1127, 296] width 538 height 354
click at [1089, 306] on icon at bounding box center [1087, 295] width 37 height 37
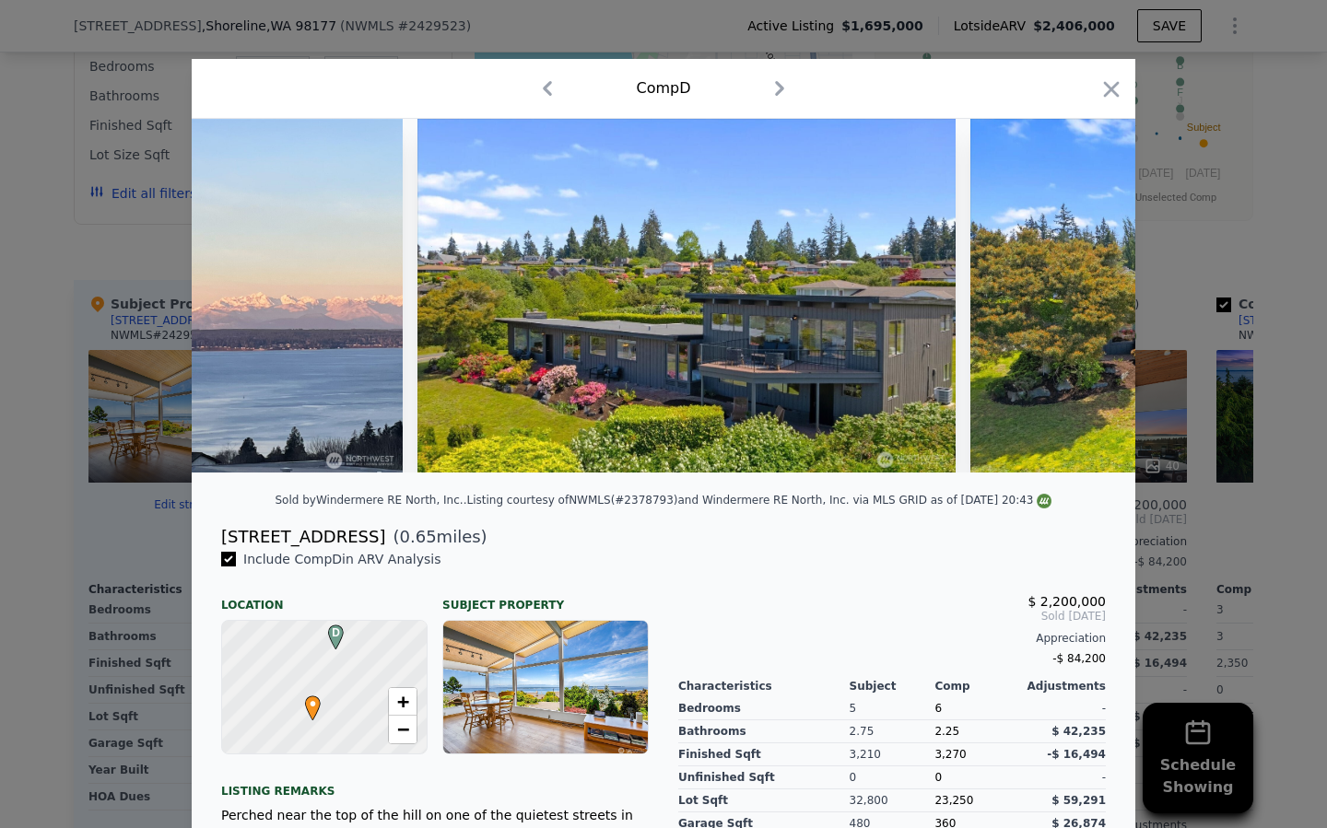
scroll to position [0, 884]
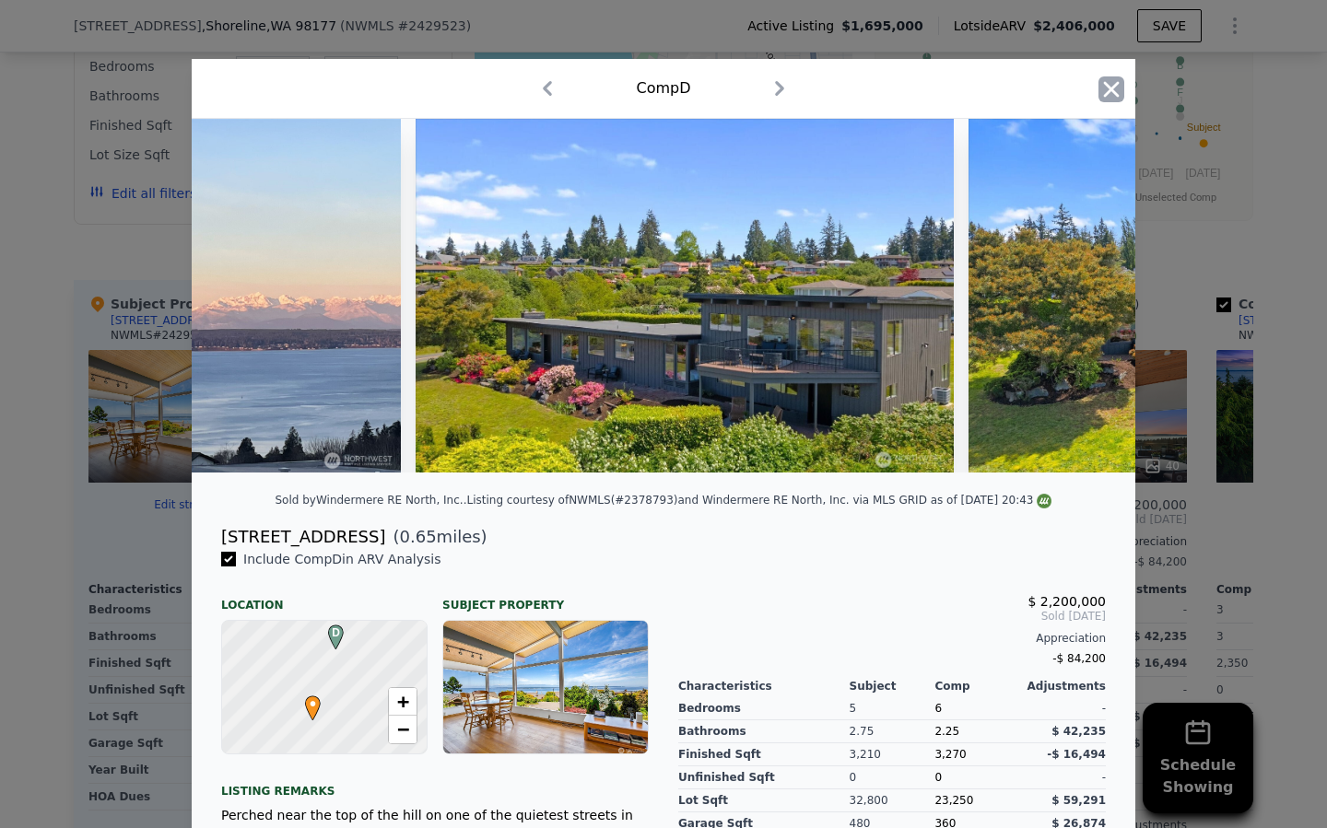
click at [1112, 92] on icon "button" at bounding box center [1111, 89] width 26 height 26
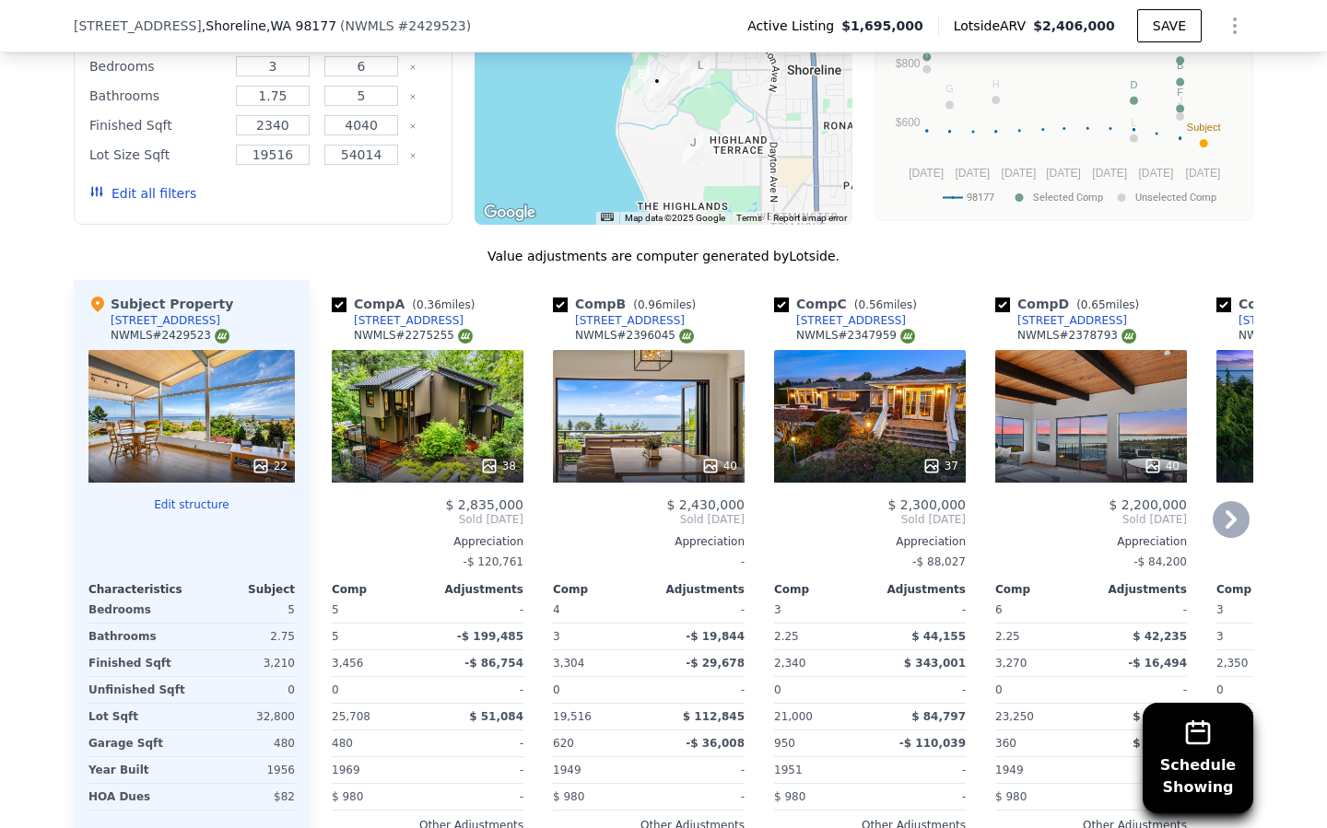
click at [1222, 520] on icon at bounding box center [1230, 519] width 37 height 37
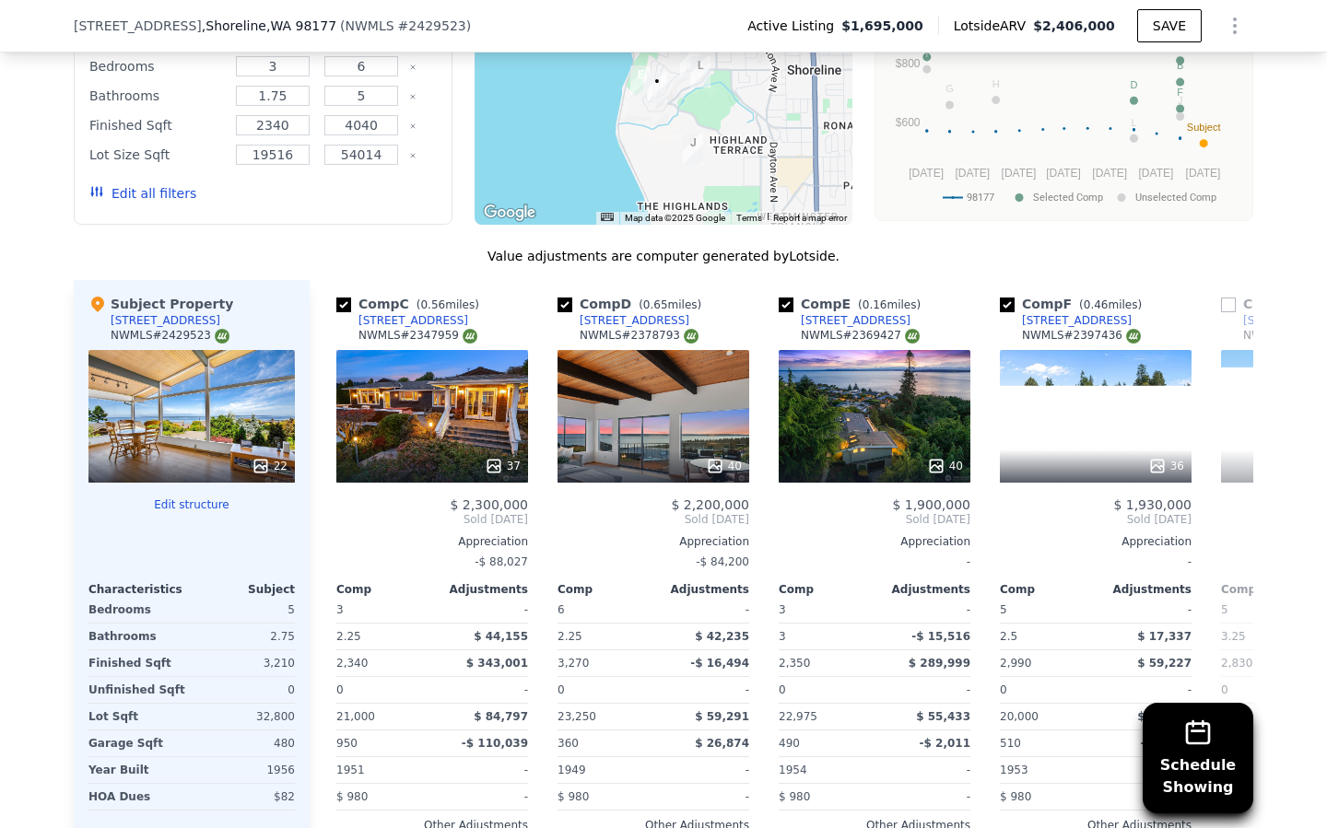
scroll to position [0, 442]
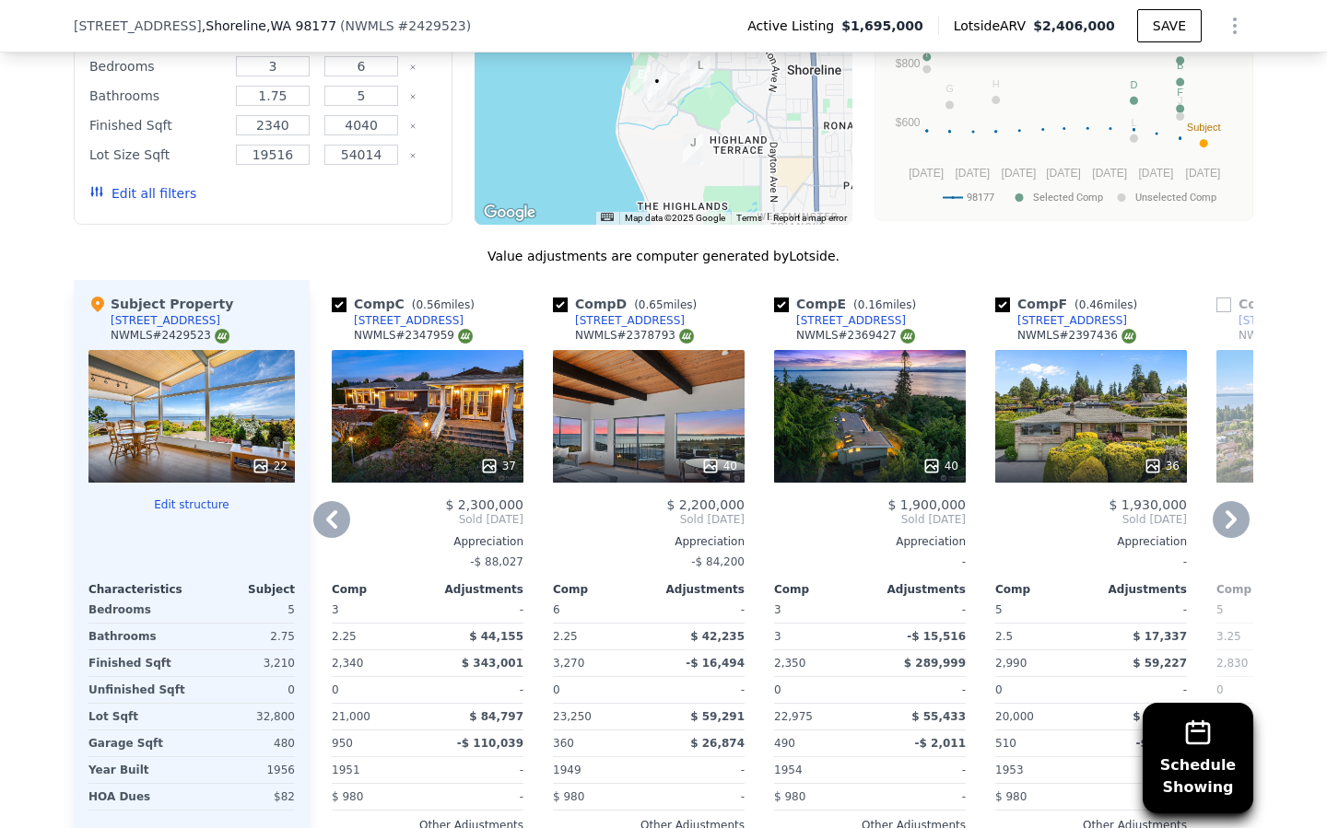
click at [334, 526] on icon at bounding box center [331, 519] width 11 height 18
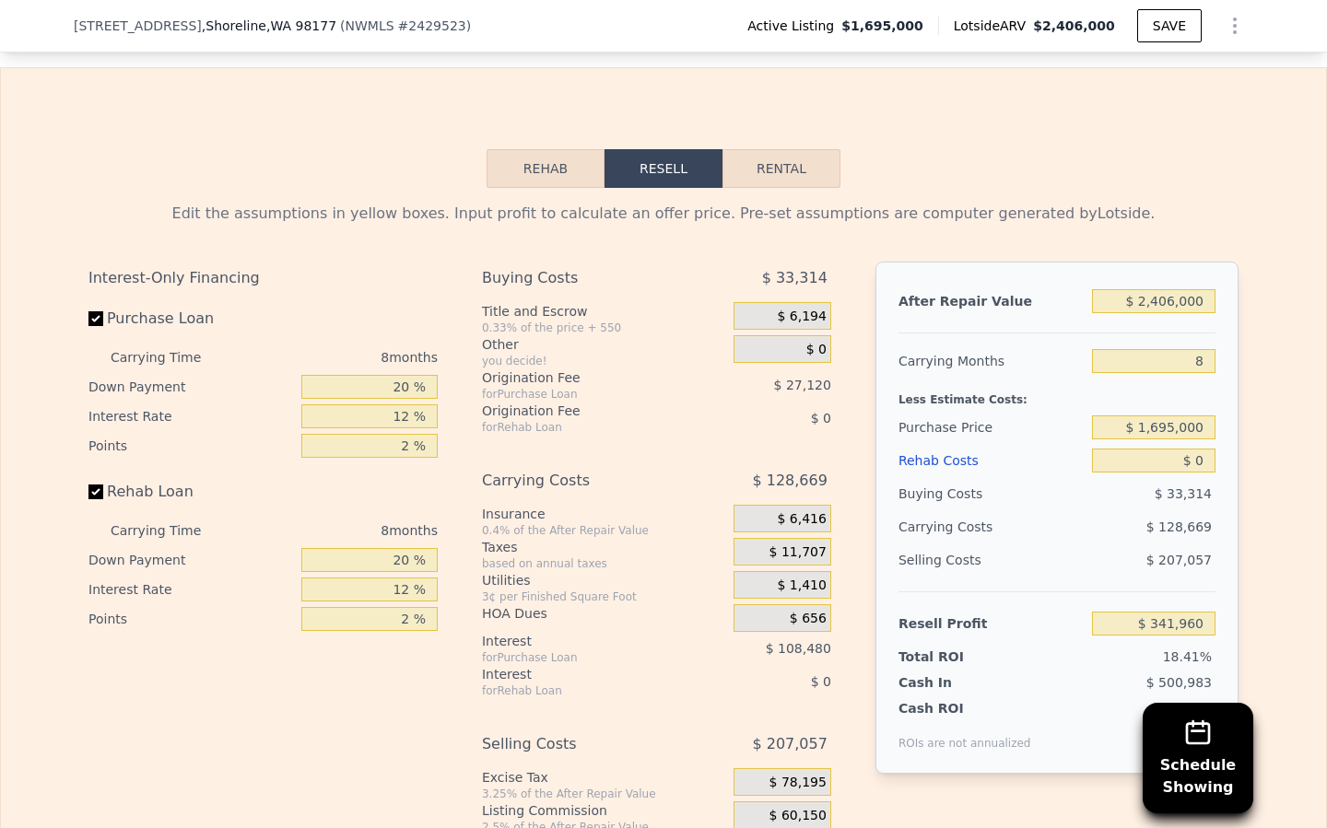
scroll to position [2723, 0]
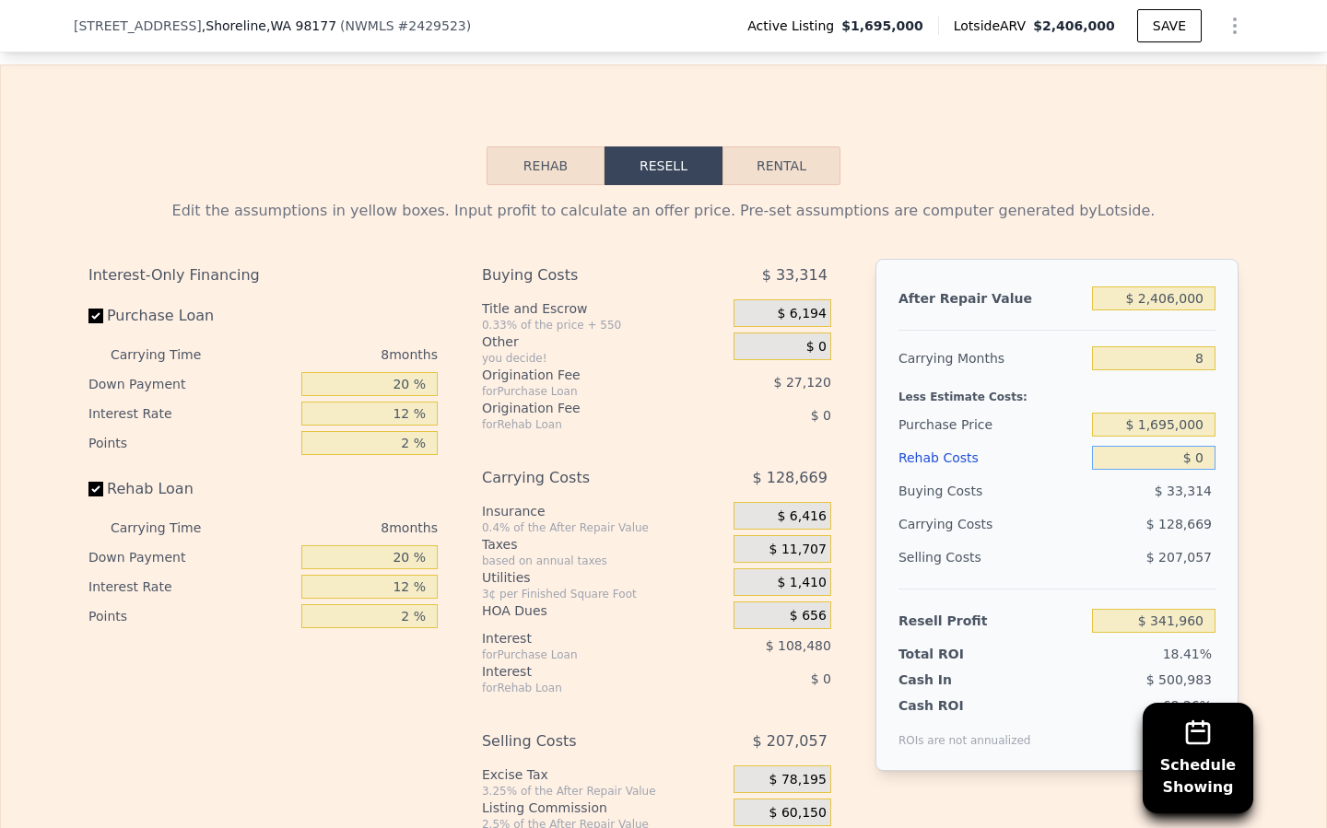
click at [1202, 455] on input "$ 0" at bounding box center [1153, 458] width 123 height 24
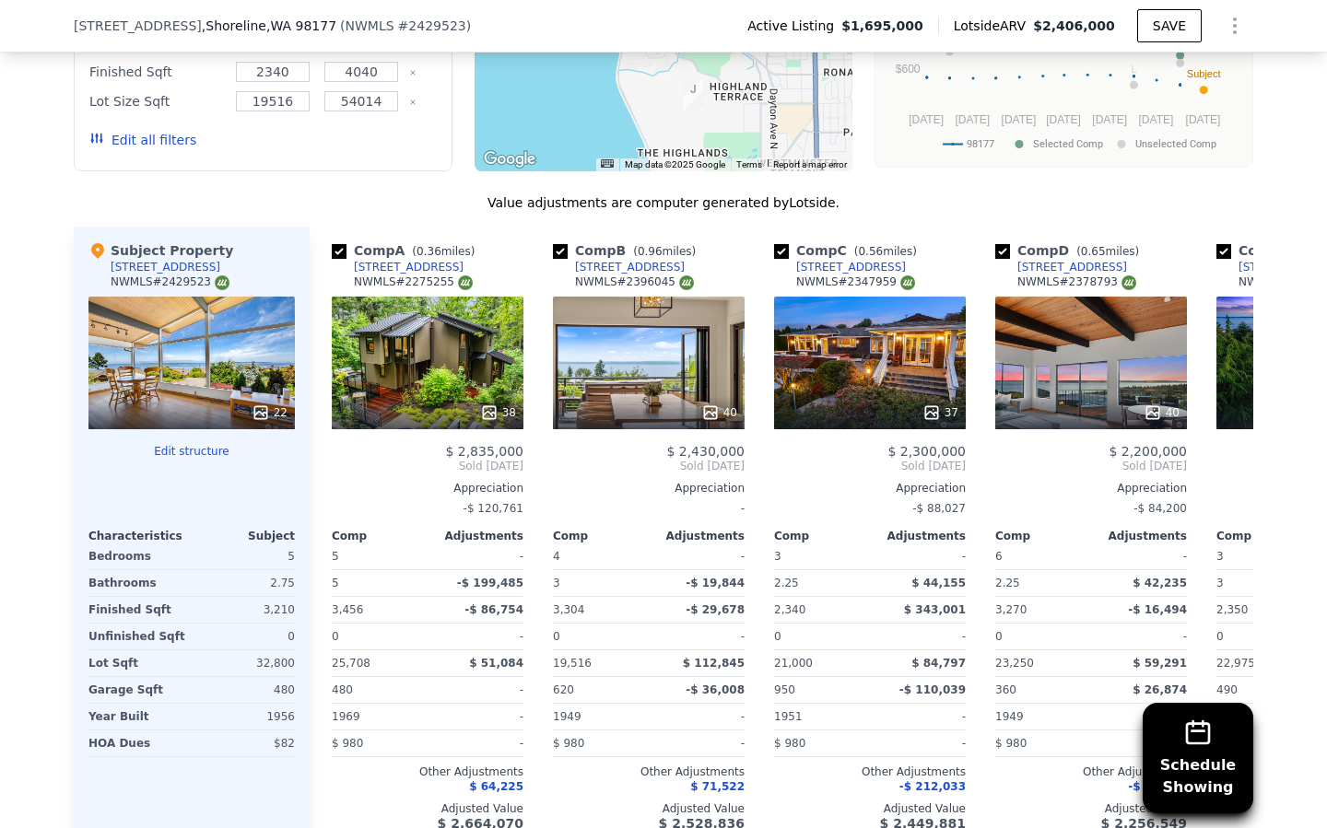
scroll to position [1622, 0]
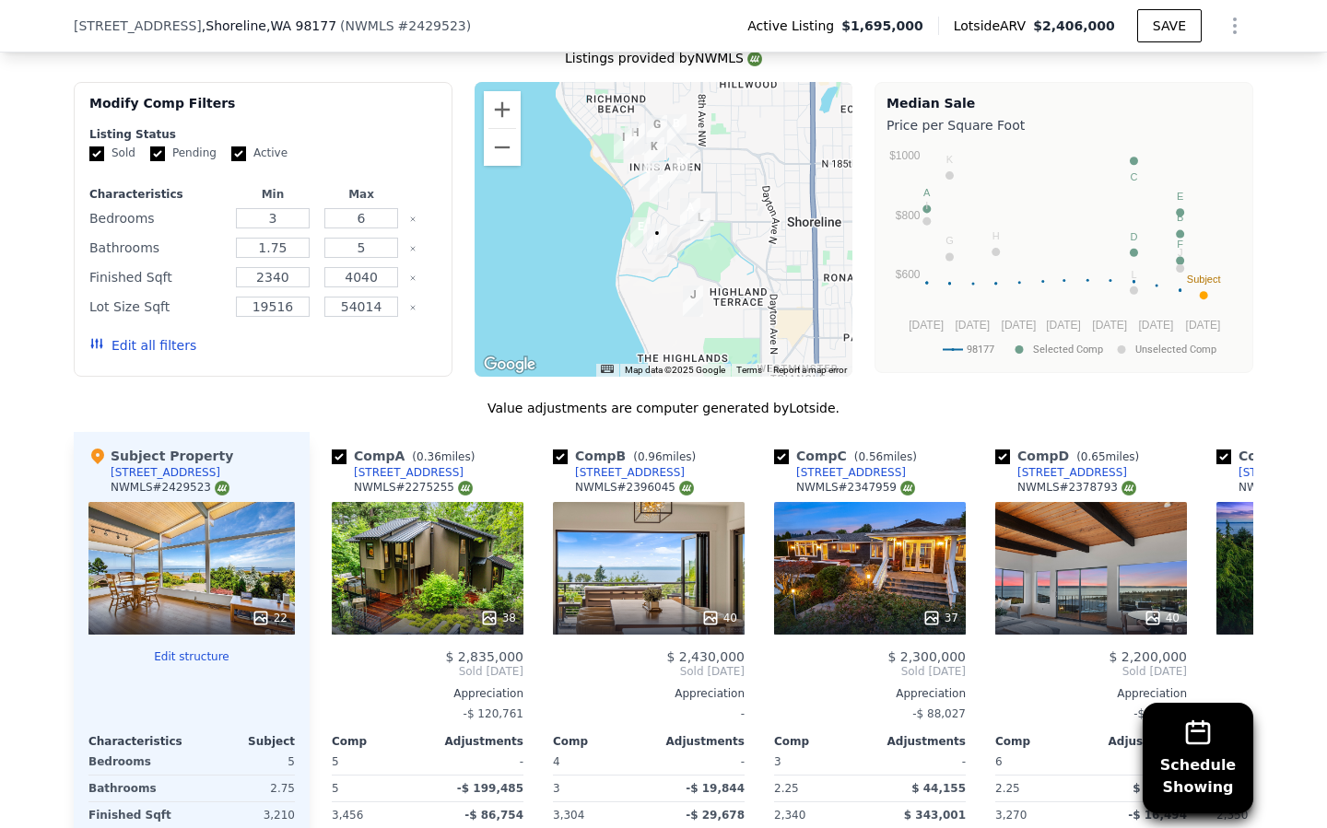
click at [226, 562] on div "22" at bounding box center [191, 568] width 206 height 133
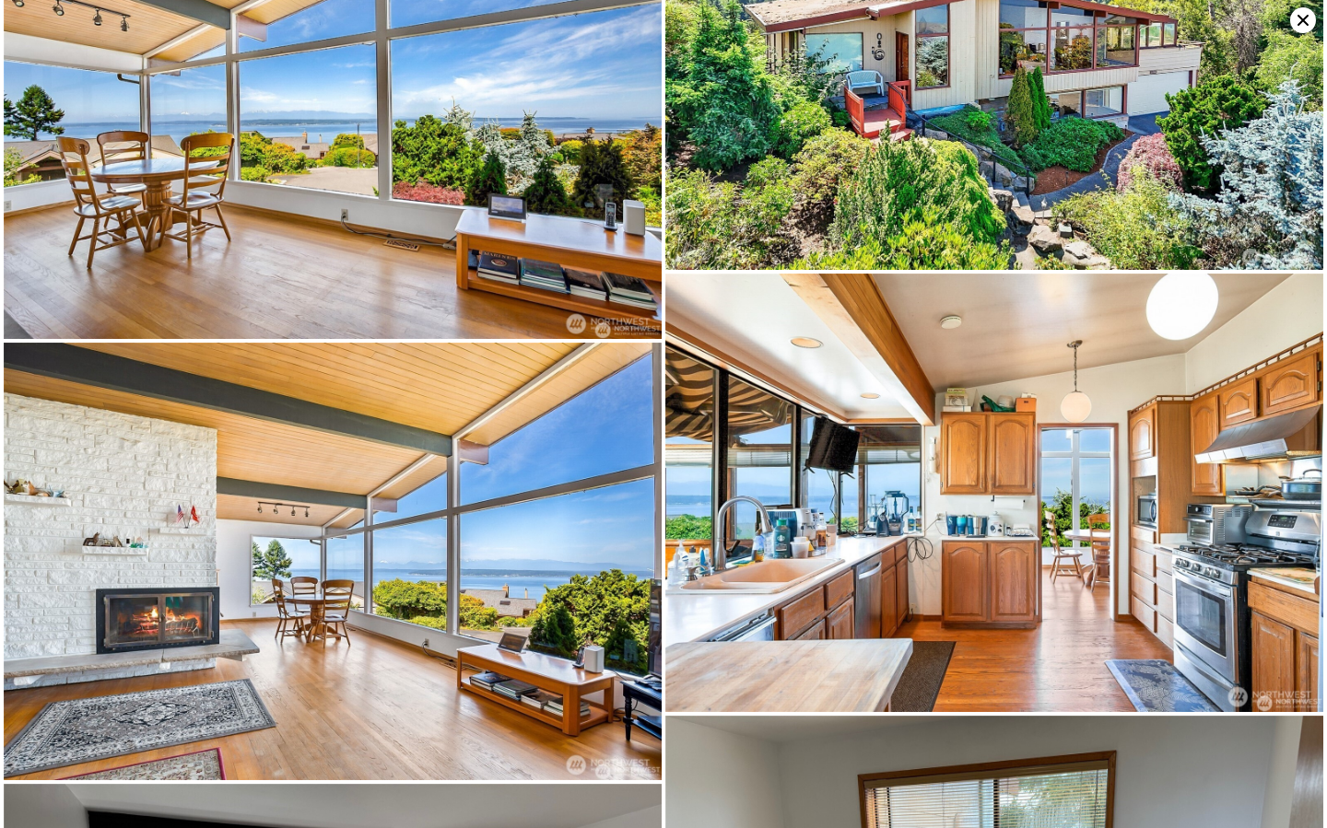
scroll to position [0, 0]
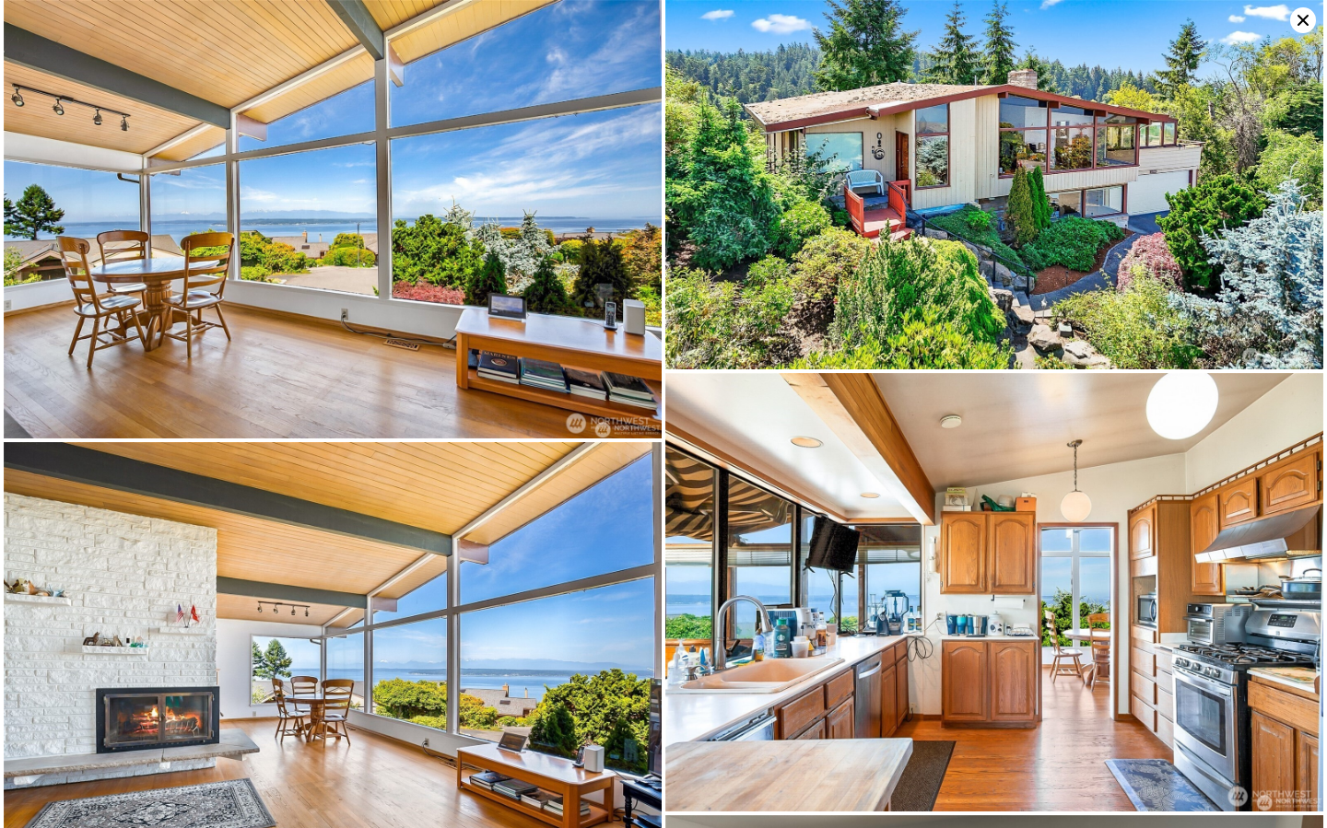
click at [1297, 19] on icon at bounding box center [1303, 20] width 26 height 26
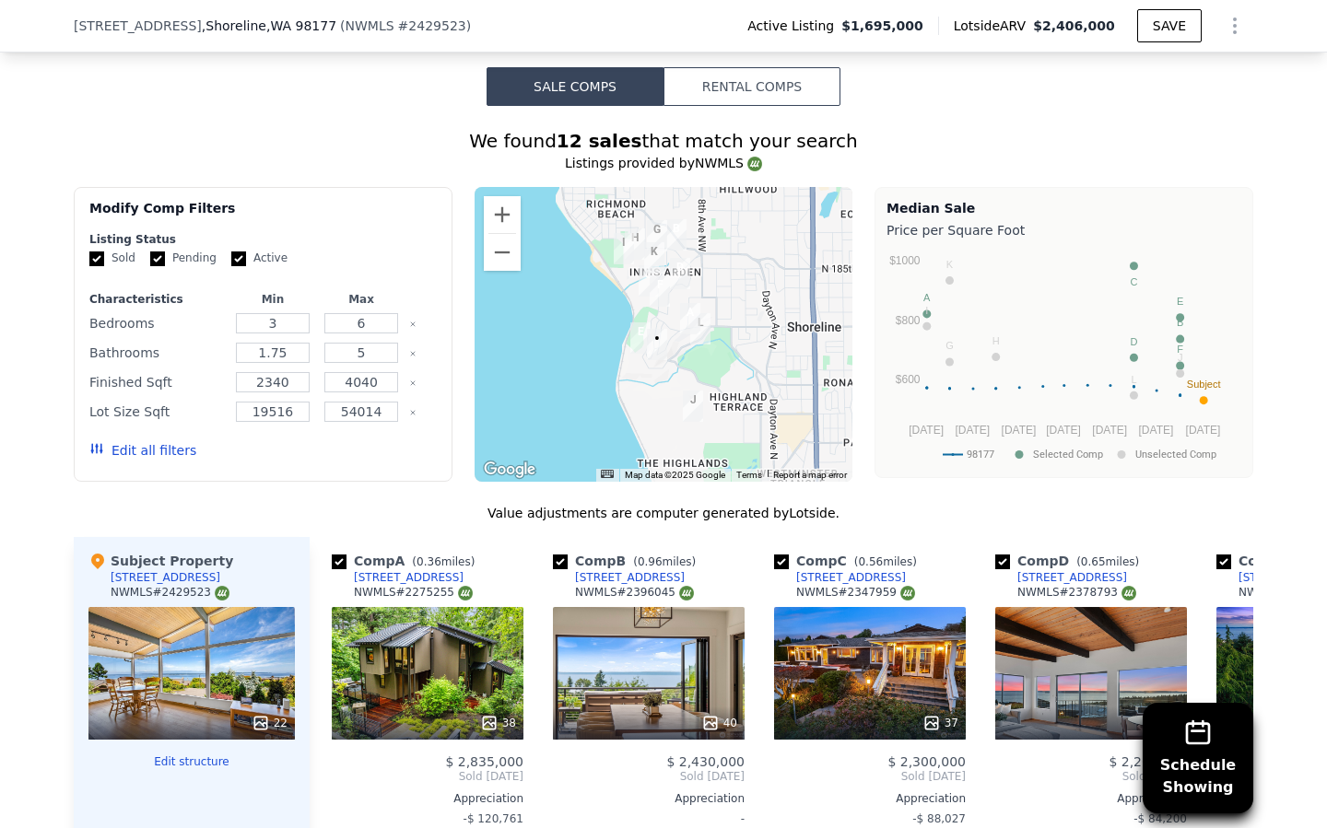
scroll to position [1519, 0]
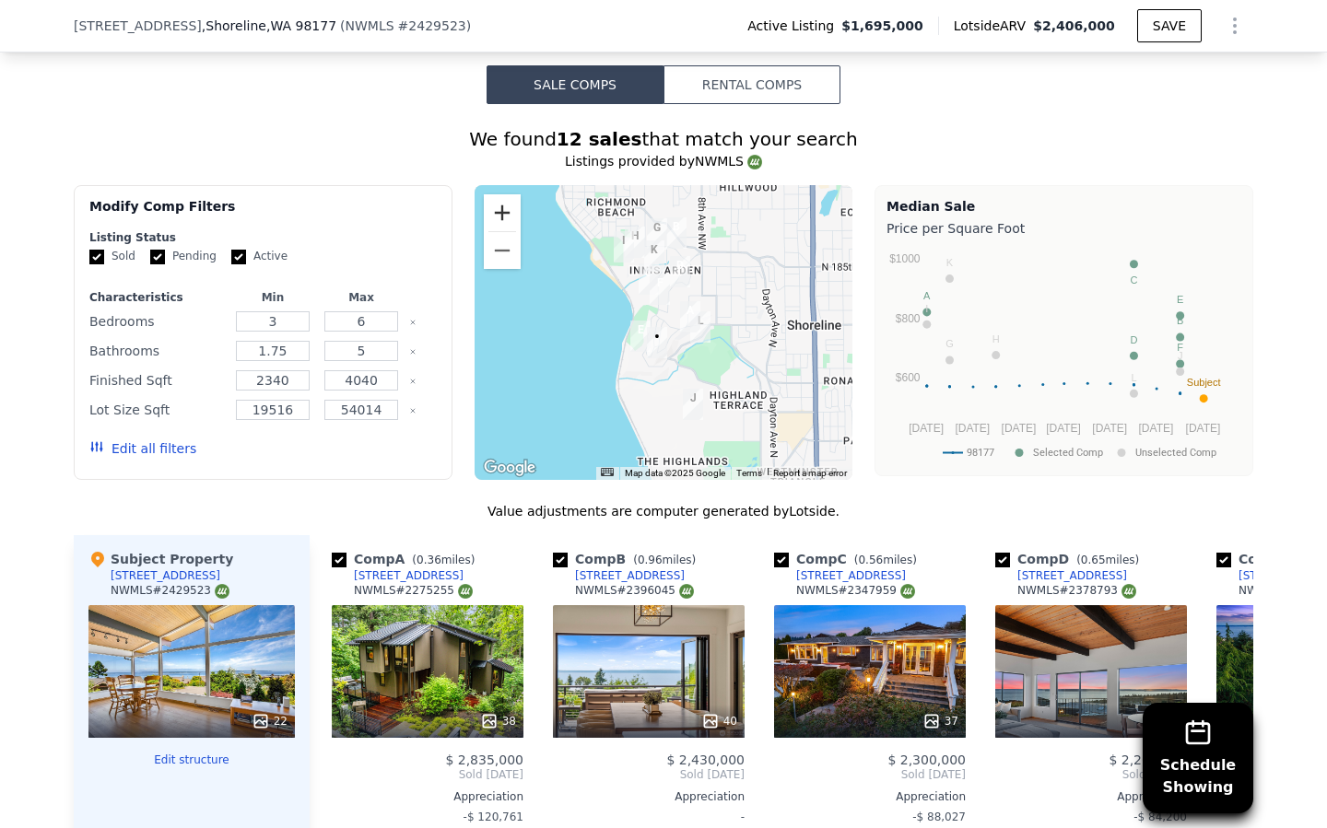
click at [497, 217] on button "Zoom in" at bounding box center [502, 212] width 37 height 37
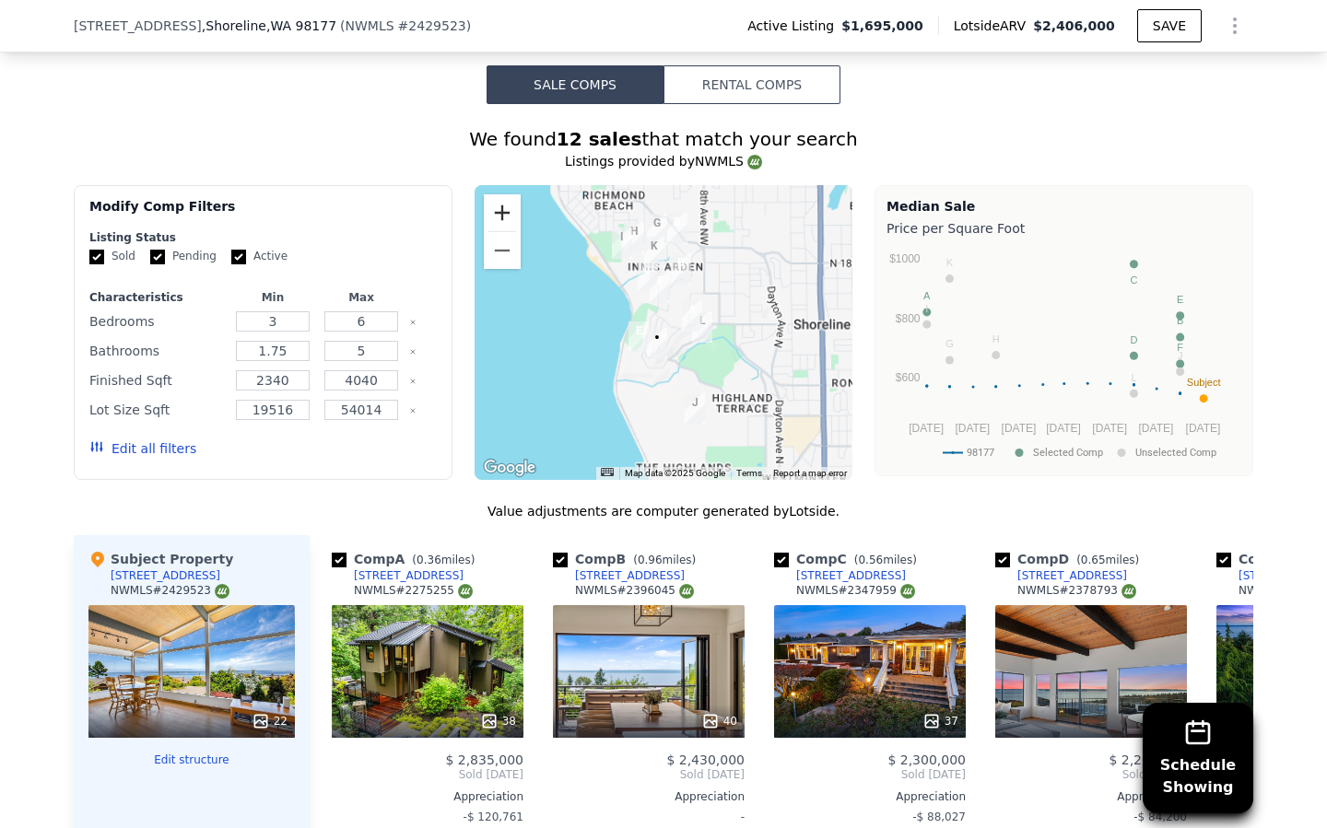
click at [497, 217] on button "Zoom in" at bounding box center [502, 212] width 37 height 37
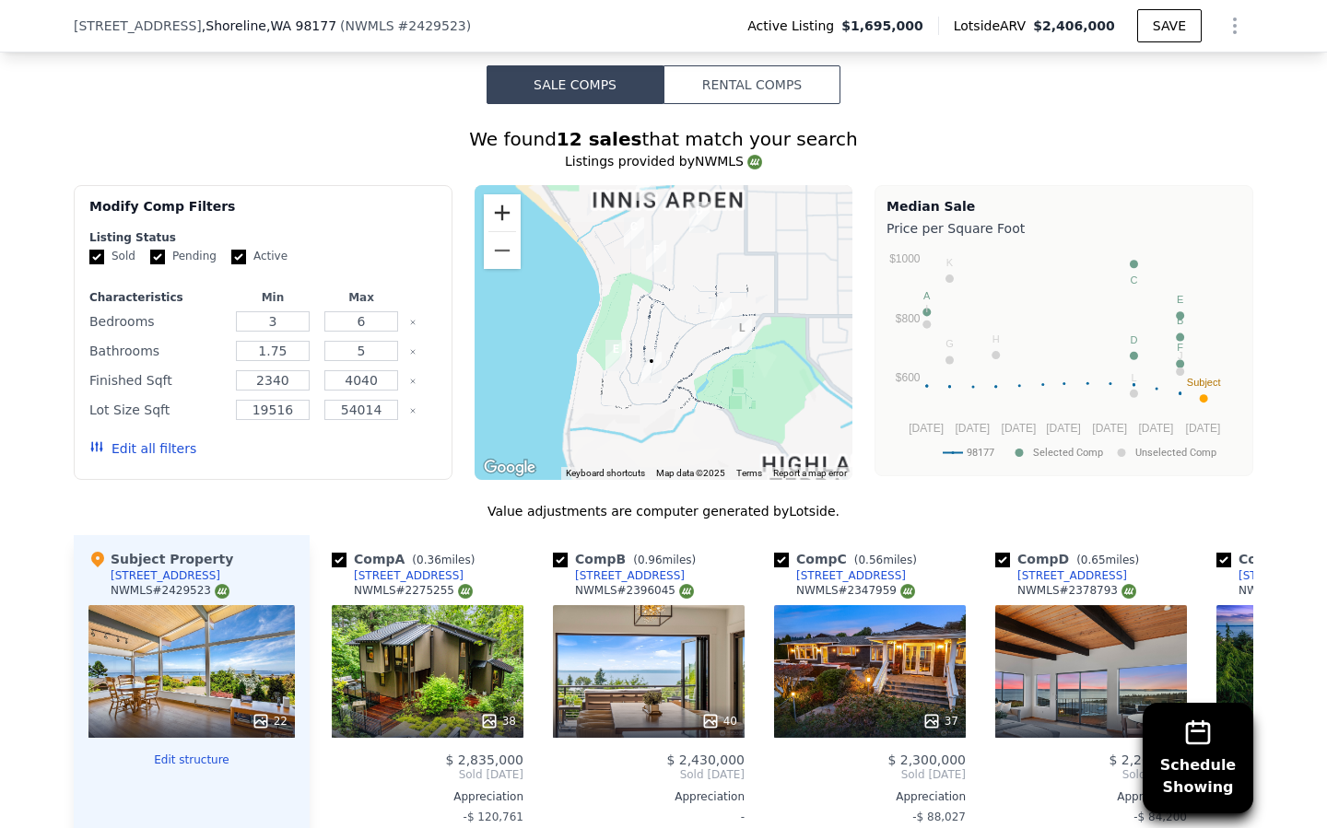
click at [497, 217] on button "Zoom in" at bounding box center [502, 212] width 37 height 37
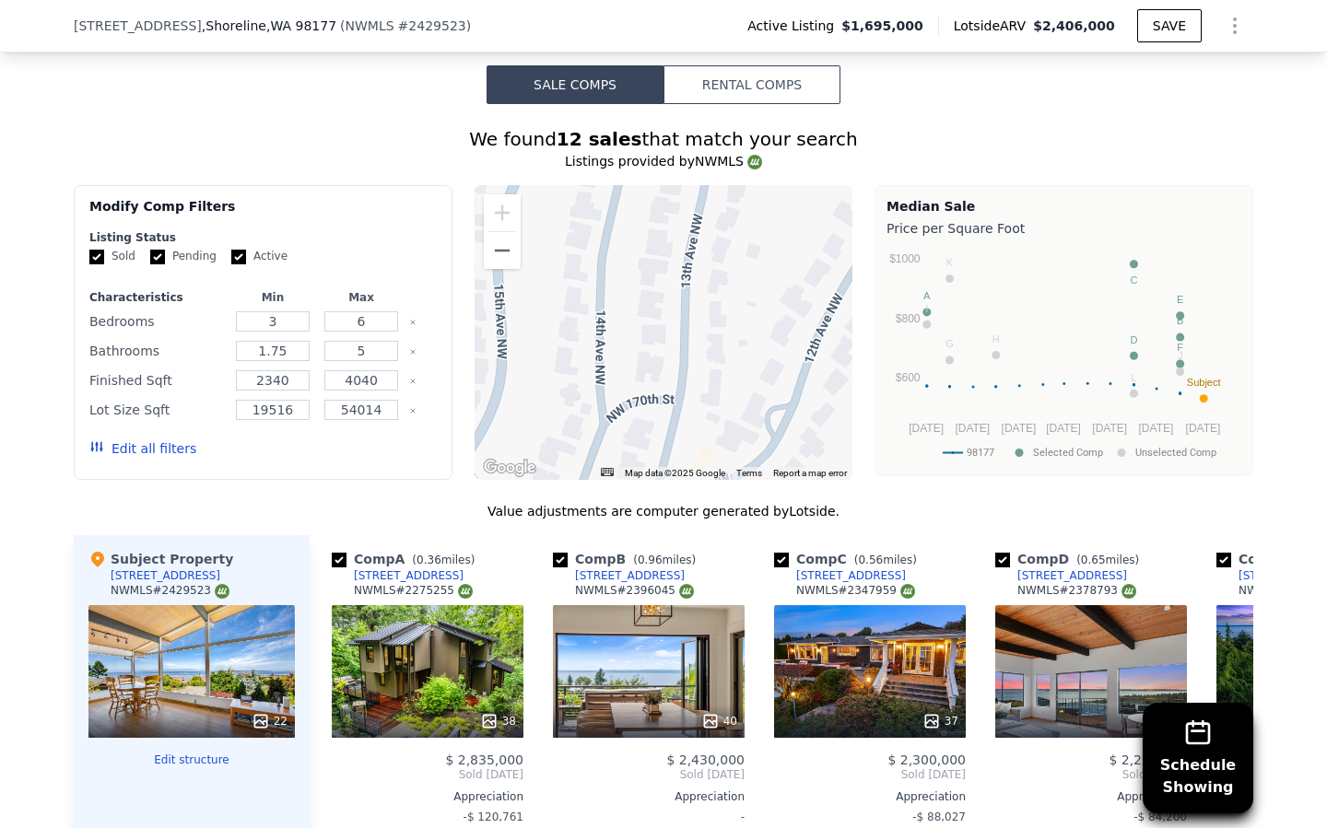
drag, startPoint x: 581, startPoint y: 365, endPoint x: 681, endPoint y: 192, distance: 199.8
click at [680, 192] on div at bounding box center [663, 332] width 379 height 295
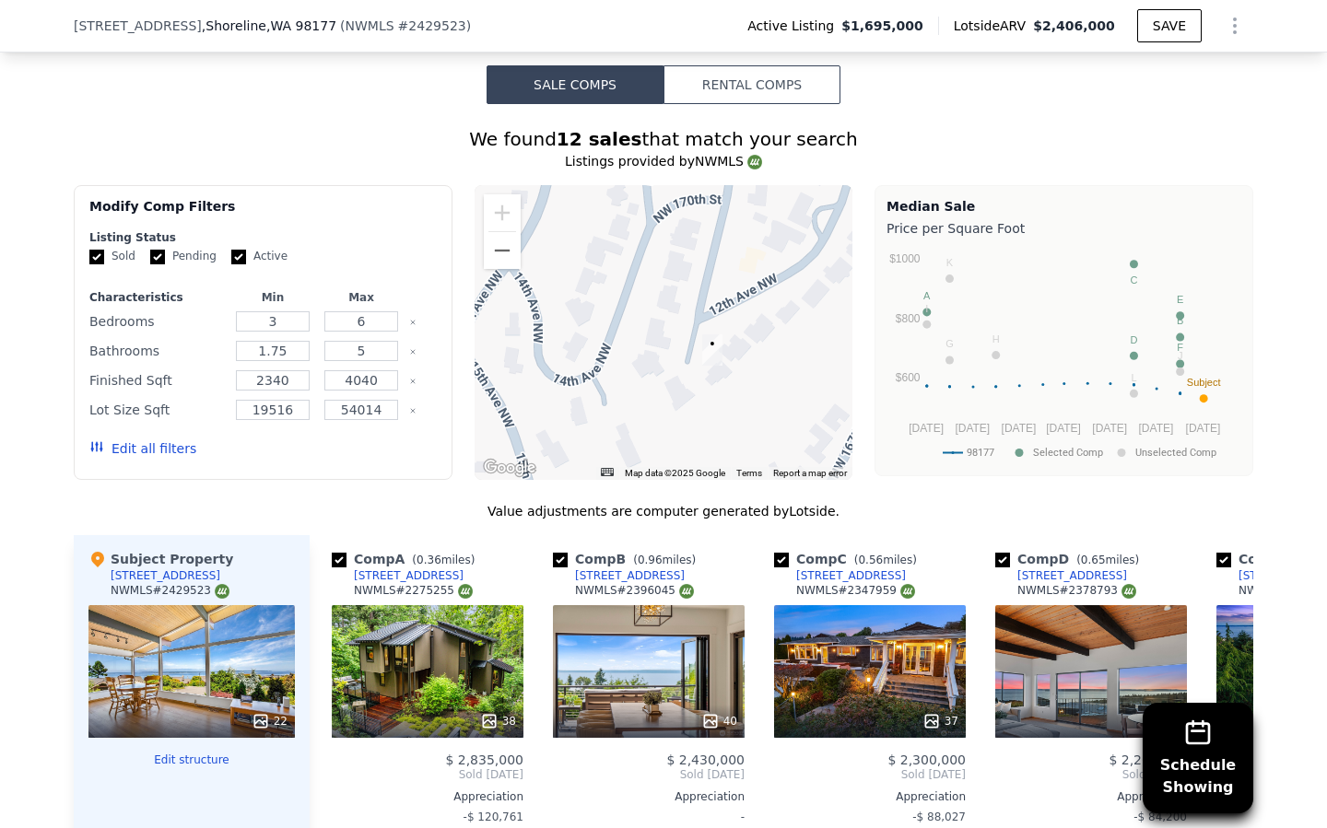
drag, startPoint x: 637, startPoint y: 403, endPoint x: 643, endPoint y: 248, distance: 154.9
click at [643, 247] on div at bounding box center [663, 332] width 379 height 295
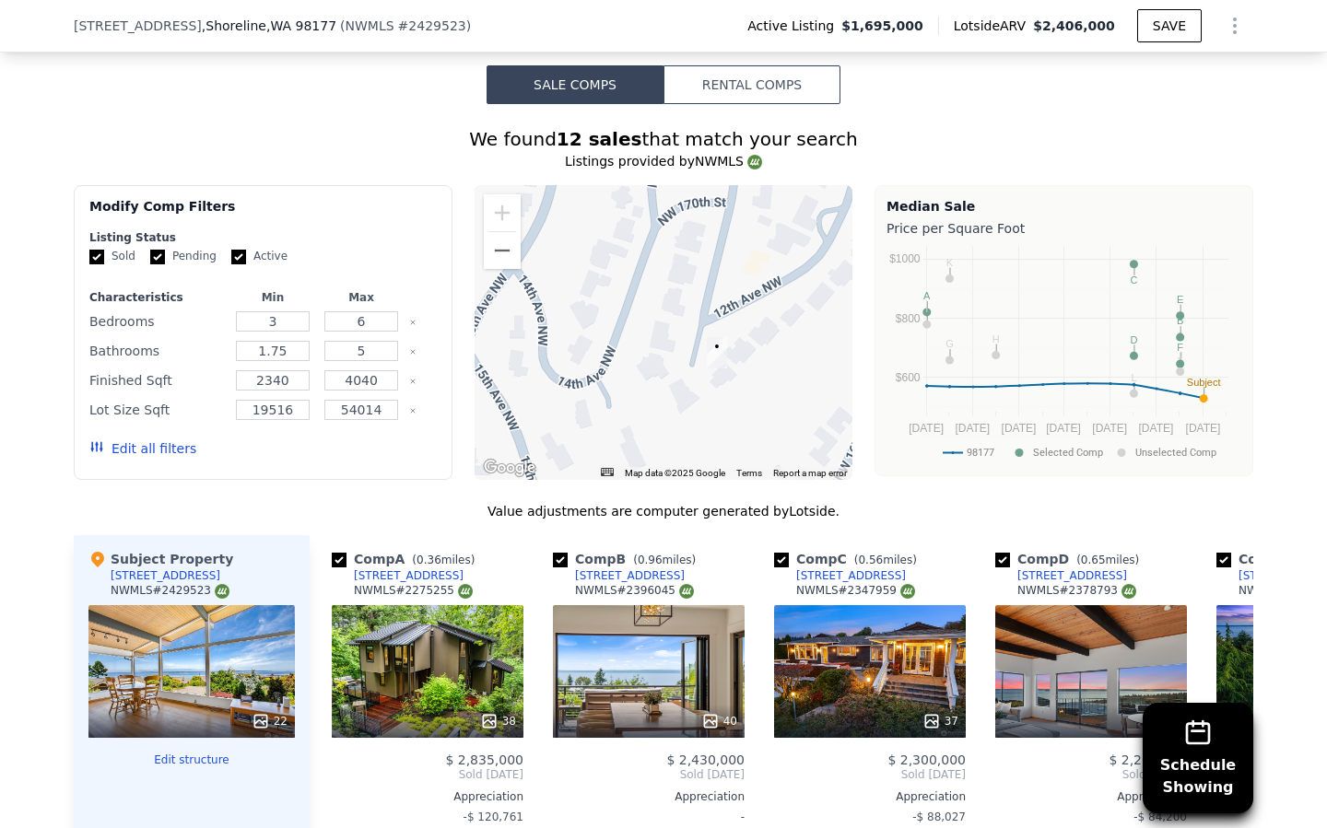
click at [575, 434] on div at bounding box center [663, 332] width 379 height 295
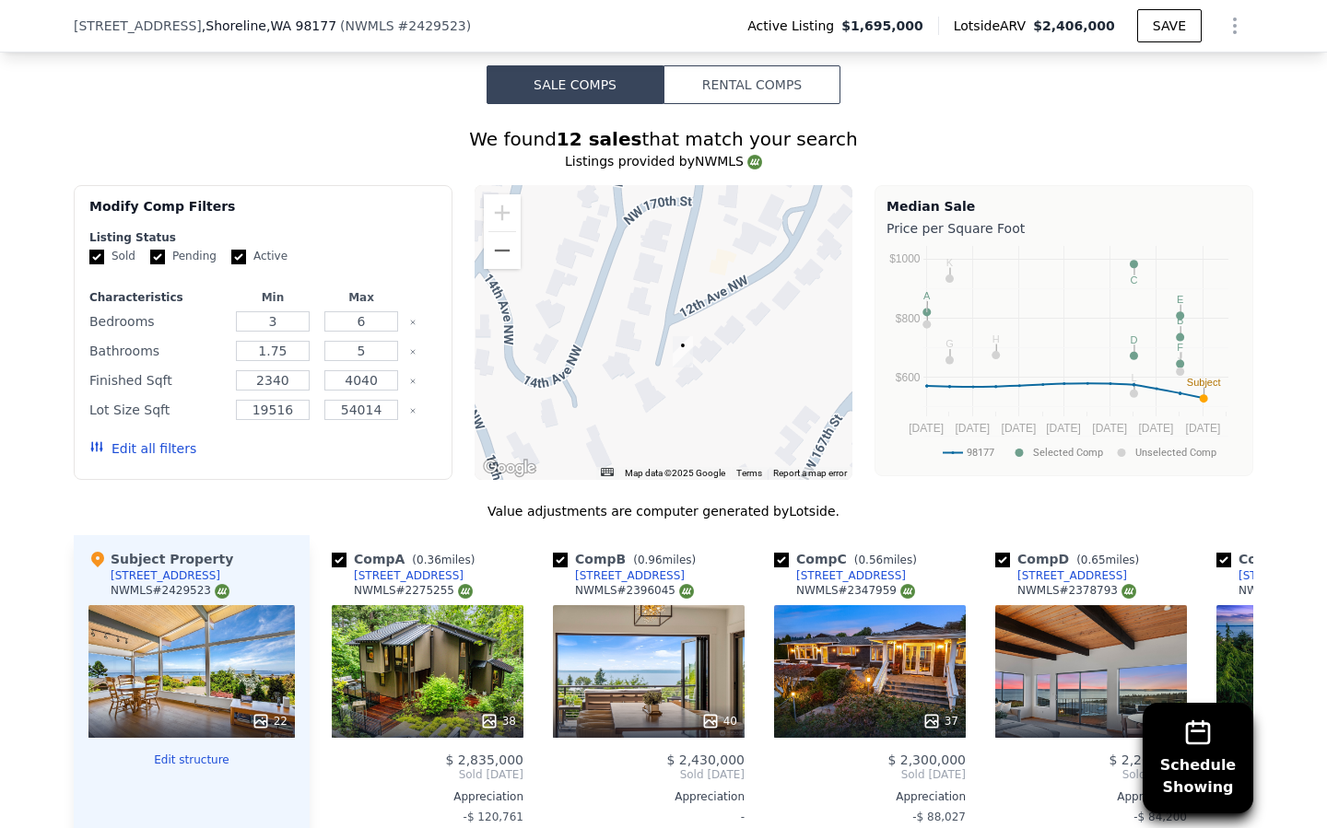
drag, startPoint x: 680, startPoint y: 438, endPoint x: 628, endPoint y: 436, distance: 51.6
click at [627, 436] on div at bounding box center [663, 332] width 379 height 295
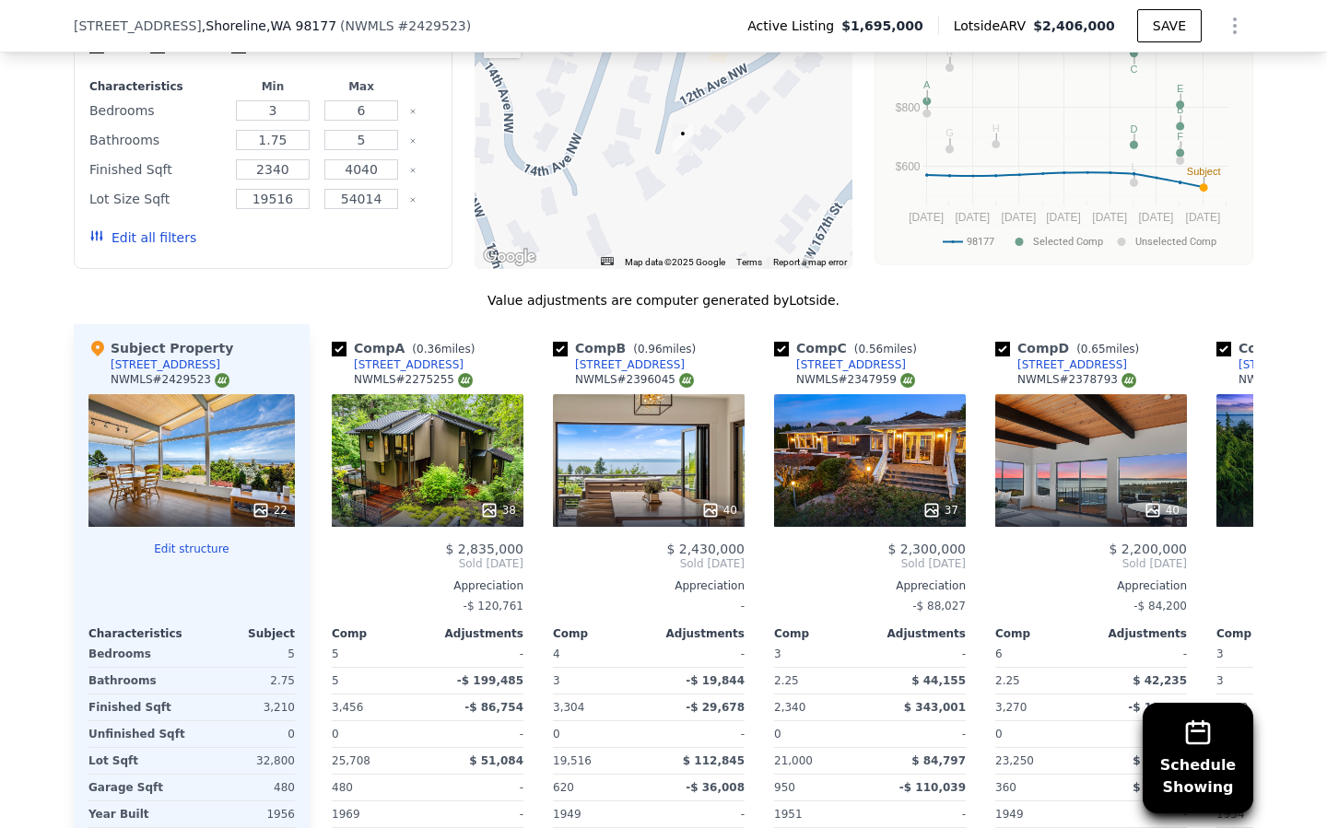
scroll to position [1755, 0]
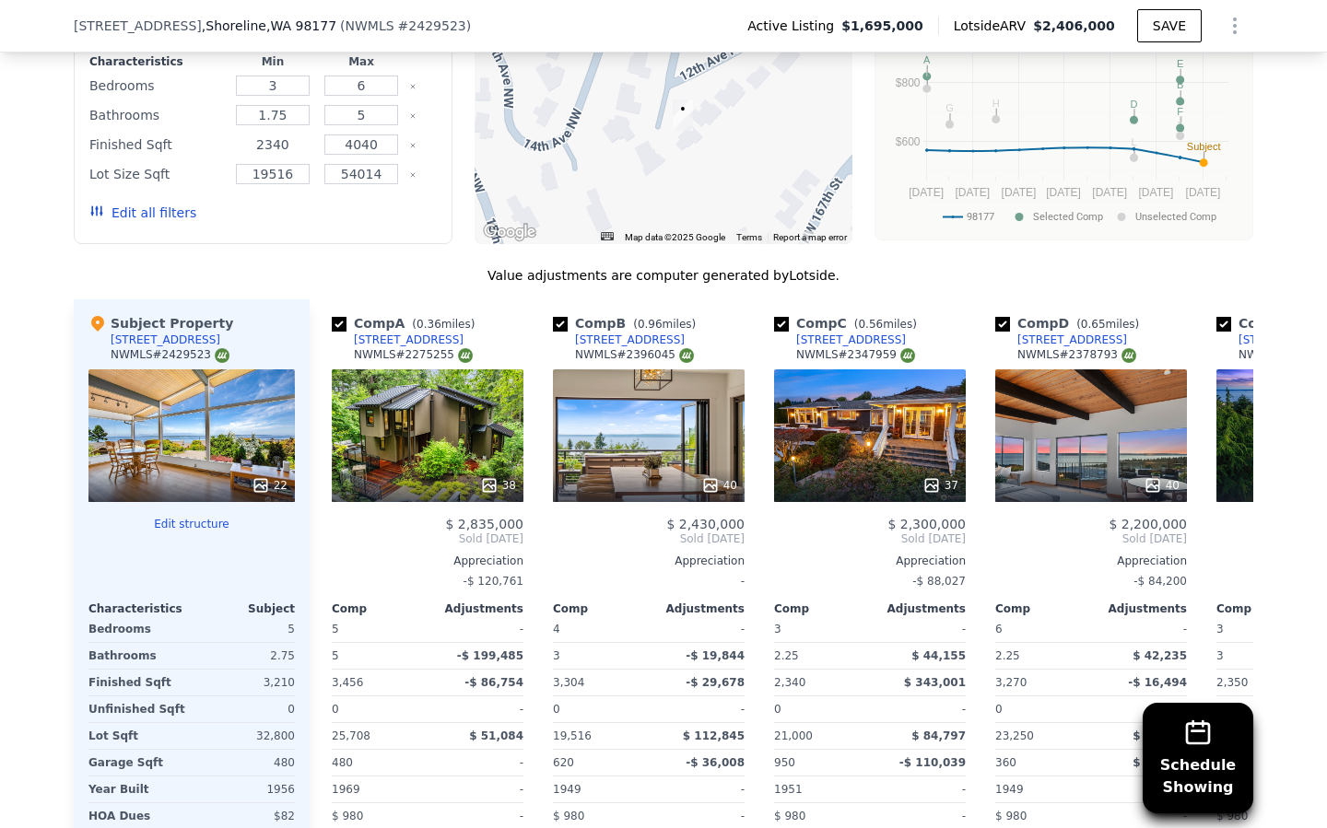
drag, startPoint x: 297, startPoint y: 145, endPoint x: 257, endPoint y: 145, distance: 39.6
click at [257, 145] on input "2340" at bounding box center [272, 145] width 73 height 20
drag, startPoint x: 296, startPoint y: 146, endPoint x: 253, endPoint y: 146, distance: 42.4
click at [253, 146] on input "2500" at bounding box center [272, 145] width 73 height 20
type input "2900"
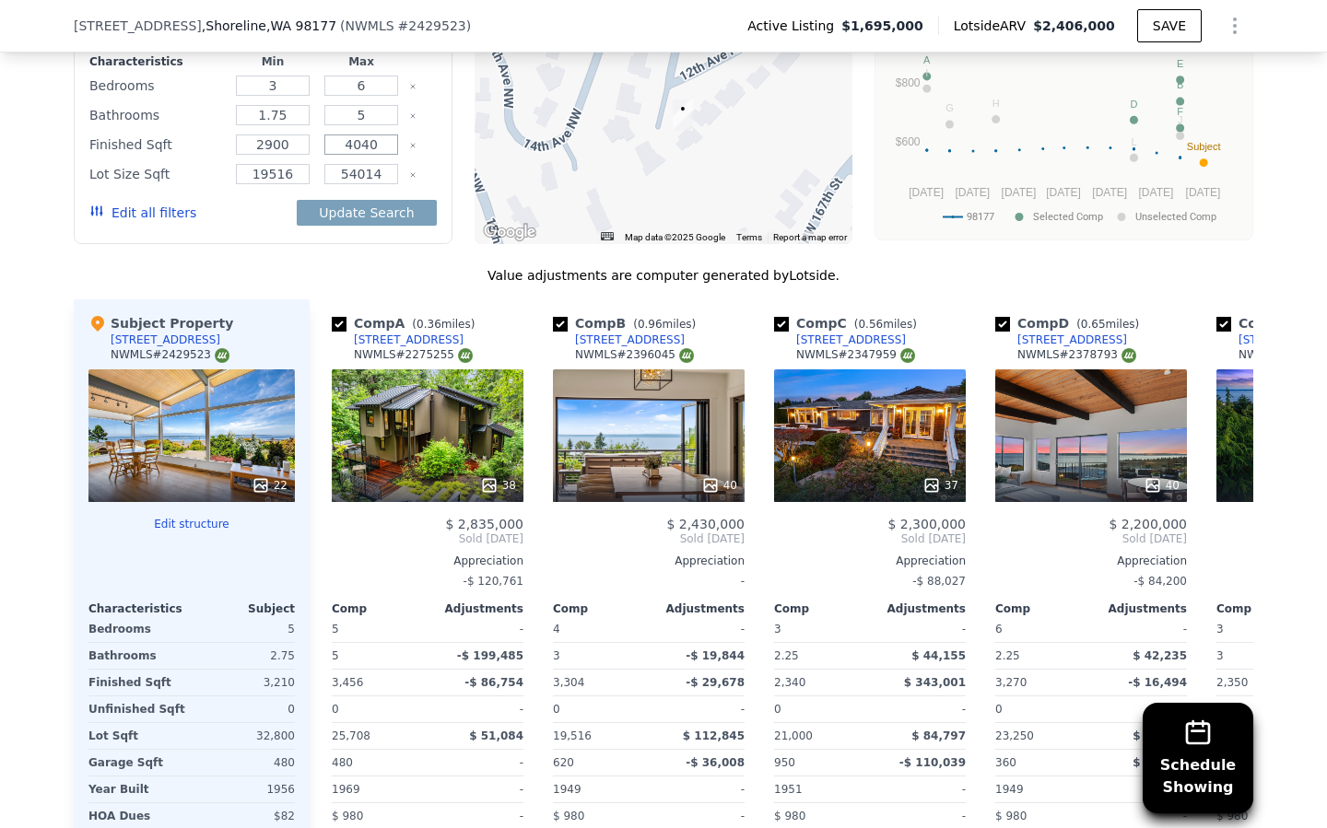
drag, startPoint x: 344, startPoint y: 146, endPoint x: 390, endPoint y: 146, distance: 46.1
click at [390, 146] on input "4040" at bounding box center [360, 145] width 73 height 20
type input "3500"
click at [302, 275] on div "Value adjustments are computer generated by Lotside ." at bounding box center [663, 275] width 1179 height 18
click at [343, 206] on button "Update Search" at bounding box center [366, 213] width 139 height 26
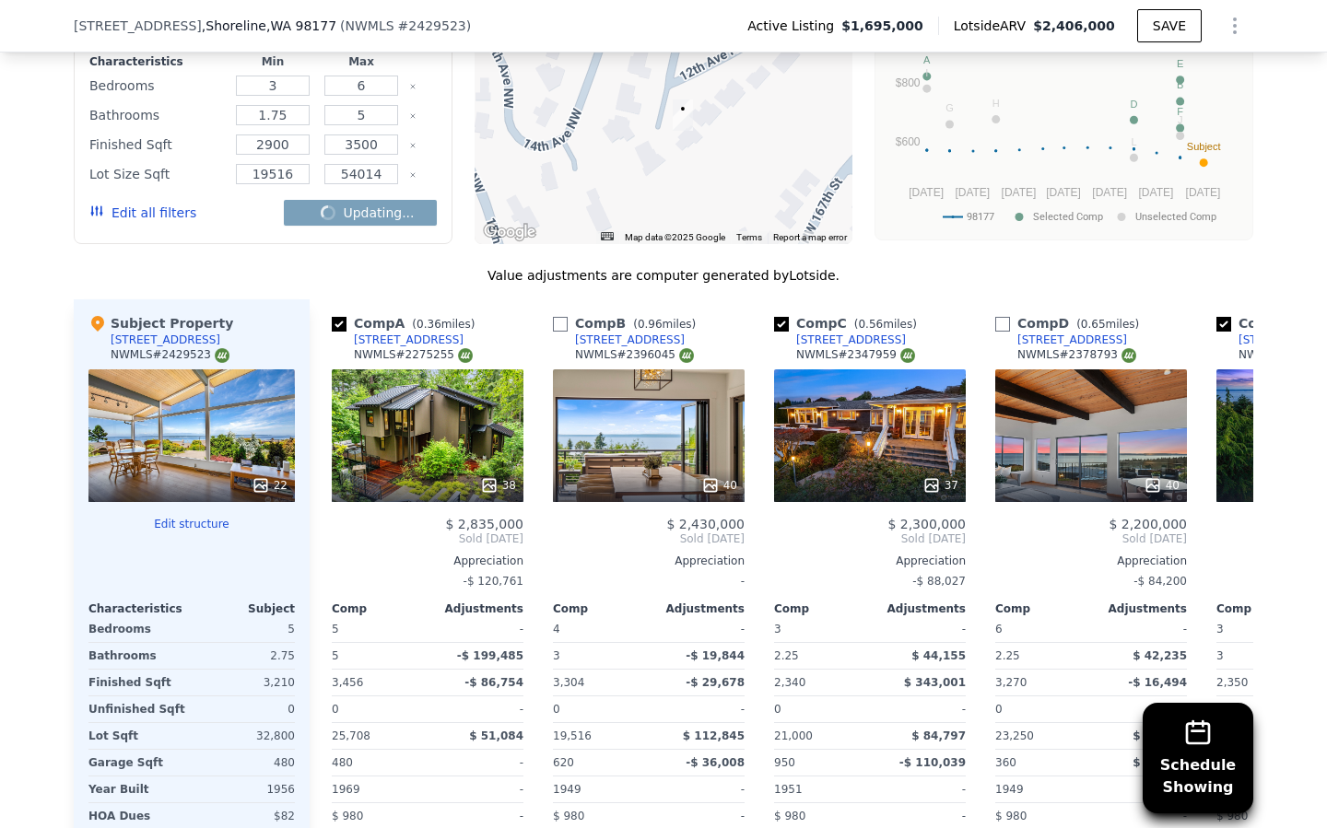
checkbox input "false"
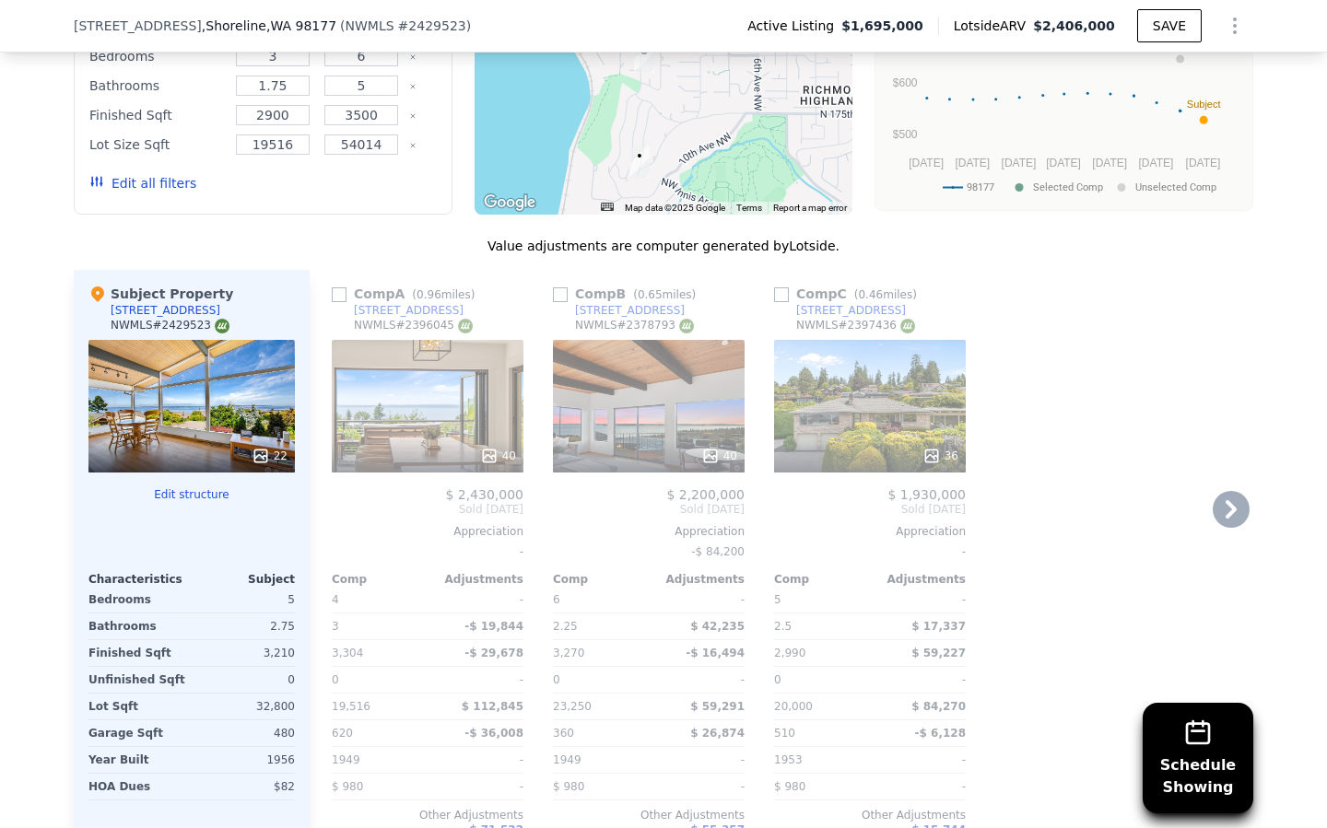
scroll to position [1791, 0]
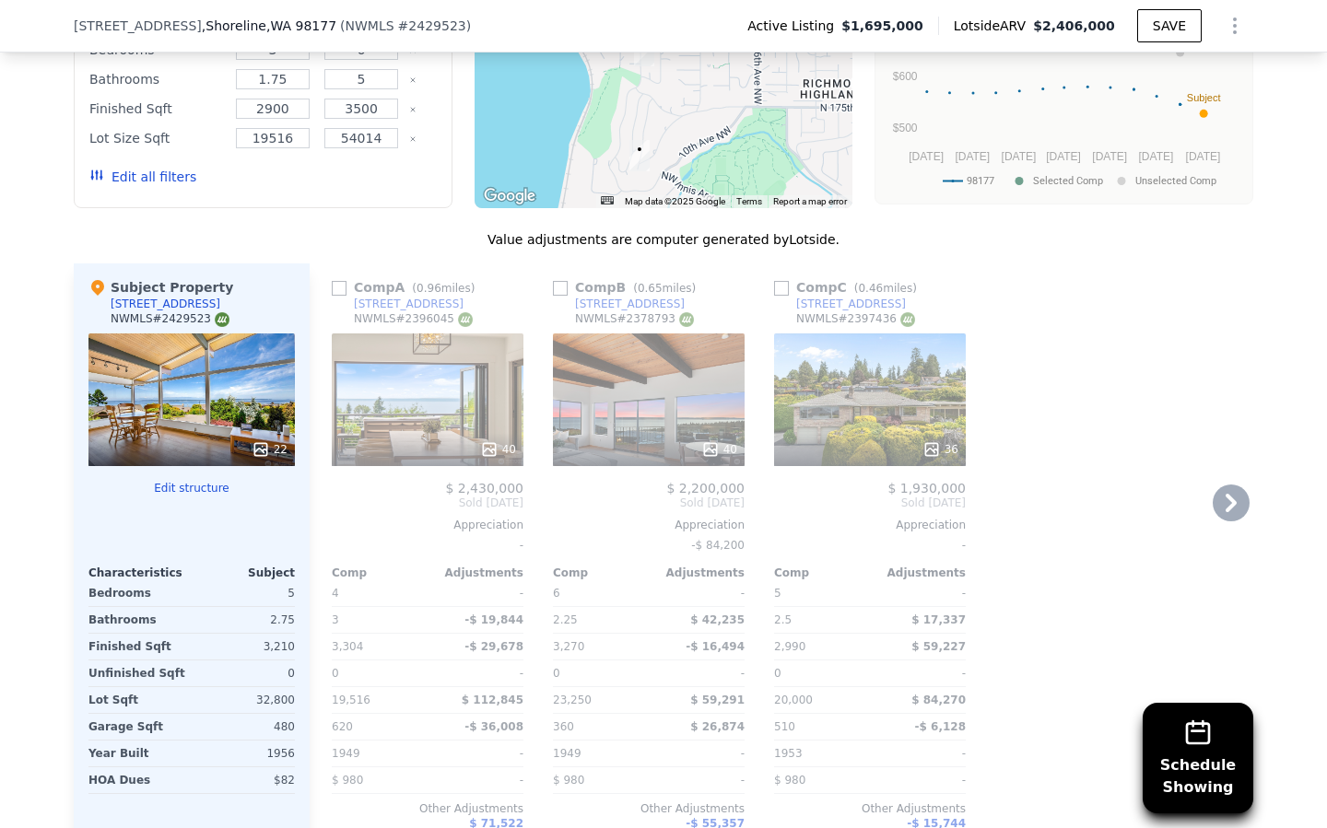
click at [404, 420] on div "40" at bounding box center [428, 400] width 192 height 133
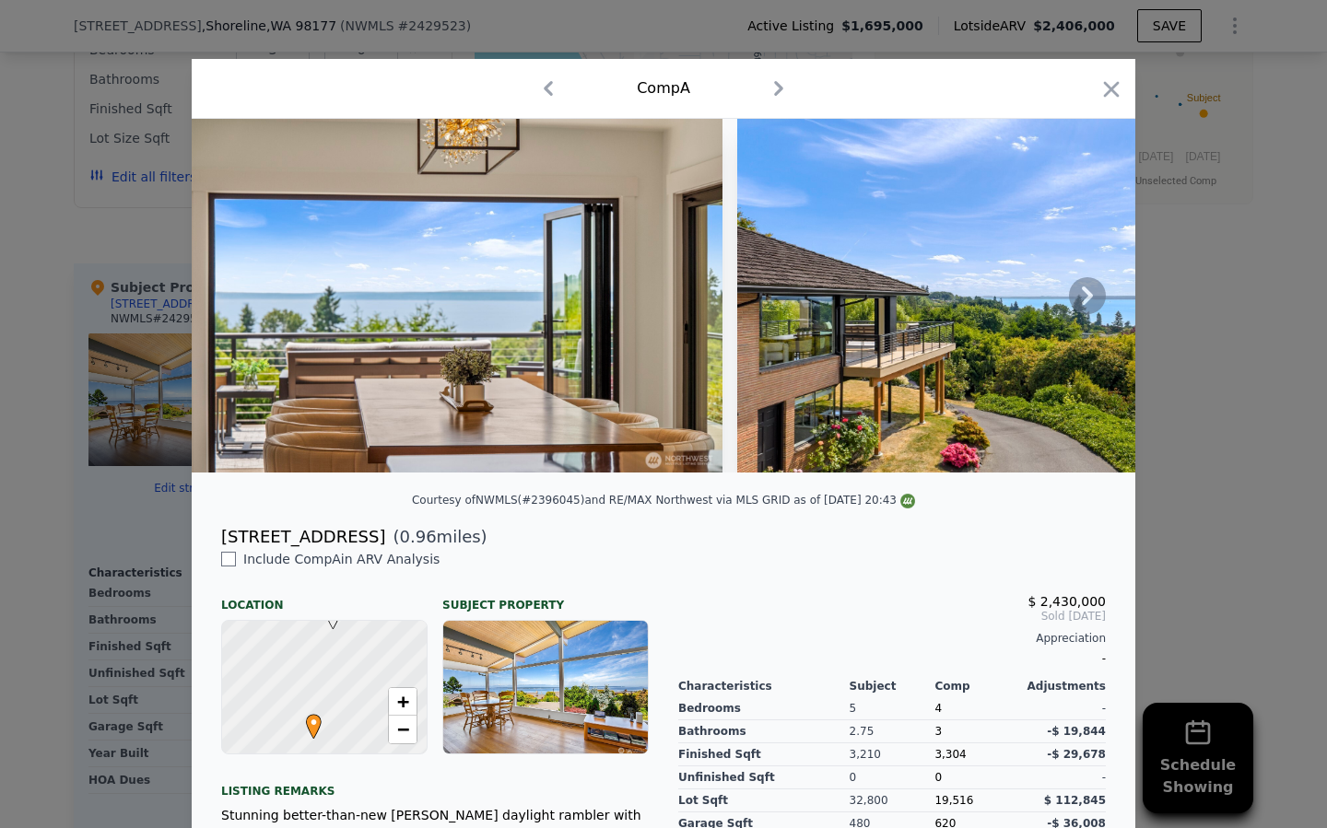
click at [1081, 297] on icon at bounding box center [1087, 295] width 37 height 37
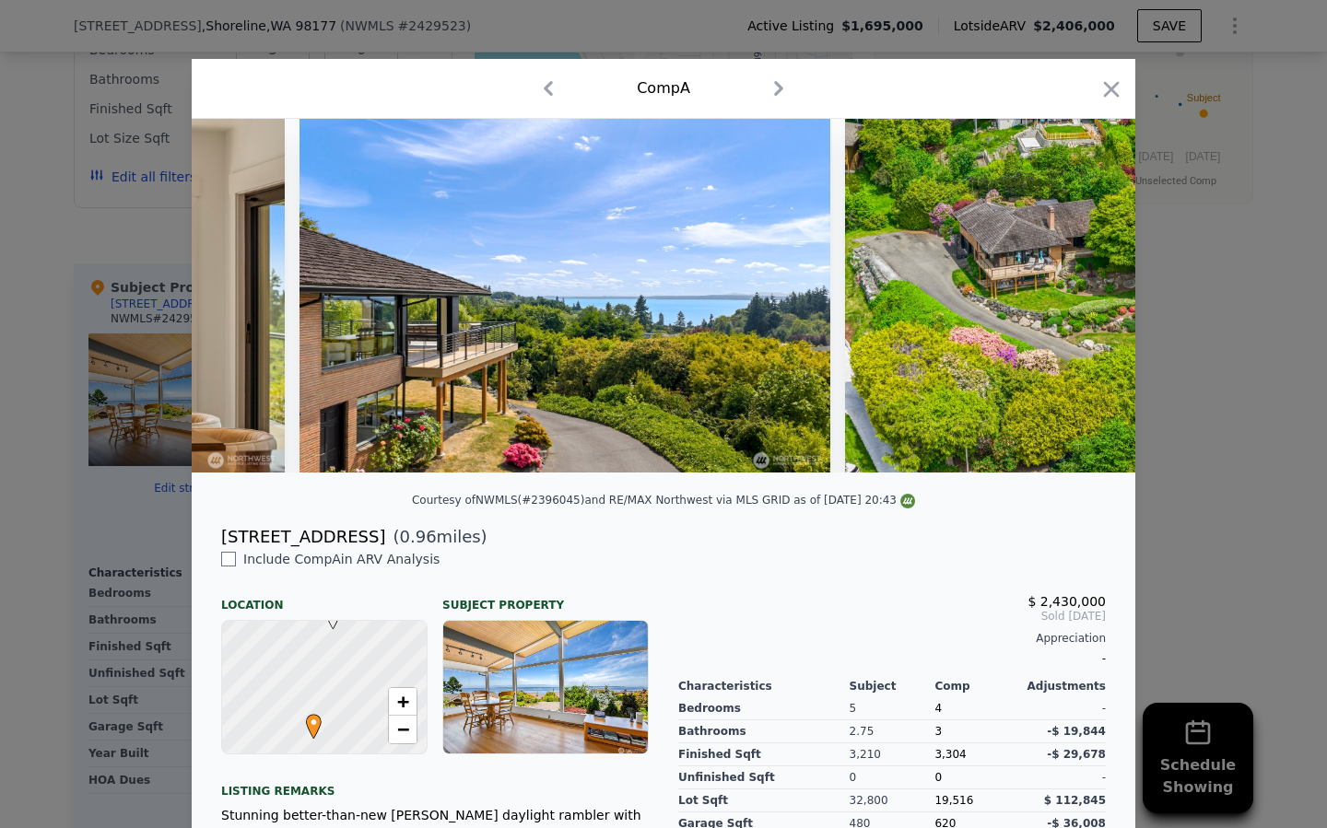
scroll to position [0, 442]
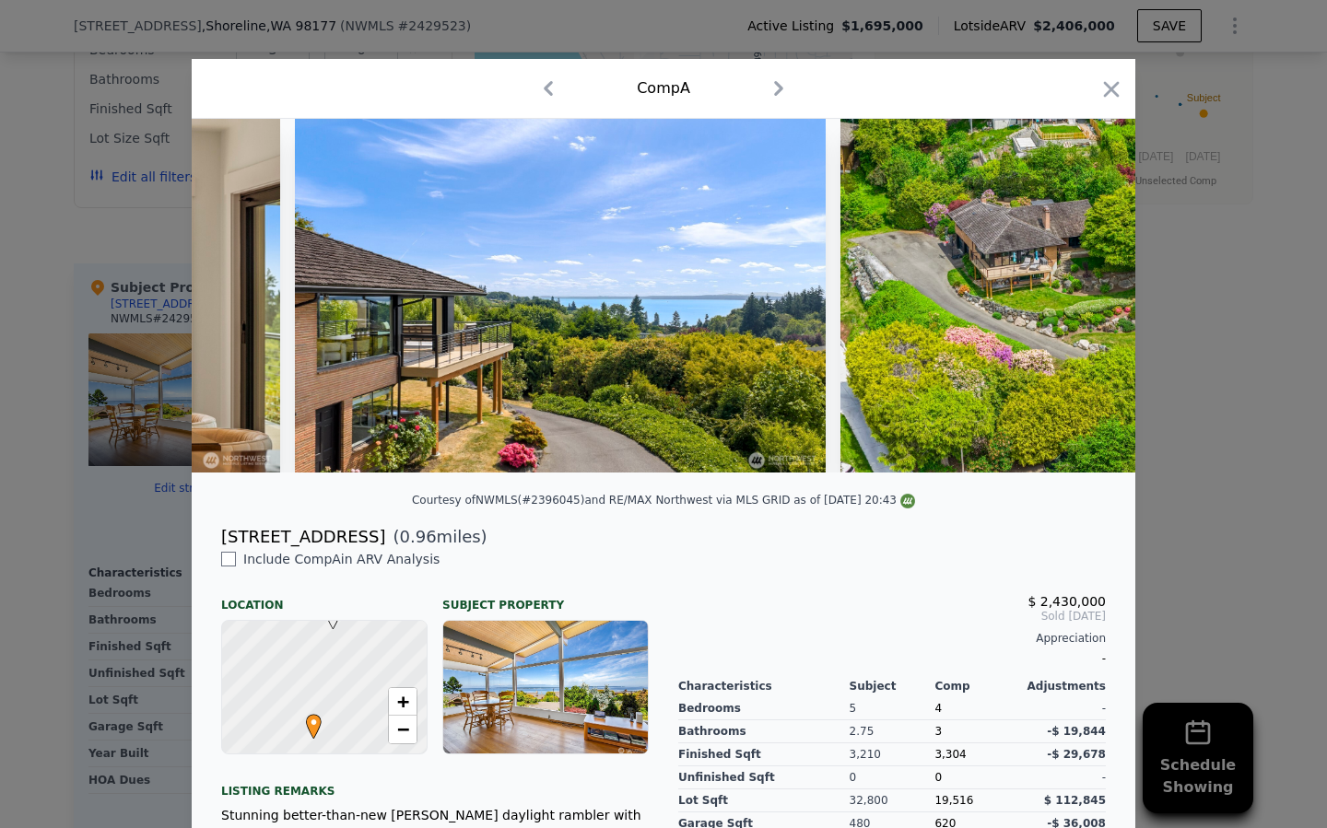
click at [1081, 297] on img at bounding box center [1076, 296] width 472 height 354
click at [1080, 289] on icon at bounding box center [1087, 295] width 37 height 37
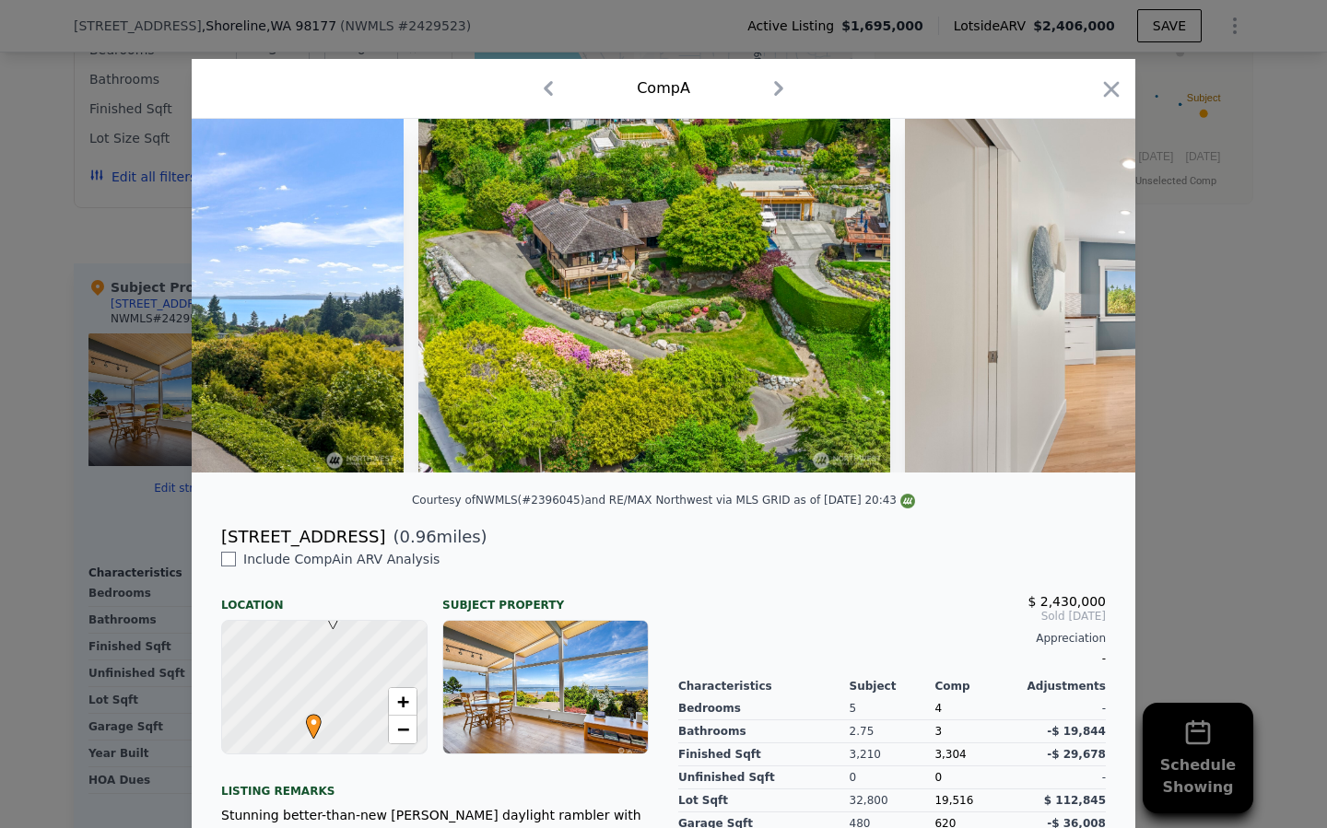
scroll to position [0, 884]
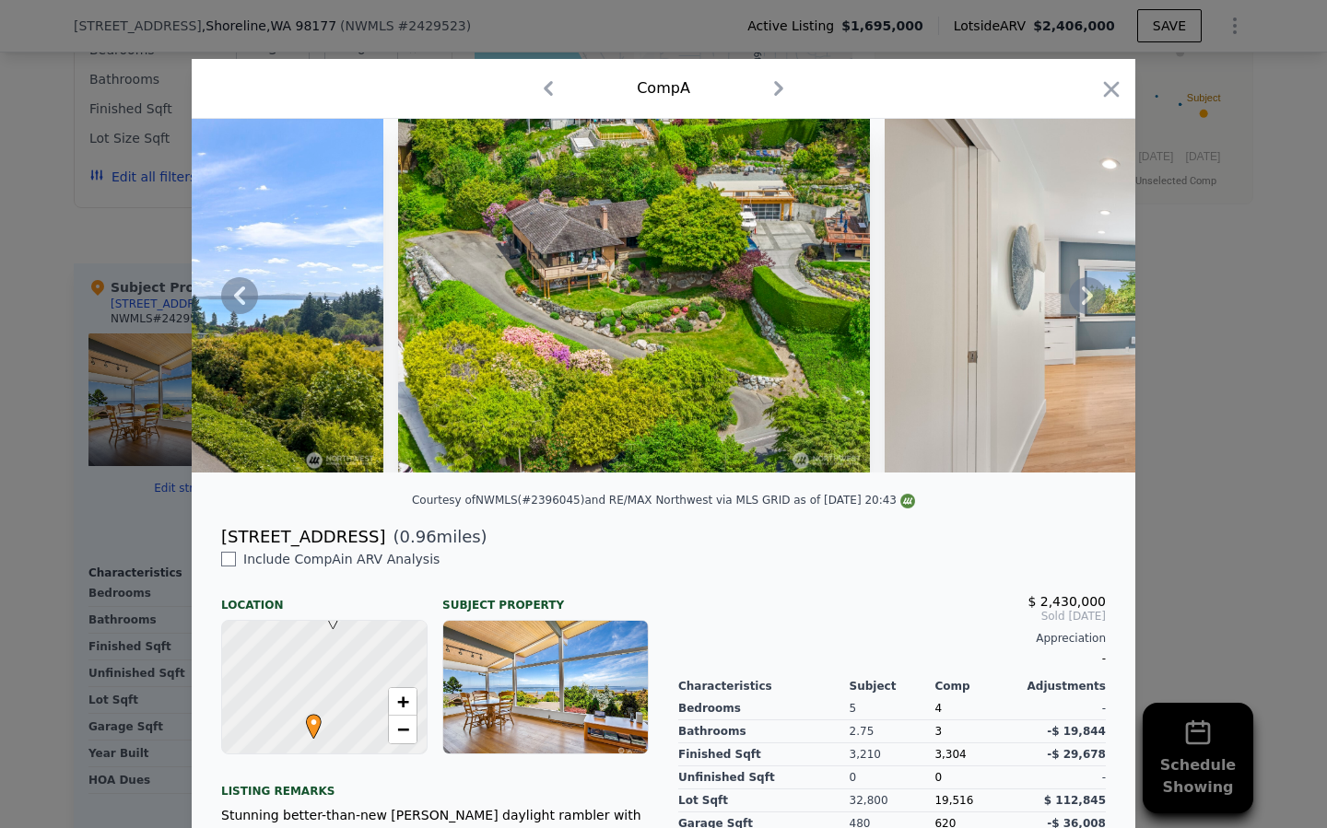
click at [1078, 299] on icon at bounding box center [1087, 295] width 37 height 37
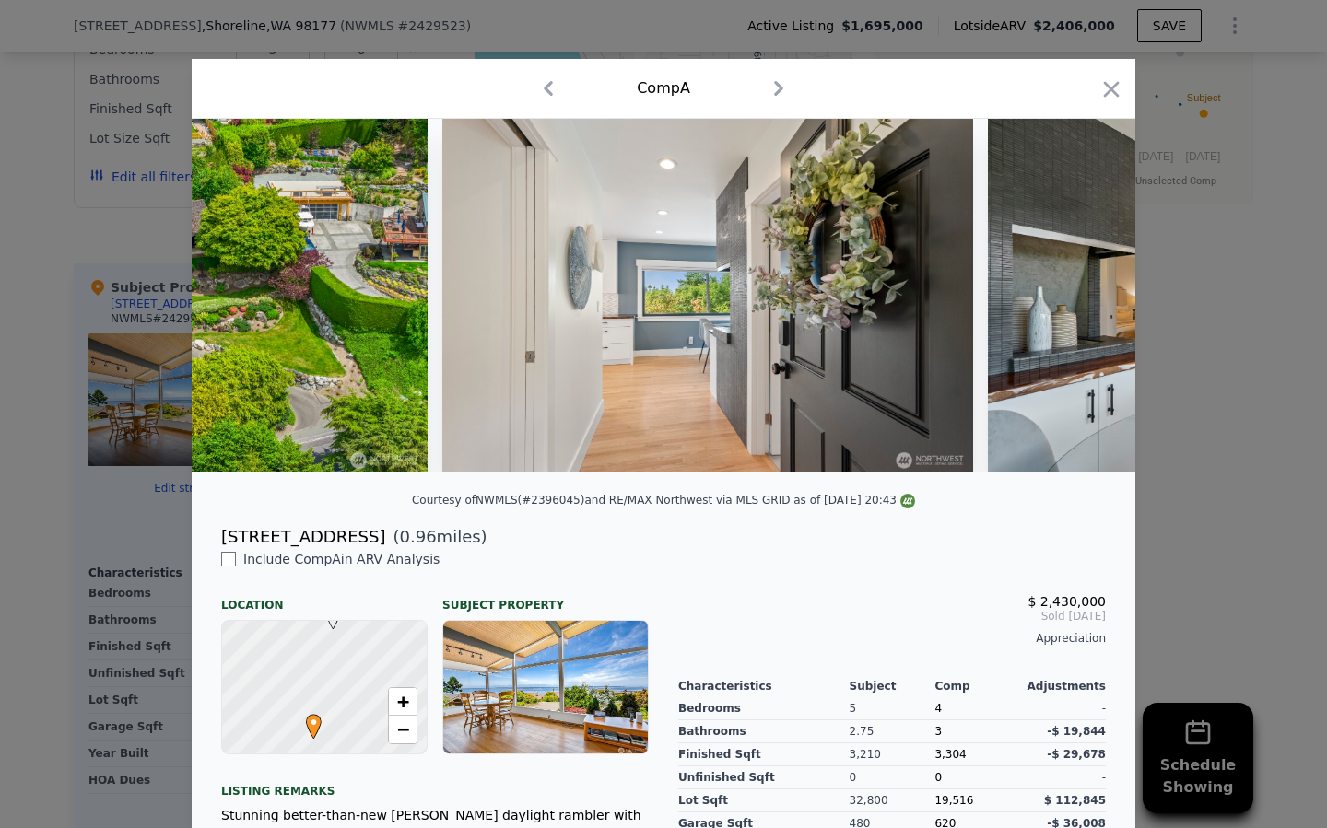
click at [1078, 299] on img at bounding box center [1253, 296] width 531 height 354
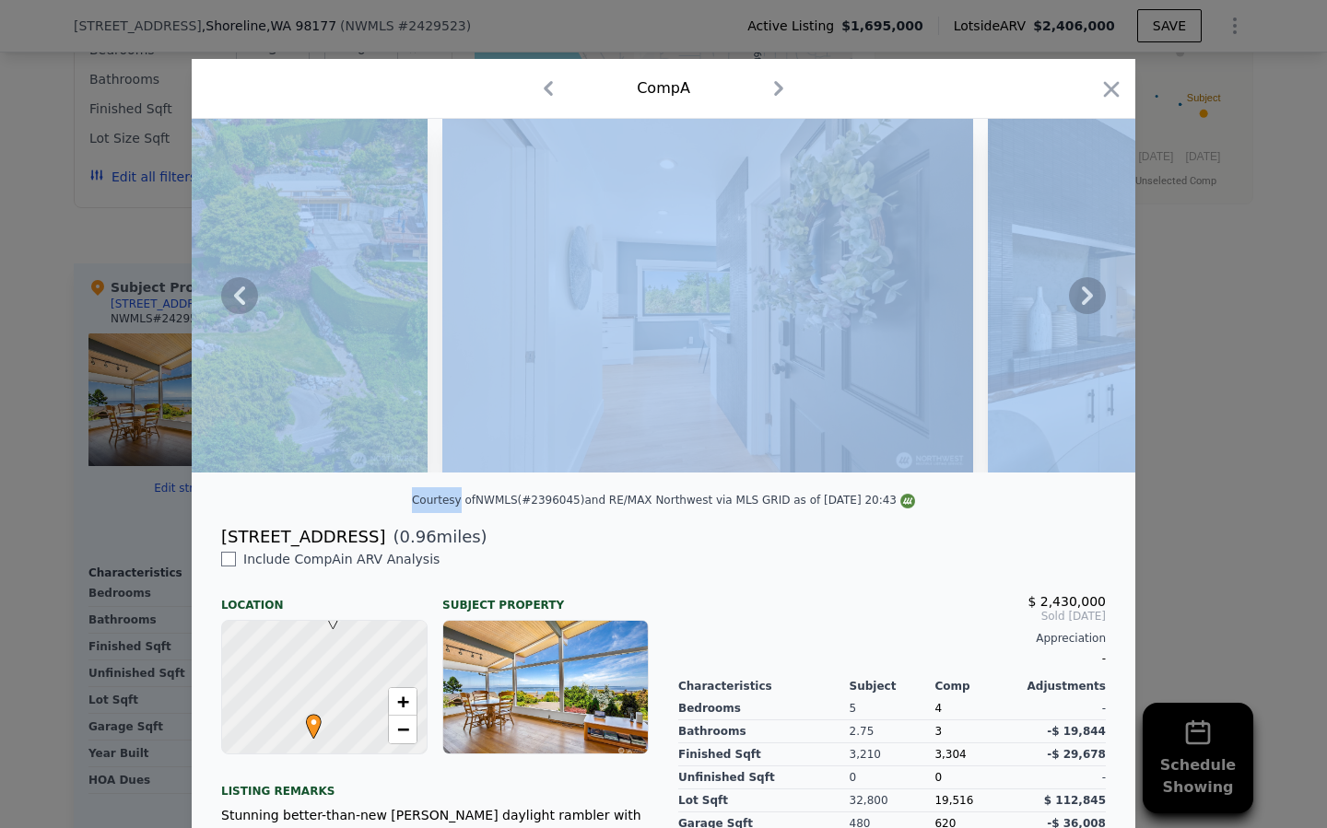
click at [1078, 299] on icon at bounding box center [1087, 295] width 37 height 37
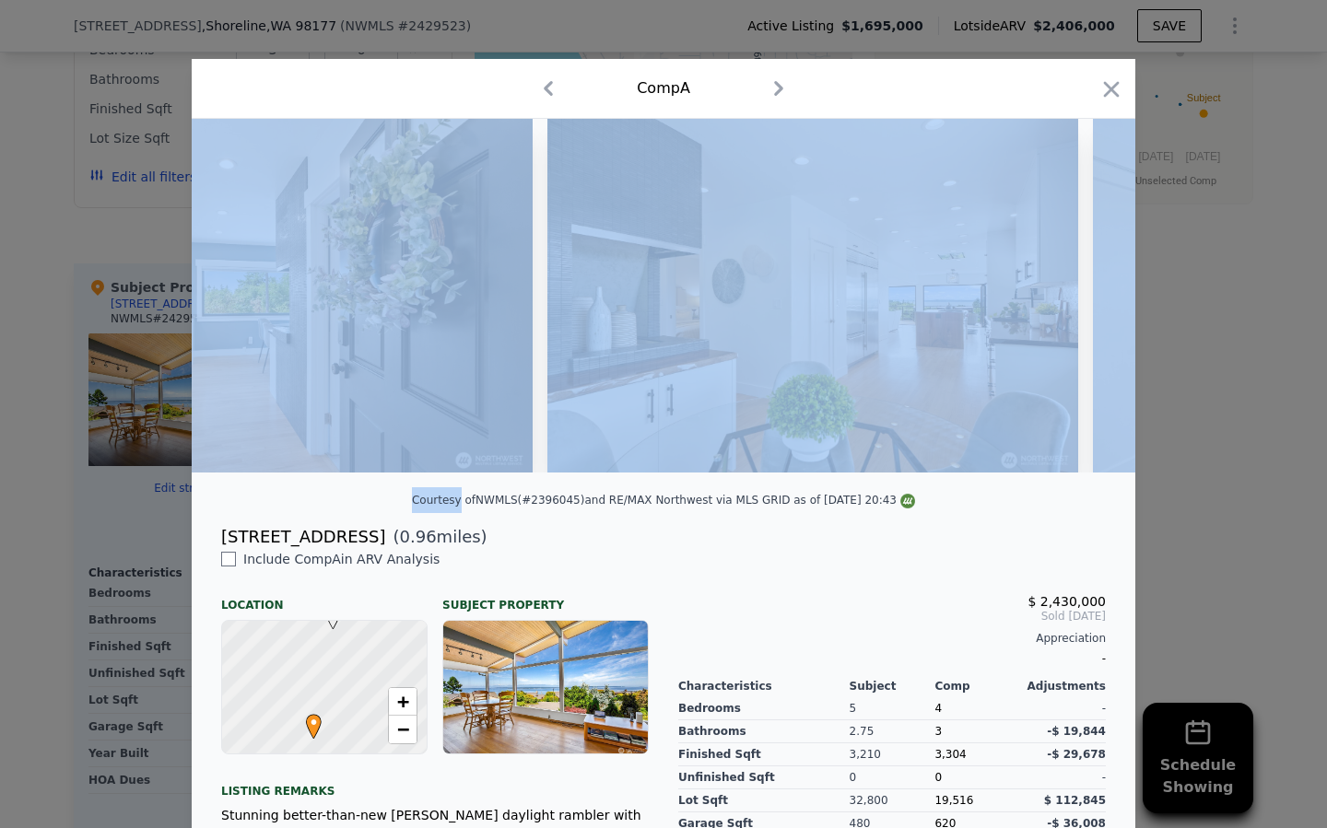
scroll to position [0, 1769]
click at [1115, 87] on icon "button" at bounding box center [1111, 89] width 26 height 26
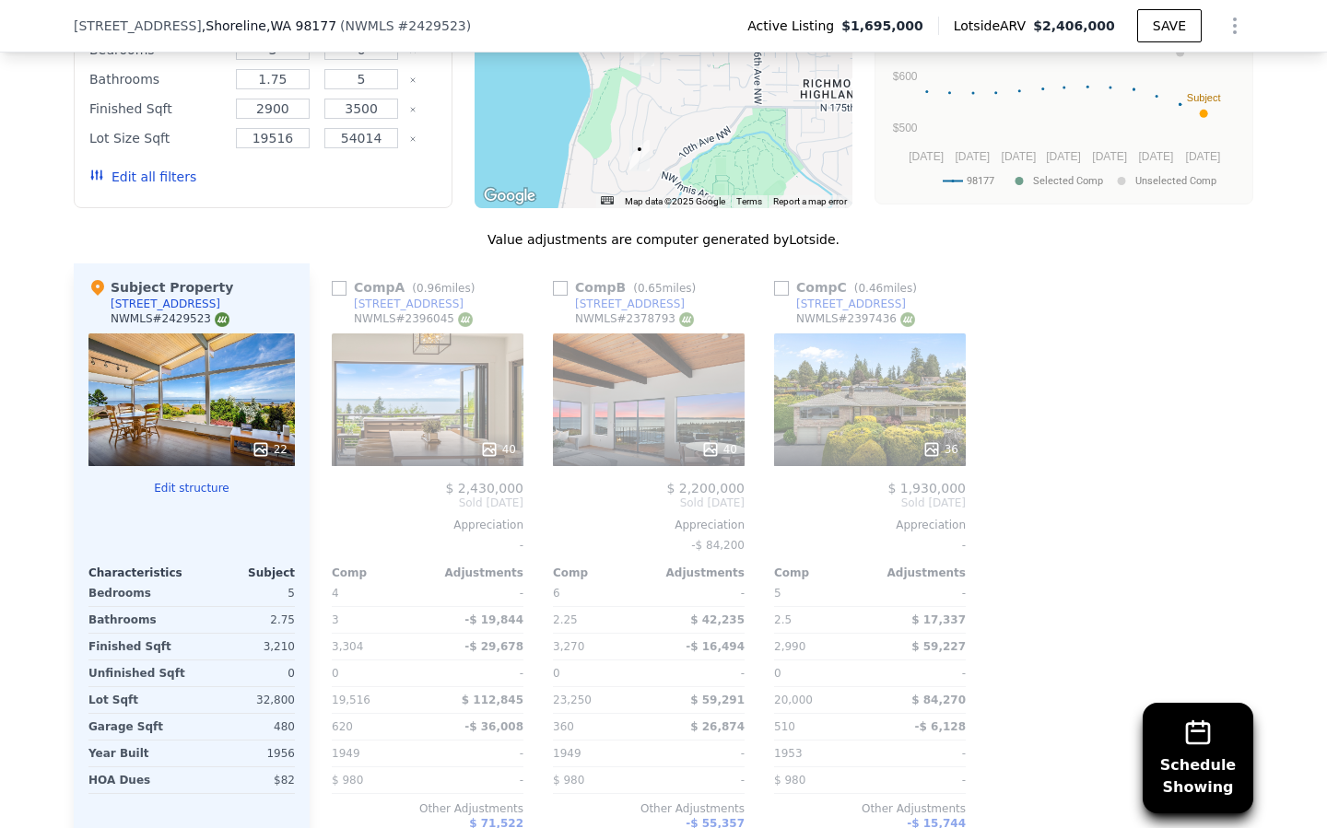
click at [410, 435] on div at bounding box center [428, 449] width 192 height 33
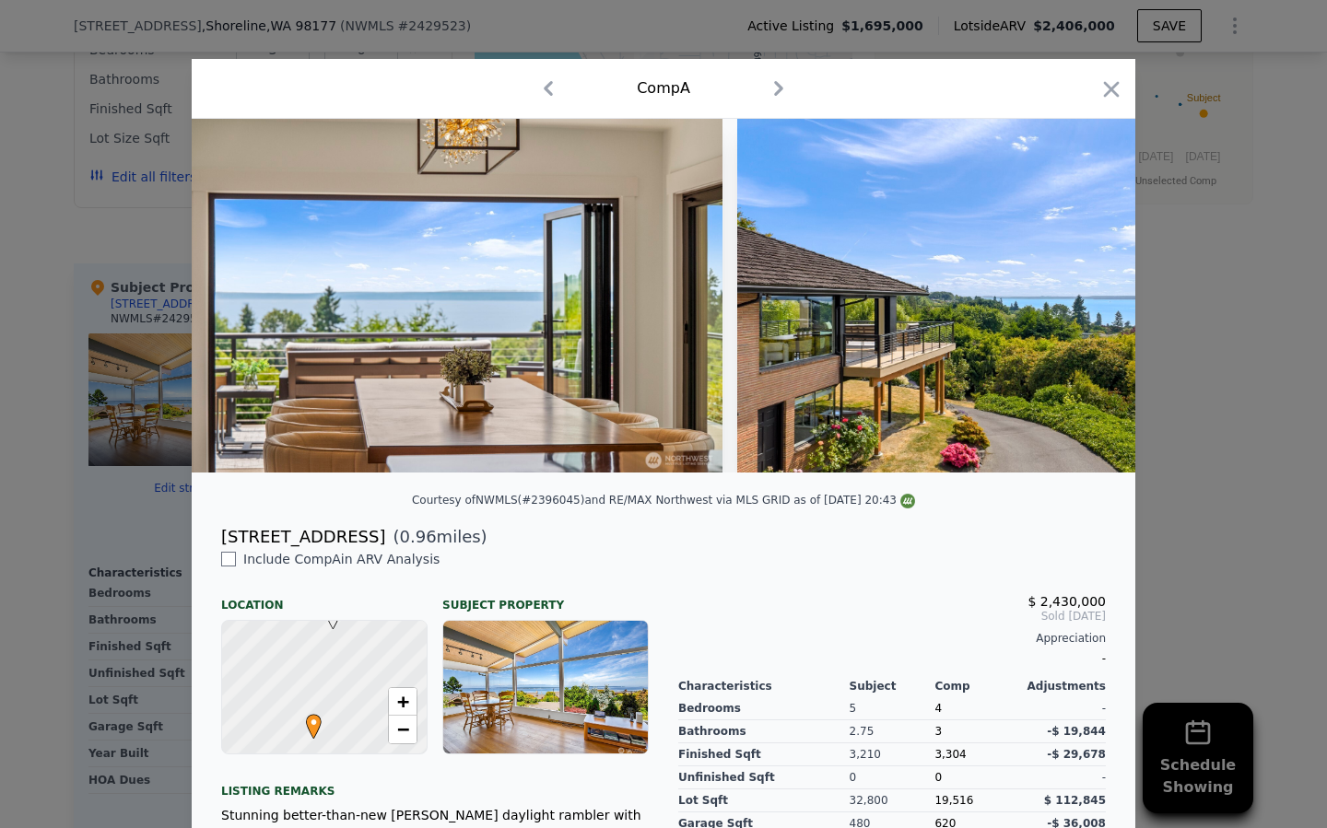
scroll to position [231, 0]
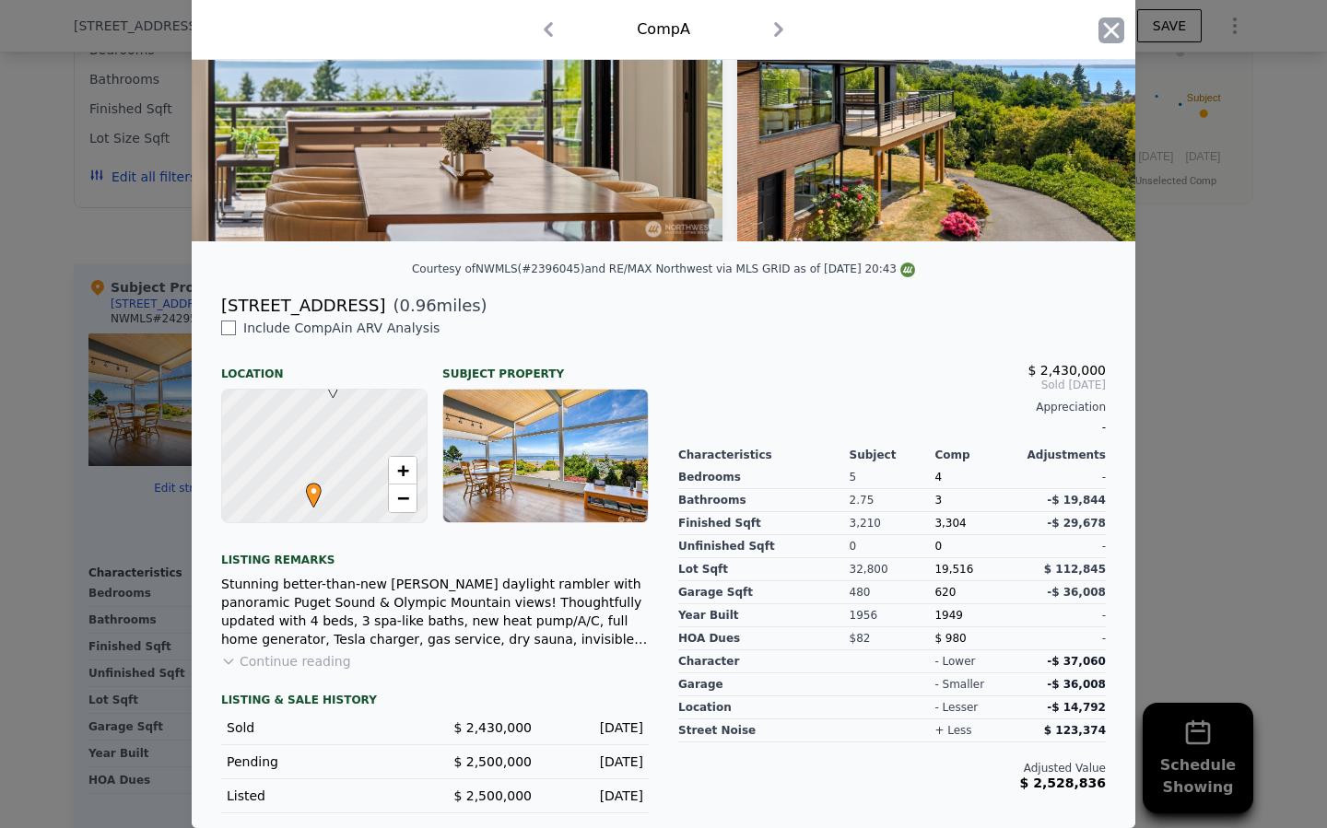
click at [1105, 33] on icon "button" at bounding box center [1111, 31] width 26 height 26
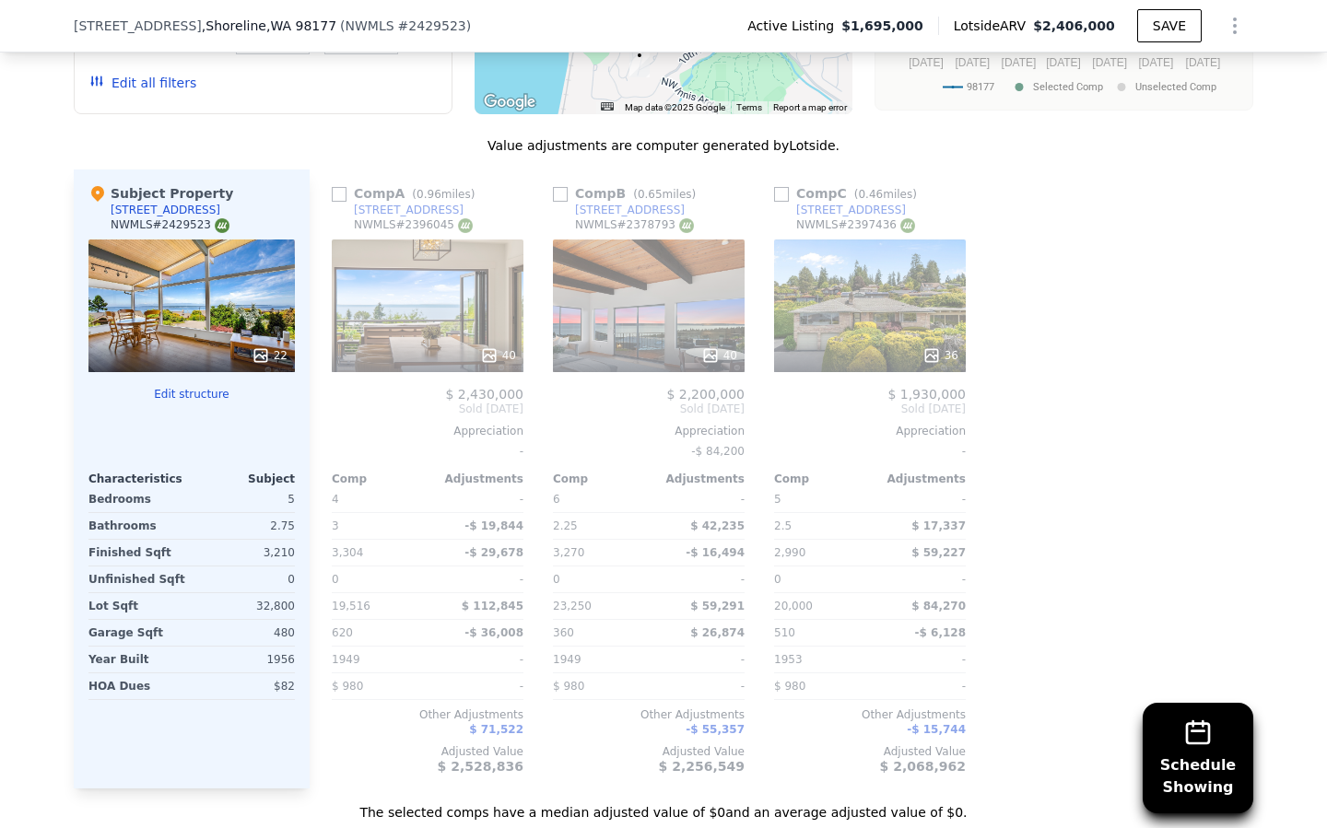
scroll to position [1887, 0]
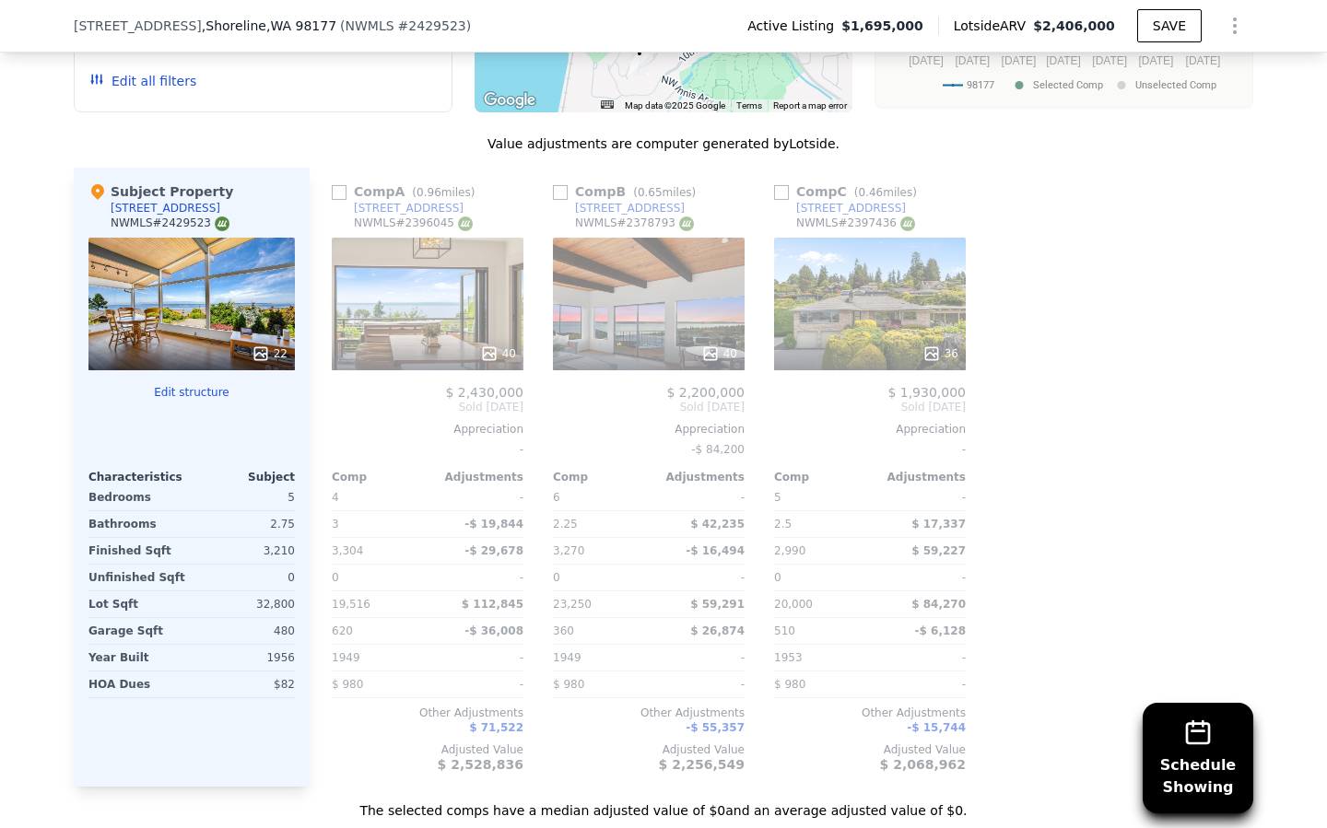
click at [344, 193] on input "checkbox" at bounding box center [339, 192] width 15 height 15
checkbox input "true"
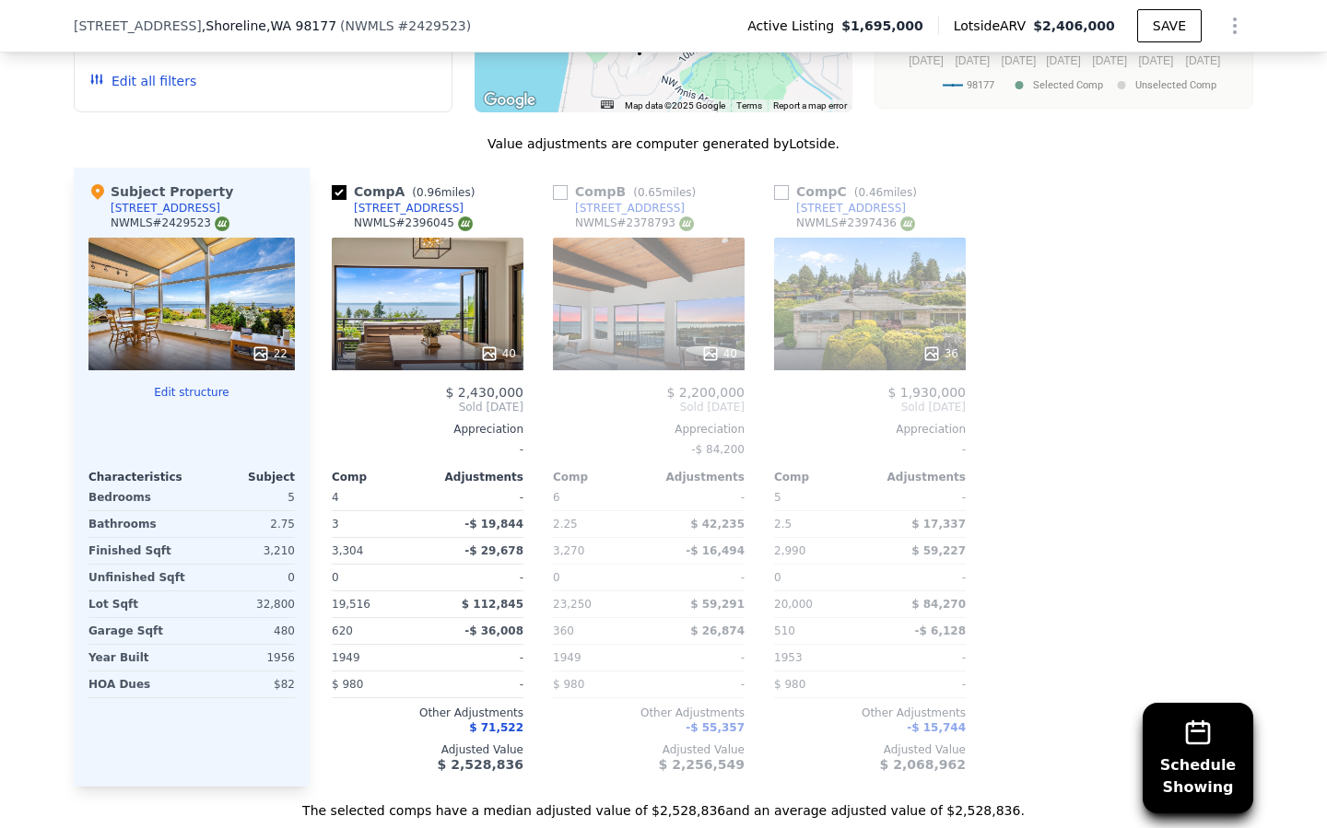
click at [557, 193] on input "checkbox" at bounding box center [560, 192] width 15 height 15
checkbox input "true"
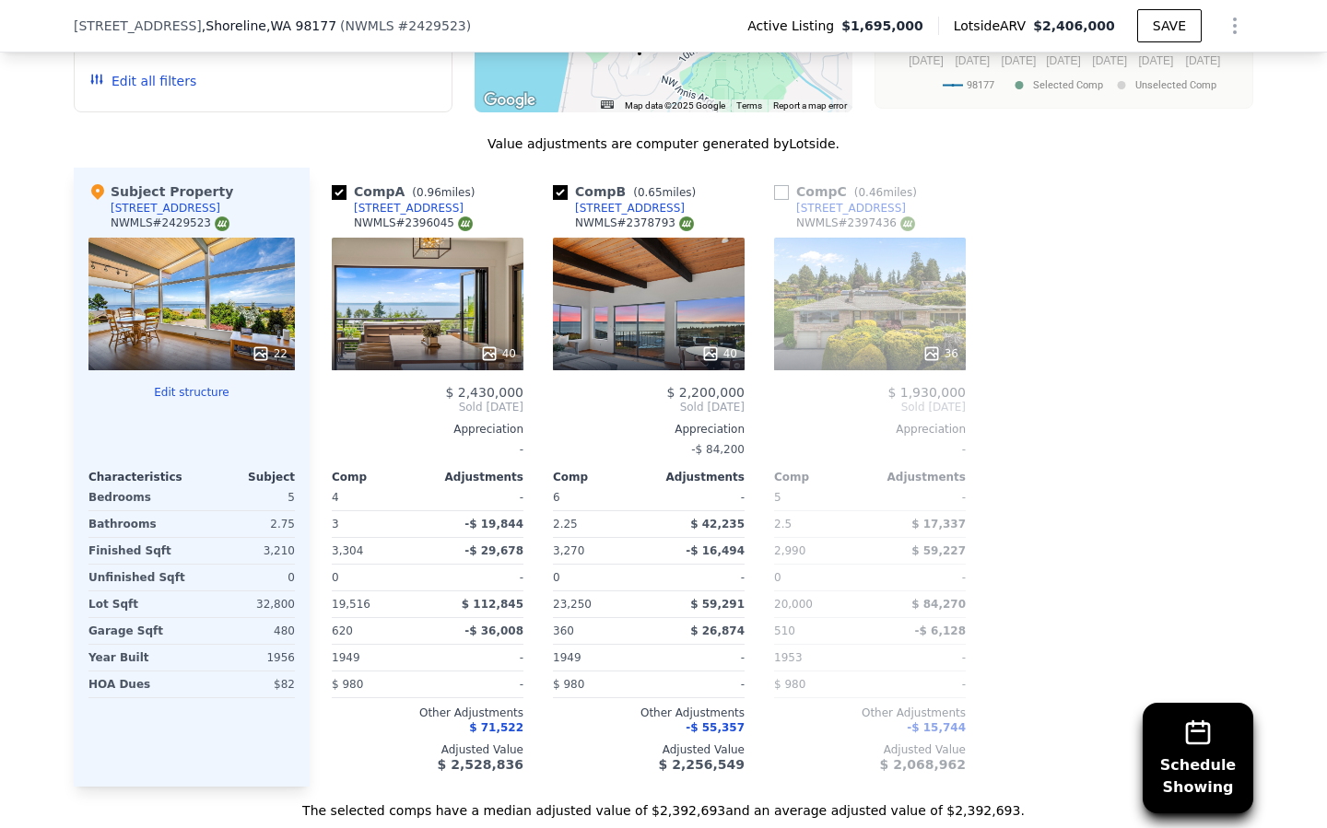
click at [778, 187] on input "checkbox" at bounding box center [781, 192] width 15 height 15
checkbox input "true"
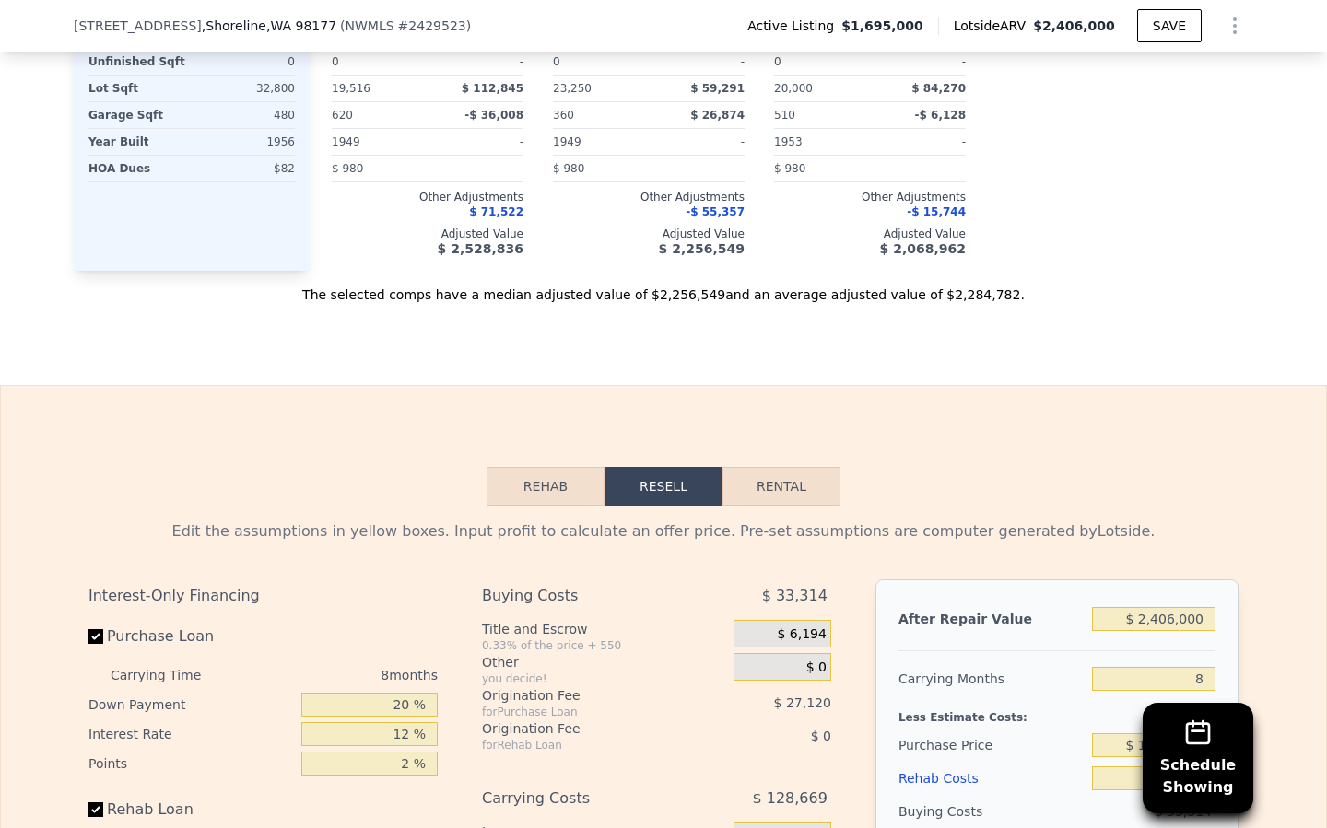
scroll to position [2456, 0]
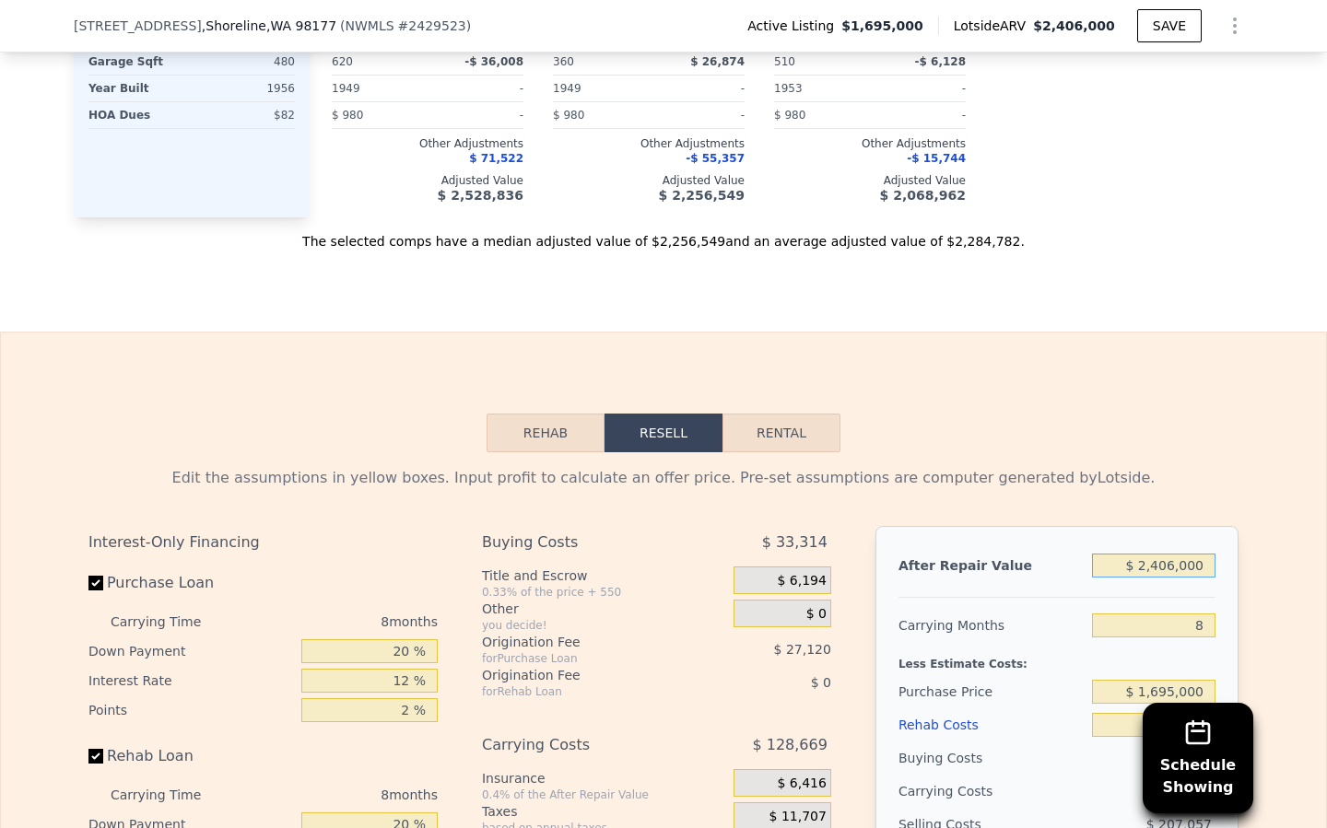
drag, startPoint x: 1211, startPoint y: 565, endPoint x: 1153, endPoint y: 566, distance: 58.1
click at [1153, 565] on input "$ 2,406,000" at bounding box center [1153, 566] width 123 height 24
type input "$ 22"
type input "-$ 1,851,098"
type input "$ 220"
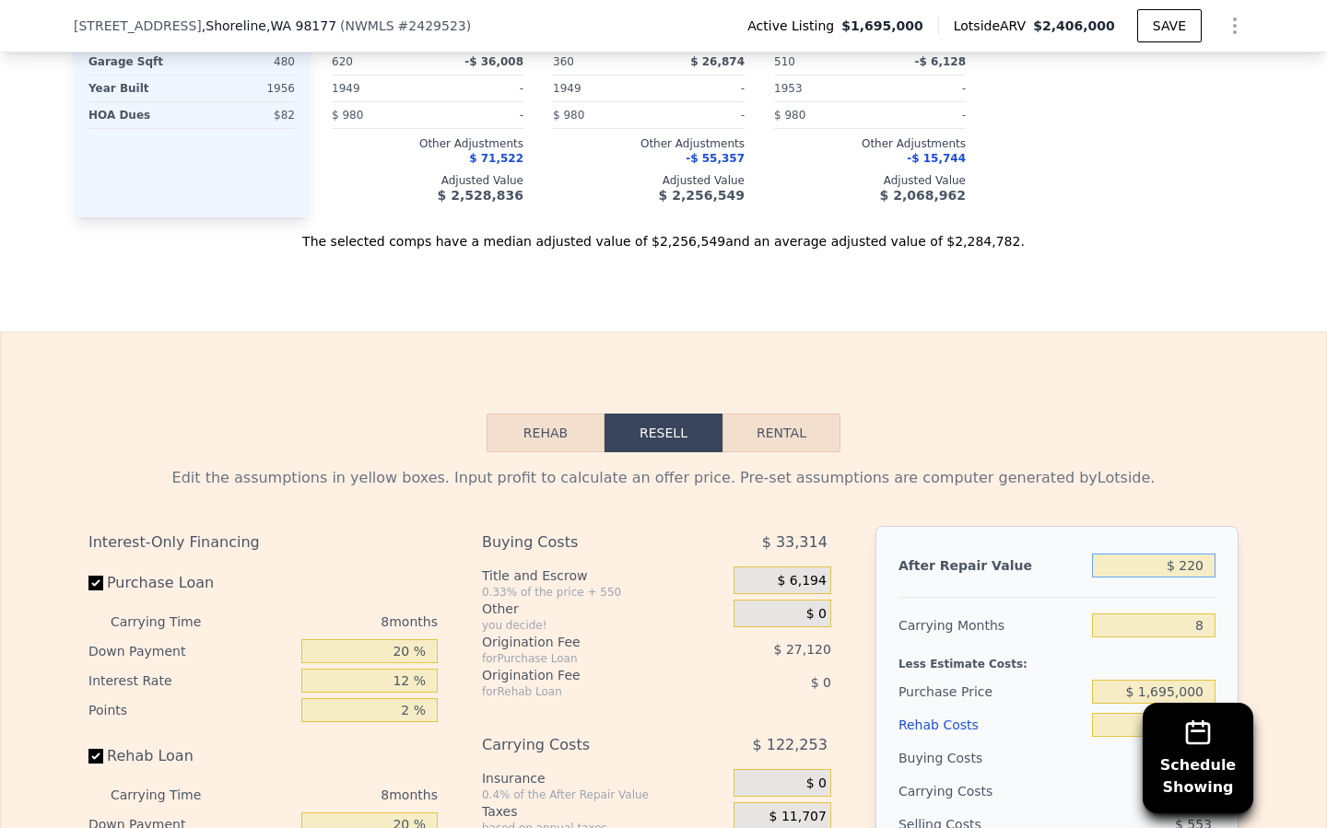
type input "-$ 1,850,918"
type input "$ 2,200"
type input "-$ 1,849,112"
type input "$ 22,000"
type input "-$ 1,831,064"
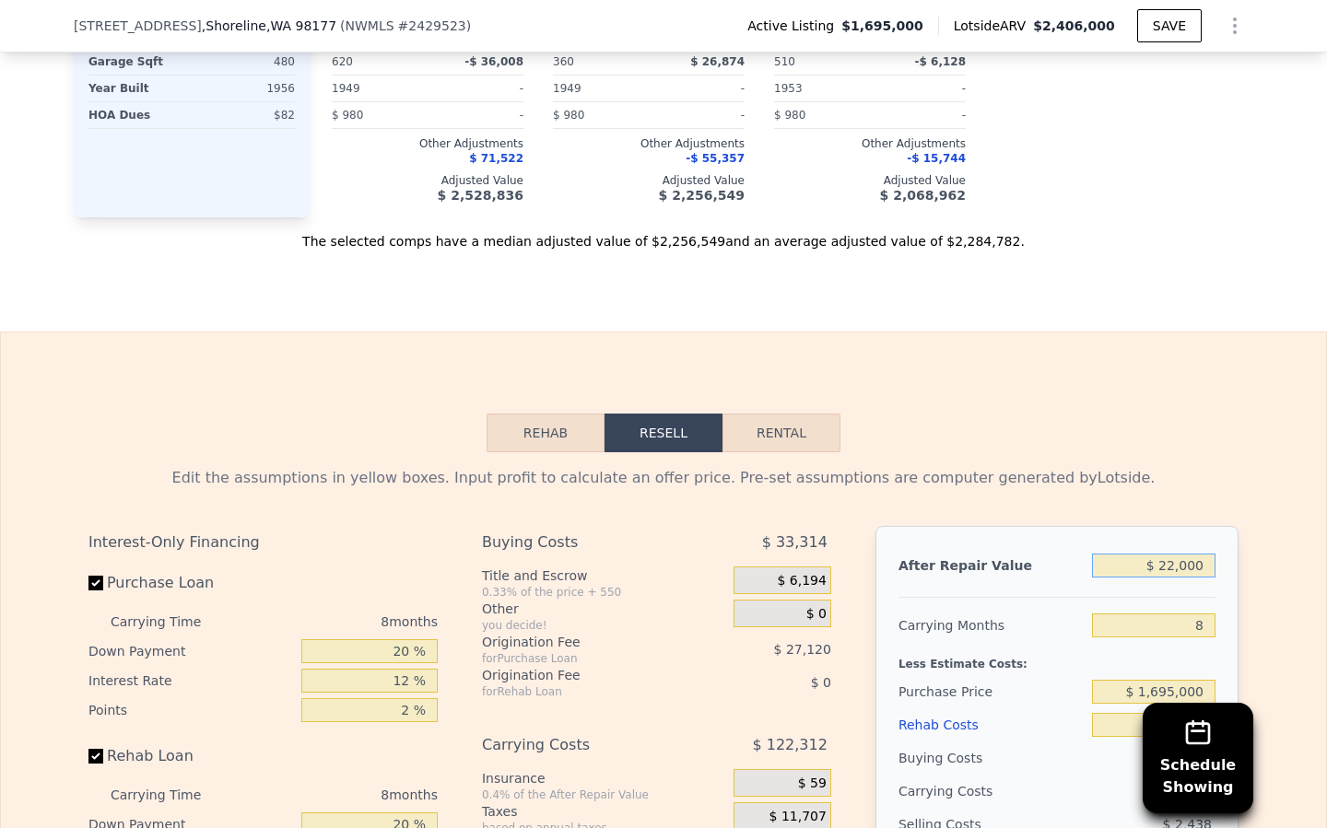
type input "$ 220,000"
type input "-$ 1,650,587"
type input "$ 2,200,000"
type input "$ 154,190"
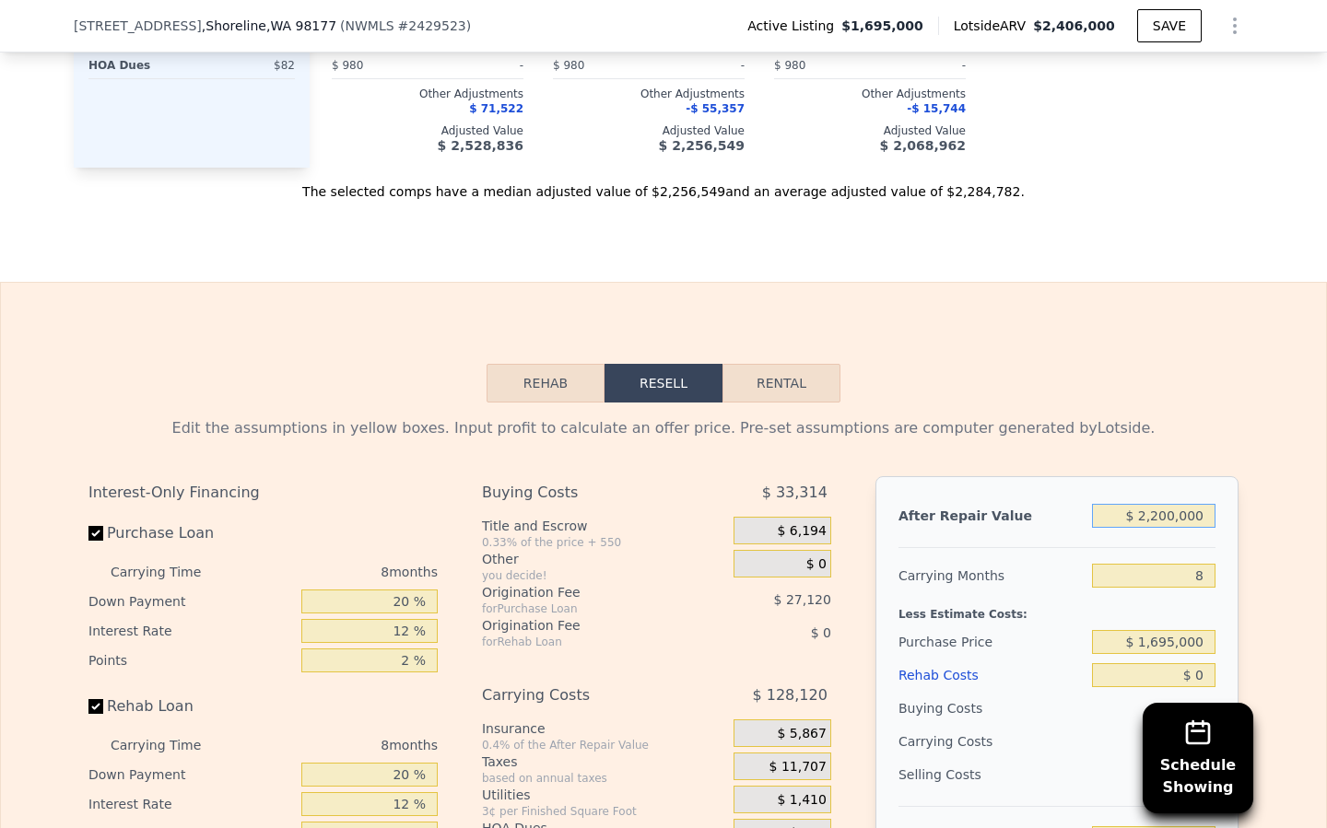
scroll to position [2508, 0]
type input "$ 2,200,000"
click at [1203, 574] on input "8" at bounding box center [1153, 574] width 123 height 24
click at [543, 386] on button "Rehab" at bounding box center [545, 381] width 118 height 39
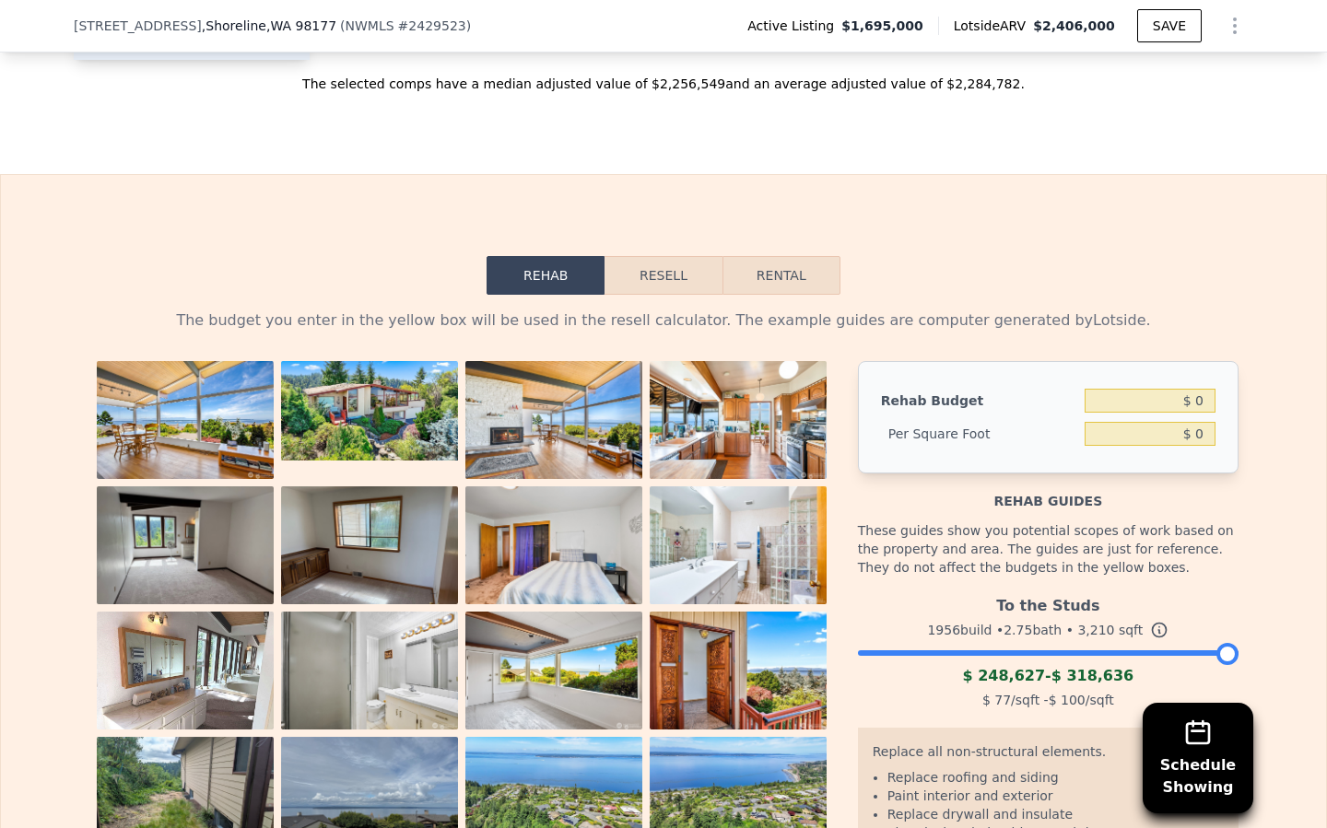
scroll to position [2650, 0]
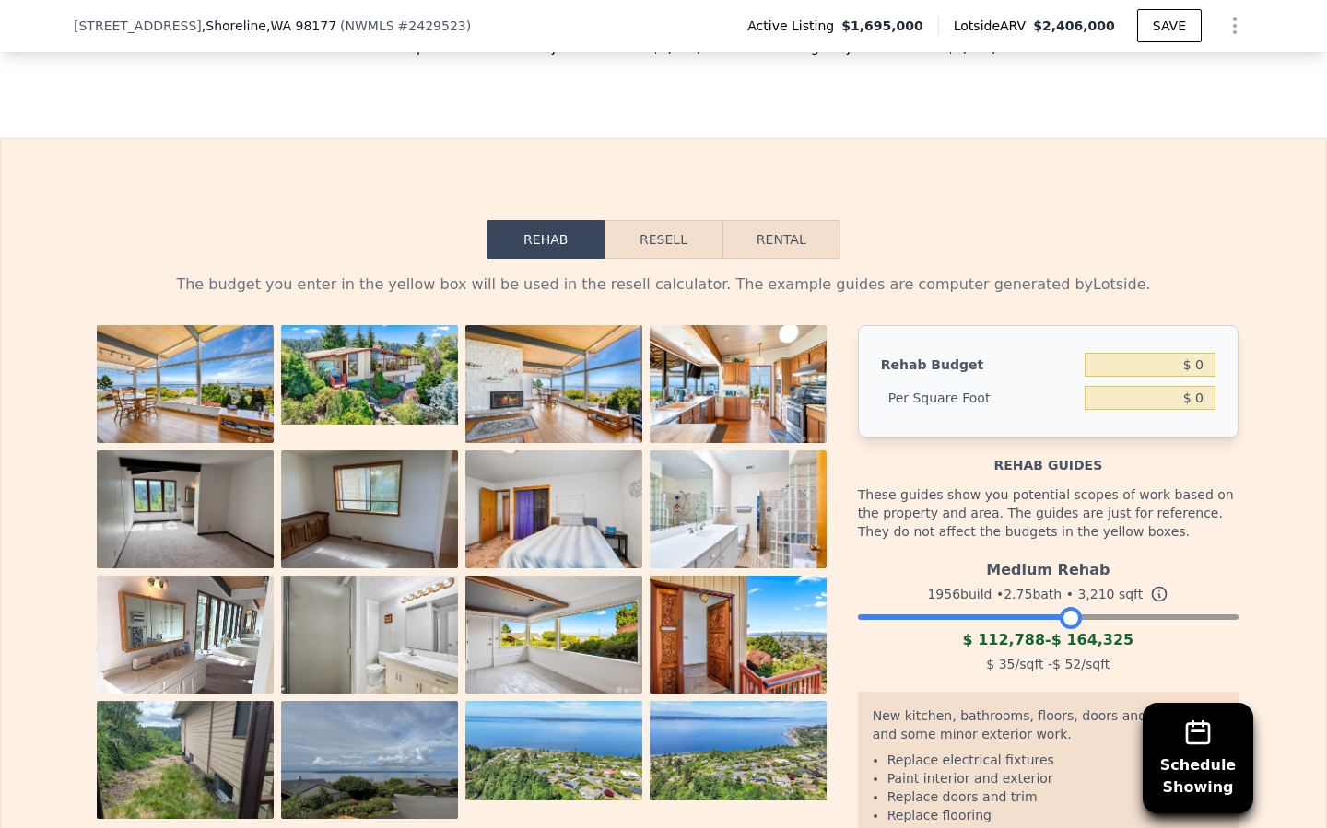
drag, startPoint x: 1221, startPoint y: 615, endPoint x: 1064, endPoint y: 612, distance: 156.7
click at [1064, 612] on div at bounding box center [1071, 618] width 22 height 22
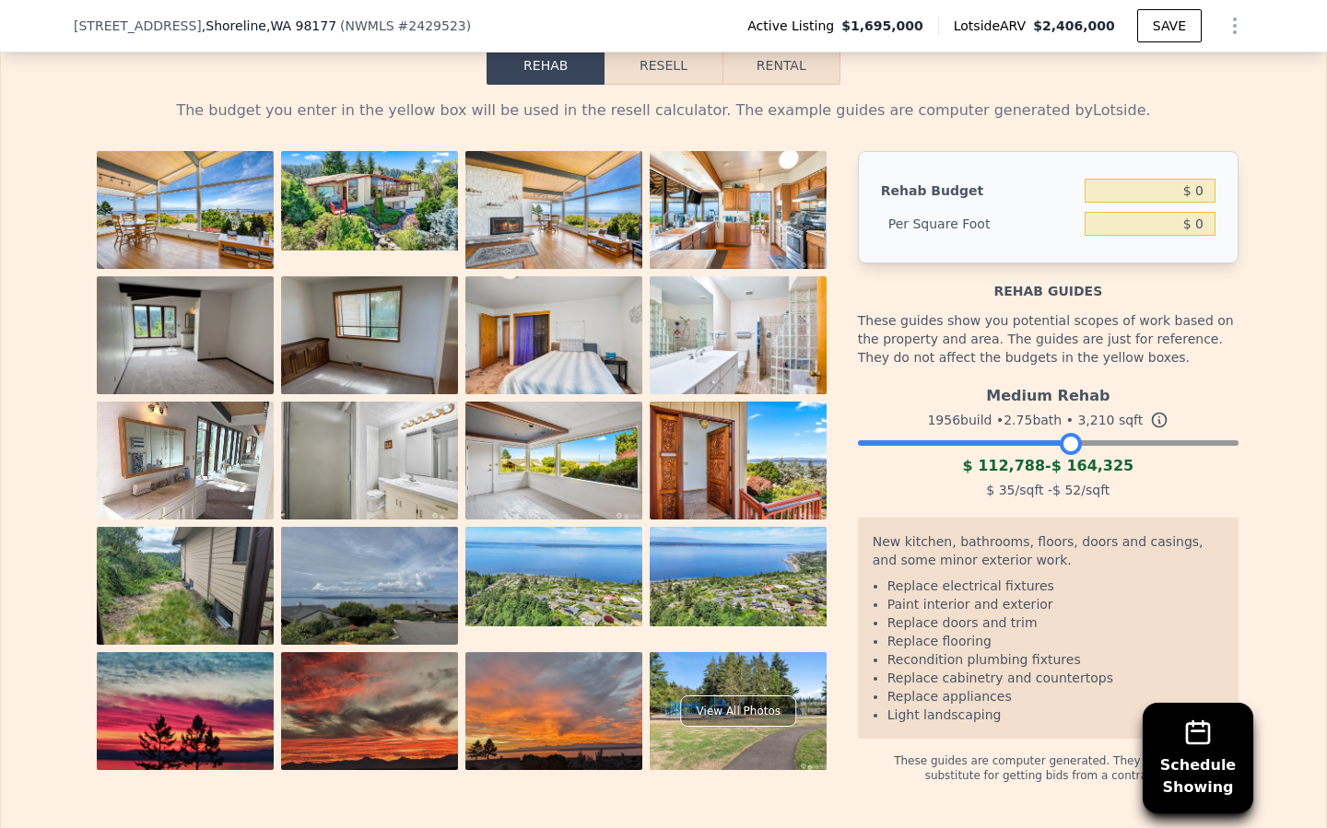
scroll to position [2841, 0]
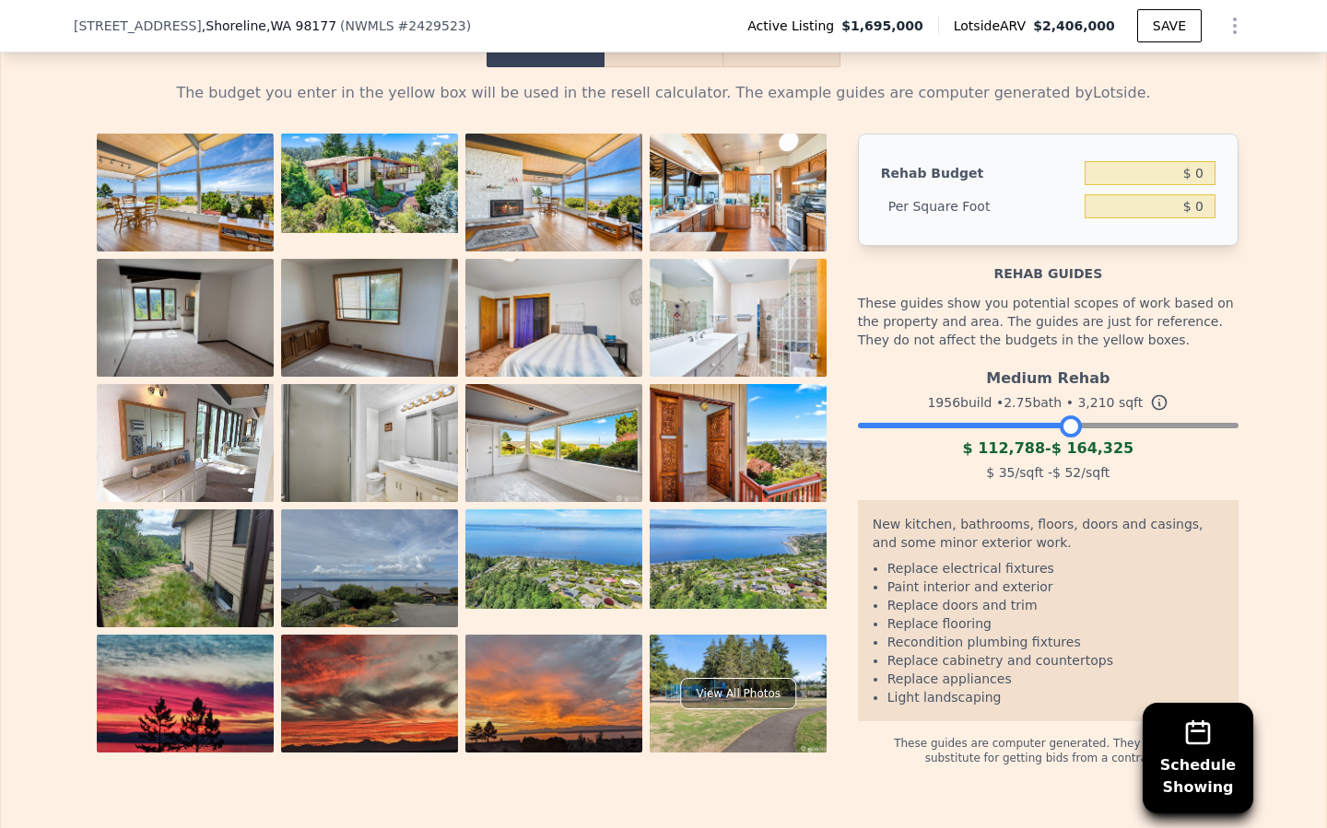
click at [701, 571] on img at bounding box center [738, 559] width 177 height 100
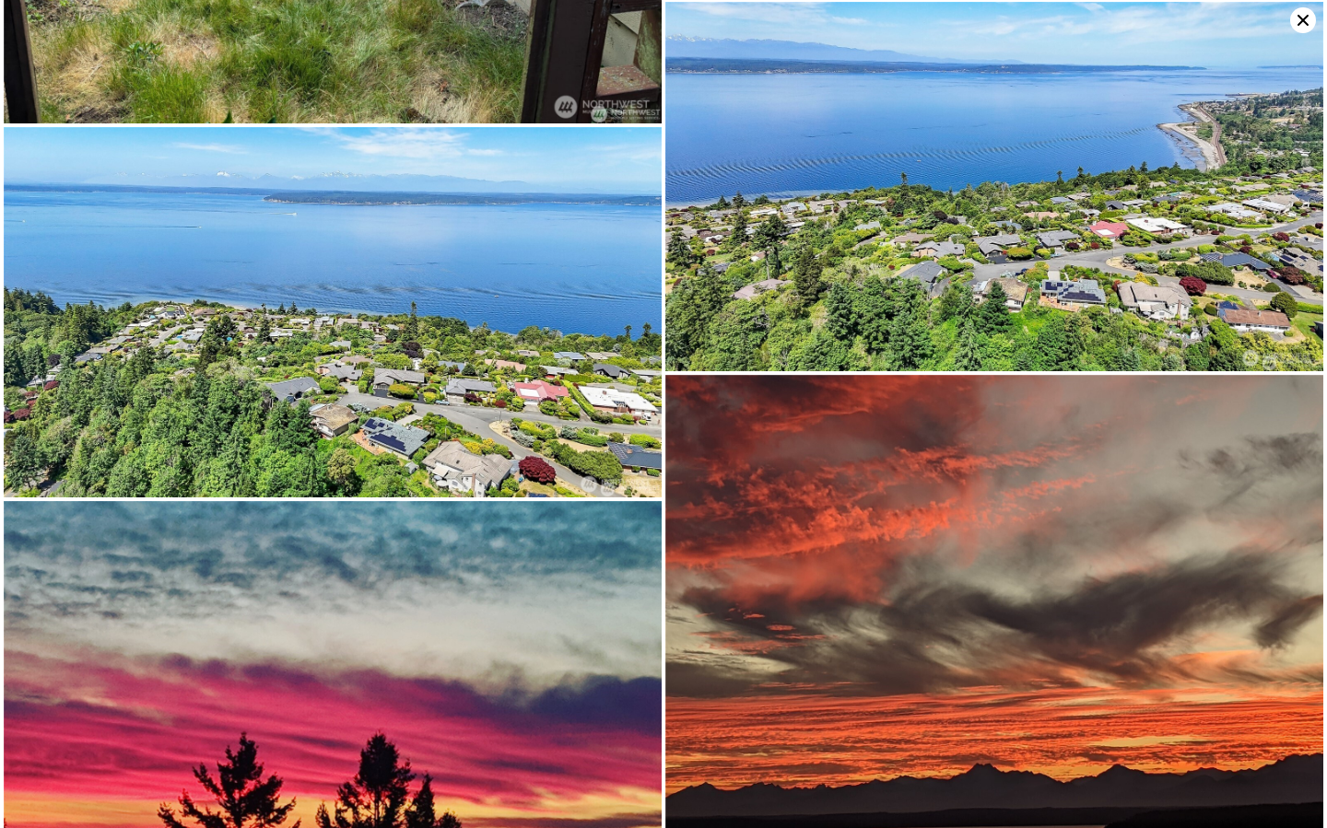
scroll to position [3135, 0]
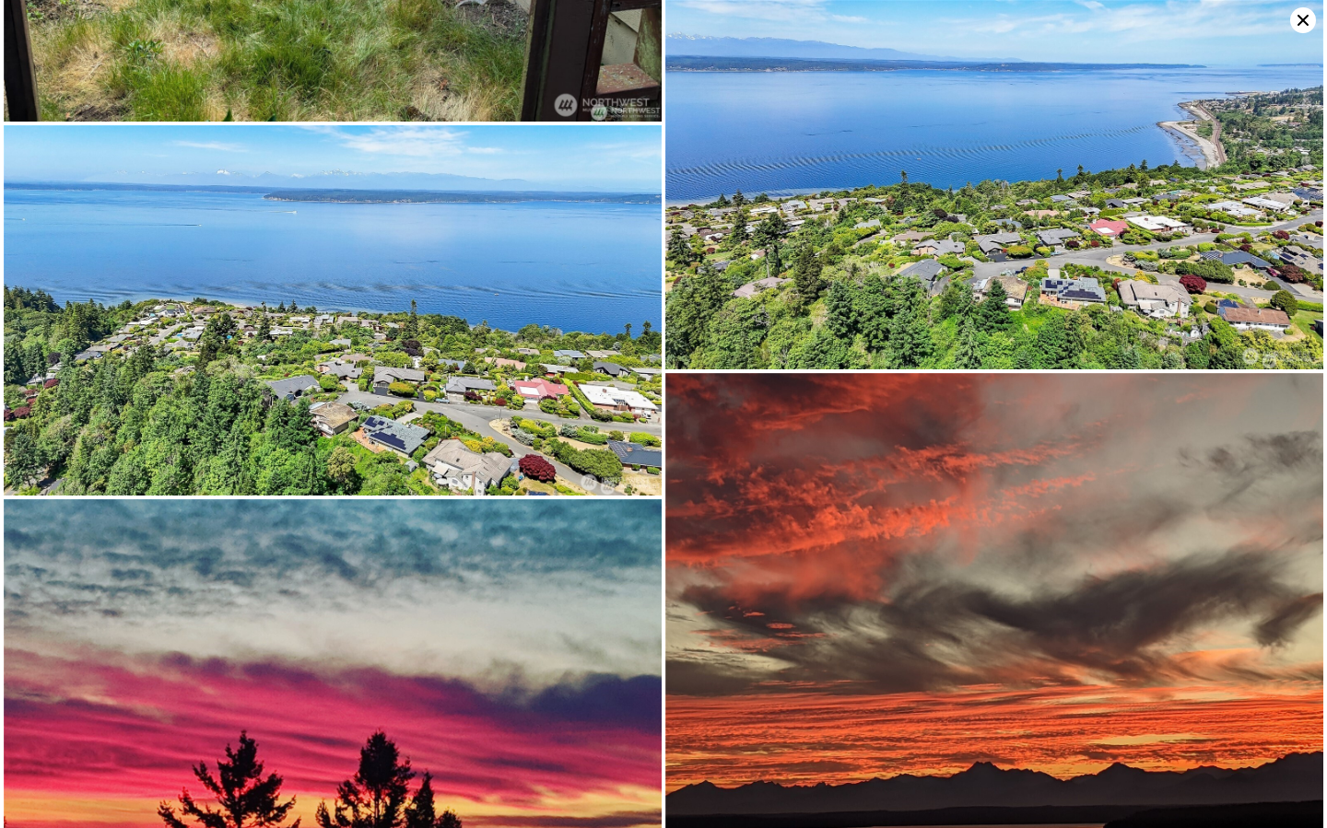
click at [1013, 299] on img at bounding box center [994, 184] width 658 height 369
click at [999, 317] on img at bounding box center [994, 184] width 658 height 369
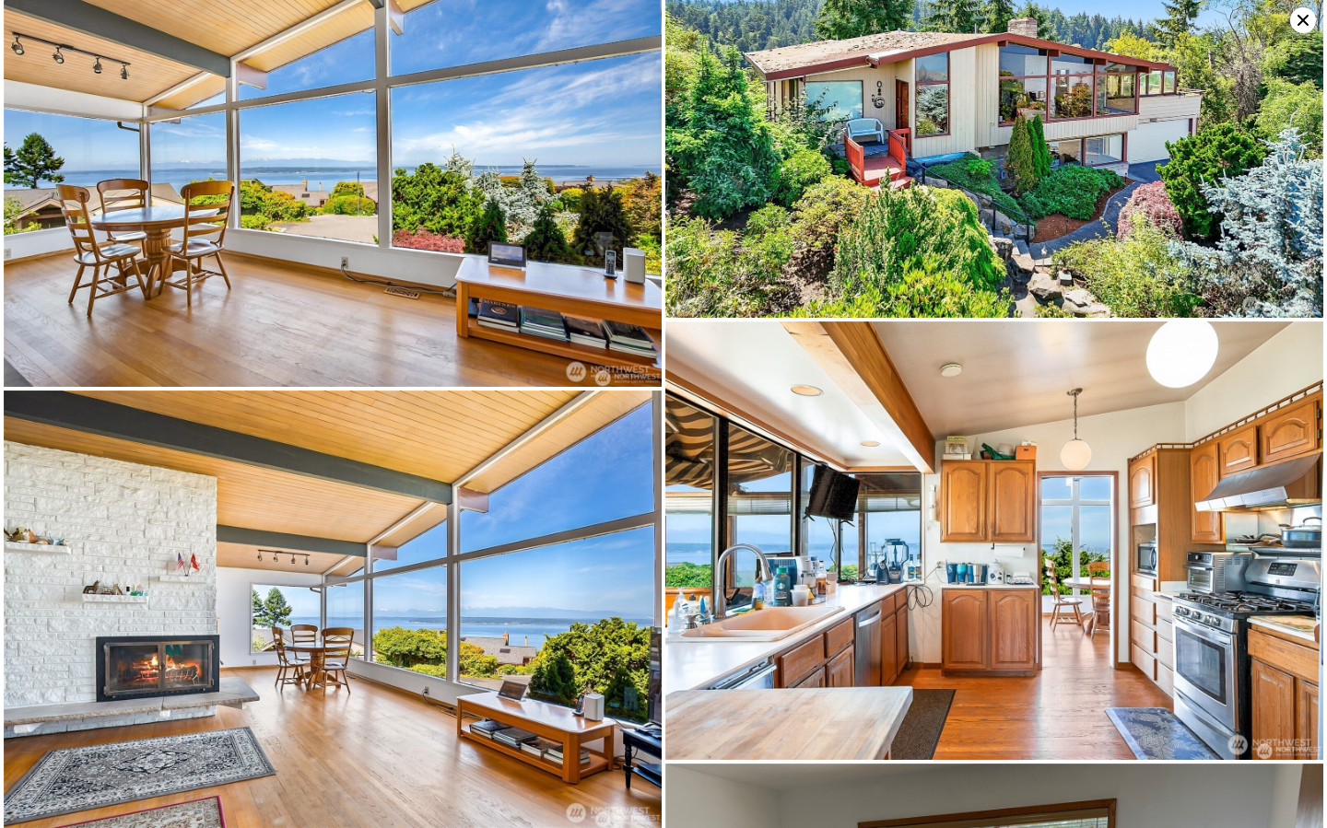
scroll to position [0, 0]
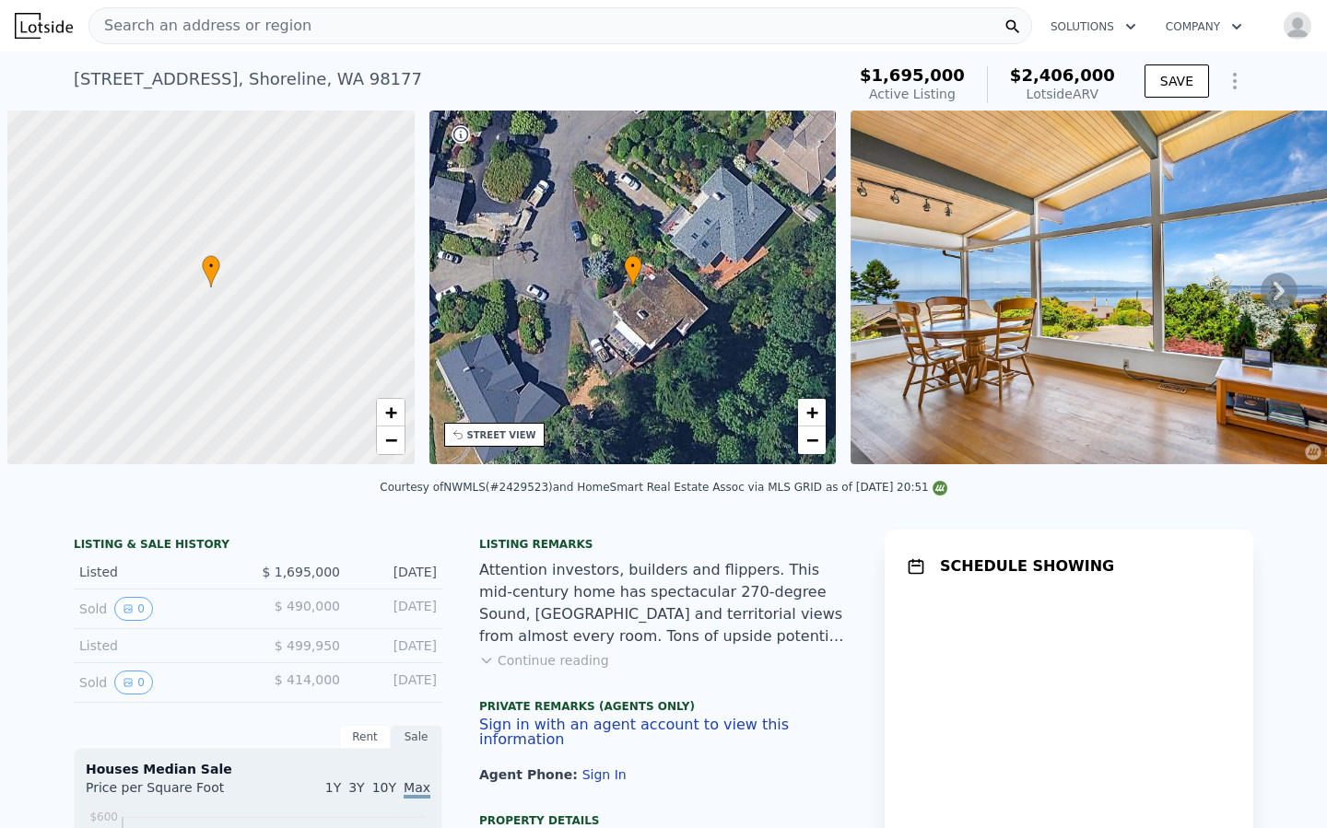
scroll to position [0, 7]
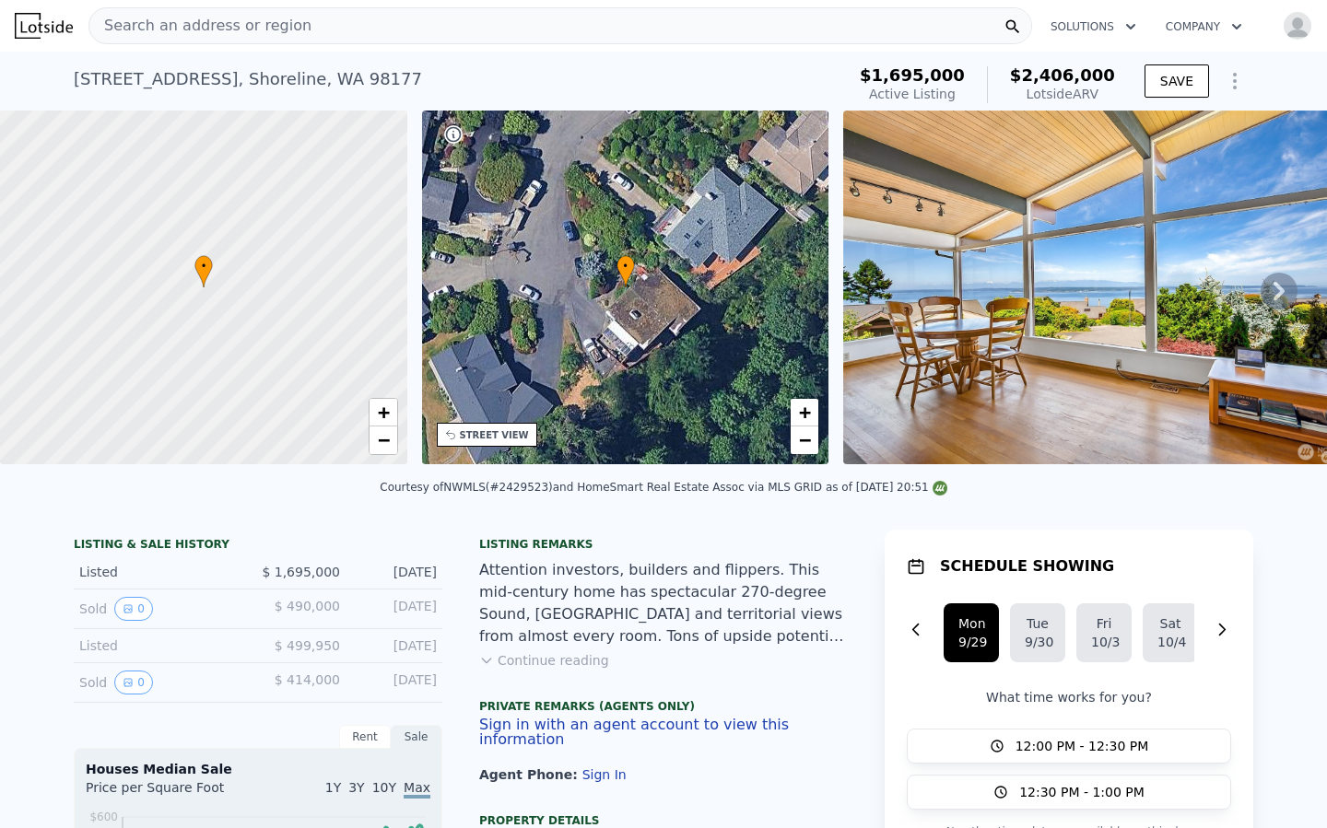
click at [589, 655] on button "Continue reading" at bounding box center [544, 660] width 130 height 18
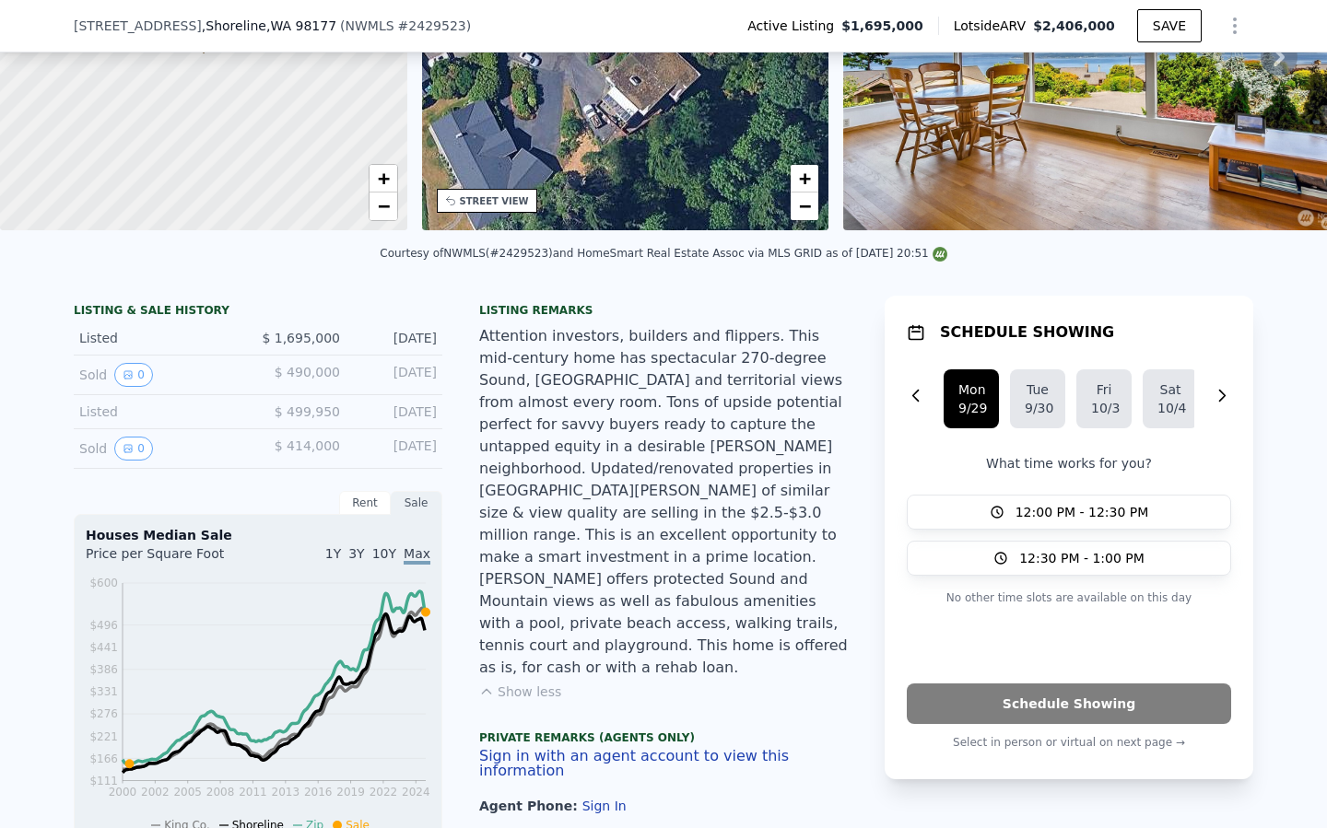
scroll to position [228, 0]
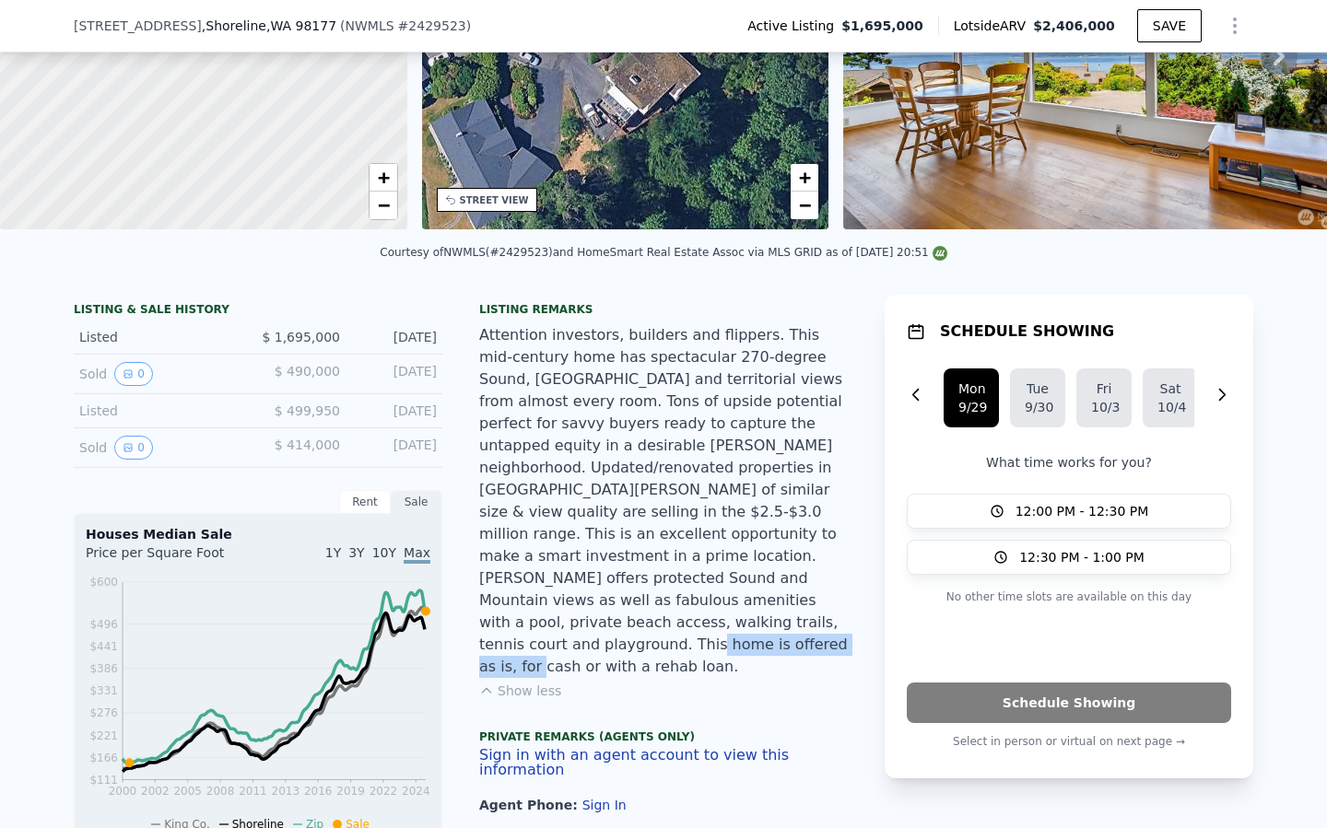
drag, startPoint x: 583, startPoint y: 624, endPoint x: 757, endPoint y: 626, distance: 174.2
click at [757, 626] on div "Attention investors, builders and flippers. This mid-century home has spectacul…" at bounding box center [663, 501] width 369 height 354
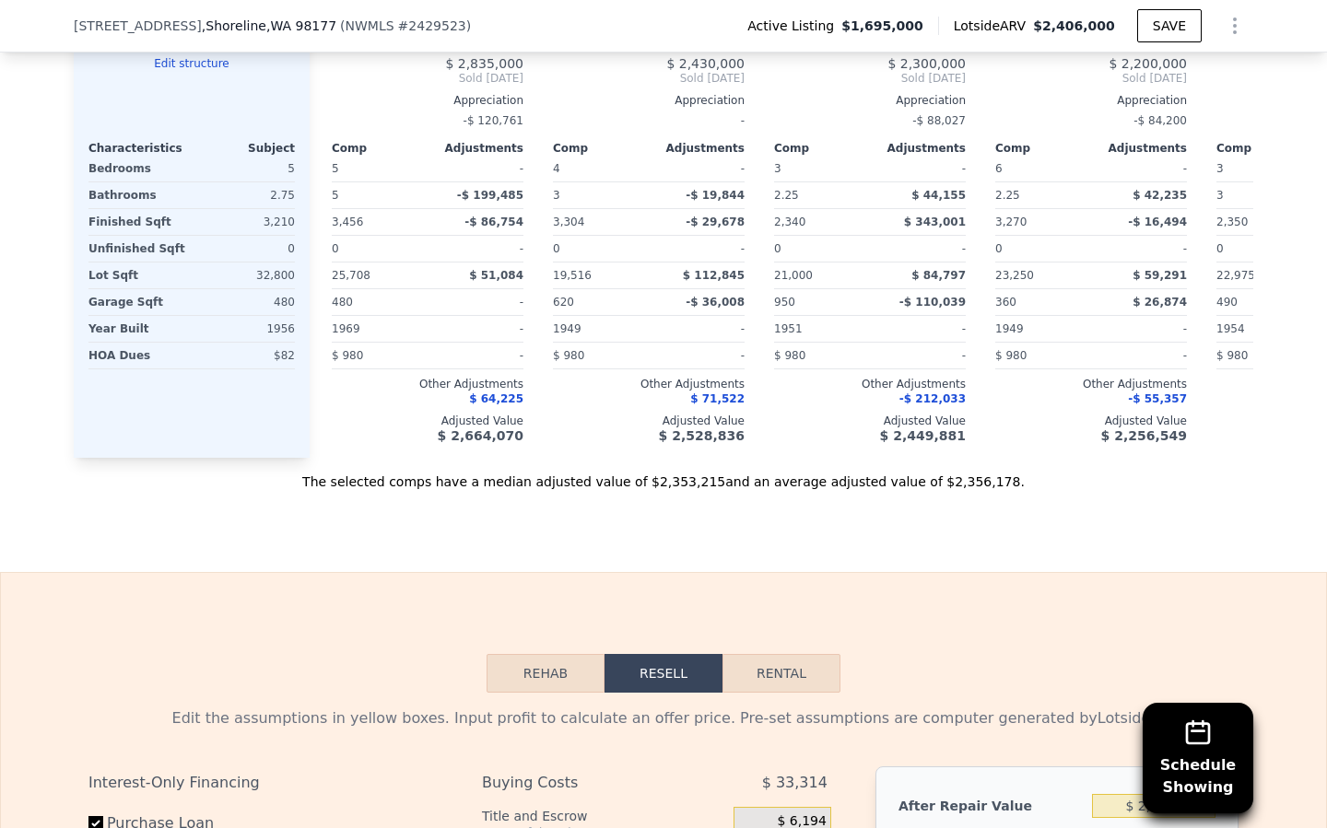
scroll to position [2815, 0]
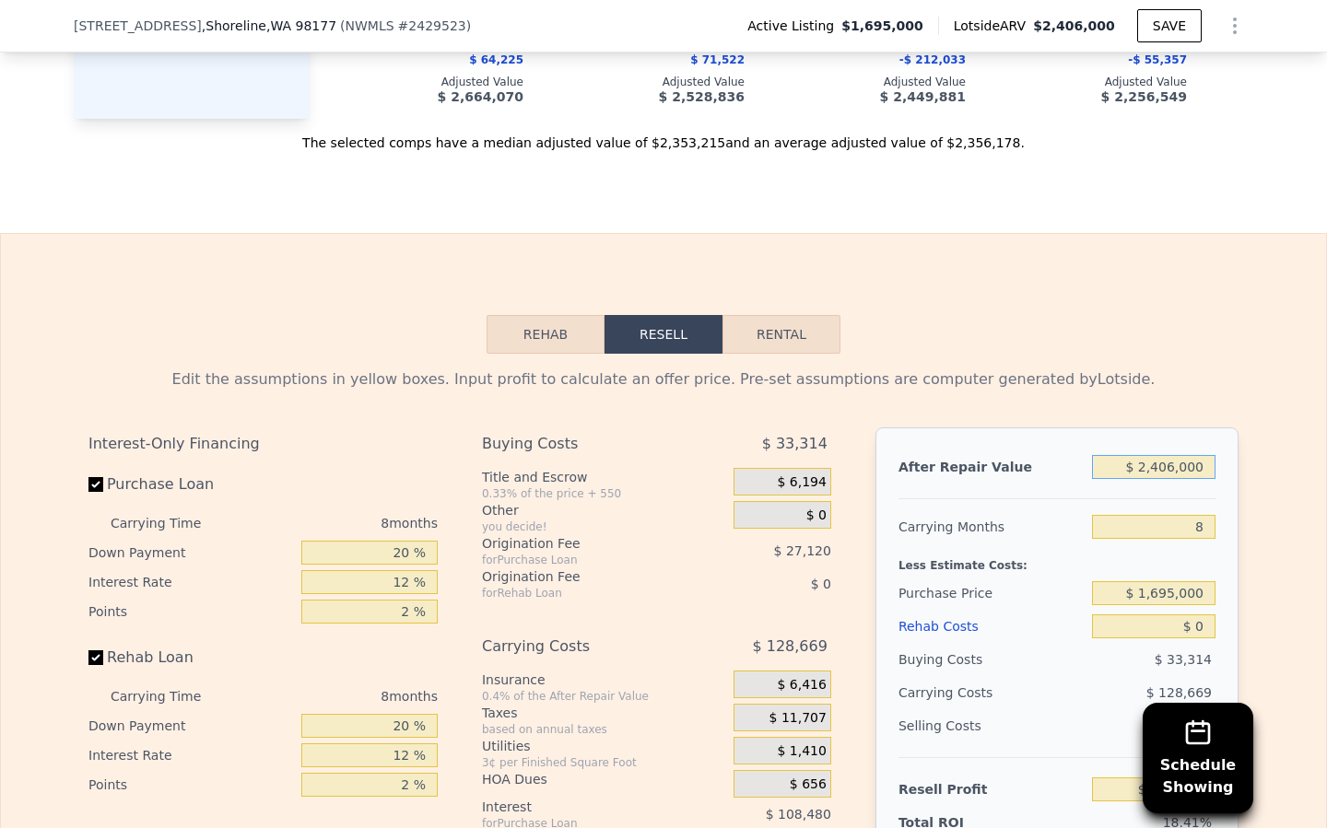
click at [1159, 455] on input "$ 2,406,000" at bounding box center [1153, 467] width 123 height 24
type input "$ 206,000"
type input "-$ 1,663,347"
type input "$ 2,206,000"
type input "$ 159,659"
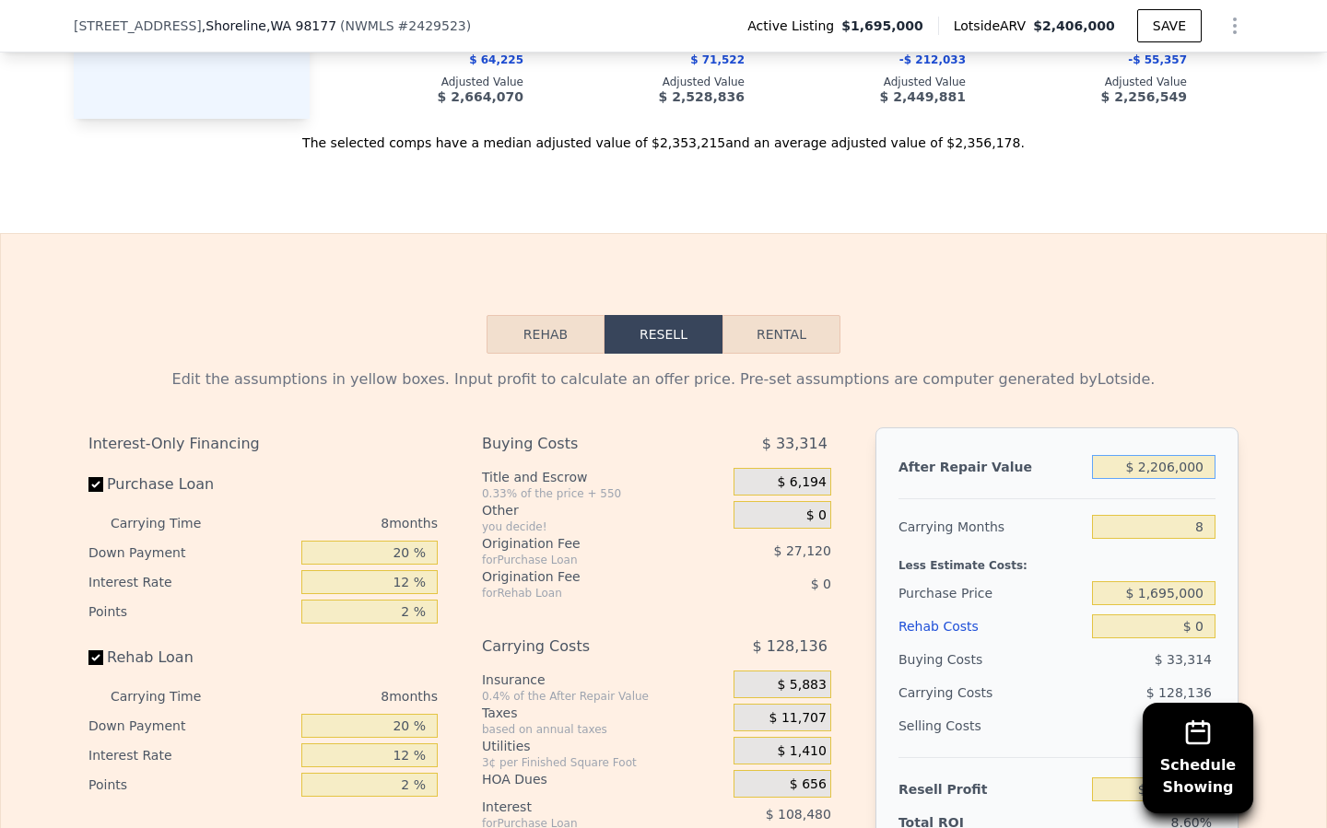
type input "$ 2,206,000"
click at [1175, 581] on input "$ 1,695,000" at bounding box center [1153, 593] width 123 height 24
type input "$ 1,600,000"
click at [1206, 615] on input "$ 0" at bounding box center [1153, 627] width 123 height 24
type input "$ 262,575"
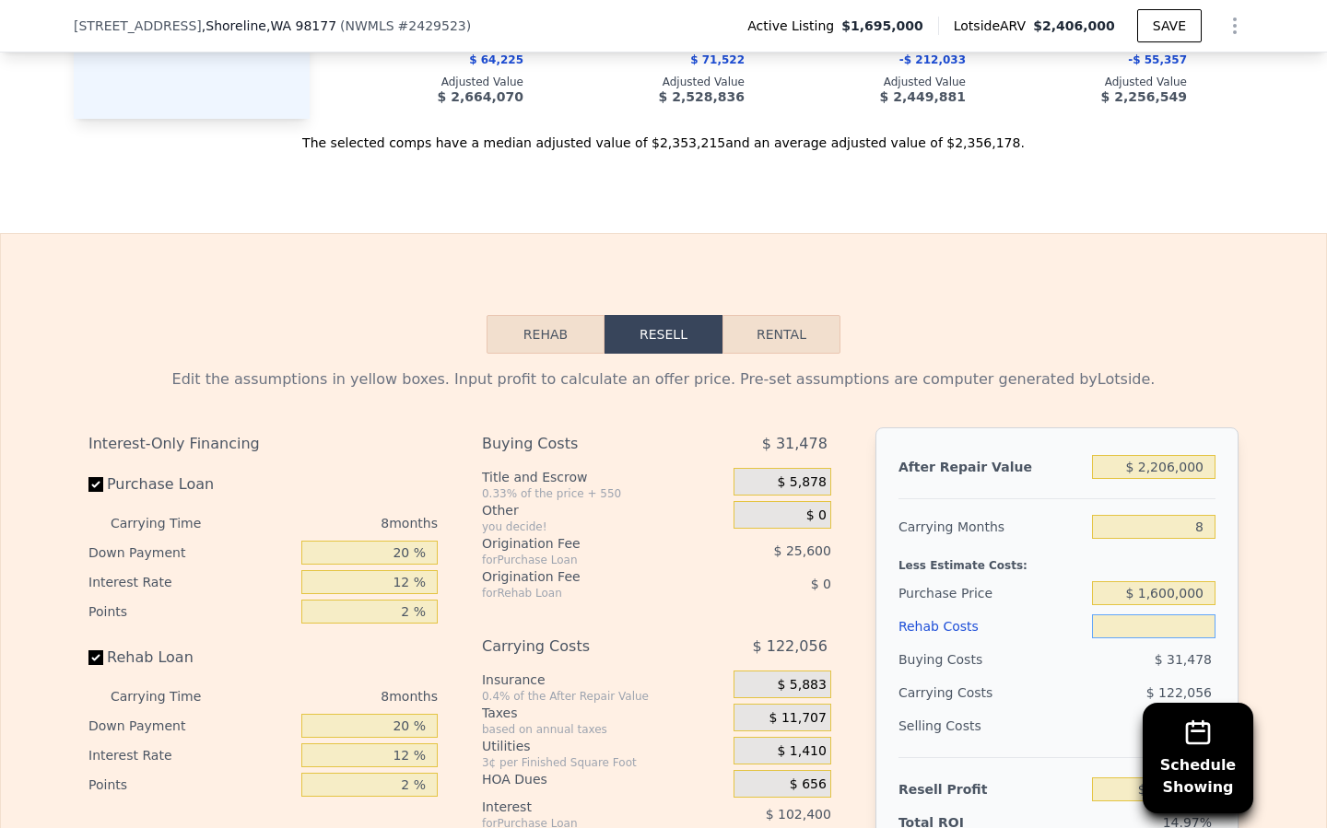
click at [568, 315] on button "Rehab" at bounding box center [545, 334] width 118 height 39
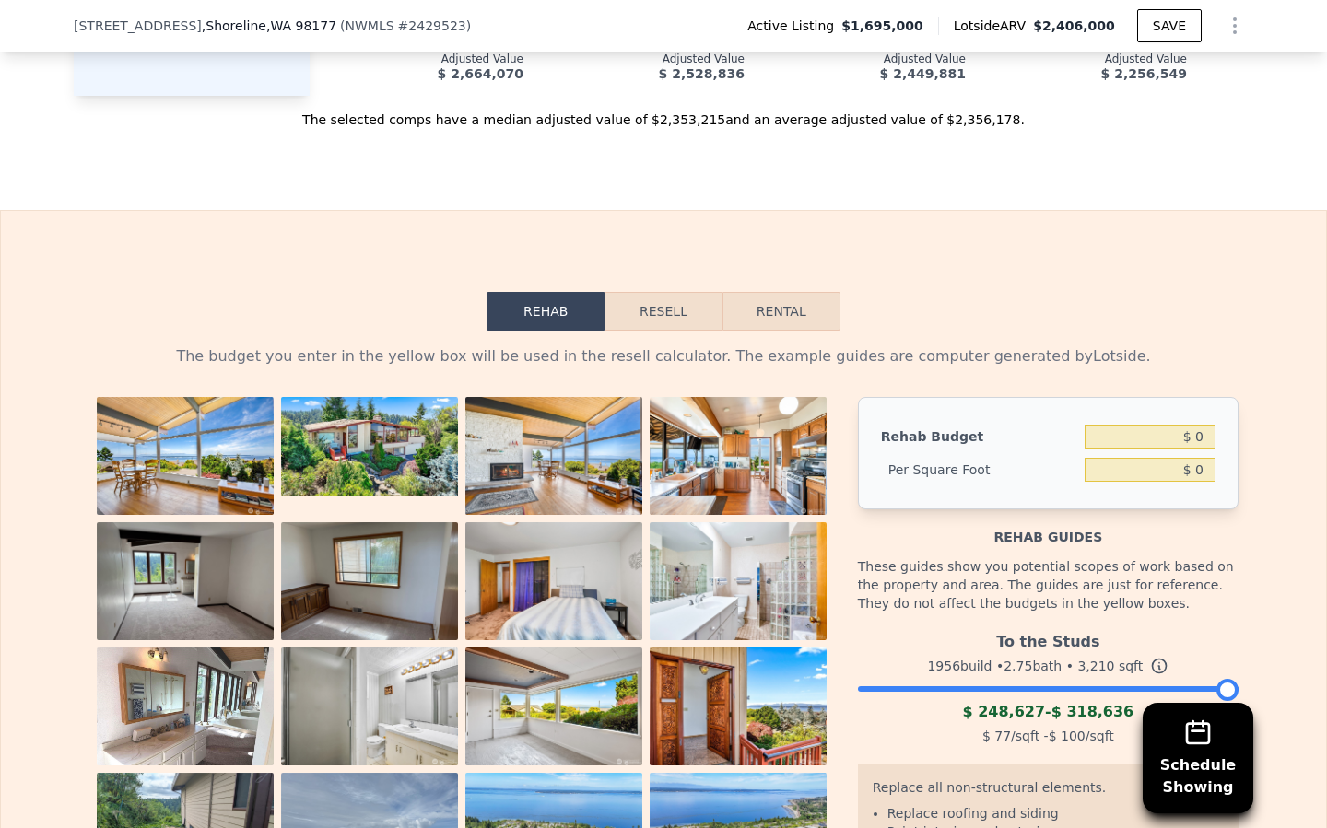
scroll to position [2839, 0]
click at [229, 521] on img at bounding box center [185, 587] width 177 height 133
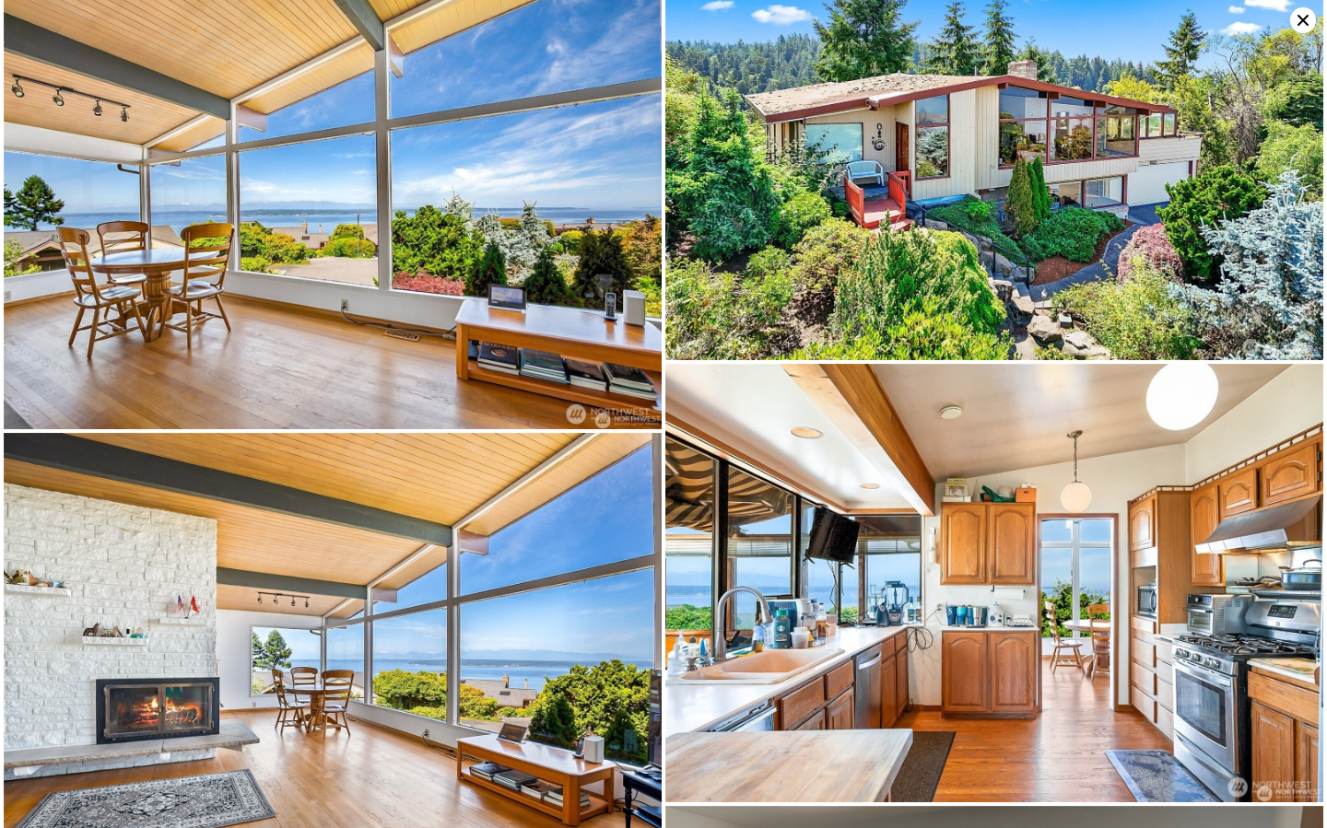
scroll to position [0, 0]
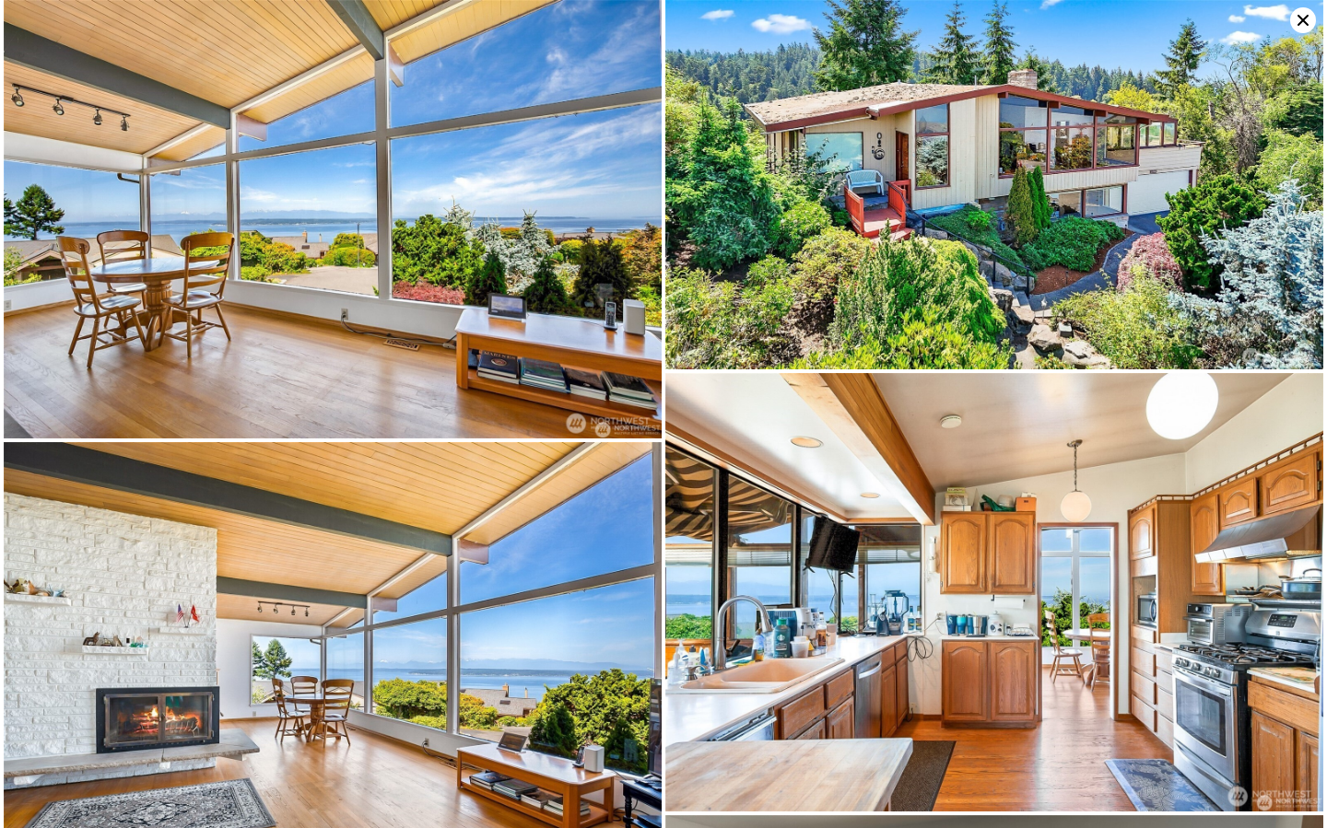
click at [1295, 22] on icon at bounding box center [1303, 20] width 26 height 26
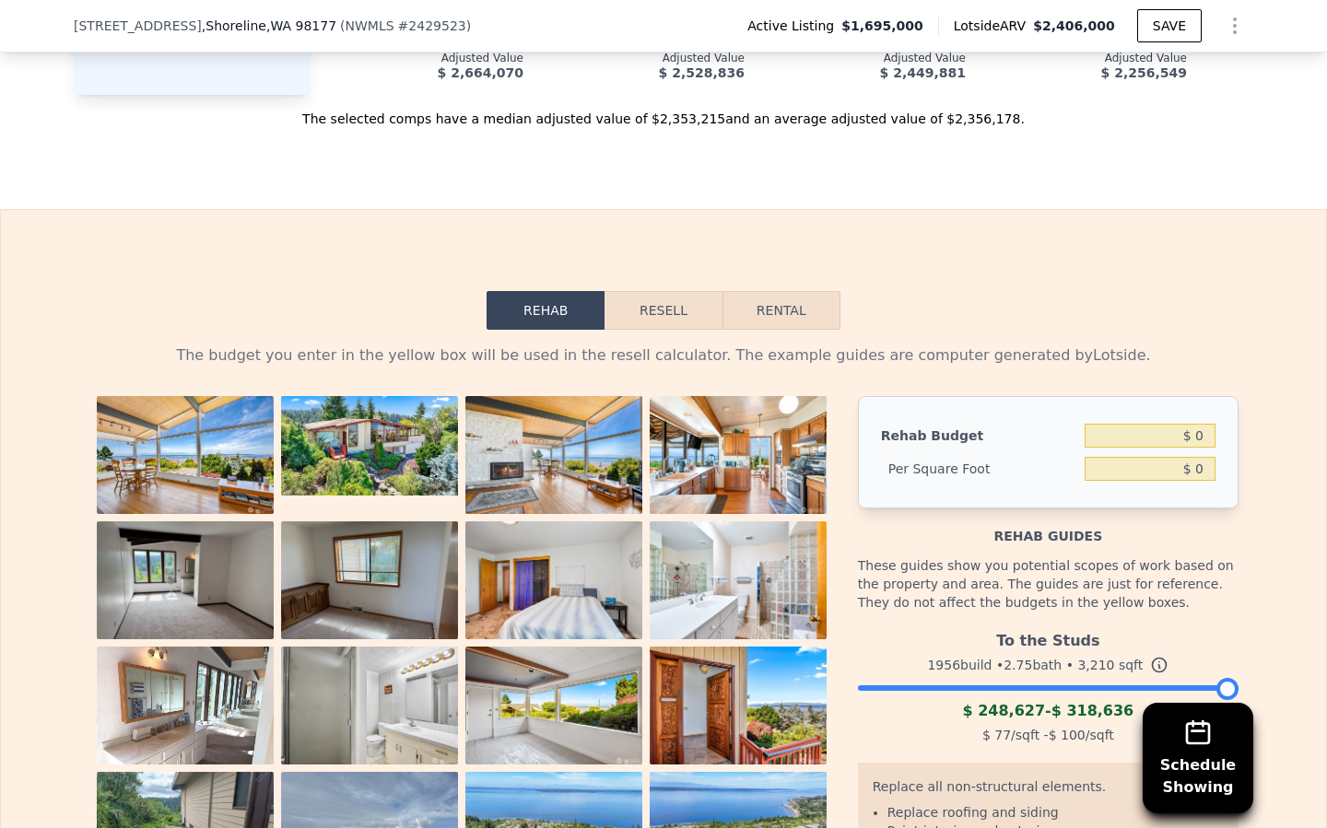
click at [662, 291] on button "Resell" at bounding box center [662, 310] width 117 height 39
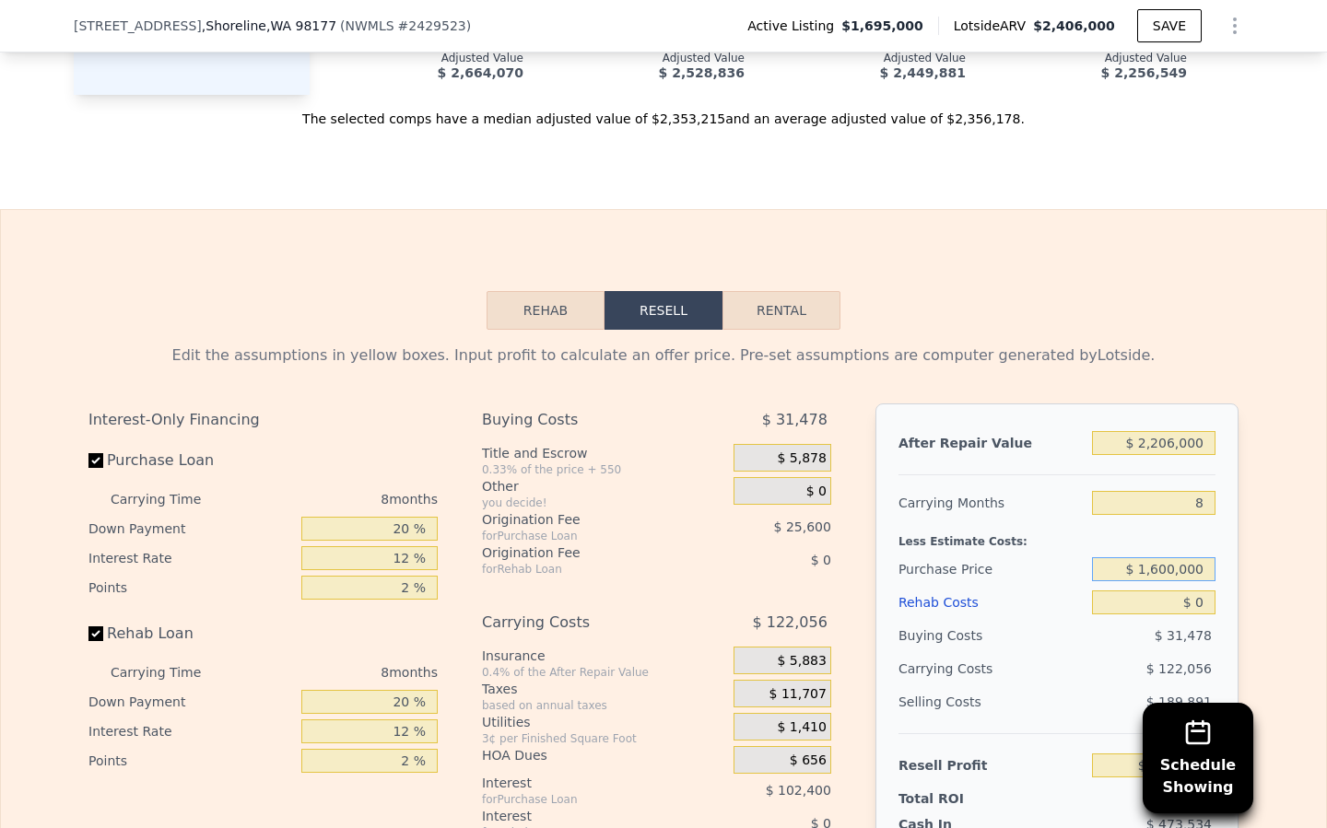
drag, startPoint x: 1202, startPoint y: 512, endPoint x: 1085, endPoint y: 506, distance: 117.2
click at [1085, 553] on div "Purchase Price $ 1,600,000" at bounding box center [1056, 569] width 317 height 33
type input "$ 220,000"
drag, startPoint x: 1134, startPoint y: 513, endPoint x: 1218, endPoint y: 511, distance: 83.9
click at [1218, 511] on div "After Repair Value $ 2,206,000 Carrying Months 8 Less Estimate Costs: Purchase …" at bounding box center [1056, 660] width 363 height 512
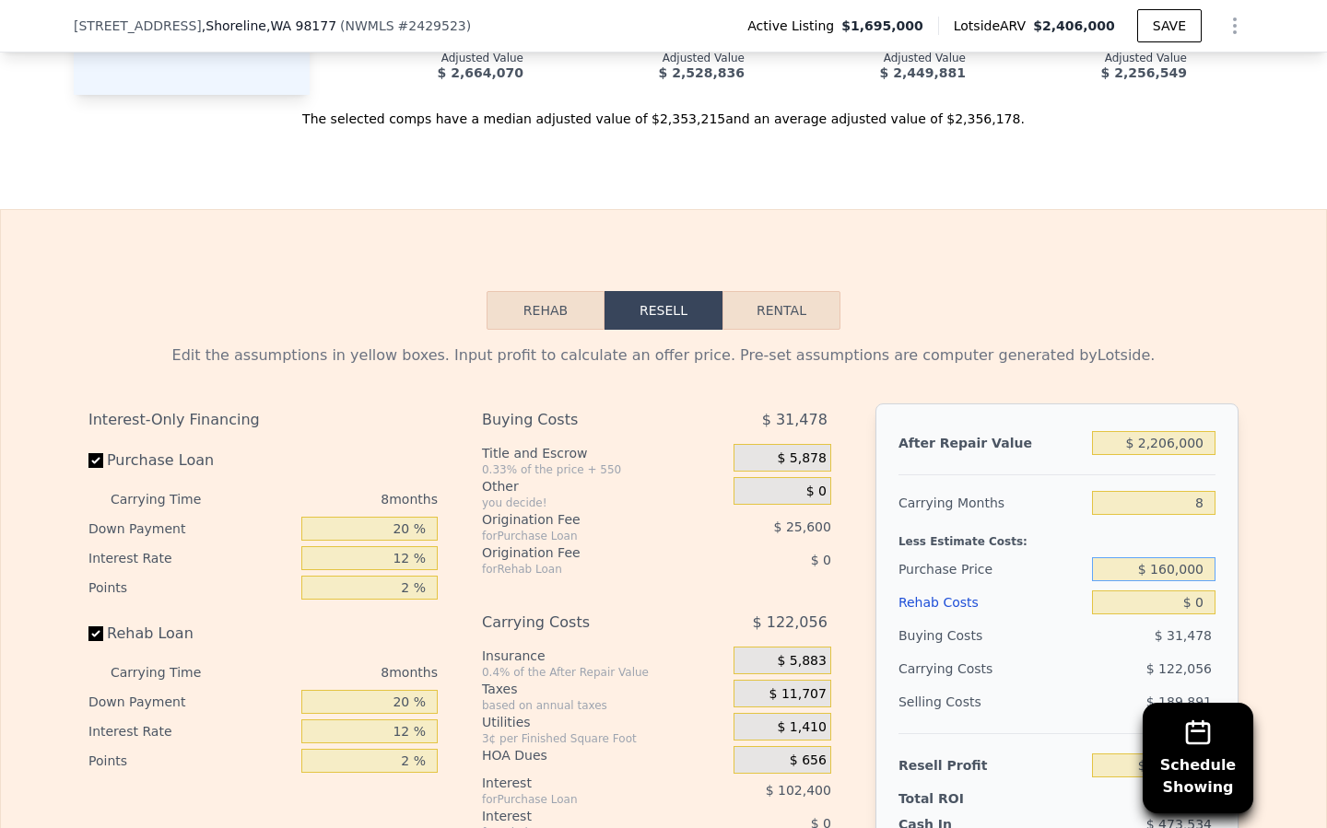
type input "$ 1,600,000"
click at [1206, 591] on input "$ 0" at bounding box center [1153, 603] width 123 height 24
type input "$ 2"
type input "$ 262,573"
type input "$ 22"
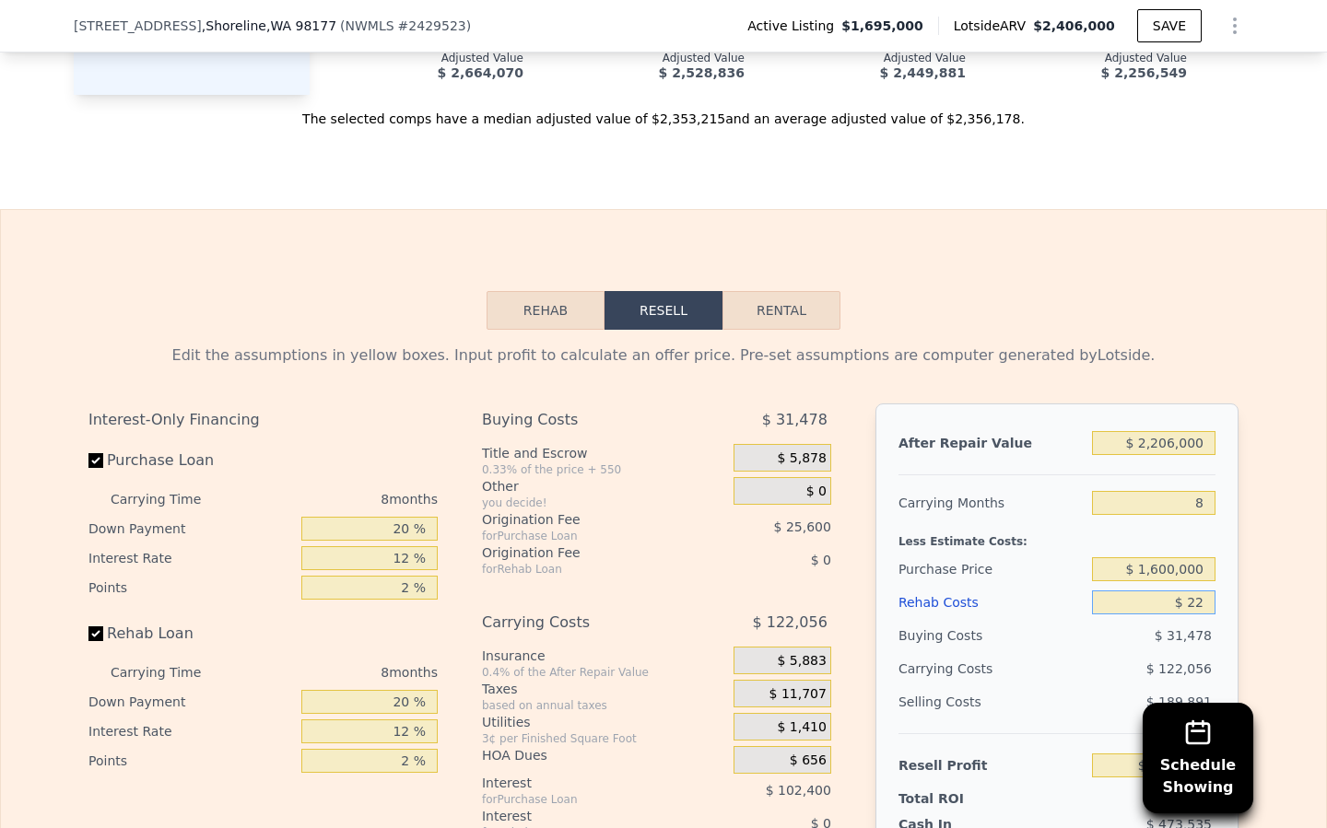
type input "$ 262,553"
type input "$ 220"
type input "$ 262,335"
type input "$ 2,200"
type input "$ 260,196"
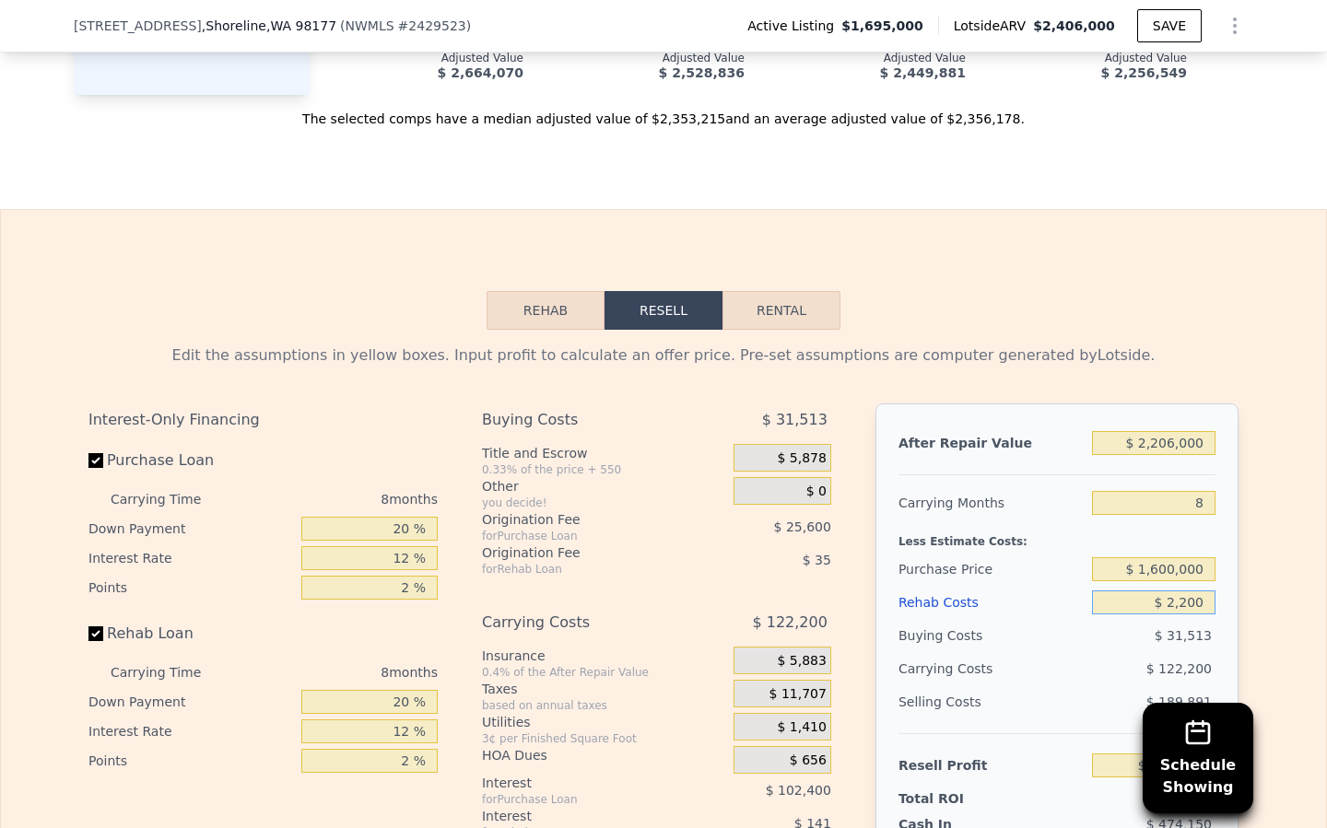
type input "$ 22,000"
type input "$ 238,815"
type input "$ 220,000"
type input "$ 24,975"
type input "$ 220,000"
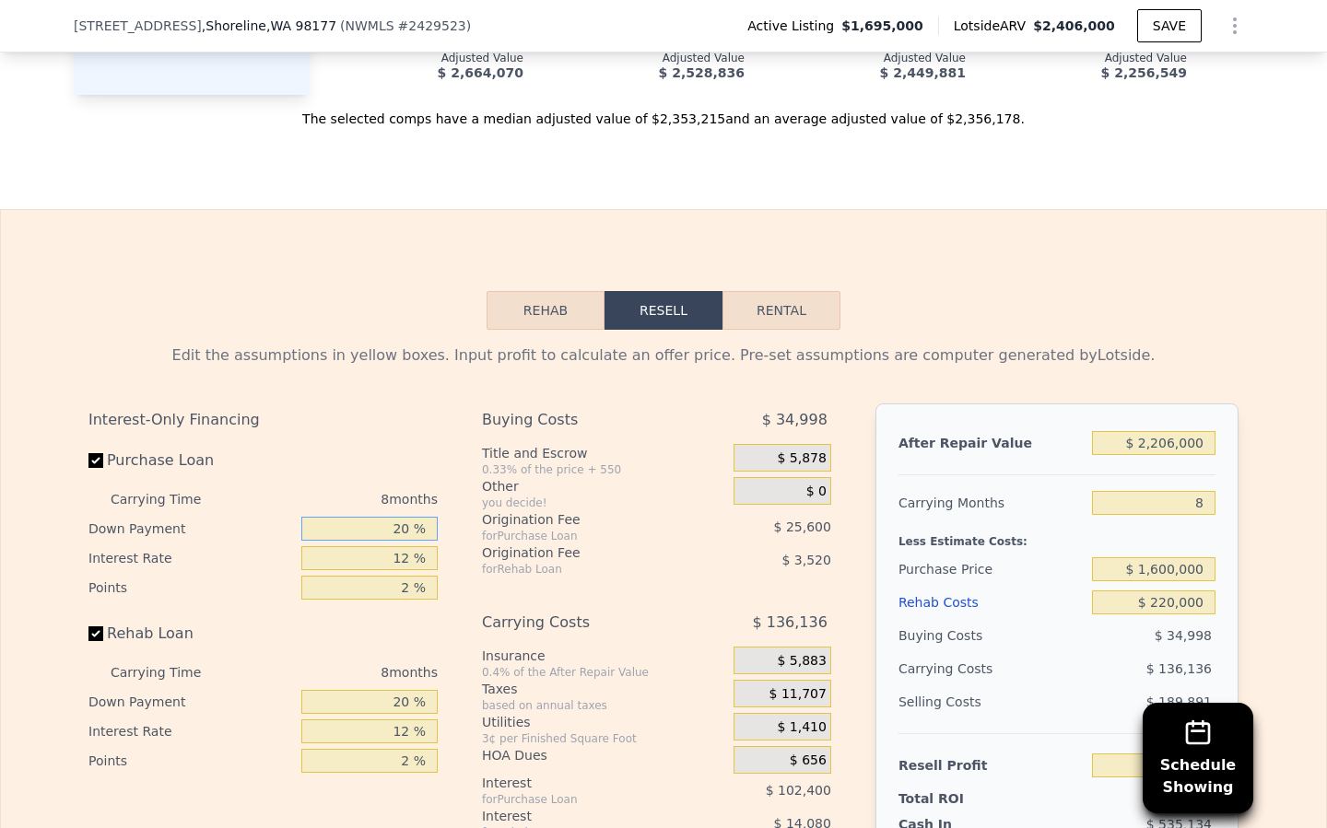
click at [411, 517] on input "20 %" at bounding box center [369, 529] width 136 height 24
type input "2 %"
type input "-$ 3,825"
type input "1 %"
type input "-$ 5,425"
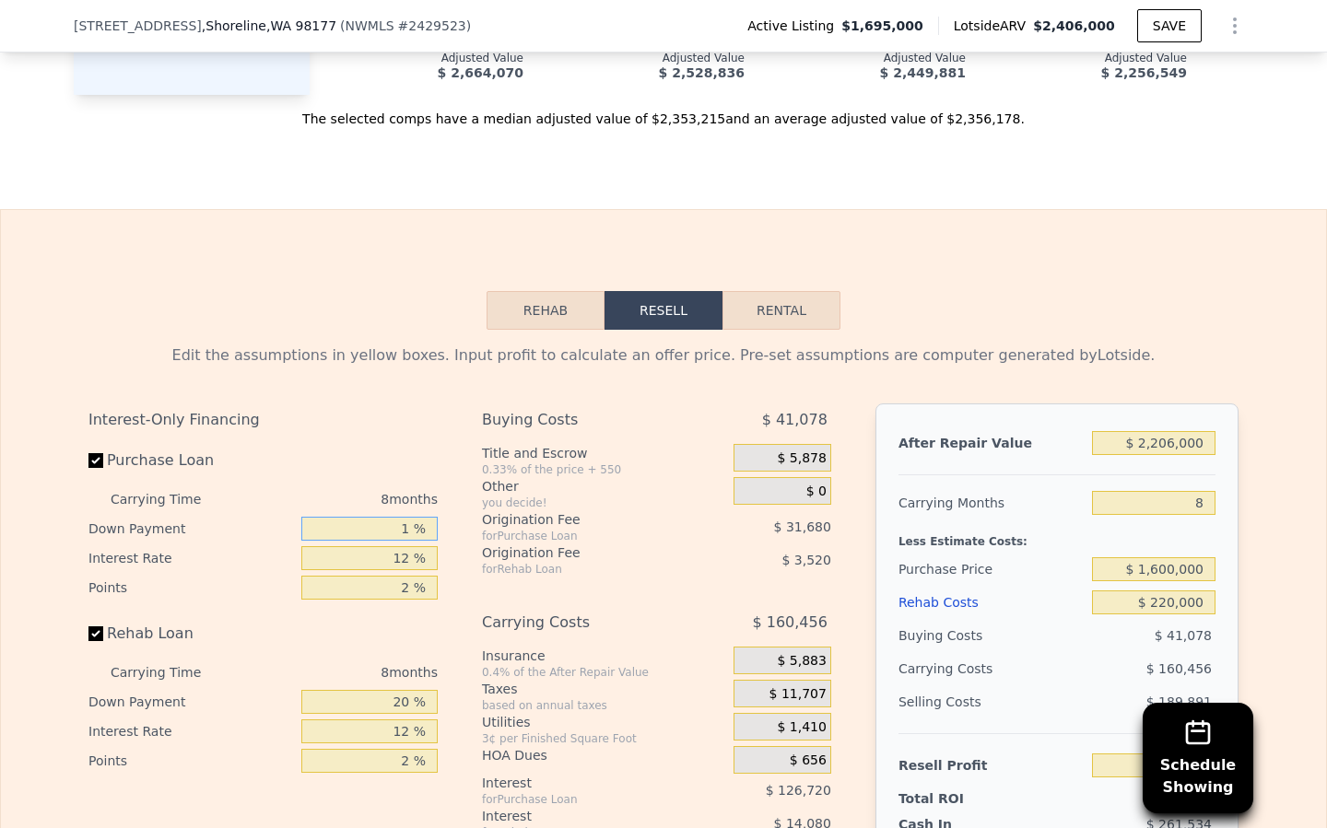
type input "15 %"
type input "$ 16,975"
type input "15 %"
click at [411, 546] on input "12 %" at bounding box center [369, 558] width 136 height 24
type input "1 %"
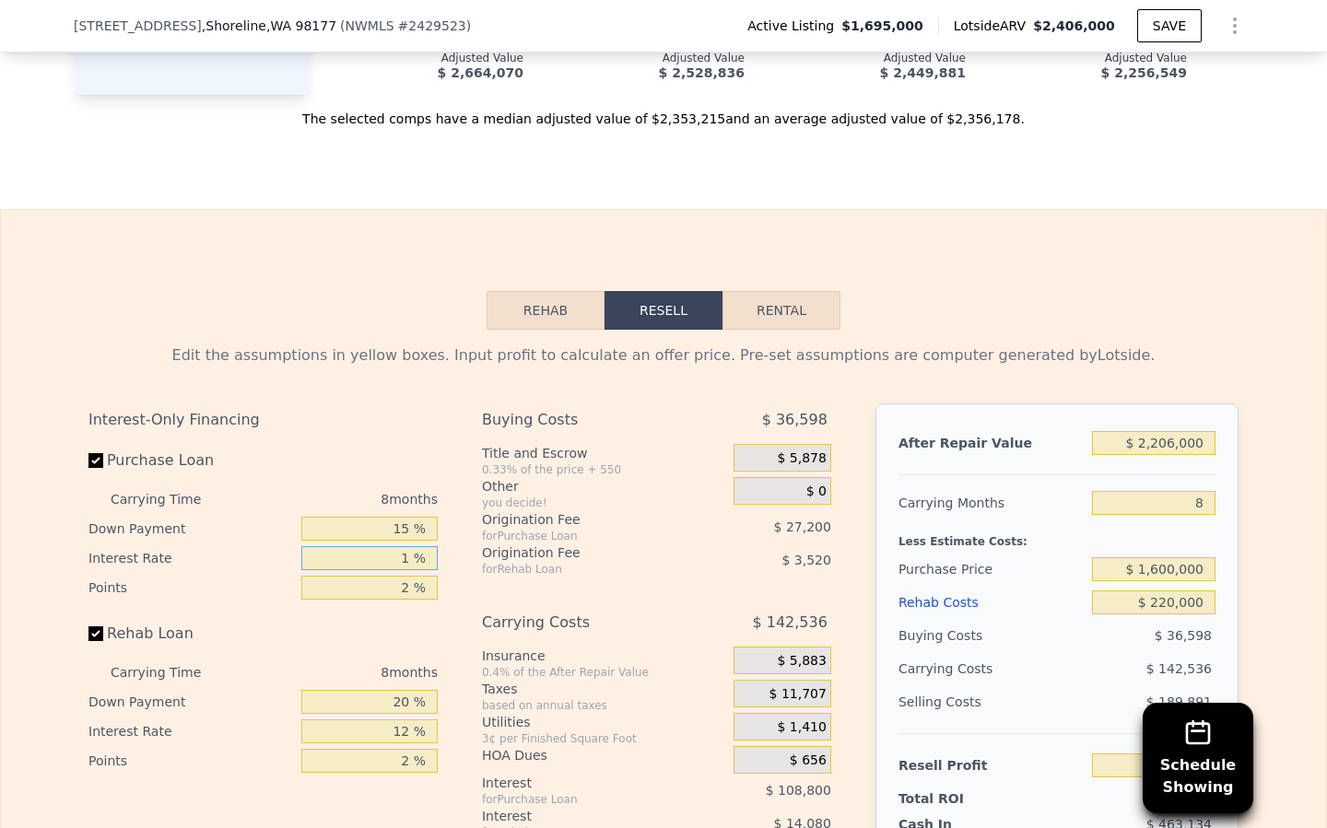
type input "$ 116,711"
type input "10 %"
type input "$ 35,111"
type input "10.5 %"
type input "$ 30,575"
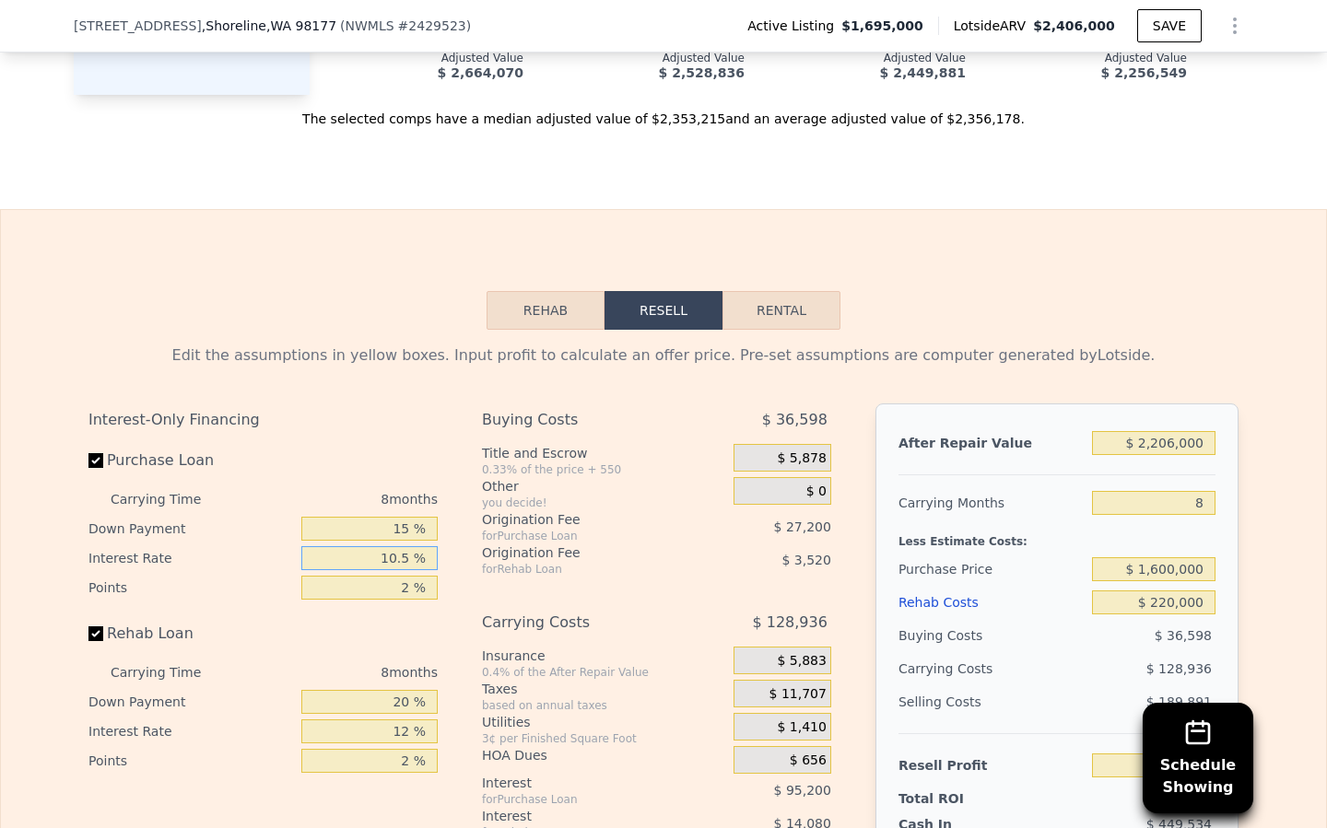
type input "10.5 %"
click at [412, 690] on input "20 %" at bounding box center [369, 702] width 136 height 24
type input "2 %"
type input "$ 26,615"
type input "1 %"
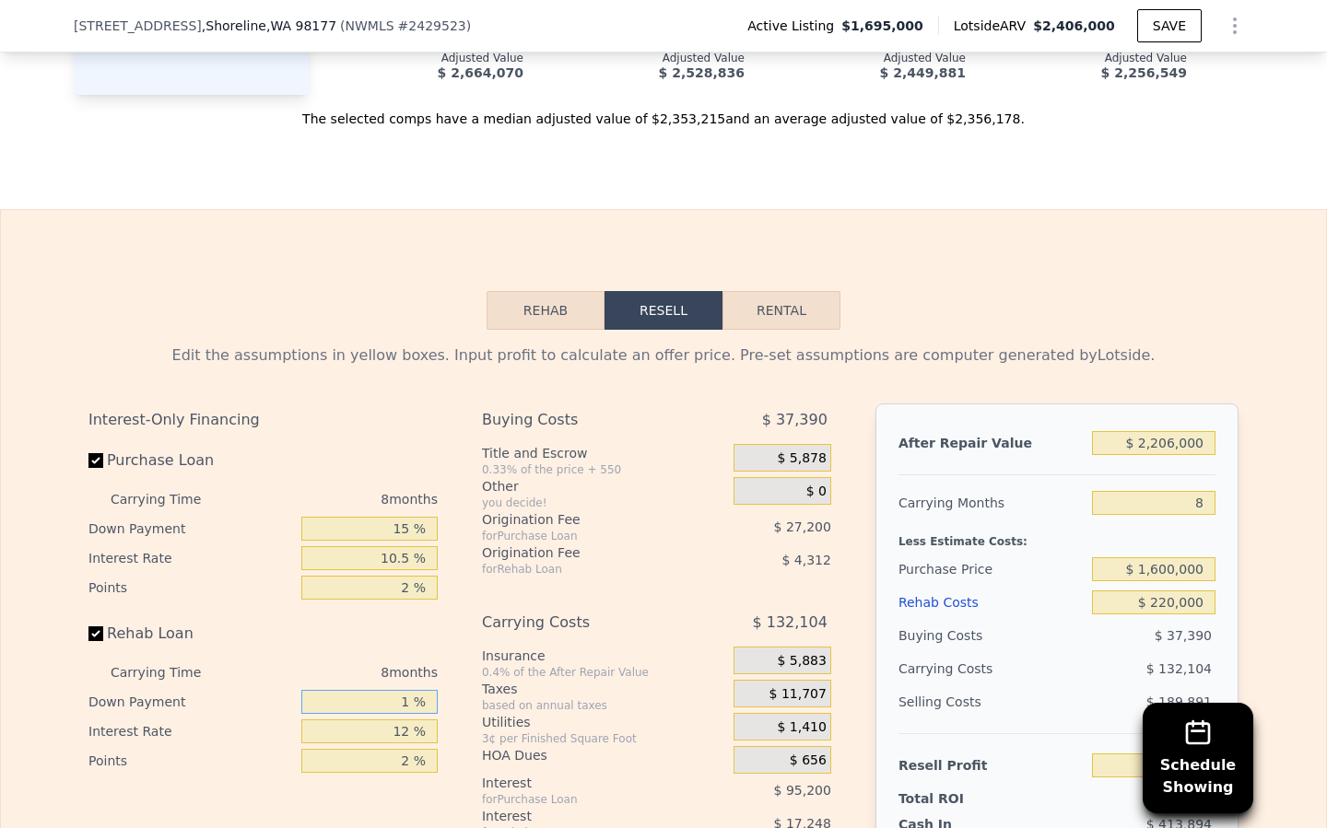
type input "$ 26,395"
type input "15 %"
type input "$ 29,475"
type input "15 %"
click at [410, 720] on input "12 %" at bounding box center [369, 732] width 136 height 24
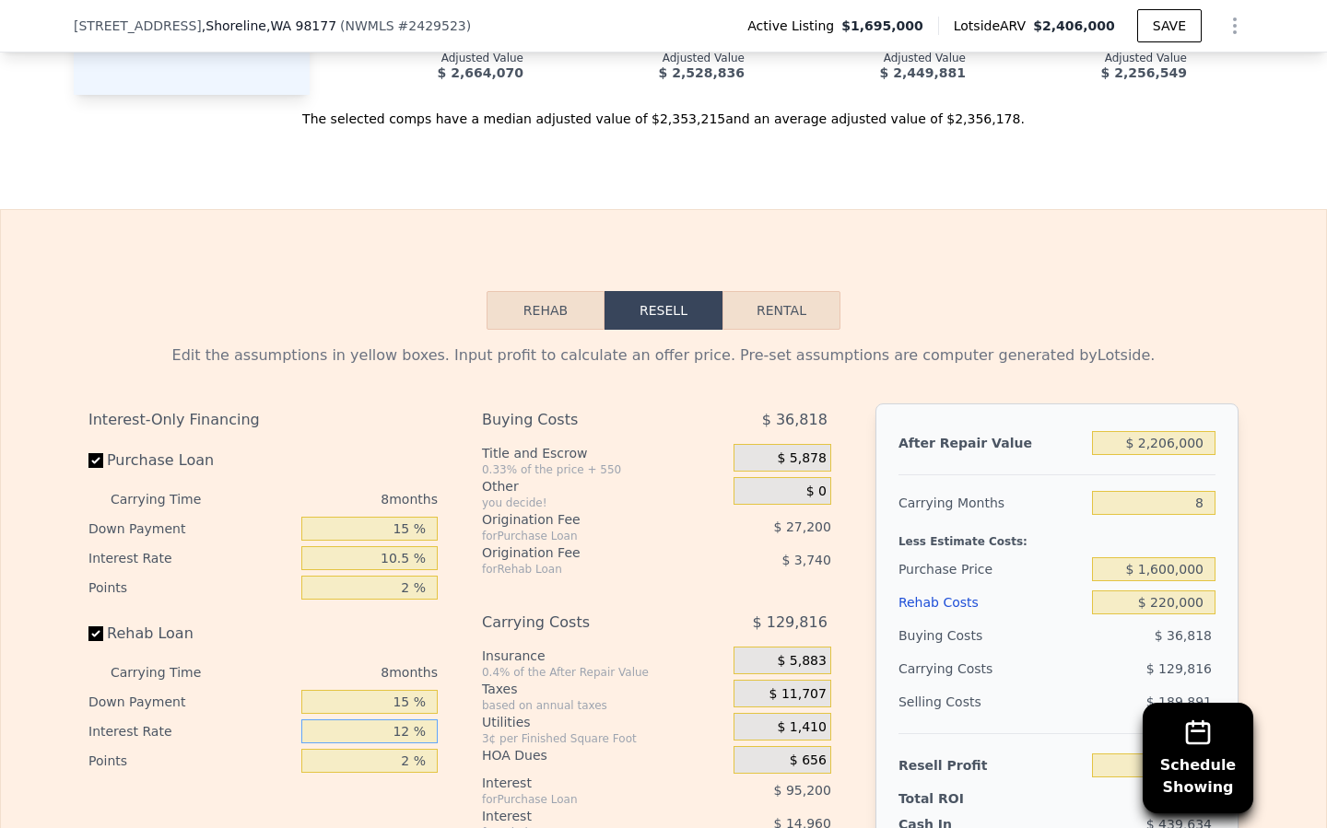
type input "1 %"
type input "$ 43,187"
type input "10 %"
type input "$ 31,971"
type input "10.5 %"
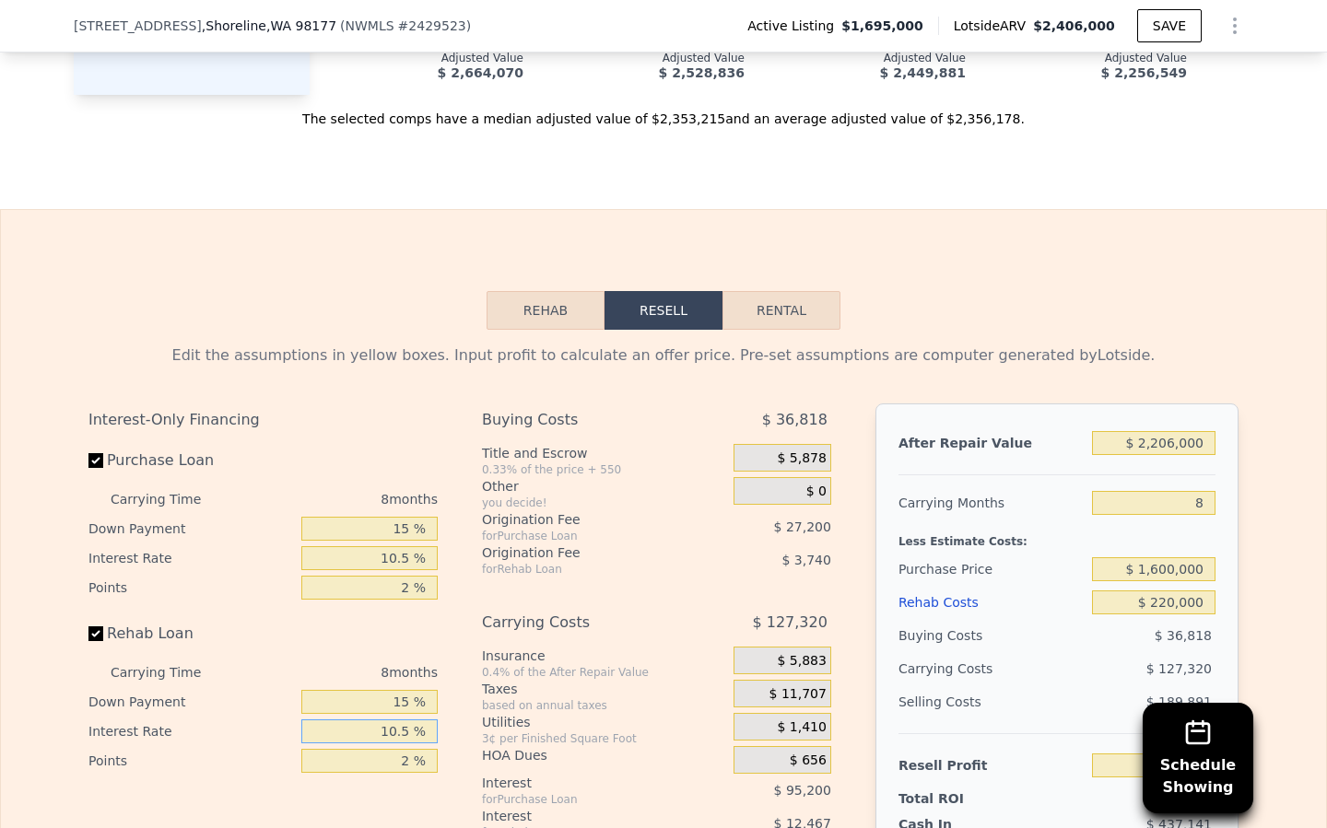
type input "$ 31,347"
type input "10.5 %"
click at [593, 713] on div "Utilities" at bounding box center [604, 722] width 244 height 18
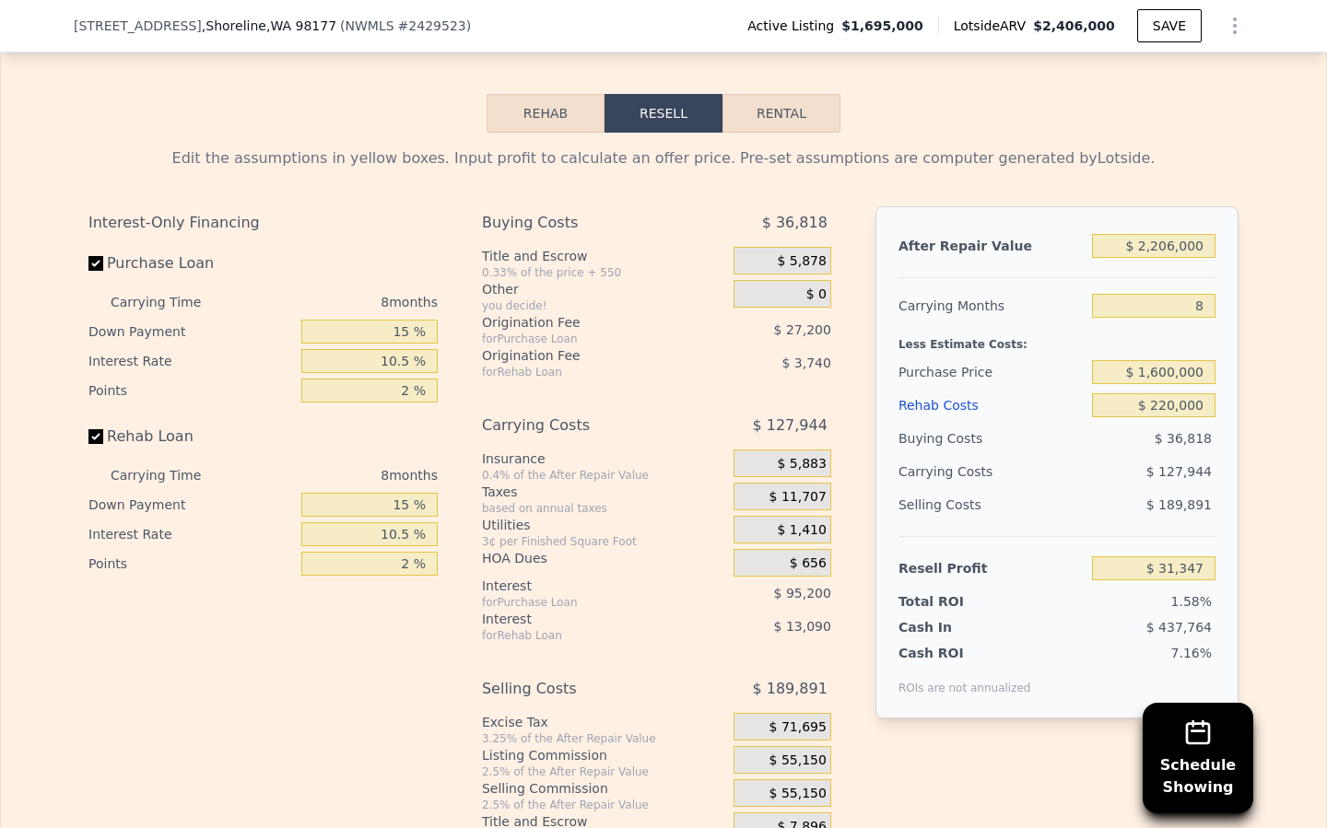
scroll to position [3038, 0]
click at [802, 751] on span "$ 55,150" at bounding box center [797, 759] width 57 height 17
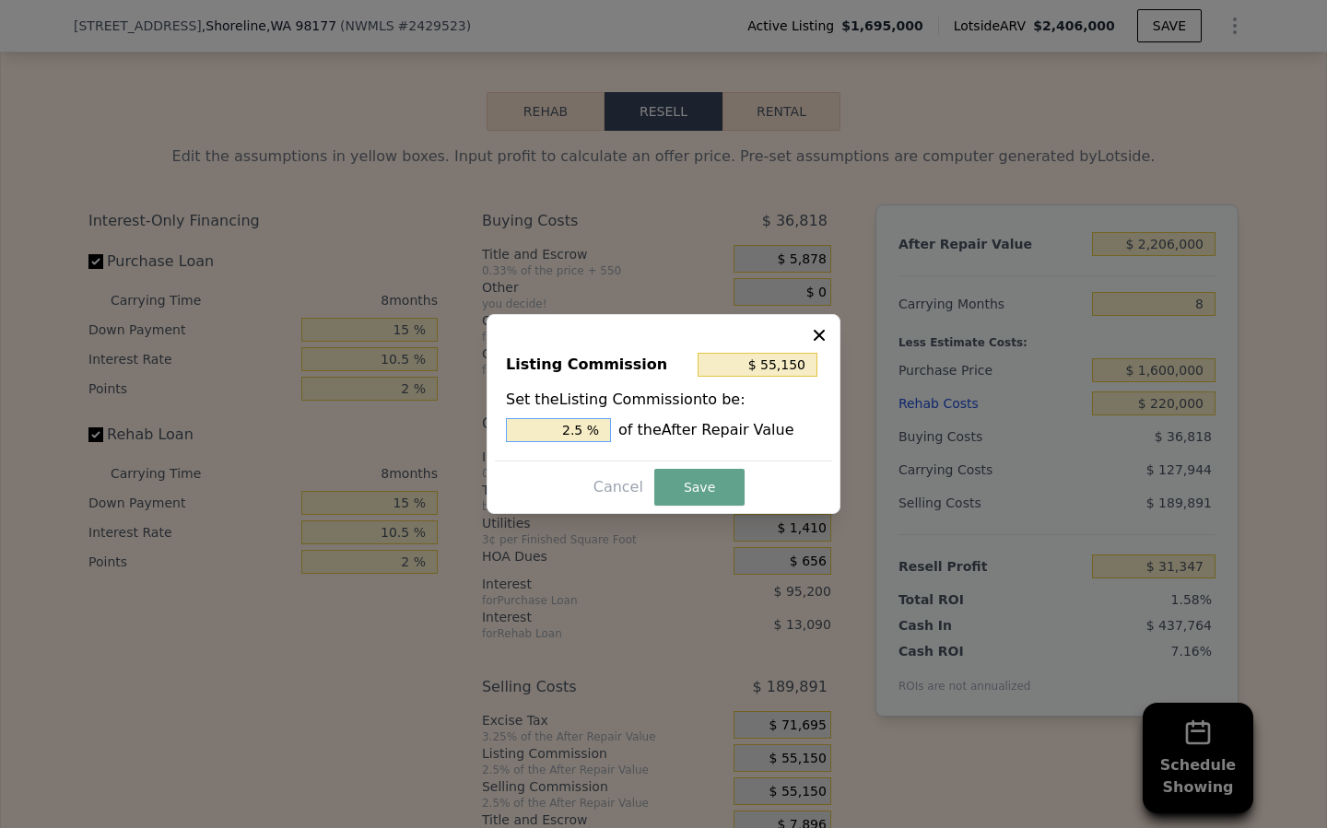
click at [571, 430] on input "2.5 %" at bounding box center [558, 430] width 105 height 24
type input "$ 11,030"
type input ".5 %"
type input "$ 33,090"
type input "1.5 %"
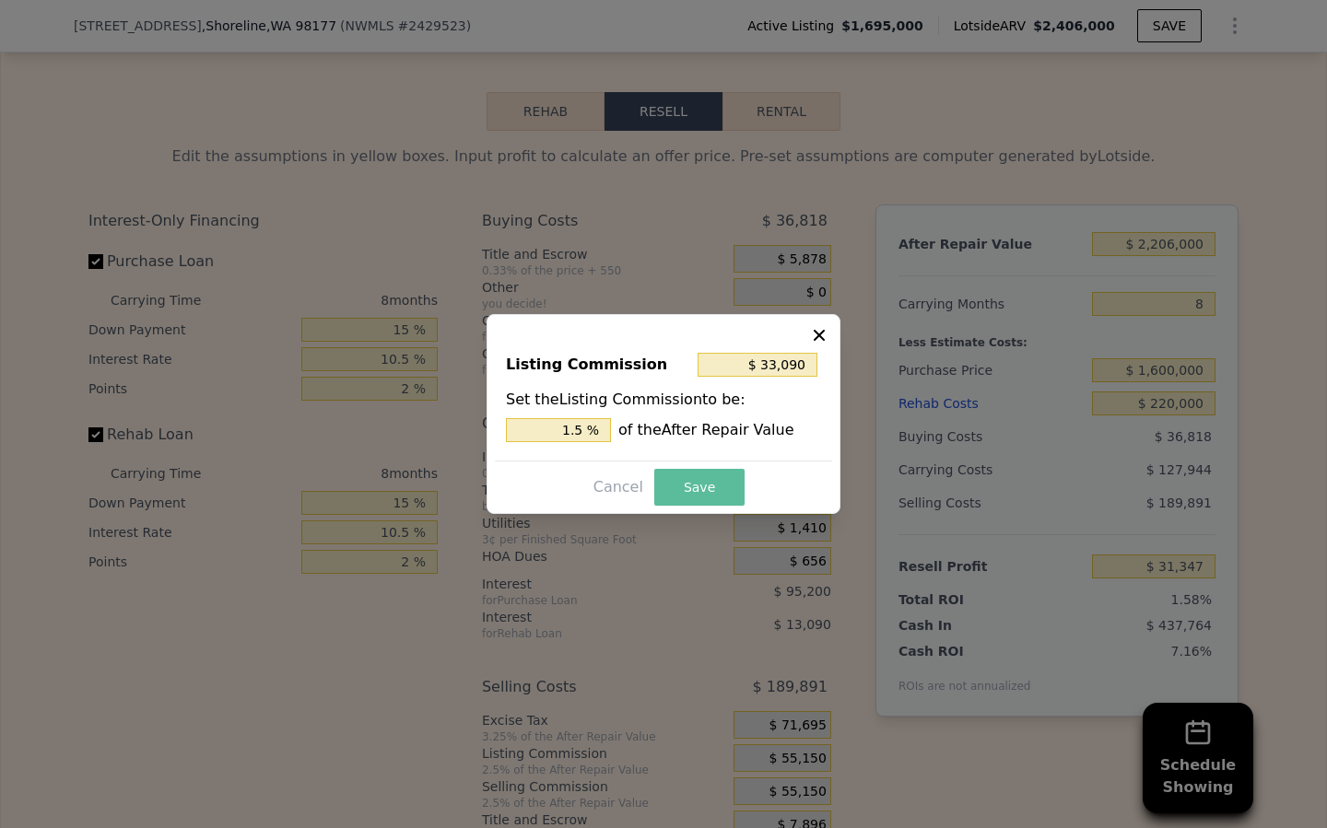
click at [684, 488] on button "Save" at bounding box center [699, 487] width 90 height 37
type input "$ 53,407"
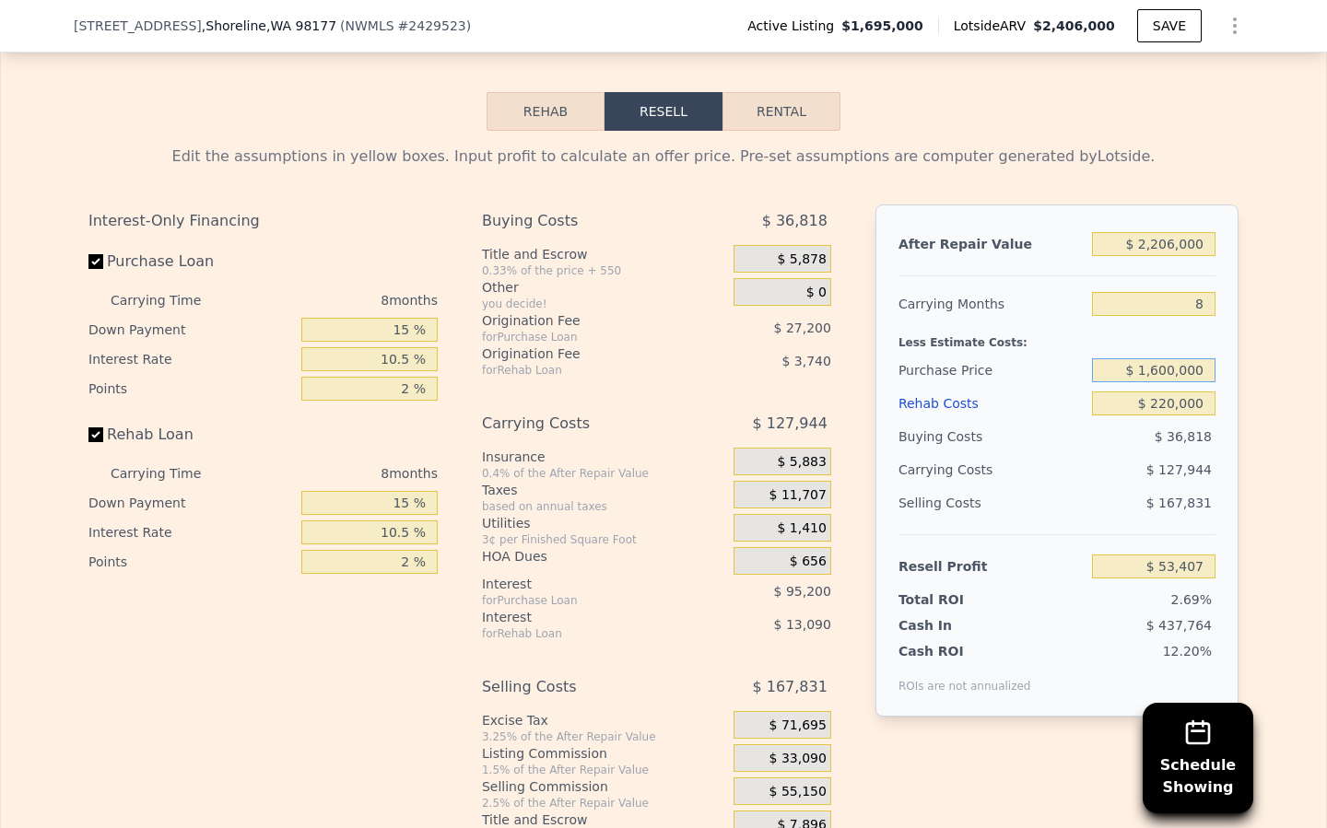
click at [1158, 358] on input "$ 1,600,000" at bounding box center [1153, 370] width 123 height 24
type input "$ 1,500,000"
click at [1089, 486] on div "Selling Costs $ 167,831" at bounding box center [1056, 510] width 317 height 48
type input "$ 161,392"
click at [1154, 358] on input "$ 1,500,000" at bounding box center [1153, 370] width 123 height 24
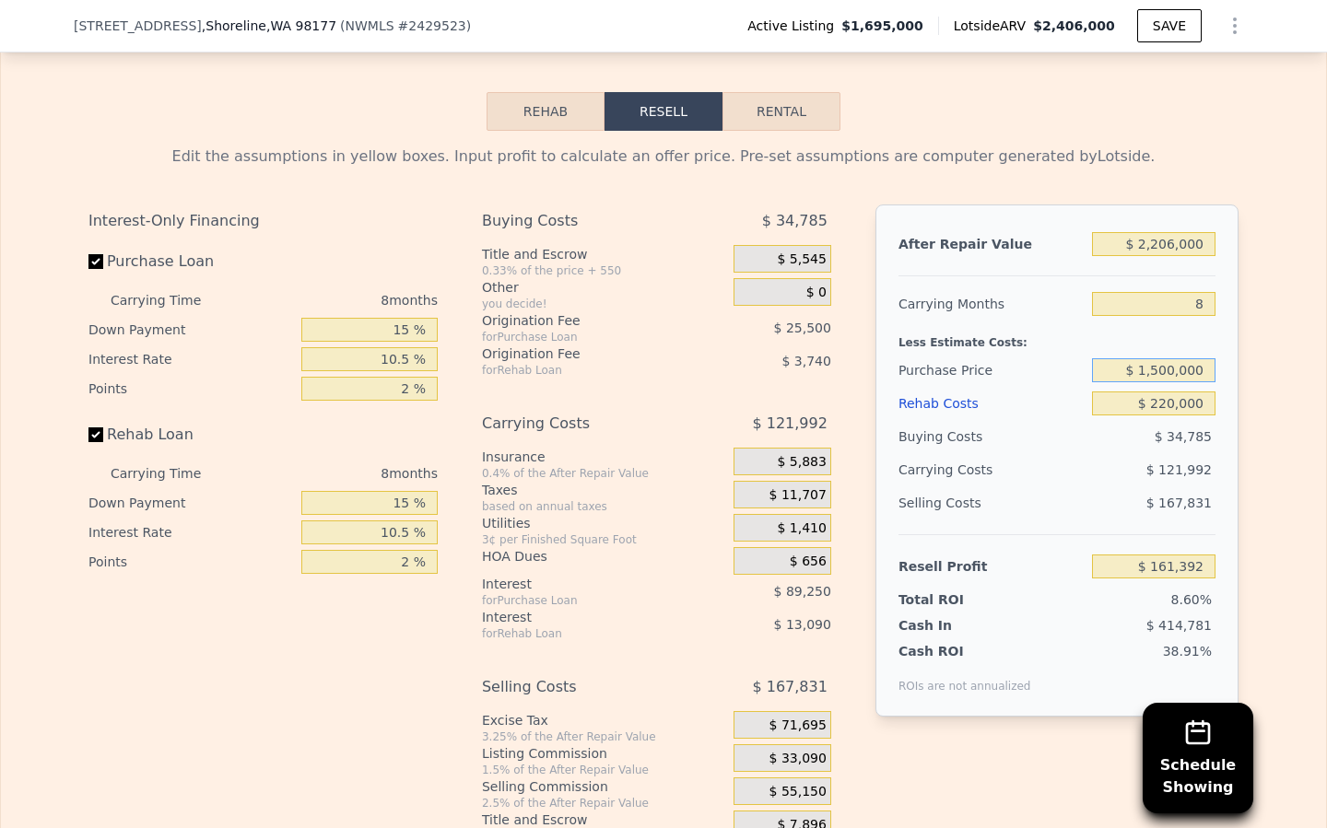
click at [1159, 358] on input "$ 1,500,000" at bounding box center [1153, 370] width 123 height 24
type input "$ 1,400,000"
click at [1123, 486] on div "$ 167,831" at bounding box center [1154, 502] width 124 height 33
type input "$ 269,377"
click at [1166, 358] on input "$ 1,400,000" at bounding box center [1153, 370] width 123 height 24
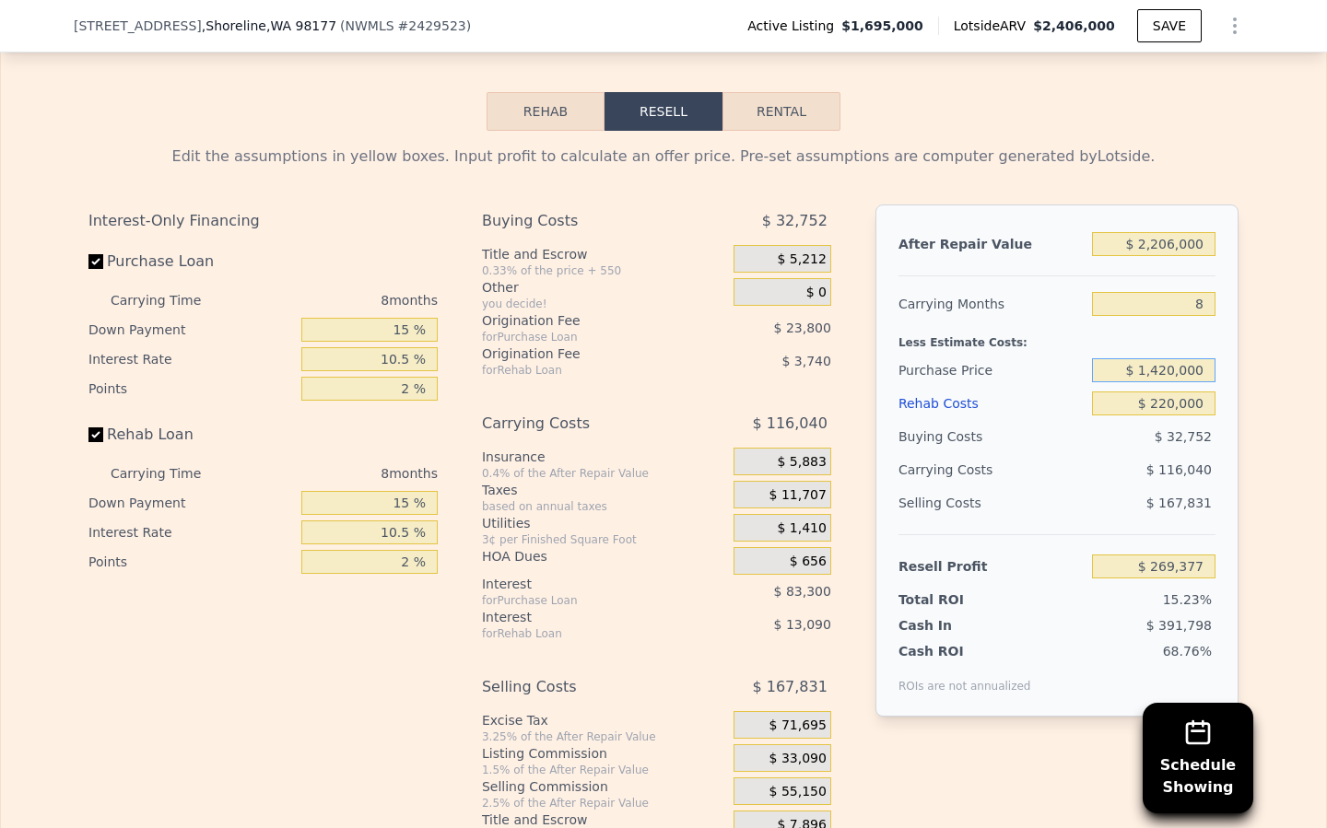
type input "$ 1,420,000"
click at [1052, 486] on div "Selling Costs $ 167,831" at bounding box center [1056, 510] width 317 height 48
type input "$ 247,778"
click at [1146, 453] on div "$ 117,232" at bounding box center [1118, 469] width 194 height 33
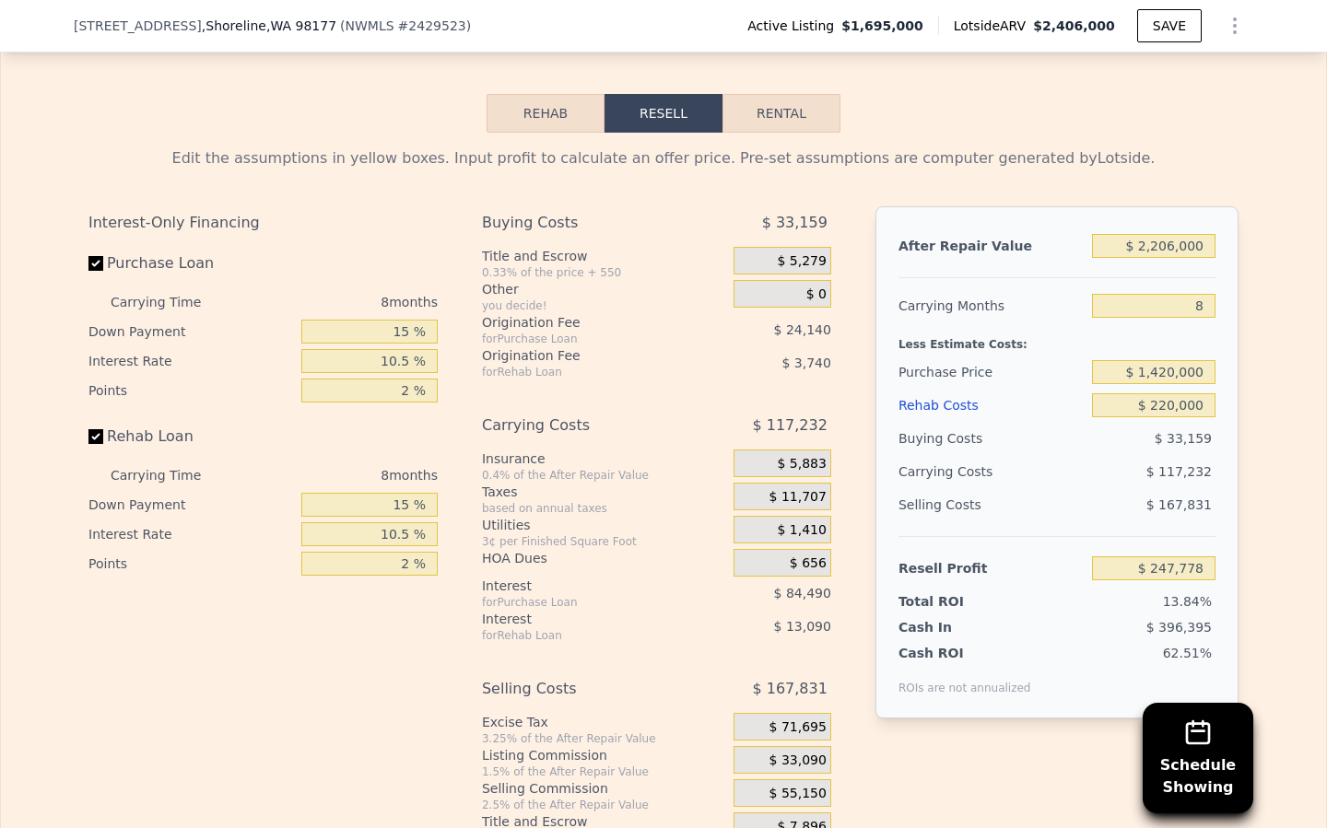
click at [1145, 455] on div "$ 117,232" at bounding box center [1118, 471] width 194 height 33
